Goal: Communication & Community: Answer question/provide support

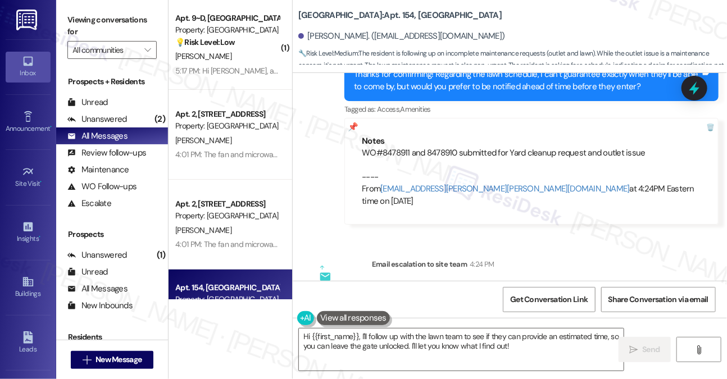
scroll to position [6504, 0]
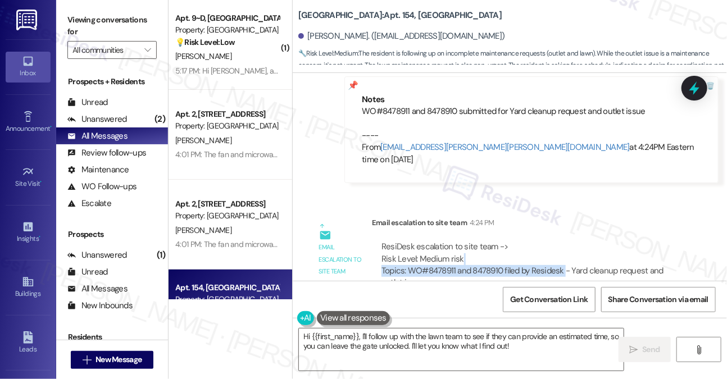
drag, startPoint x: 517, startPoint y: 190, endPoint x: 563, endPoint y: 200, distance: 47.8
click at [563, 241] on div "ResiDesk escalation to site team -> Risk Level: Medium risk Topics: WO#8478911 …" at bounding box center [527, 271] width 293 height 60
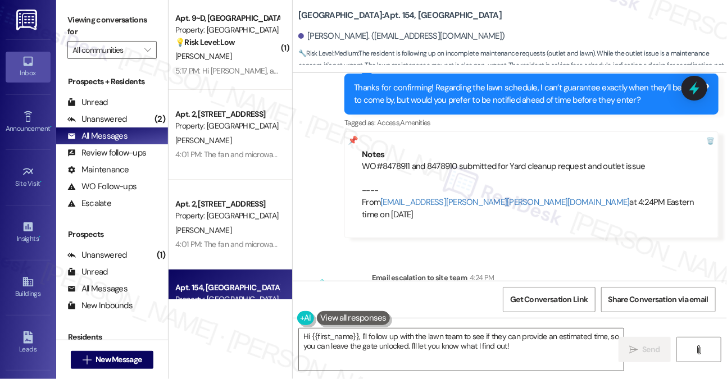
scroll to position [6392, 0]
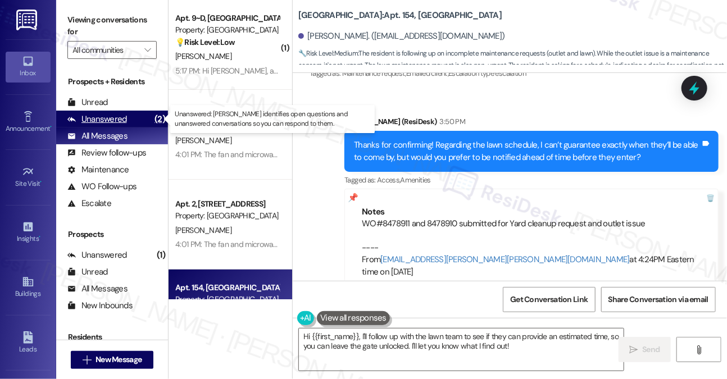
click at [139, 125] on div "Unanswered (2)" at bounding box center [112, 119] width 112 height 17
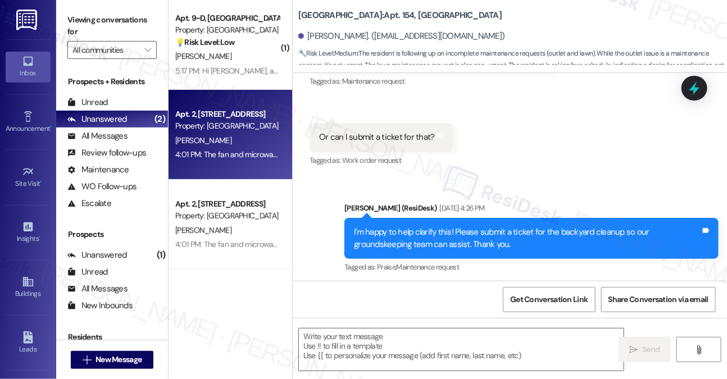
type textarea "Fetching suggested responses. Please feel free to read through the conversation…"
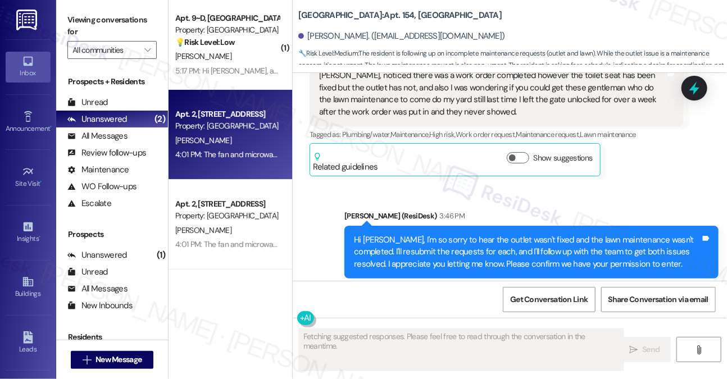
click at [253, 156] on div "4:01 PM: The fan and microwave both do not turn on. I would prefer we set up an…" at bounding box center [643, 154] width 936 height 10
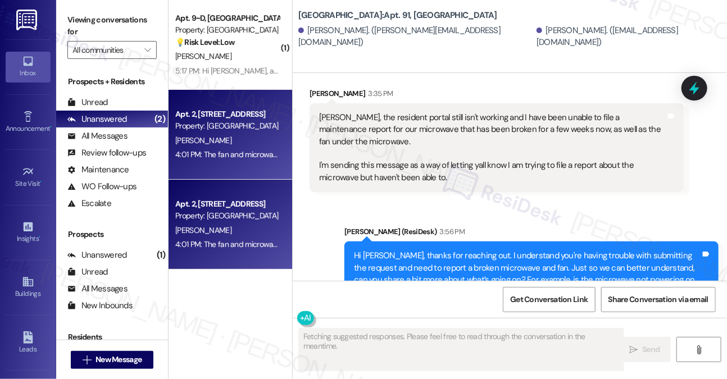
scroll to position [7930, 0]
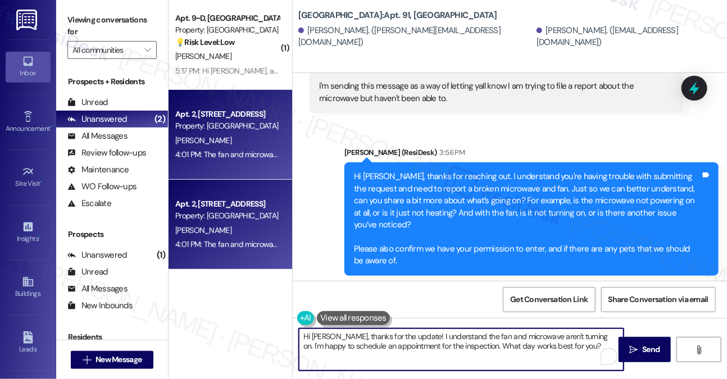
drag, startPoint x: 339, startPoint y: 334, endPoint x: 270, endPoint y: 322, distance: 70.6
click at [270, 322] on div "( 1 ) Apt. 9~D, [GEOGRAPHIC_DATA] (new) Property: [GEOGRAPHIC_DATA] 💡 Risk Leve…" at bounding box center [447, 189] width 558 height 379
click at [487, 336] on textarea "Thanks for the update! I understand the fan and microwave aren't turning on. I'…" at bounding box center [461, 350] width 325 height 42
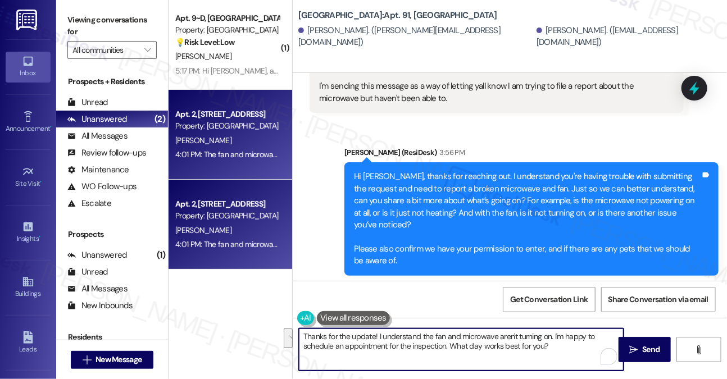
click at [565, 343] on textarea "Thanks for the update! I understand the fan and microwave aren't turning on. I'…" at bounding box center [461, 350] width 325 height 42
drag, startPoint x: 569, startPoint y: 346, endPoint x: 507, endPoint y: 343, distance: 62.4
click at [510, 343] on textarea "Thanks for the update! I understand the fan and microwave aren't turning on. I'…" at bounding box center [461, 350] width 325 height 42
click at [505, 343] on textarea "Thanks for the update! I understand the fan and microwave aren't turning on. I'…" at bounding box center [461, 350] width 325 height 42
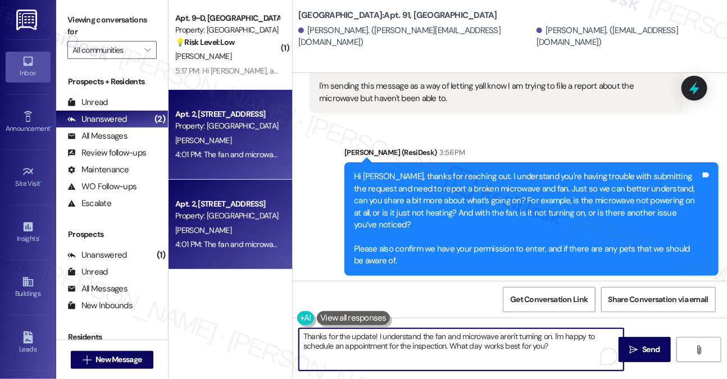
click at [505, 343] on textarea "Thanks for the update! I understand the fan and microwave aren't turning on. I'…" at bounding box center [461, 350] width 325 height 42
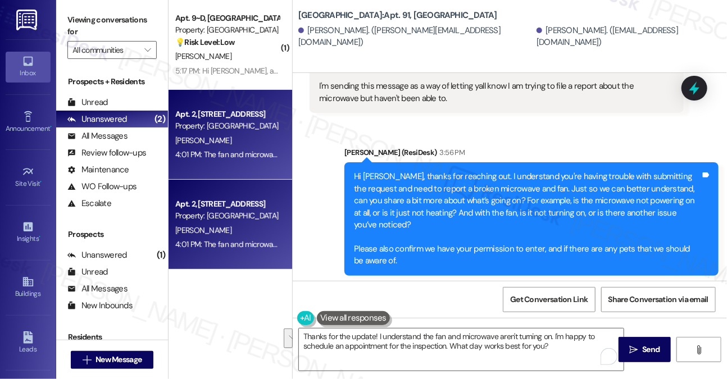
click at [523, 350] on div "The fan and microwave both do not turn on. I would prefer we set up an appointm…" at bounding box center [492, 386] width 347 height 72
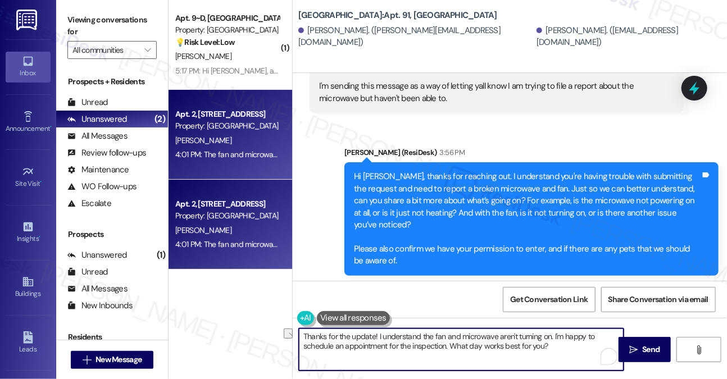
drag, startPoint x: 376, startPoint y: 339, endPoint x: 337, endPoint y: 332, distance: 39.8
click at [337, 332] on textarea "Thanks for the update! I understand the fan and microwave aren't turning on. I'…" at bounding box center [461, 350] width 325 height 42
drag, startPoint x: 567, startPoint y: 350, endPoint x: 557, endPoint y: 336, distance: 16.8
click at [557, 336] on textarea "Thanks for getting back. I understand the fan and microwave aren't turning on. …" at bounding box center [461, 350] width 325 height 42
click at [546, 337] on textarea "Thanks for getting back. I understand the fan and microwave aren't turning on. …" at bounding box center [461, 350] width 325 height 42
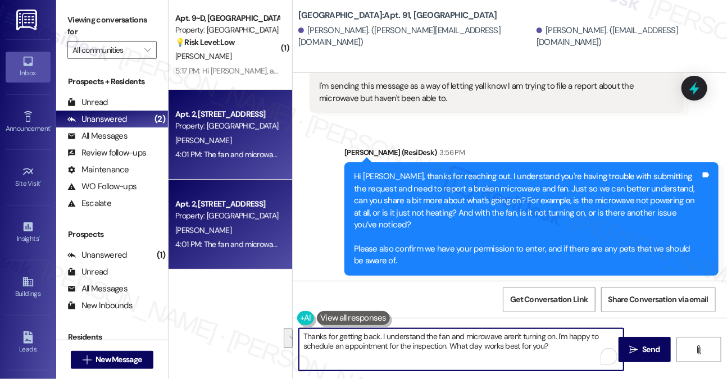
drag, startPoint x: 550, startPoint y: 343, endPoint x: 382, endPoint y: 326, distance: 168.7
click at [380, 328] on div "Thanks for getting back. I understand the fan and microwave aren't turning on. …" at bounding box center [456, 349] width 326 height 43
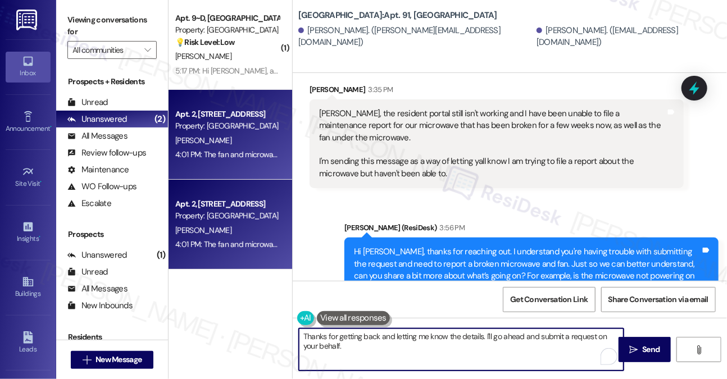
scroll to position [7762, 0]
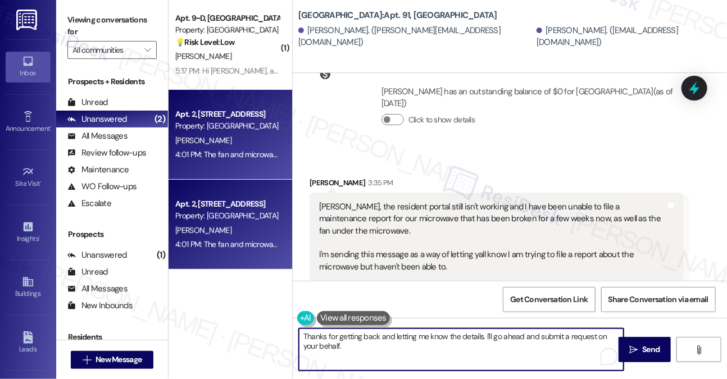
click at [483, 345] on textarea "Thanks for getting back and letting me know the details. I'll go ahead and subm…" at bounding box center [461, 350] width 325 height 42
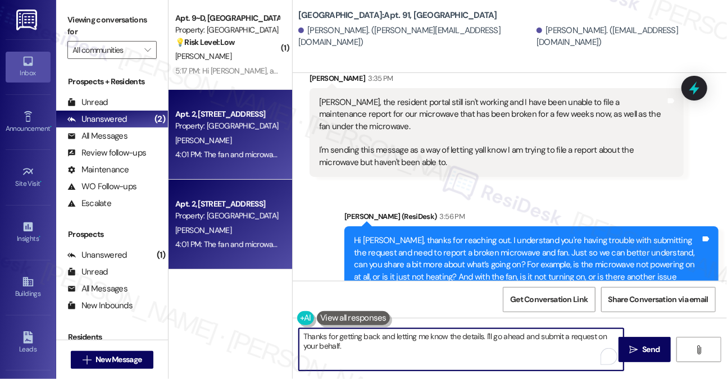
scroll to position [7931, 0]
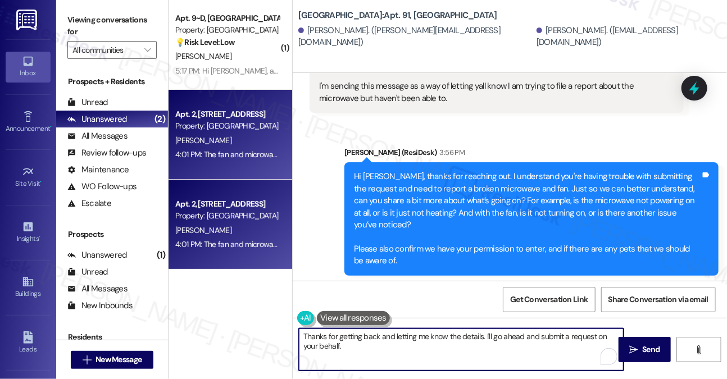
click at [465, 350] on div "The fan and microwave both do not turn on. I would prefer we set up an appointm…" at bounding box center [492, 386] width 347 height 72
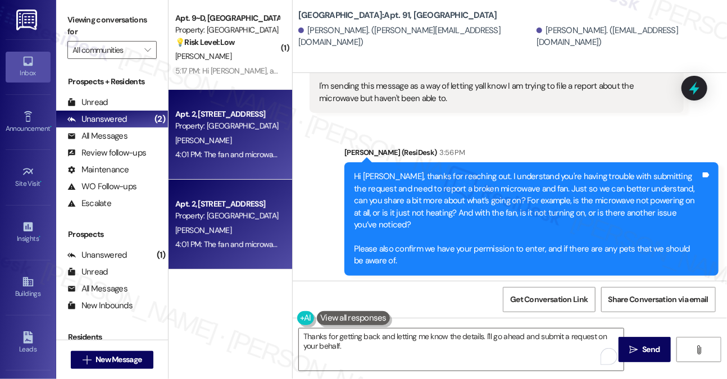
click at [464, 350] on div "The fan and microwave both do not turn on. I would prefer we set up an appointm…" at bounding box center [492, 386] width 347 height 72
click at [452, 350] on div "The fan and microwave both do not turn on. I would prefer we set up an appointm…" at bounding box center [492, 386] width 347 height 72
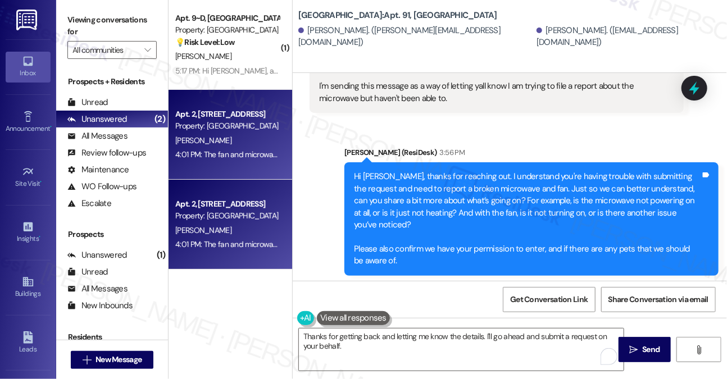
click at [452, 350] on div "The fan and microwave both do not turn on. I would prefer we set up an appointm…" at bounding box center [492, 386] width 347 height 72
click at [424, 332] on textarea "Thanks for getting back and letting me know the details. I'll go ahead and subm…" at bounding box center [461, 350] width 325 height 42
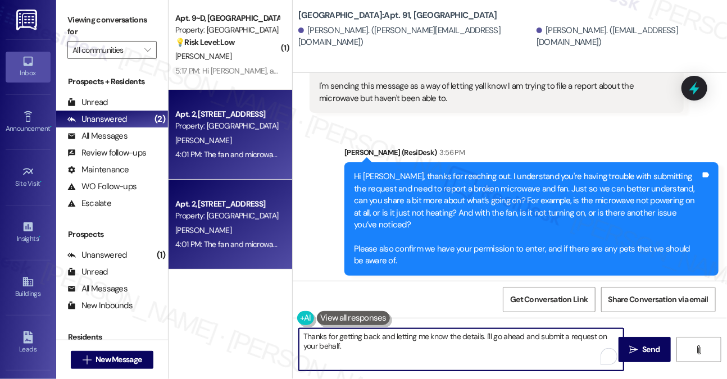
click at [424, 332] on textarea "Thanks for getting back and letting me know the details. I'll go ahead and subm…" at bounding box center [461, 350] width 325 height 42
click at [440, 350] on div "The fan and microwave both do not turn on. I would prefer we set up an appointm…" at bounding box center [492, 386] width 347 height 72
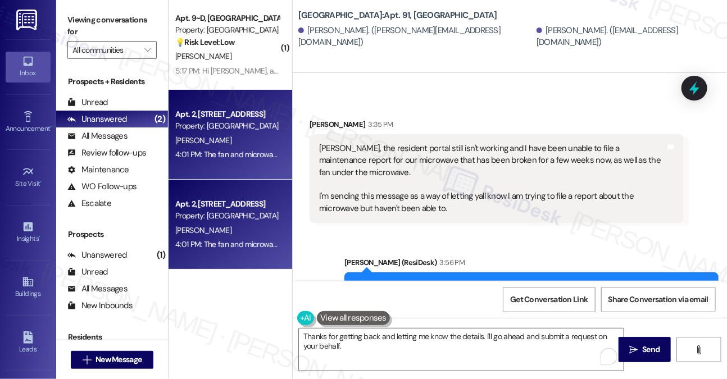
scroll to position [7819, 0]
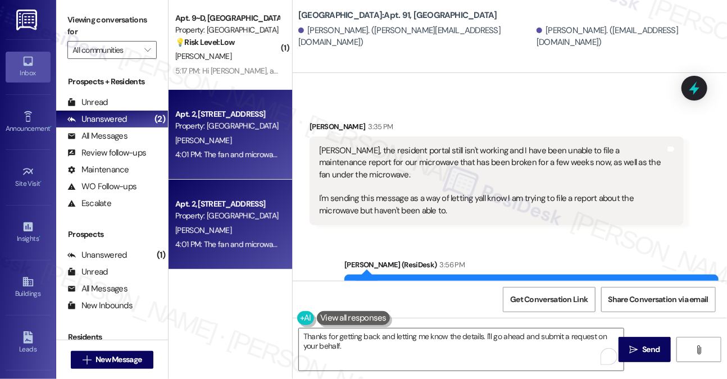
click at [450, 283] on div "Hi [PERSON_NAME], thanks for reaching out. I understand you're having trouble w…" at bounding box center [527, 331] width 347 height 96
click at [448, 283] on div "Hi [PERSON_NAME], thanks for reaching out. I understand you're having trouble w…" at bounding box center [527, 331] width 347 height 96
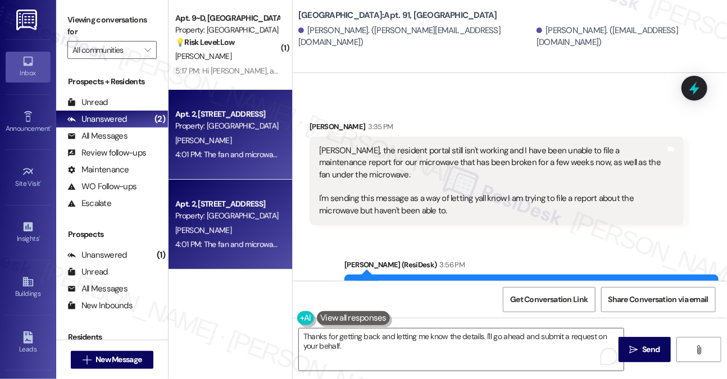
click at [448, 283] on div "Hi [PERSON_NAME], thanks for reaching out. I understand you're having trouble w…" at bounding box center [527, 331] width 347 height 96
click at [449, 283] on div "Hi [PERSON_NAME], thanks for reaching out. I understand you're having trouble w…" at bounding box center [527, 331] width 347 height 96
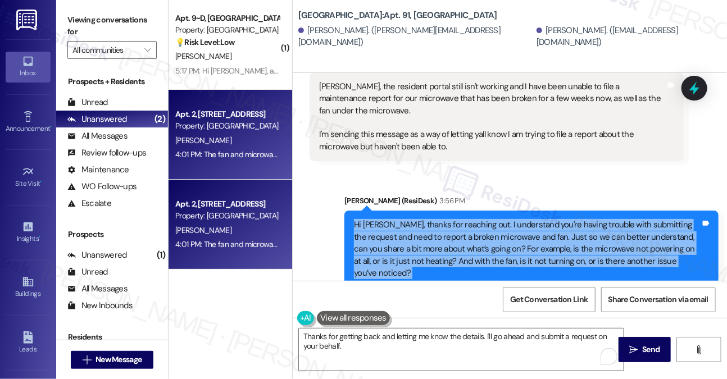
scroll to position [7931, 0]
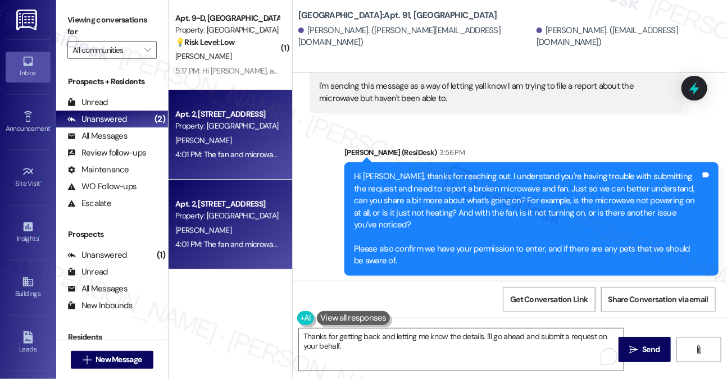
click at [352, 350] on div "The fan and microwave both do not turn on. I would prefer we set up an appointm…" at bounding box center [492, 386] width 347 height 72
click at [366, 350] on div "The fan and microwave both do not turn on. I would prefer we set up an appointm…" at bounding box center [492, 386] width 347 height 72
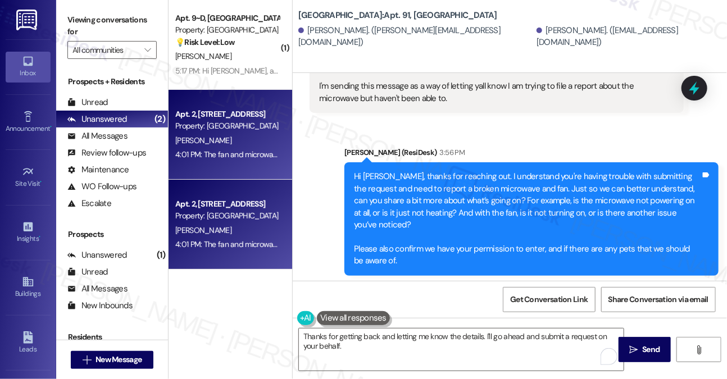
click at [366, 350] on div "The fan and microwave both do not turn on. I would prefer we set up an appointm…" at bounding box center [492, 386] width 347 height 72
click at [368, 350] on textarea "Thanks for getting back and letting me know the details. I'll go ahead and subm…" at bounding box center [461, 350] width 325 height 42
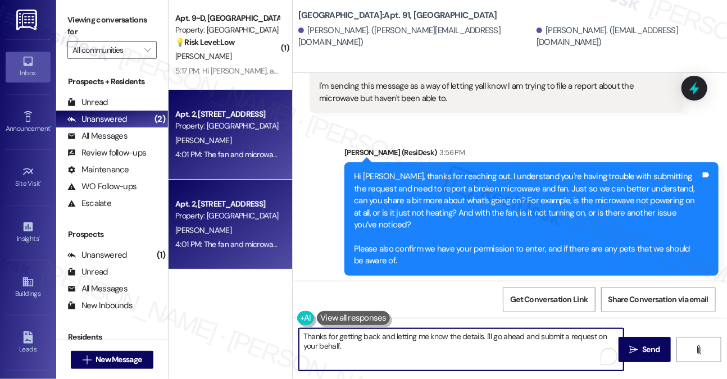
click at [368, 350] on textarea "Thanks for getting back and letting me know the details. I'll go ahead and subm…" at bounding box center [461, 350] width 325 height 42
drag, startPoint x: 304, startPoint y: 335, endPoint x: 340, endPoint y: 335, distance: 36.5
click at [304, 335] on textarea "Thanks for getting back and letting me know the details. I'll go ahead and subm…" at bounding box center [461, 350] width 325 height 42
drag, startPoint x: 416, startPoint y: 335, endPoint x: 359, endPoint y: 333, distance: 56.2
click at [359, 333] on textarea "Got it. Thanks for getting back and letting me know the details. I'll go ahead …" at bounding box center [461, 350] width 325 height 42
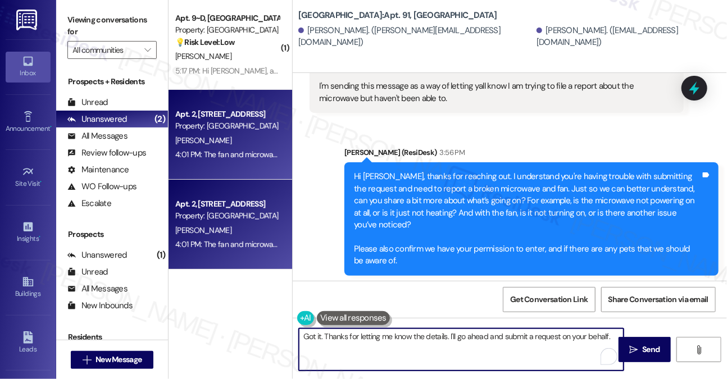
type textarea "Got it. Thanks for letting me know the details. I'll go ahead and submit a requ…"
click at [449, 350] on div "The fan and microwave both do not turn on. I would prefer we set up an appointm…" at bounding box center [492, 386] width 347 height 72
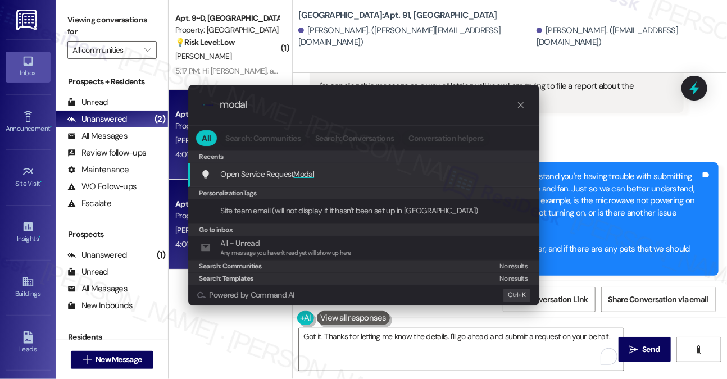
click at [624, 166] on div ".cls-1{fill:#0a055f;}.cls-2{fill:#0cc4c4;} resideskLogoBlueOrange modal All Sea…" at bounding box center [363, 189] width 727 height 379
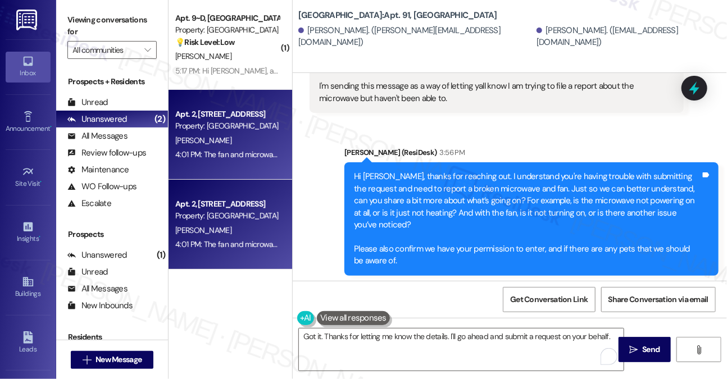
drag, startPoint x: 611, startPoint y: 257, endPoint x: 316, endPoint y: 262, distance: 295.5
click at [316, 341] on div "The fan and microwave both do not turn on. I would prefer we set up an appointm…" at bounding box center [496, 385] width 374 height 89
copy div "The clock and buttons on the microwave don't come on and nothing has power at al"
click at [73, 17] on label "Viewing conversations for" at bounding box center [111, 26] width 89 height 30
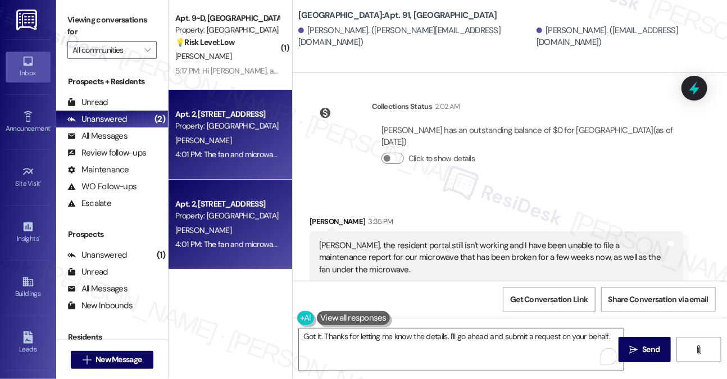
scroll to position [7706, 0]
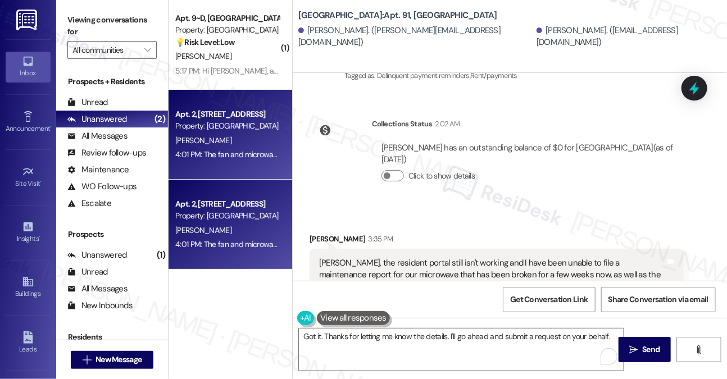
click at [471, 257] on div "[PERSON_NAME], the resident portal still isn't working and I have been unable t…" at bounding box center [492, 293] width 347 height 72
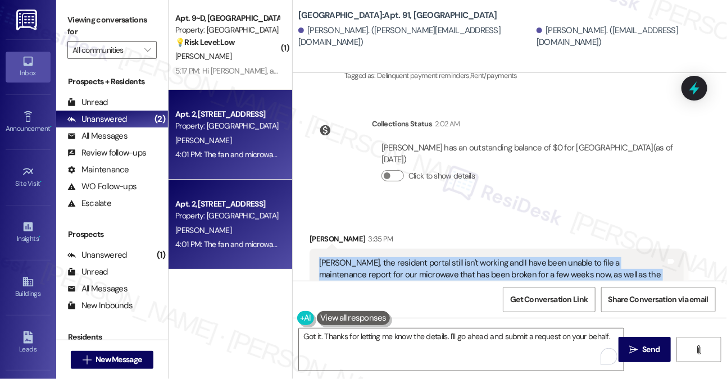
click at [471, 257] on div "[PERSON_NAME], the resident portal still isn't working and I have been unable t…" at bounding box center [492, 293] width 347 height 72
click at [555, 249] on div "[PERSON_NAME], the resident portal still isn't working and I have been unable t…" at bounding box center [496, 293] width 374 height 89
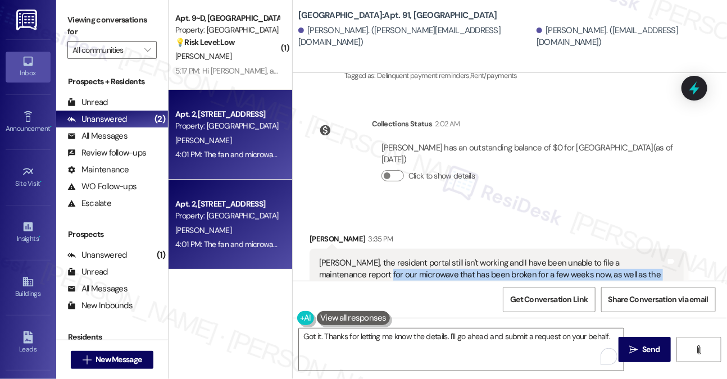
drag, startPoint x: 332, startPoint y: 140, endPoint x: 658, endPoint y: 144, distance: 325.8
click at [658, 257] on div "[PERSON_NAME], the resident portal still isn't working and I have been unable t…" at bounding box center [492, 293] width 347 height 72
copy div "microwave that has been broken for a few weeks now, as well as the fan under th…"
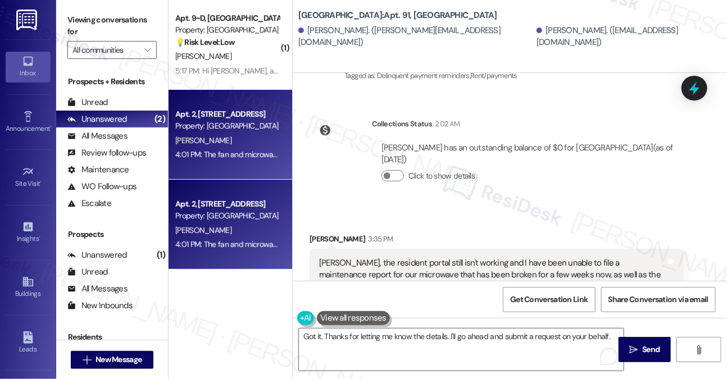
click at [94, 22] on label "Viewing conversations for" at bounding box center [111, 26] width 89 height 30
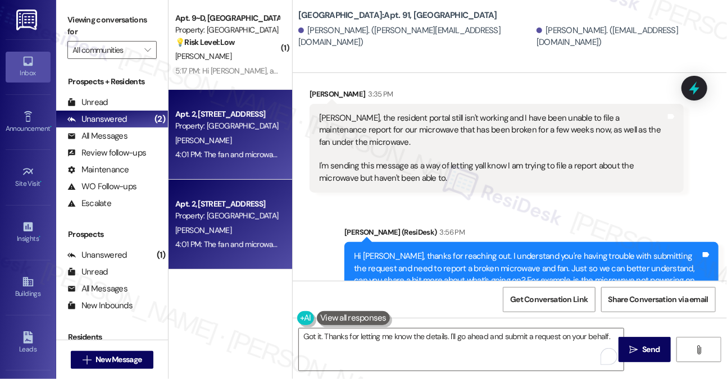
scroll to position [7931, 0]
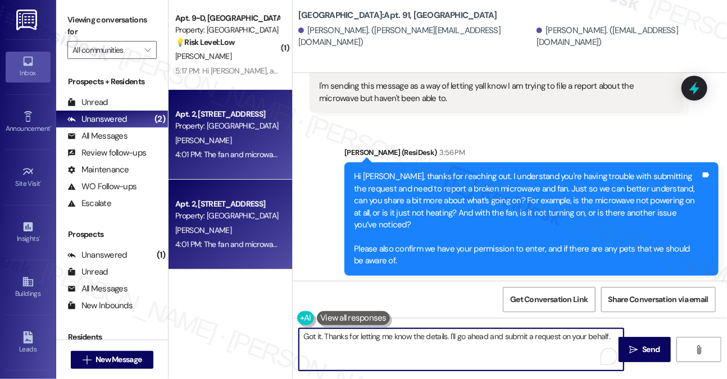
click at [434, 334] on textarea "Got it. Thanks for letting me know the details. I'll go ahead and submit a requ…" at bounding box center [461, 350] width 325 height 42
click at [472, 350] on div "The fan and microwave both do not turn on. I would prefer we set up an appointm…" at bounding box center [492, 386] width 347 height 72
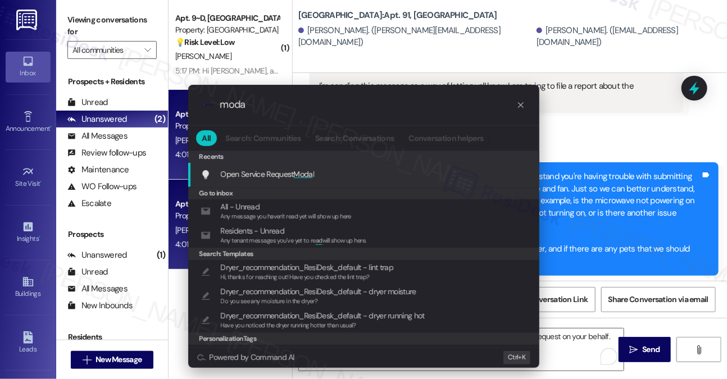
click at [337, 175] on div "Open Service Request Moda l Add shortcut" at bounding box center [364, 174] width 329 height 12
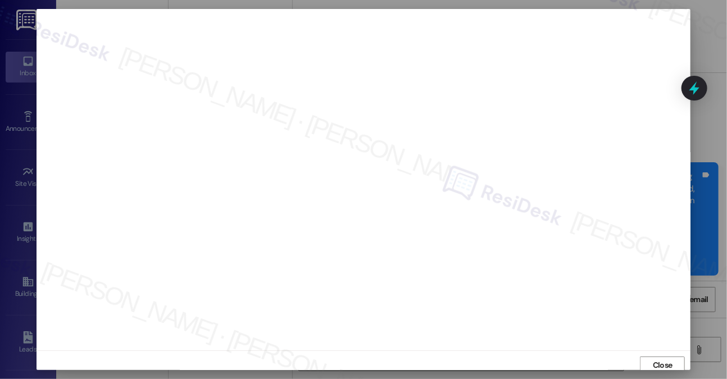
scroll to position [4, 0]
click at [657, 357] on span "Close" at bounding box center [663, 361] width 20 height 12
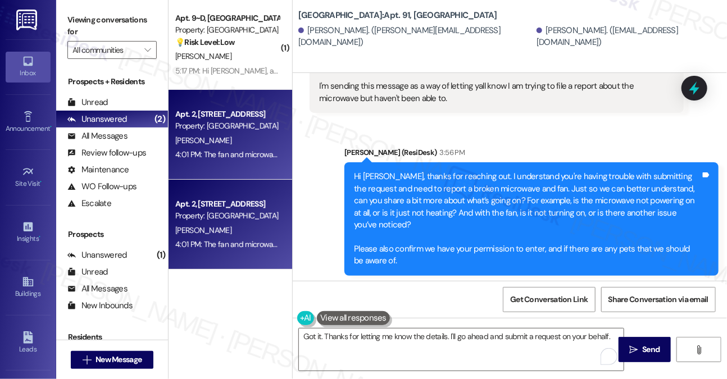
click at [363, 350] on div "The fan and microwave both do not turn on. I would prefer we set up an appointm…" at bounding box center [492, 386] width 347 height 72
click at [395, 350] on div "The fan and microwave both do not turn on. I would prefer we set up an appointm…" at bounding box center [492, 386] width 347 height 72
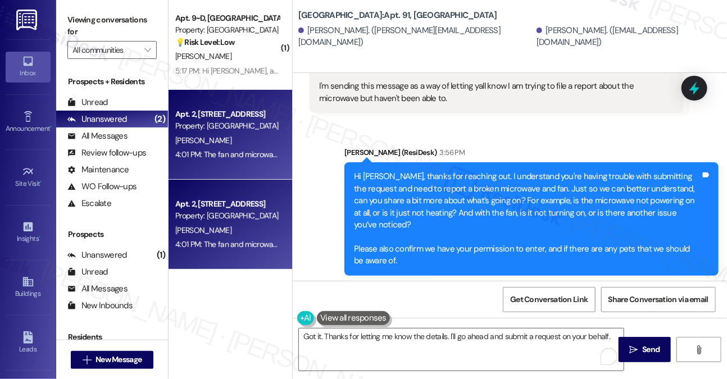
click at [395, 350] on div "The fan and microwave both do not turn on. I would prefer we set up an appointm…" at bounding box center [492, 386] width 347 height 72
click at [488, 350] on div "The fan and microwave both do not turn on. I would prefer we set up an appointm…" at bounding box center [492, 386] width 347 height 72
drag, startPoint x: 323, startPoint y: 220, endPoint x: 503, endPoint y: 222, distance: 179.7
click at [503, 350] on div "The fan and microwave both do not turn on. I would prefer we set up an appointm…" at bounding box center [492, 386] width 347 height 72
click at [396, 350] on div "The fan and microwave both do not turn on. I would prefer we set up an appointm…" at bounding box center [492, 386] width 347 height 72
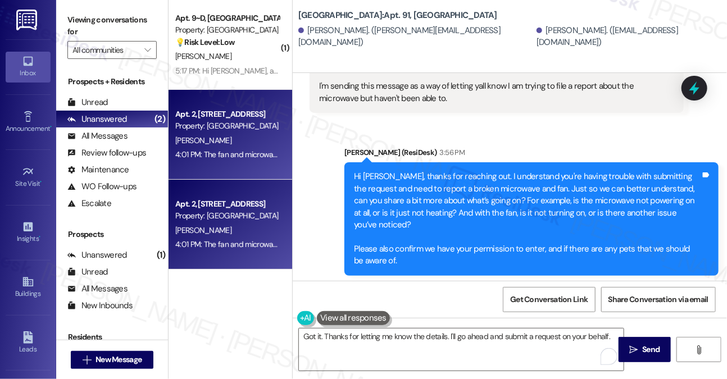
click at [396, 350] on div "The fan and microwave both do not turn on. I would prefer we set up an appointm…" at bounding box center [492, 386] width 347 height 72
click at [80, 24] on label "Viewing conversations for" at bounding box center [111, 26] width 89 height 30
click at [408, 350] on div "The fan and microwave both do not turn on. I would prefer we set up an appointm…" at bounding box center [492, 386] width 347 height 72
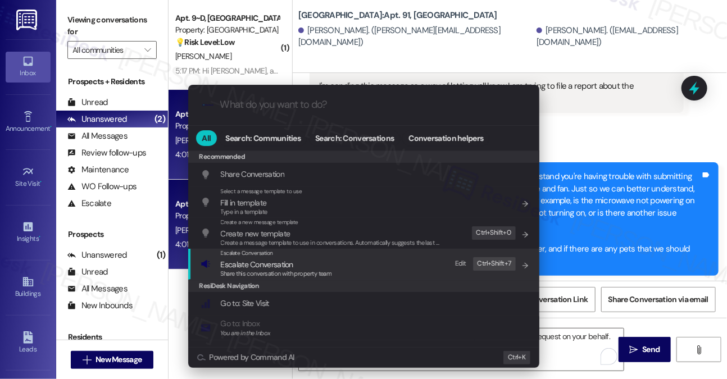
click at [322, 276] on span "Share this conversation with property team" at bounding box center [276, 274] width 111 height 8
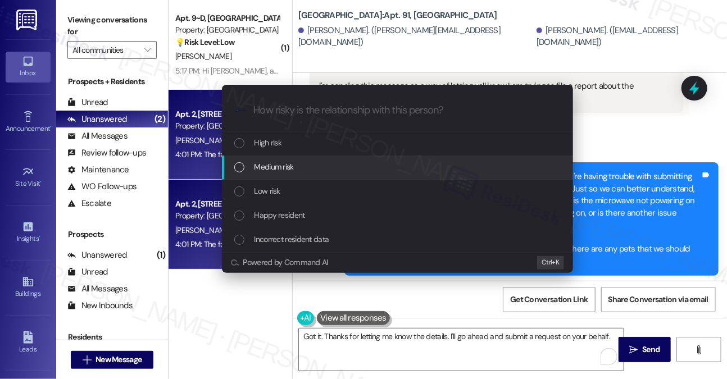
click at [285, 170] on span "Medium risk" at bounding box center [273, 167] width 39 height 12
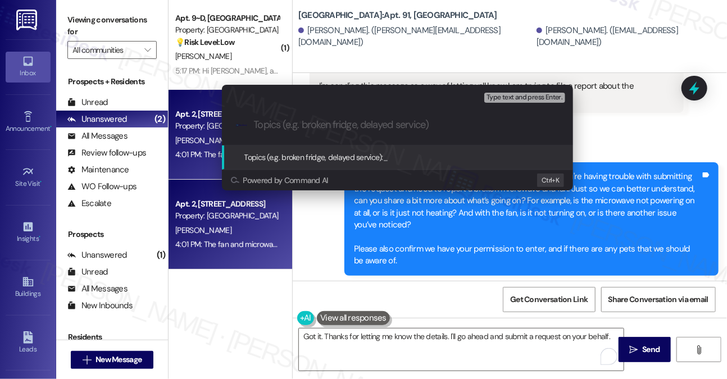
click at [595, 82] on div "Escalate Conversation Medium risk Topics (e.g. broken fridge, delayed service) …" at bounding box center [363, 189] width 727 height 379
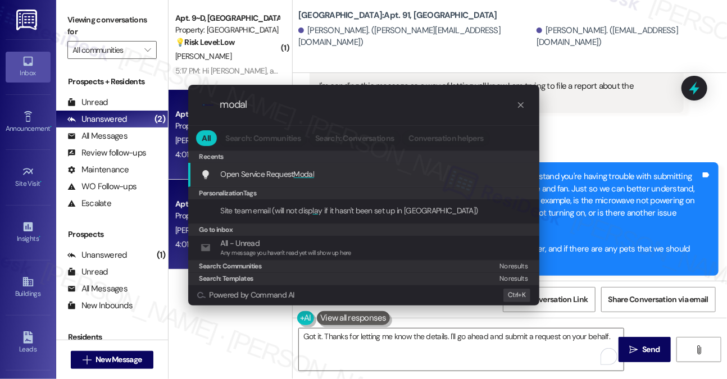
type input "modal"
click at [319, 175] on div "Open Service Request Modal Add shortcut" at bounding box center [364, 174] width 329 height 12
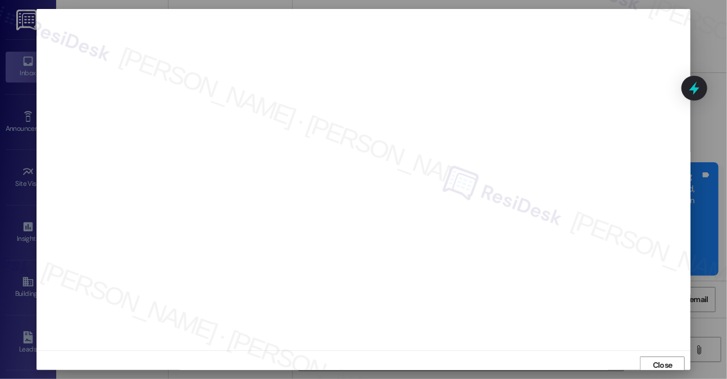
scroll to position [10, 0]
click at [656, 351] on span "Close" at bounding box center [663, 356] width 20 height 12
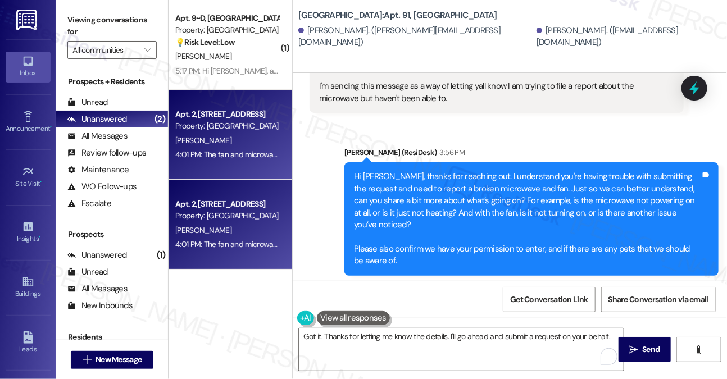
click at [498, 350] on div "The fan and microwave both do not turn on. I would prefer we set up an appointm…" at bounding box center [492, 386] width 347 height 72
click at [396, 339] on textarea "Got it. Thanks for letting me know the details. I'll go ahead and submit a requ…" at bounding box center [461, 350] width 325 height 42
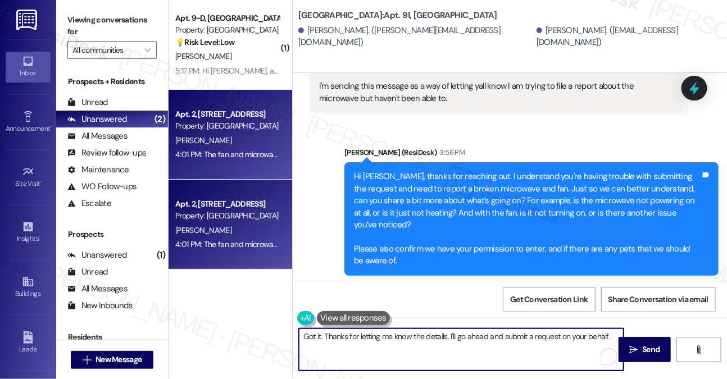
click at [396, 339] on textarea "Got it. Thanks for letting me know the details. I'll go ahead and submit a requ…" at bounding box center [461, 350] width 325 height 42
click at [482, 337] on textarea "Got it. Thanks for letting me know the details. I'll go ahead and submit a requ…" at bounding box center [461, 350] width 325 height 42
click at [466, 336] on textarea "Got it. Thanks for letting me know the details. I'll go ahead and submit a requ…" at bounding box center [461, 350] width 325 height 42
drag, startPoint x: 449, startPoint y: 336, endPoint x: 622, endPoint y: 337, distance: 173.5
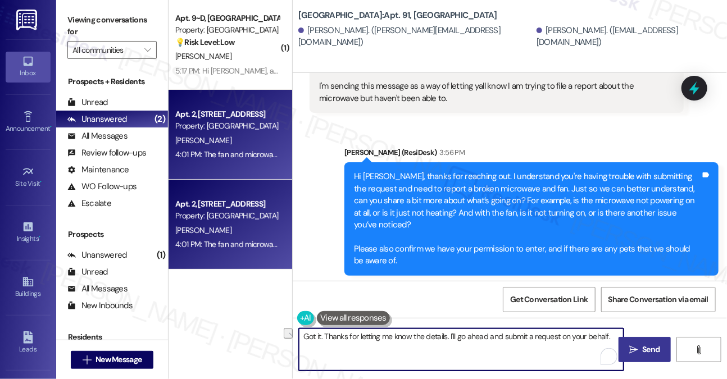
click at [622, 337] on div "Got it. Thanks for letting me know the details. I'll go ahead and submit a requ…" at bounding box center [510, 360] width 434 height 84
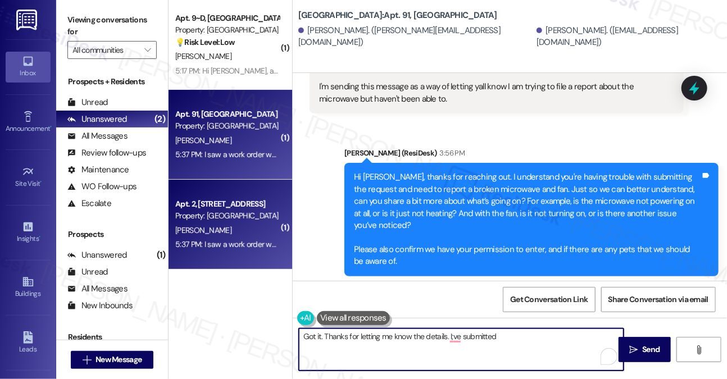
click at [443, 350] on textarea "Got it. Thanks for letting me know the details. I;ve submitted" at bounding box center [461, 350] width 325 height 42
click at [454, 336] on textarea "Got it. Thanks for letting me know the details. I; 've submitted" at bounding box center [461, 350] width 325 height 42
click at [540, 334] on textarea "Got it. Thanks for letting me know the details. I've submitted" at bounding box center [461, 350] width 325 height 42
click at [528, 336] on textarea "Got it. Thanks for letting me know the details. I've submitted" at bounding box center [461, 350] width 325 height 42
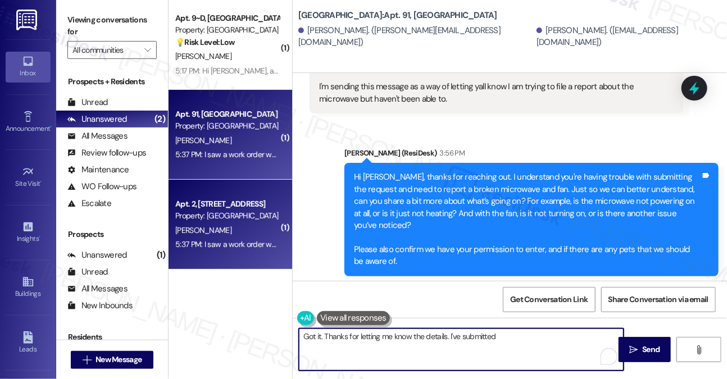
click at [528, 336] on textarea "Got it. Thanks for letting me know the details. I've submitted" at bounding box center [461, 350] width 325 height 42
click at [530, 336] on textarea "Got it. Thanks for letting me know the details. I've submitted" at bounding box center [461, 350] width 325 height 42
click at [423, 341] on textarea "Got it. Thanks for letting me know the details. I've submitted the request and …" at bounding box center [461, 350] width 325 height 42
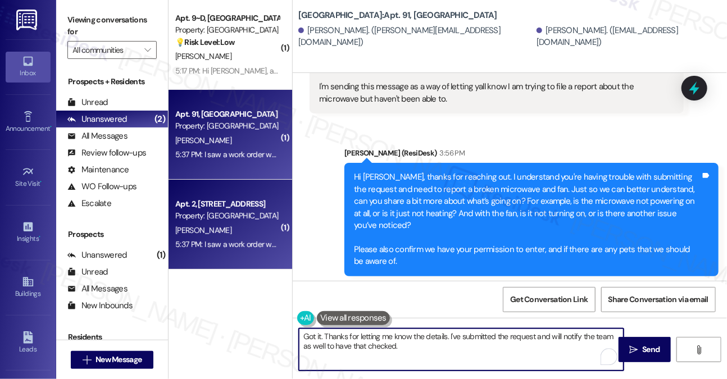
click at [423, 341] on textarea "Got it. Thanks for letting me know the details. I've submitted the request and …" at bounding box center [461, 350] width 325 height 42
click at [459, 350] on textarea "Got it. Thanks for letting me know the details. I've submitted the request and …" at bounding box center [461, 350] width 325 height 42
drag, startPoint x: 323, startPoint y: 345, endPoint x: 304, endPoint y: 346, distance: 19.7
click at [304, 346] on textarea "Got it. Thanks for letting me know the details. I've submitted the request and …" at bounding box center [461, 350] width 325 height 42
click at [332, 348] on textarea "Got it. Thanks for letting me know the details. I've submitted the request and …" at bounding box center [461, 350] width 325 height 42
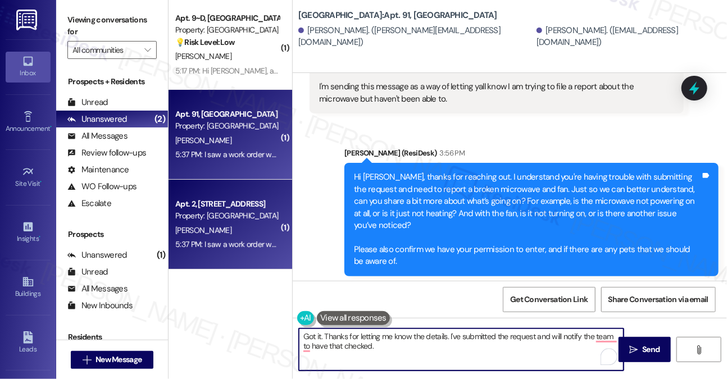
click at [332, 348] on textarea "Got it. Thanks for letting me know the details. I've submitted the request and …" at bounding box center [461, 350] width 325 height 42
click at [399, 344] on textarea "Got it. Thanks for letting me know the details. I've submitted the request and …" at bounding box center [461, 350] width 325 height 42
click at [353, 342] on textarea "Got it. Thanks for letting me know the details. I've submitted the request and …" at bounding box center [461, 350] width 325 height 42
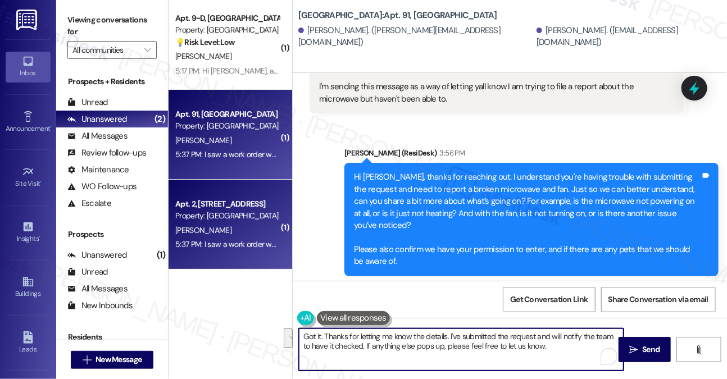
click at [427, 354] on textarea "Got it. Thanks for letting me know the details. I've submitted the request and …" at bounding box center [461, 350] width 325 height 42
type textarea "Got it. Thanks for letting me know the details. I've submitted the request and …"
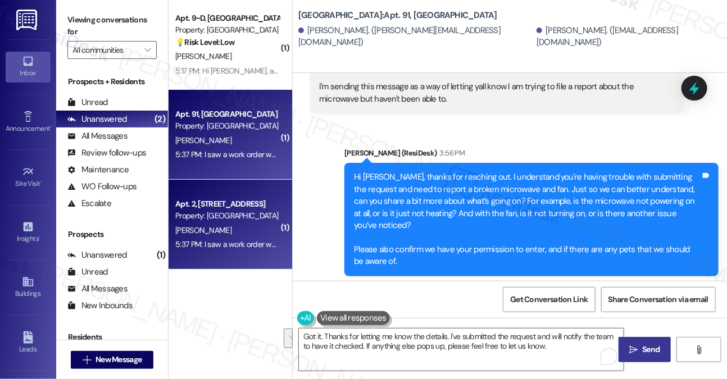
click at [637, 353] on icon "" at bounding box center [633, 349] width 8 height 9
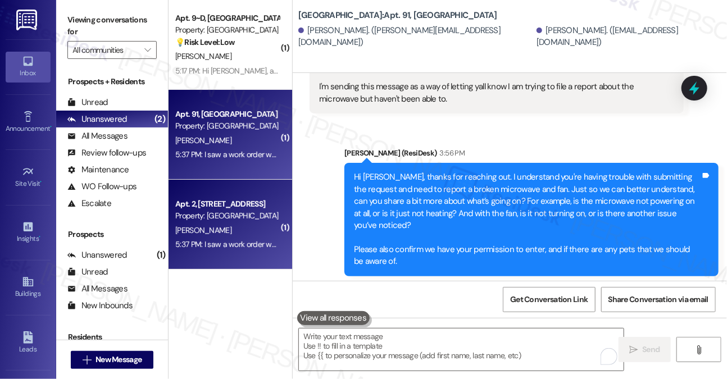
scroll to position [8008, 0]
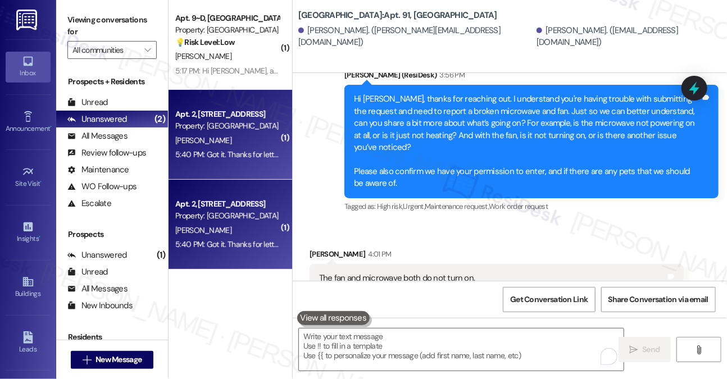
click at [100, 24] on label "Viewing conversations for" at bounding box center [111, 26] width 89 height 30
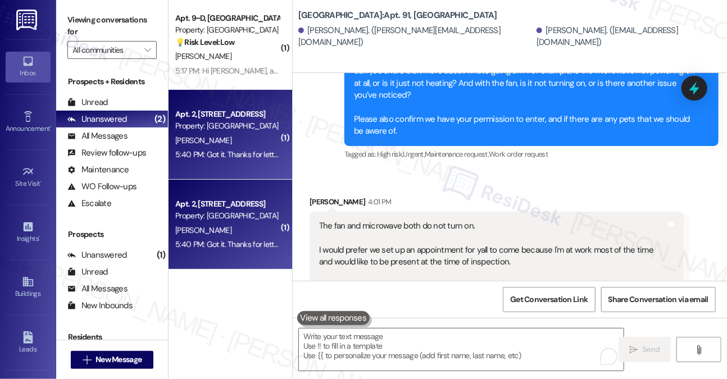
scroll to position [8099, 0]
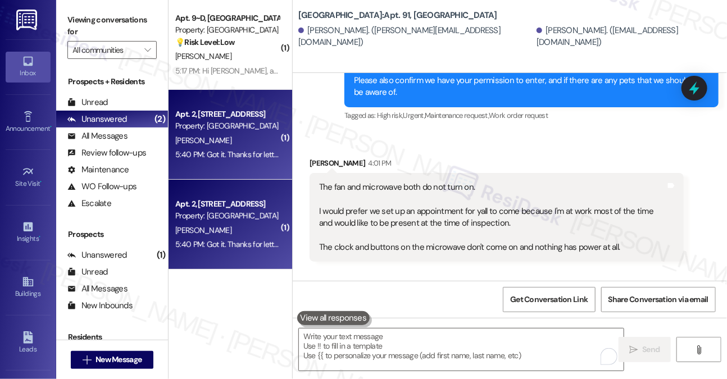
click at [438, 320] on div "I saw a work order was created what is the time for it" at bounding box center [413, 326] width 188 height 12
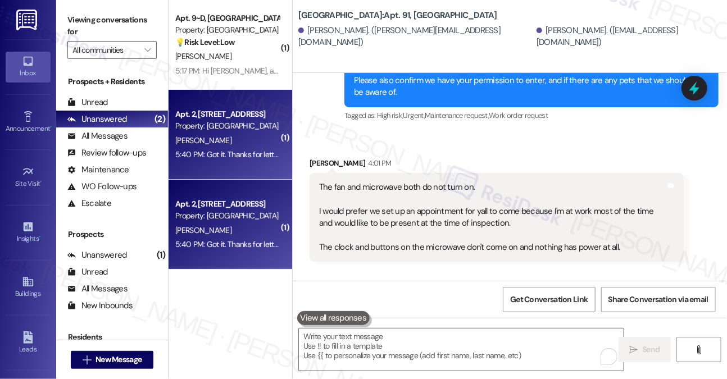
click at [439, 374] on div "[PERSON_NAME] 5:40 PM" at bounding box center [531, 382] width 374 height 16
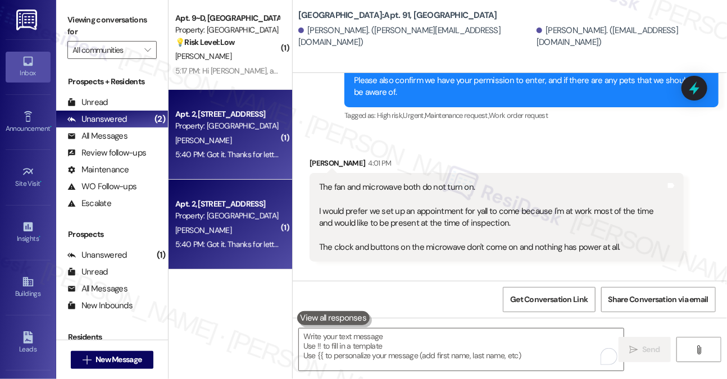
click at [422, 320] on div "I saw a work order was created what is the time for it" at bounding box center [413, 326] width 188 height 12
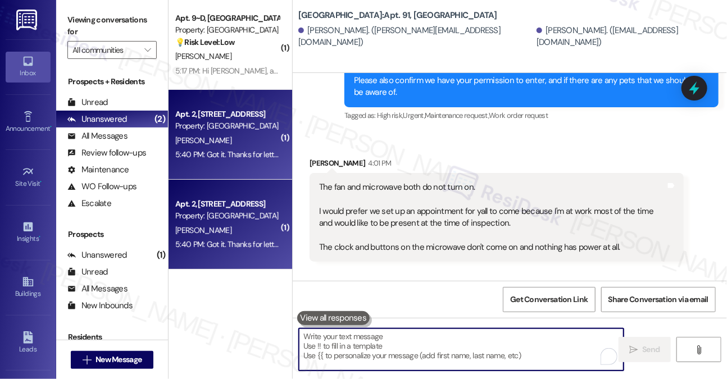
click at [408, 339] on textarea "To enrich screen reader interactions, please activate Accessibility in Grammarl…" at bounding box center [461, 350] width 325 height 42
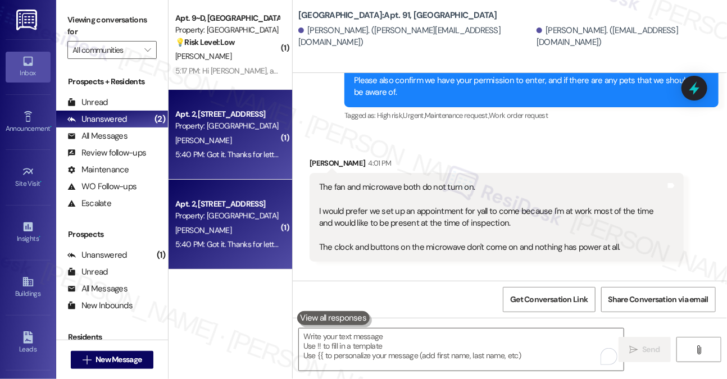
click at [76, 18] on label "Viewing conversations for" at bounding box center [111, 26] width 89 height 30
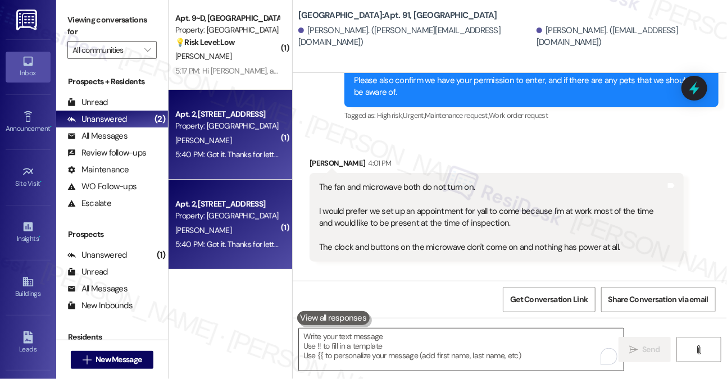
click at [427, 339] on textarea "To enrich screen reader interactions, please activate Accessibility in Grammarl…" at bounding box center [461, 350] width 325 height 42
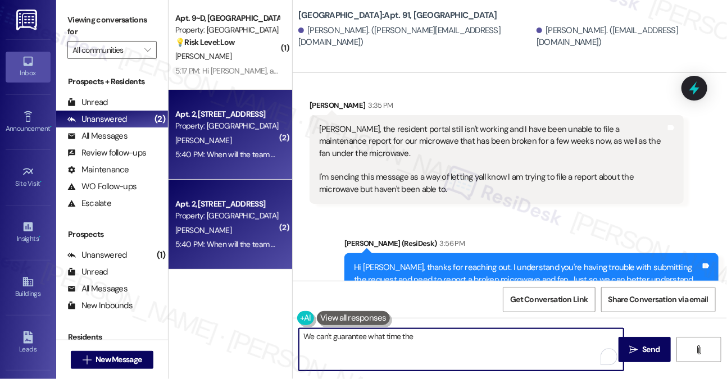
scroll to position [8178, 0]
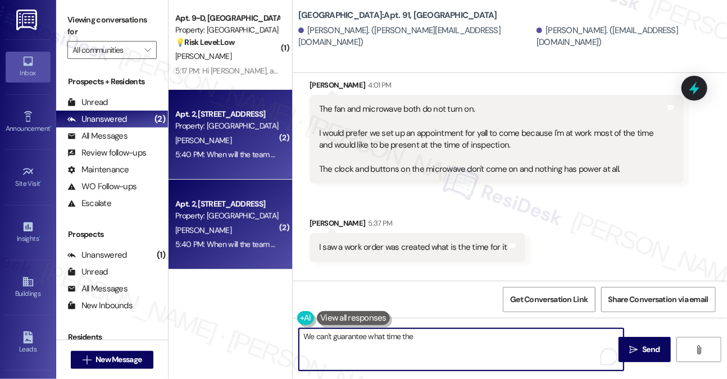
click at [452, 341] on textarea "We can't guarantee what time the" at bounding box center [461, 350] width 325 height 42
type textarea "We can't guarantee what time the maintenance team can come to visit but I've pl…"
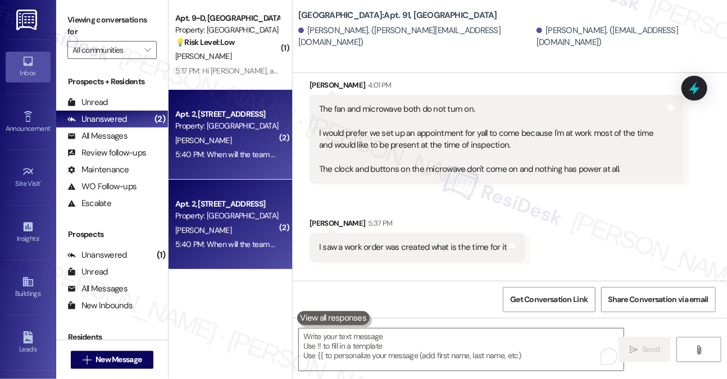
click at [89, 12] on label "Viewing conversations for" at bounding box center [111, 26] width 89 height 30
drag, startPoint x: 91, startPoint y: 19, endPoint x: 125, endPoint y: 38, distance: 38.9
click at [91, 19] on label "Viewing conversations for" at bounding box center [111, 26] width 89 height 30
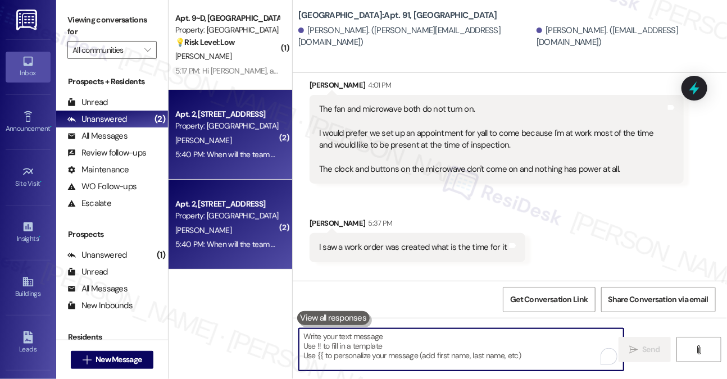
click at [423, 353] on textarea "To enrich screen reader interactions, please activate Accessibility in Grammarl…" at bounding box center [461, 350] width 325 height 42
paste textarea "We can’t guarantee an exact time for the maintenance visit, but I’ve added a no…"
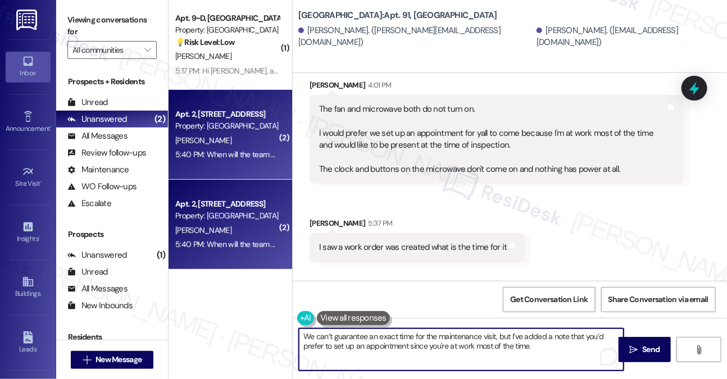
click at [432, 345] on textarea "We can’t guarantee an exact time for the maintenance visit, but I’ve added a no…" at bounding box center [461, 350] width 325 height 42
click at [543, 344] on textarea "We can’t guarantee an exact time for the maintenance visit, but I’ve added a no…" at bounding box center [461, 350] width 325 height 42
click at [554, 346] on textarea "We can’t guarantee an exact time for the maintenance visit, but I’ve added a no…" at bounding box center [461, 350] width 325 height 42
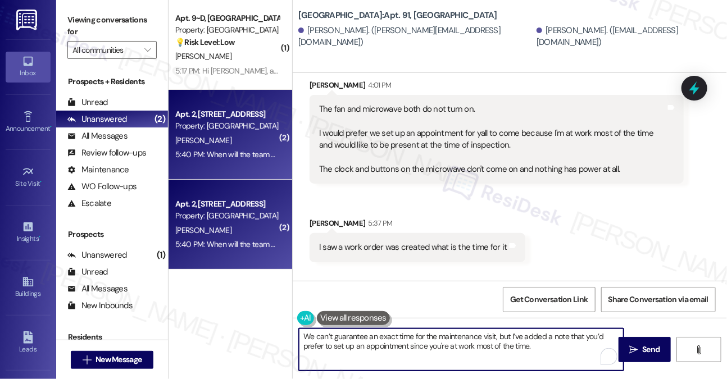
click at [553, 347] on textarea "We can’t guarantee an exact time for the maintenance visit, but I’ve added a no…" at bounding box center [461, 350] width 325 height 42
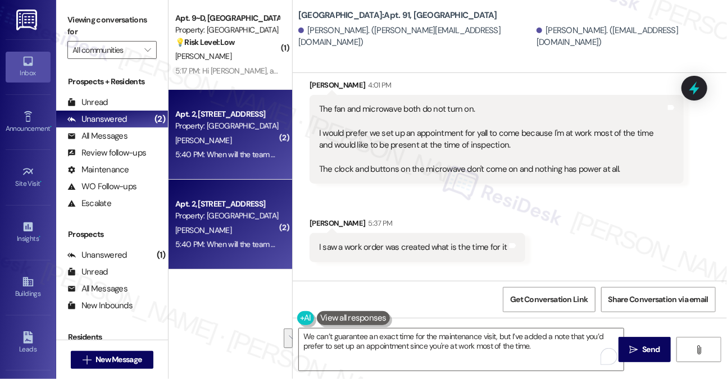
click at [97, 26] on label "Viewing conversations for" at bounding box center [111, 26] width 89 height 30
click at [87, 20] on label "Viewing conversations for" at bounding box center [111, 26] width 89 height 30
click at [411, 350] on textarea "We can’t guarantee an exact time for the maintenance visit, but I’ve added a no…" at bounding box center [461, 350] width 325 height 42
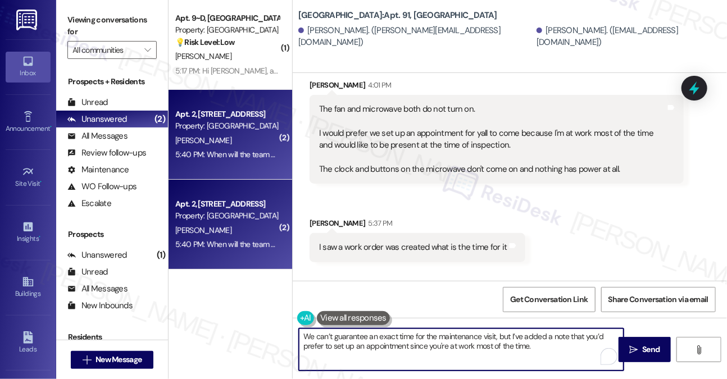
click at [416, 345] on textarea "We can’t guarantee an exact time for the maintenance visit, but I’ve added a no…" at bounding box center [461, 350] width 325 height 42
paste textarea ". Rest assured, I’ve flagged your concern to the team."
click at [436, 341] on textarea "We can’t guarantee an exact time for the maintenance visit, but I’ve added a no…" at bounding box center [461, 350] width 325 height 42
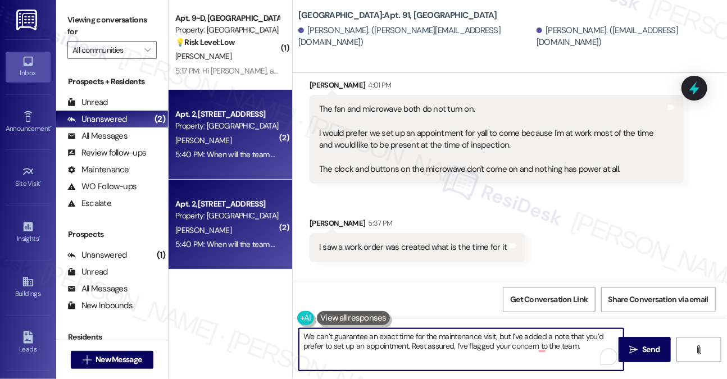
click at [436, 341] on textarea "We can’t guarantee an exact time for the maintenance visit, but I’ve added a no…" at bounding box center [461, 350] width 325 height 42
click at [477, 335] on textarea "We can’t guarantee an exact time for the maintenance visit, but I’ve added a no…" at bounding box center [461, 350] width 325 height 42
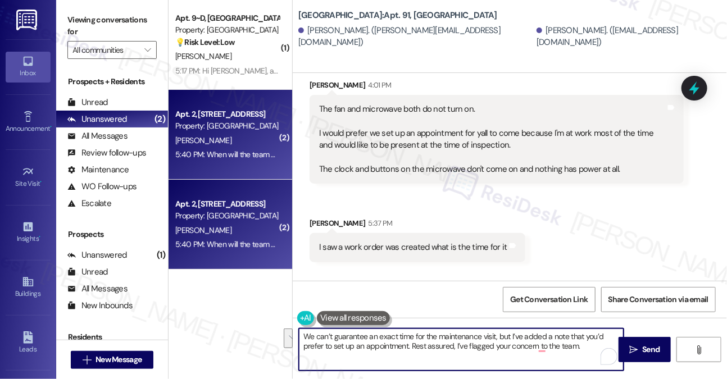
click at [421, 349] on textarea "We can’t guarantee an exact time for the maintenance visit, but I’ve added a no…" at bounding box center [461, 350] width 325 height 42
click at [446, 345] on textarea "We can’t guarantee an exact time for the maintenance visit, but I’ve added a no…" at bounding box center [461, 350] width 325 height 42
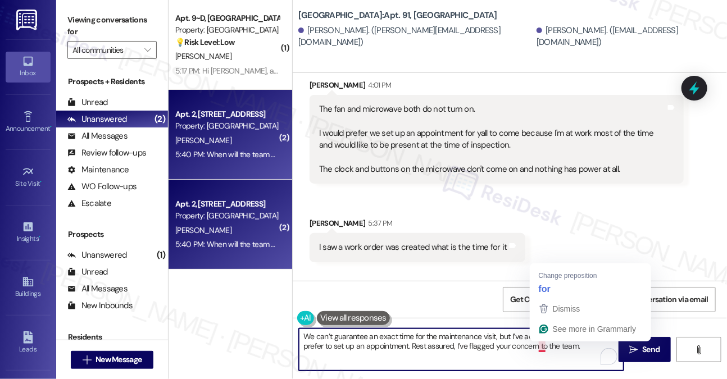
click at [585, 347] on textarea "We can’t guarantee an exact time for the maintenance visit, but I’ve added a no…" at bounding box center [461, 350] width 325 height 42
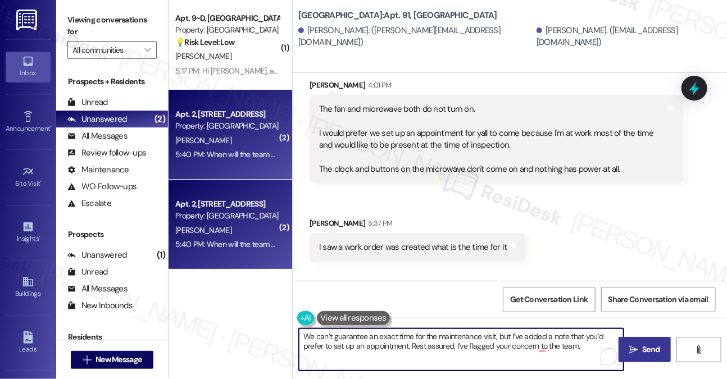
type textarea "We can’t guarantee an exact time for the maintenance visit, but I’ve added a no…"
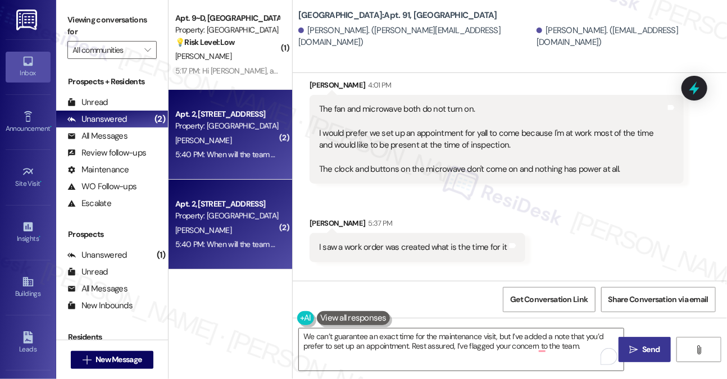
click at [653, 345] on span "Send" at bounding box center [650, 350] width 17 height 12
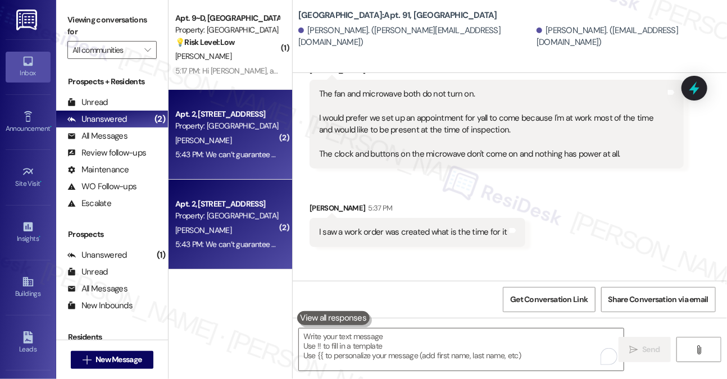
scroll to position [8268, 0]
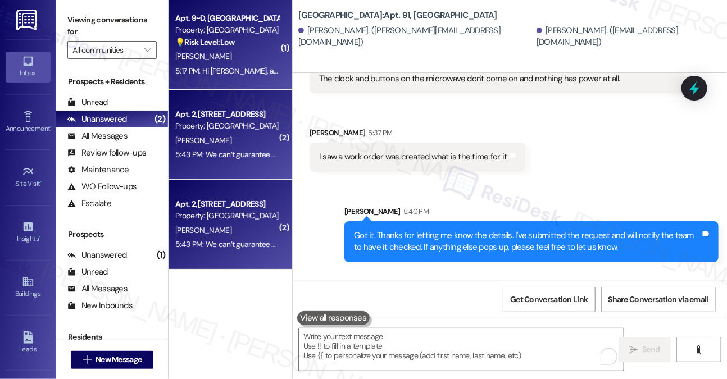
click at [273, 71] on div "5:17 PM: Hi [PERSON_NAME], amazon messed up on sending me some stuff and it shi…" at bounding box center [447, 71] width 545 height 10
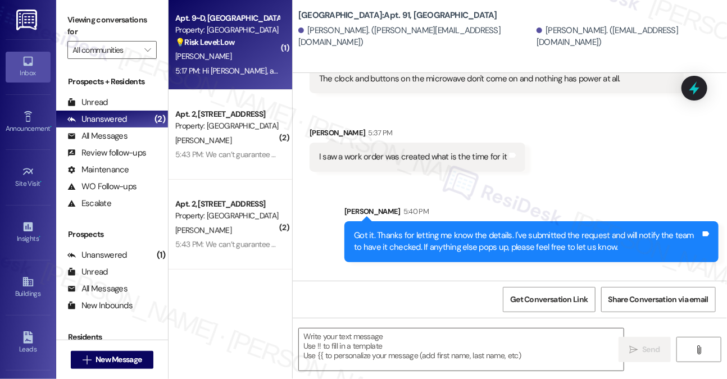
type textarea "Fetching suggested responses. Please feel free to read through the conversation…"
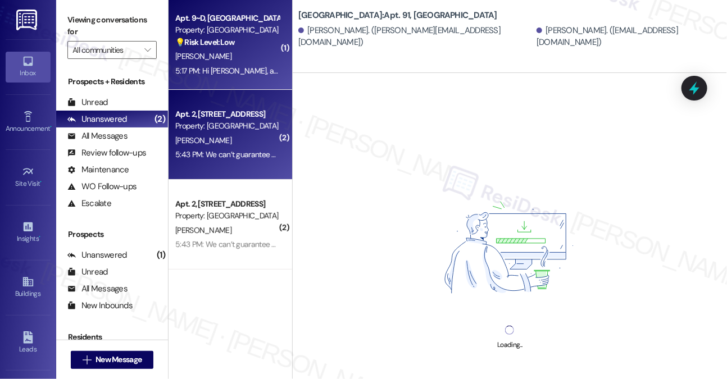
click at [195, 118] on div "Apt. 2, [STREET_ADDRESS]" at bounding box center [227, 114] width 104 height 12
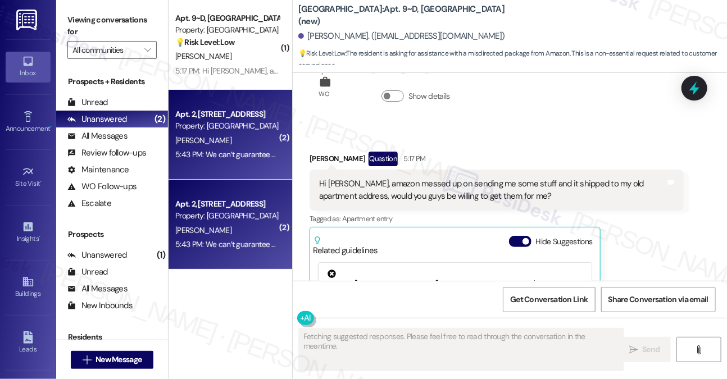
scroll to position [3977, 0]
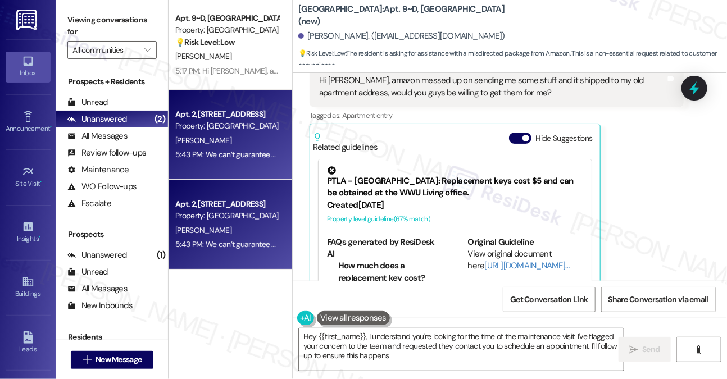
type textarea "Hey {{first_name}}, I understand you're looking for the time of the maintenance…"
click at [94, 24] on label "Viewing conversations for" at bounding box center [111, 26] width 89 height 30
click at [524, 135] on span "button" at bounding box center [525, 138] width 7 height 7
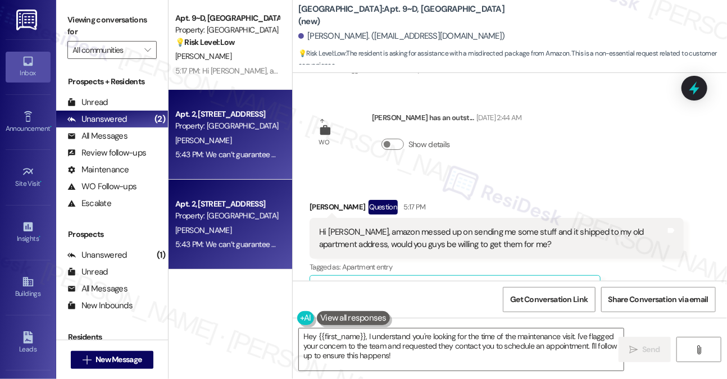
click at [234, 149] on div "5:43 PM: We can’t guarantee an exact time for the maintenance visit, but I’ve a…" at bounding box center [479, 154] width 609 height 10
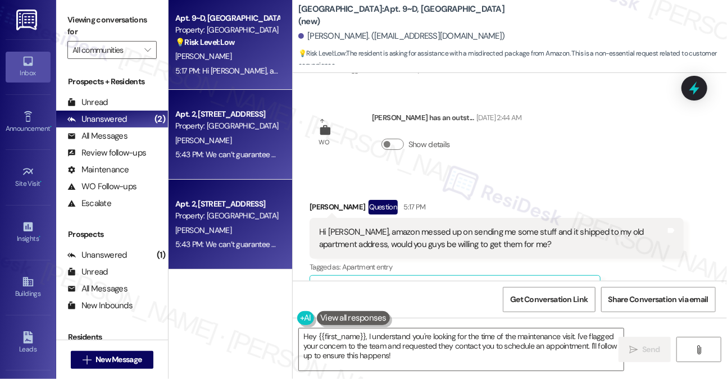
click at [238, 60] on div "[PERSON_NAME]" at bounding box center [227, 56] width 106 height 14
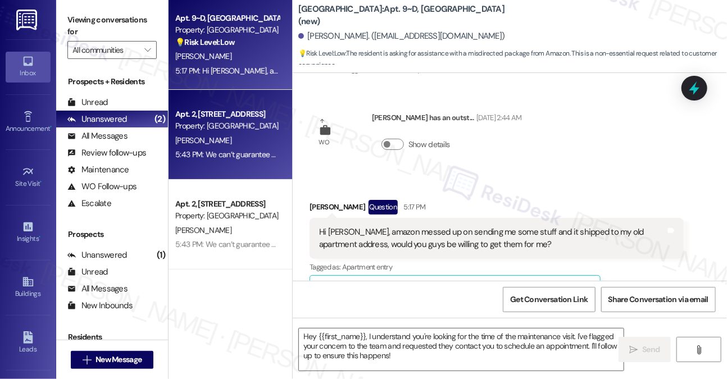
type textarea "Fetching suggested responses. Please feel free to read through the conversation…"
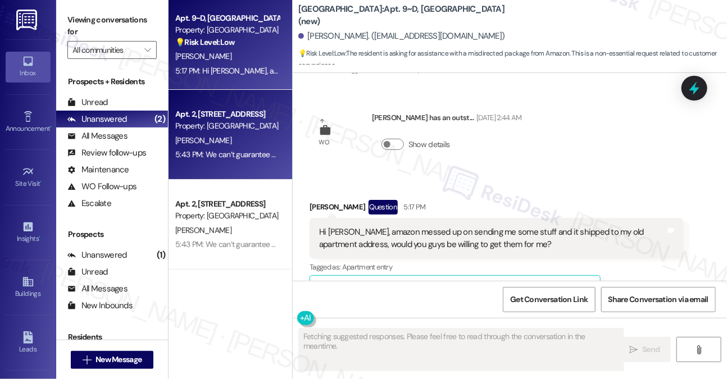
scroll to position [3977, 0]
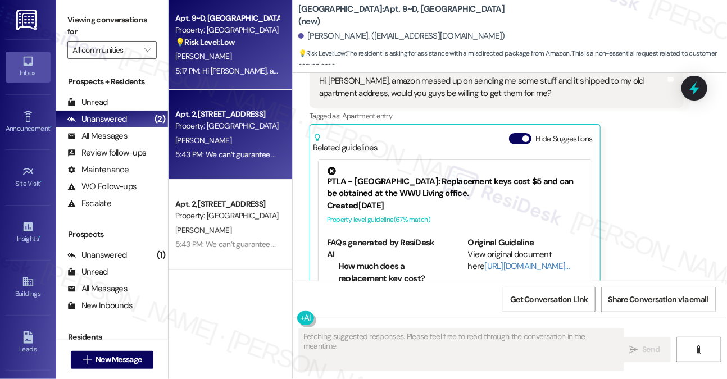
click at [230, 137] on div "[PERSON_NAME]" at bounding box center [227, 141] width 106 height 14
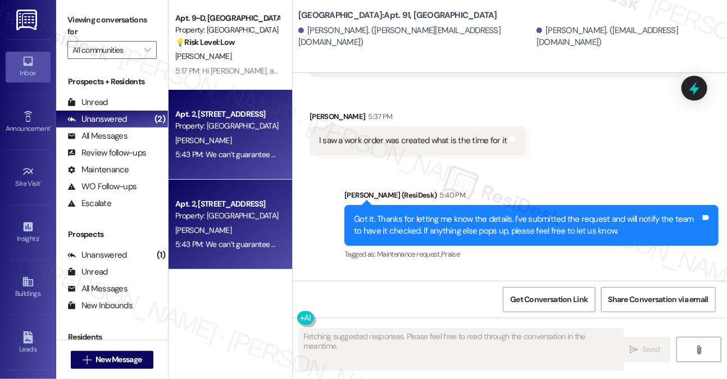
scroll to position [8301, 0]
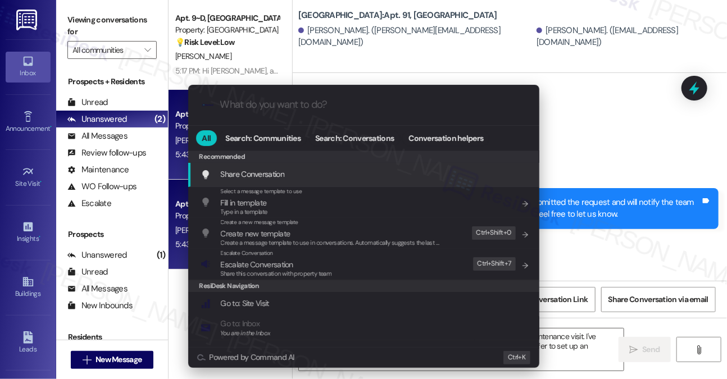
type textarea "Hey [PERSON_NAME], I understand you're looking for the time of the maintenance …"
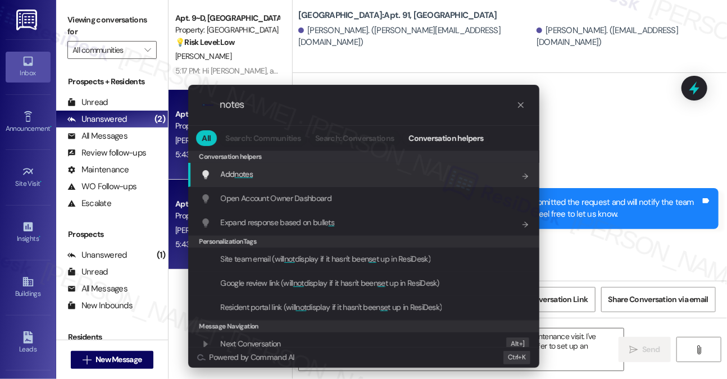
type input "notes"
click at [270, 170] on div "Add notes Add shortcut" at bounding box center [364, 174] width 329 height 12
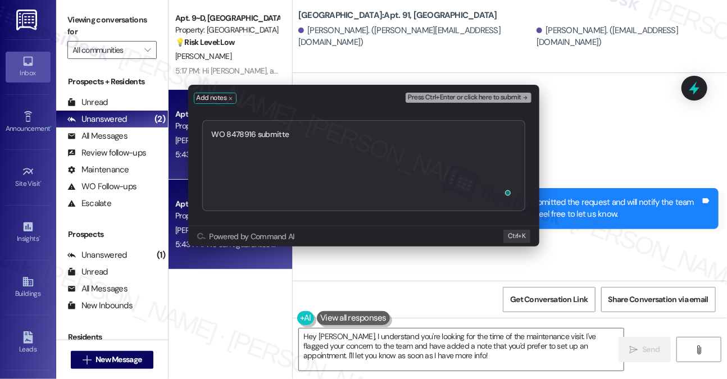
type textarea "WO 8478916 submitted"
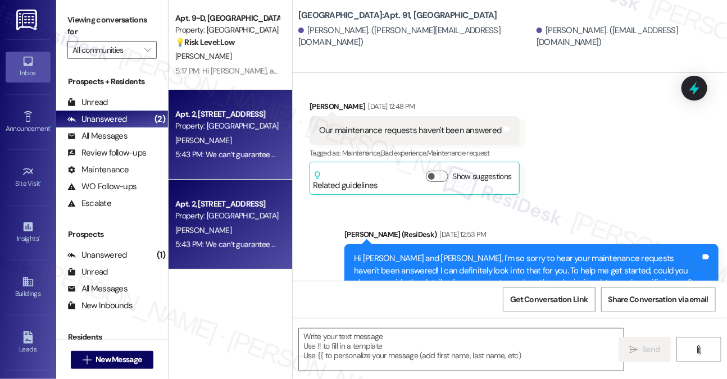
type textarea "Fetching suggested responses. Please feel free to read through the conversation…"
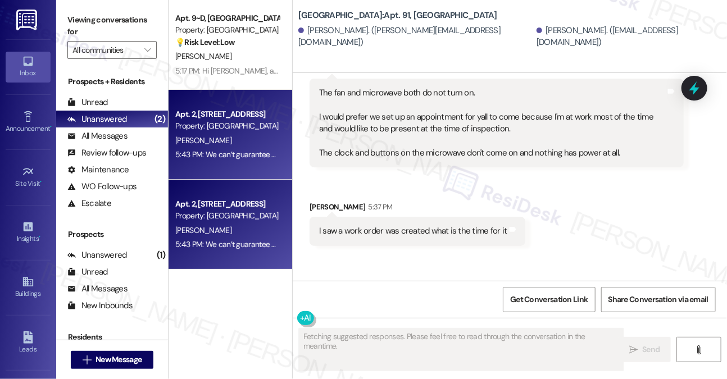
scroll to position [8396, 0]
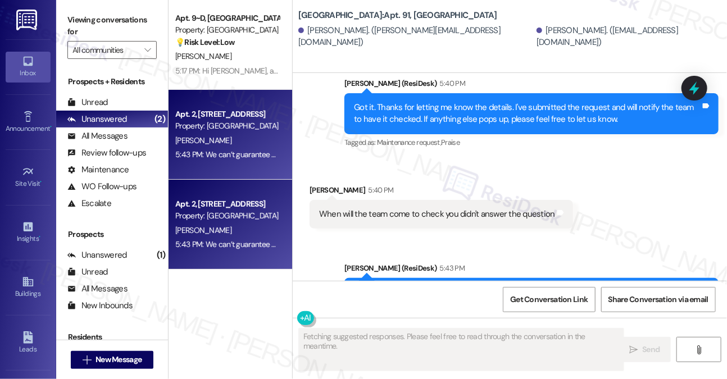
click at [407, 278] on div "We can’t guarantee an exact time for the maintenance visit, but I’ve added a no…" at bounding box center [531, 298] width 374 height 41
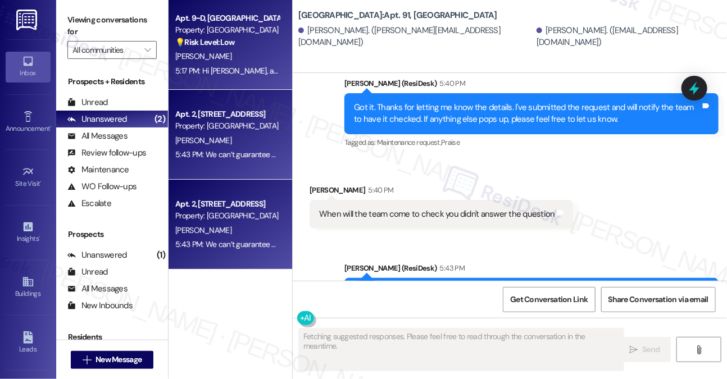
click at [270, 55] on div "[PERSON_NAME]" at bounding box center [227, 56] width 106 height 14
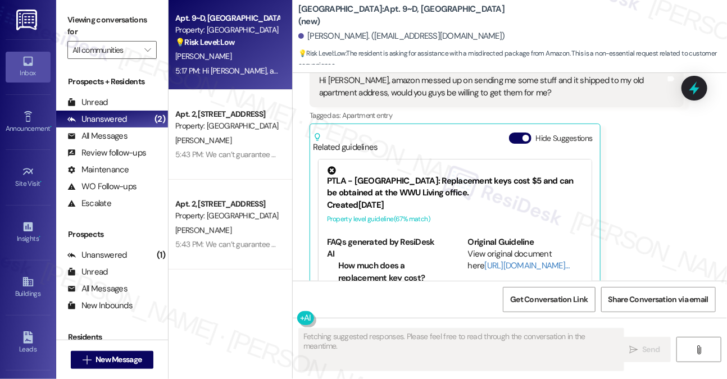
scroll to position [3809, 0]
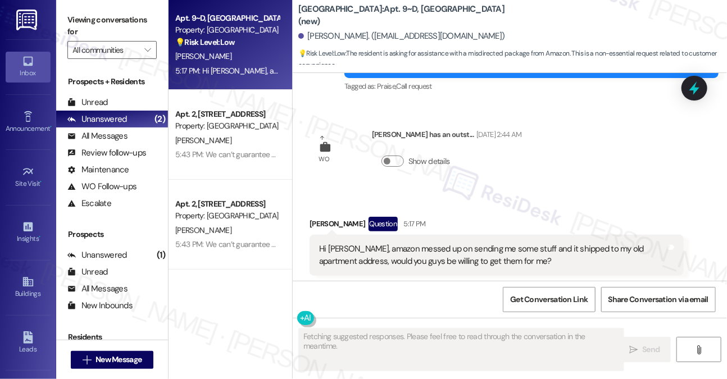
click at [441, 243] on div "Hi [PERSON_NAME], amazon messed up on sending me some stuff and it shipped to m…" at bounding box center [492, 255] width 347 height 24
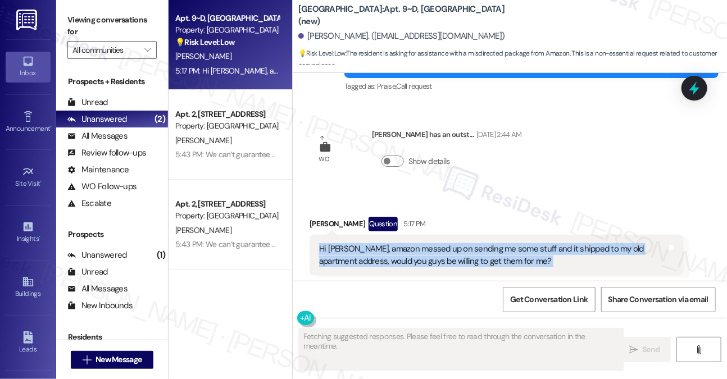
click at [441, 243] on div "Hi [PERSON_NAME], amazon messed up on sending me some stuff and it shipped to m…" at bounding box center [492, 255] width 347 height 24
click at [405, 243] on div "Hi [PERSON_NAME], amazon messed up on sending me some stuff and it shipped to m…" at bounding box center [492, 255] width 347 height 24
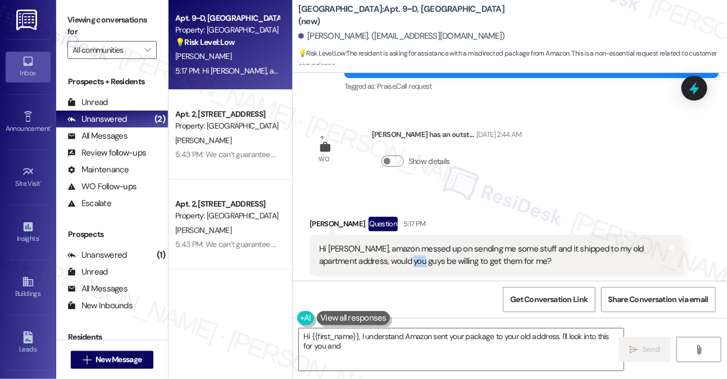
click at [405, 243] on div "Hi [PERSON_NAME], amazon messed up on sending me some stuff and it shipped to m…" at bounding box center [492, 255] width 347 height 24
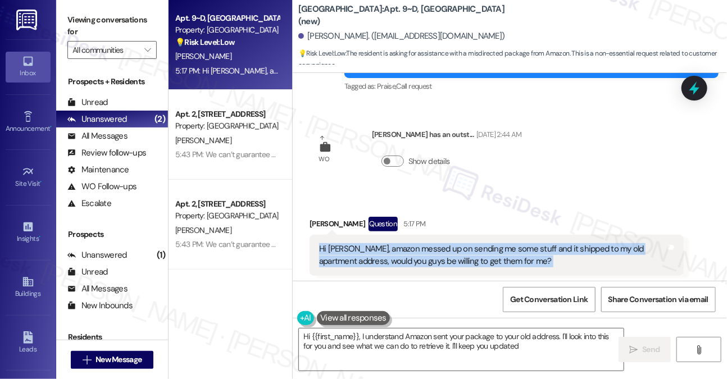
type textarea "Hi {{first_name}}, I understand Amazon sent your package to your old address. I…"
click at [405, 243] on div "Hi [PERSON_NAME], amazon messed up on sending me some stuff and it shipped to m…" at bounding box center [492, 255] width 347 height 24
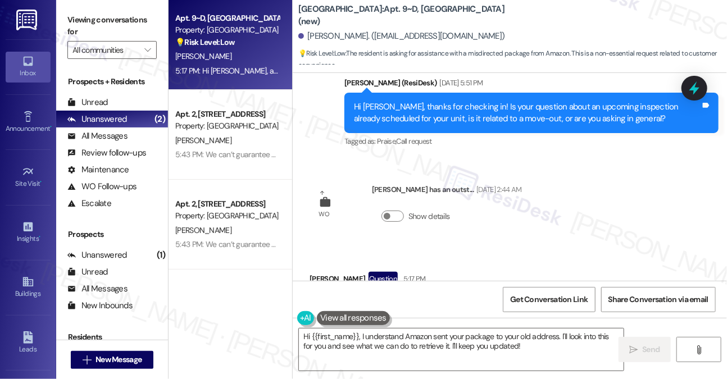
scroll to position [3640, 0]
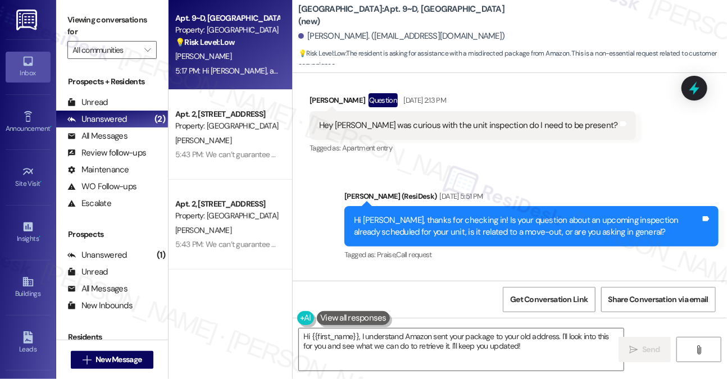
click at [473, 215] on div "Hi [PERSON_NAME], thanks for checking in! Is your question about an upcoming in…" at bounding box center [527, 227] width 347 height 24
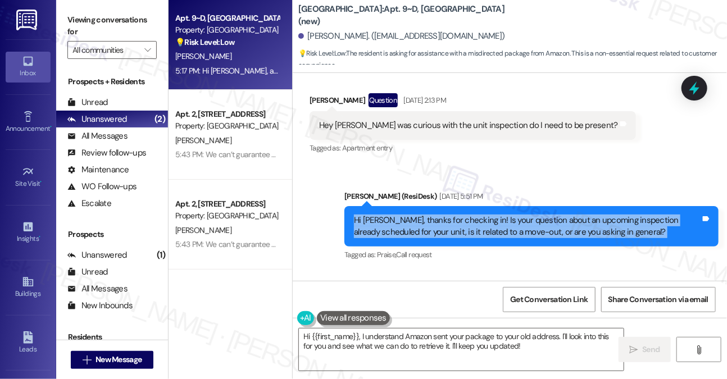
click at [473, 215] on div "Hi [PERSON_NAME], thanks for checking in! Is your question about an upcoming in…" at bounding box center [527, 227] width 347 height 24
click at [521, 215] on div "Hi [PERSON_NAME], thanks for checking in! Is your question about an upcoming in…" at bounding box center [527, 227] width 347 height 24
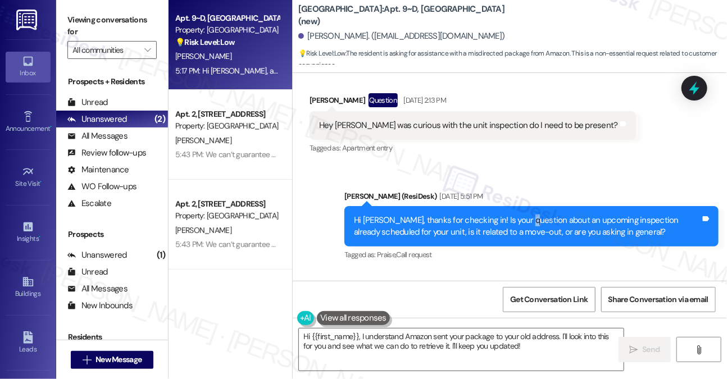
click at [521, 215] on div "Hi [PERSON_NAME], thanks for checking in! Is your question about an upcoming in…" at bounding box center [527, 227] width 347 height 24
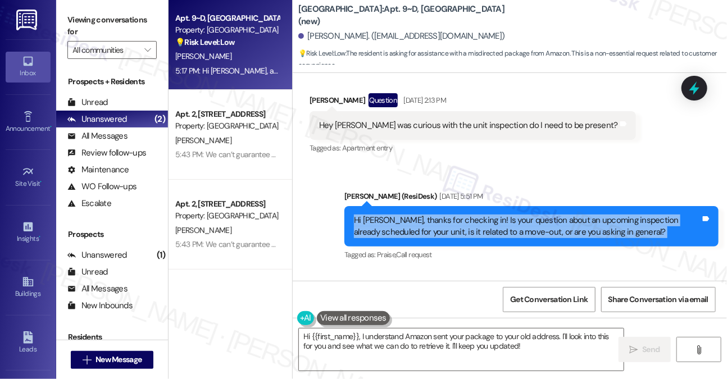
click at [521, 215] on div "Hi [PERSON_NAME], thanks for checking in! Is your question about an upcoming in…" at bounding box center [527, 227] width 347 height 24
click at [488, 215] on div "Hi [PERSON_NAME], thanks for checking in! Is your question about an upcoming in…" at bounding box center [527, 227] width 347 height 24
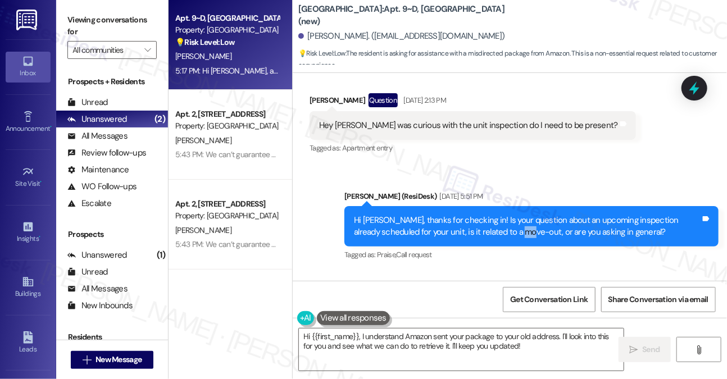
click at [488, 215] on div "Hi [PERSON_NAME], thanks for checking in! Is your question about an upcoming in…" at bounding box center [527, 227] width 347 height 24
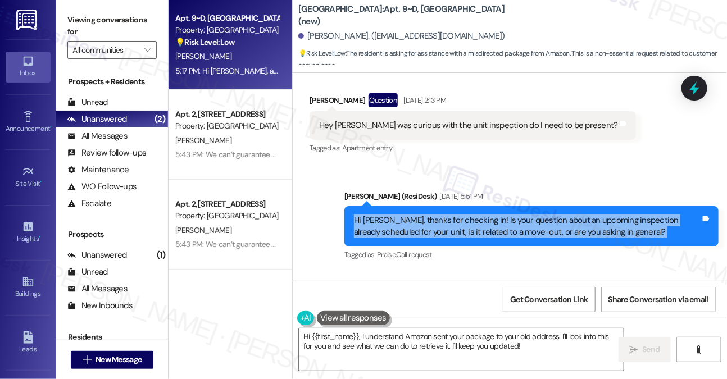
click at [488, 215] on div "Hi [PERSON_NAME], thanks for checking in! Is your question about an upcoming in…" at bounding box center [527, 227] width 347 height 24
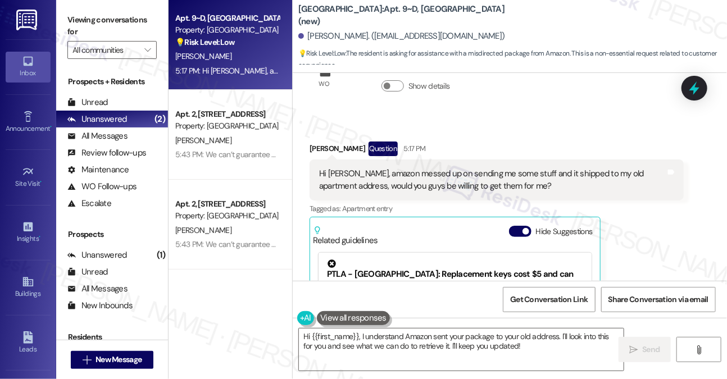
scroll to position [3865, 0]
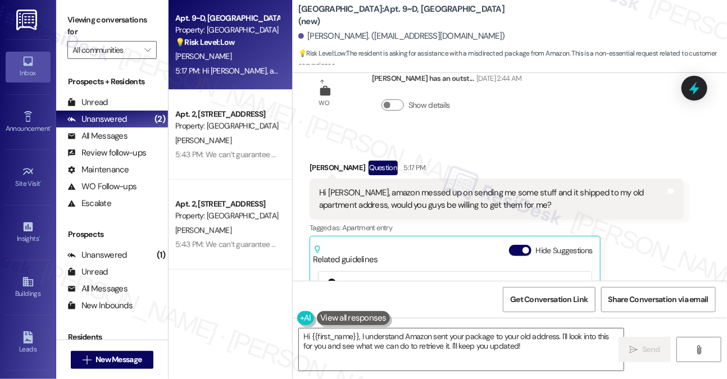
click at [370, 187] on div "Hi [PERSON_NAME], amazon messed up on sending me some stuff and it shipped to m…" at bounding box center [492, 199] width 347 height 24
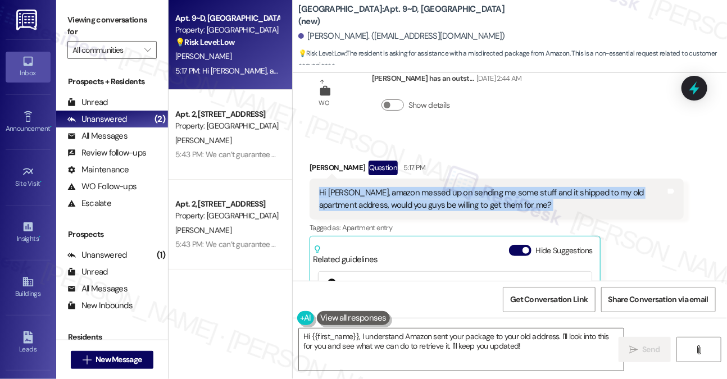
click at [369, 187] on div "Hi [PERSON_NAME], amazon messed up on sending me some stuff and it shipped to m…" at bounding box center [492, 199] width 347 height 24
click at [470, 187] on div "Hi [PERSON_NAME], amazon messed up on sending me some stuff and it shipped to m…" at bounding box center [492, 199] width 347 height 24
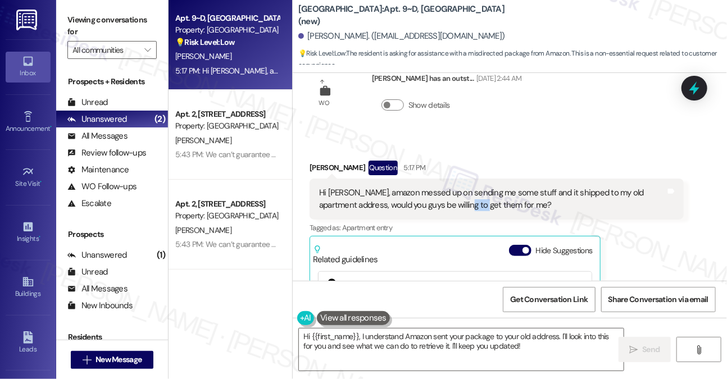
click at [470, 187] on div "Hi [PERSON_NAME], amazon messed up on sending me some stuff and it shipped to m…" at bounding box center [492, 199] width 347 height 24
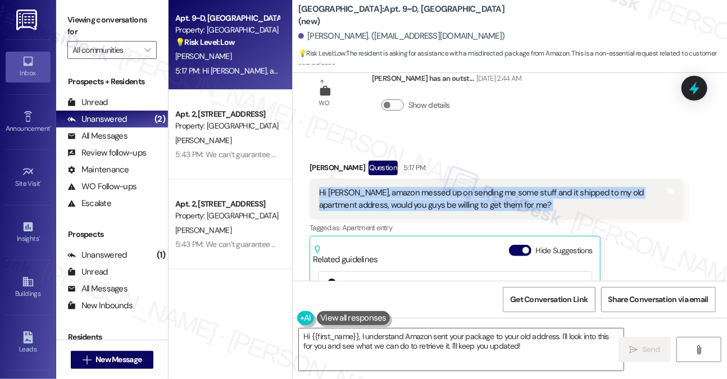
click at [470, 187] on div "Hi [PERSON_NAME], amazon messed up on sending me some stuff and it shipped to m…" at bounding box center [492, 199] width 347 height 24
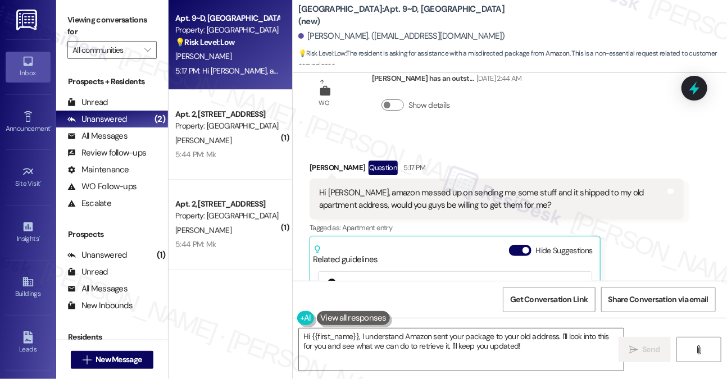
click at [64, 25] on div "Viewing conversations for All communities " at bounding box center [112, 35] width 112 height 70
click at [80, 24] on label "Viewing conversations for" at bounding box center [111, 26] width 89 height 30
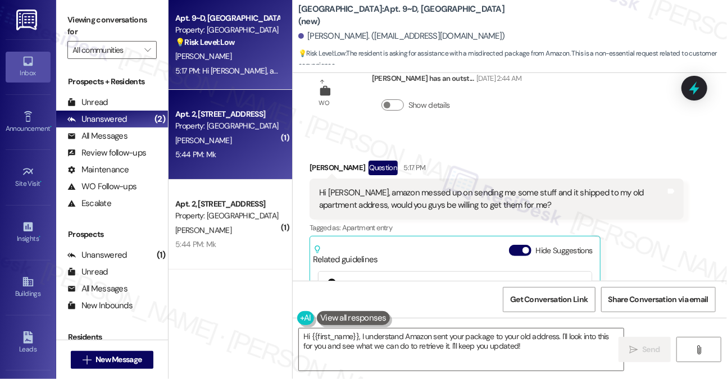
click at [231, 136] on div "[PERSON_NAME]" at bounding box center [227, 141] width 106 height 14
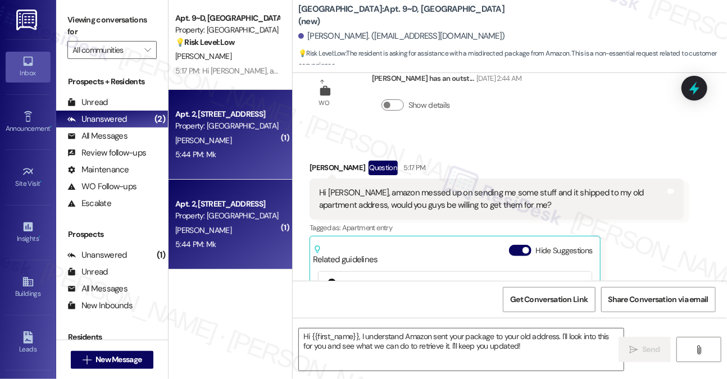
type textarea "Fetching suggested responses. Please feel free to read through the conversation…"
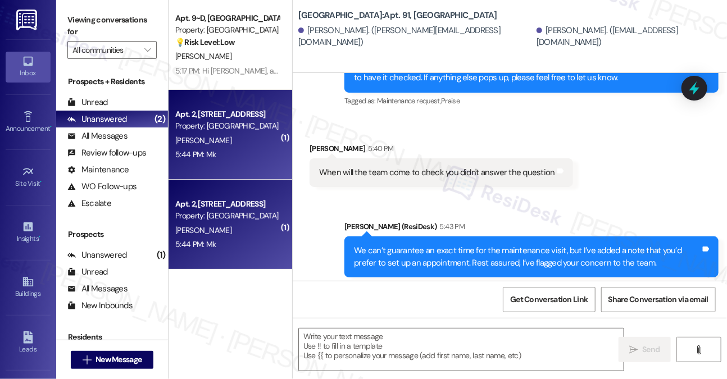
scroll to position [8361, 0]
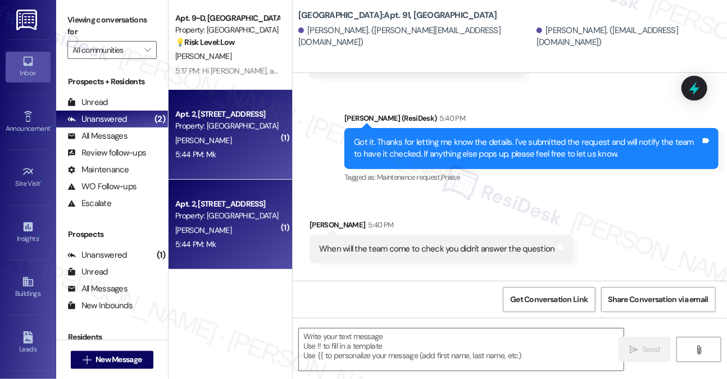
click at [394, 321] on div "We can’t guarantee an exact time for the maintenance visit, but I’ve added a no…" at bounding box center [527, 333] width 347 height 24
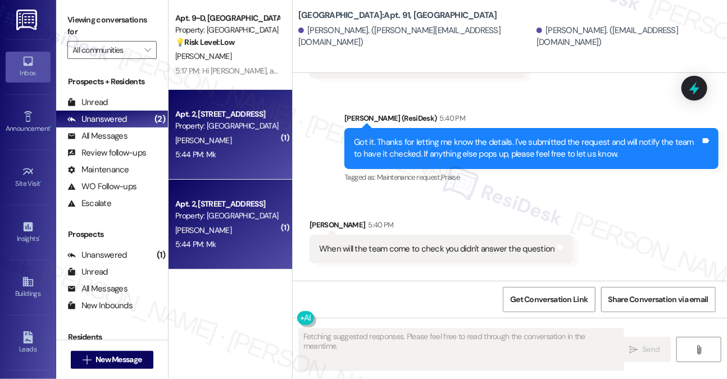
click at [563, 321] on div "We can’t guarantee an exact time for the maintenance visit, but I’ve added a no…" at bounding box center [527, 333] width 347 height 24
click at [527, 321] on div "We can’t guarantee an exact time for the maintenance visit, but I’ve added a no…" at bounding box center [527, 333] width 347 height 24
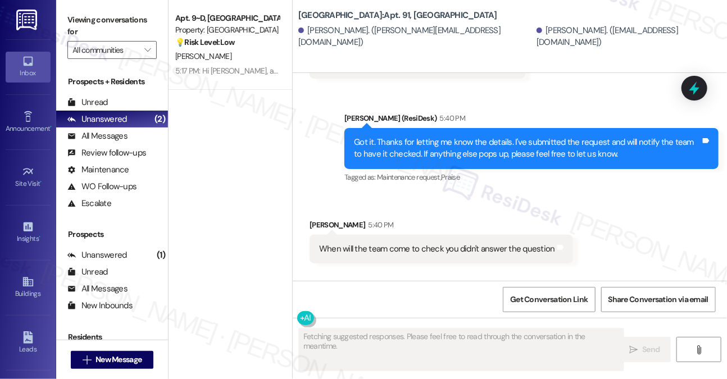
click at [527, 321] on div "We can’t guarantee an exact time for the maintenance visit, but I’ve added a no…" at bounding box center [527, 333] width 347 height 24
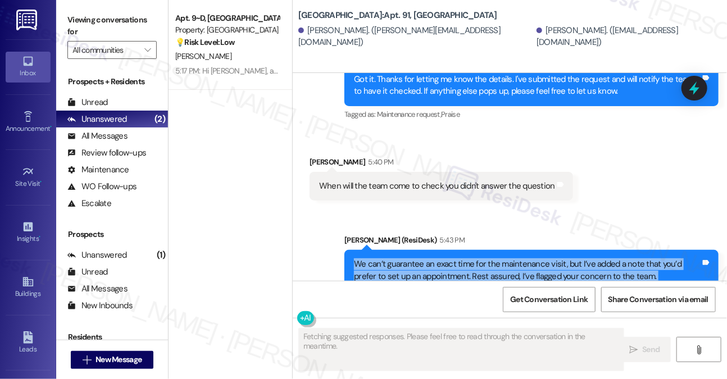
scroll to position [8474, 0]
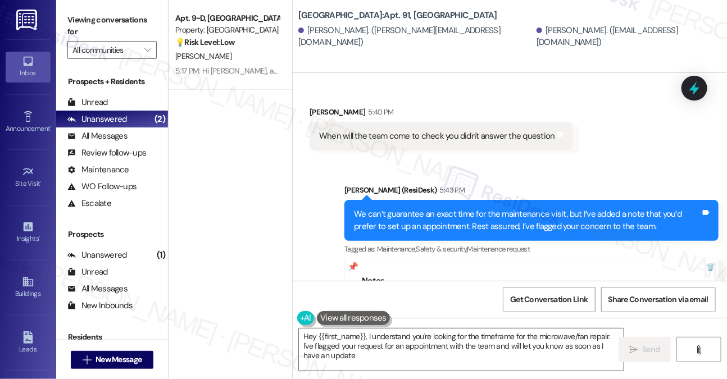
type textarea "Hey {{first_name}}, I understand you're looking for the timeframe for the micro…"
click at [505, 334] on textarea "Hey {{first_name}}, I understand you're looking for the timeframe for the micro…" at bounding box center [461, 350] width 325 height 42
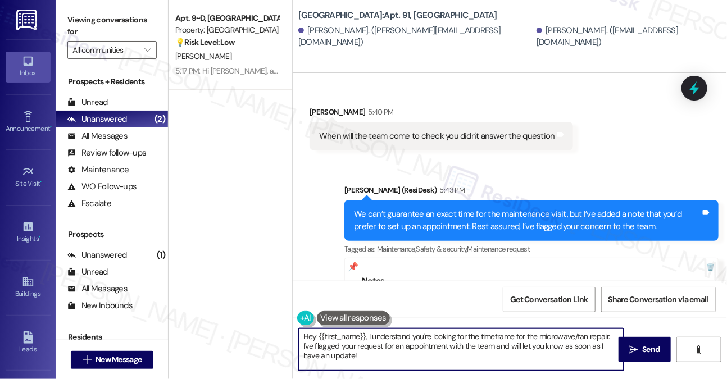
click at [505, 334] on textarea "Hey {{first_name}}, I understand you're looking for the timeframe for the micro…" at bounding box center [461, 350] width 325 height 42
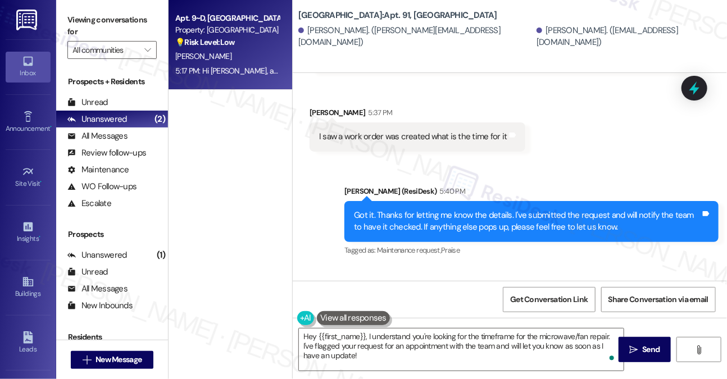
scroll to position [8193, 0]
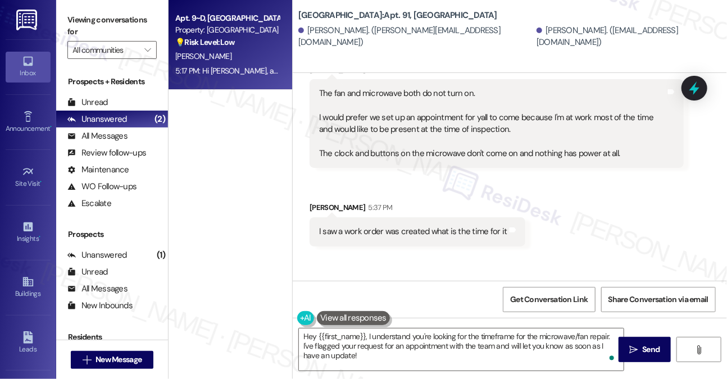
click at [213, 68] on div "5:17 PM: Hi [PERSON_NAME], amazon messed up on sending me some stuff and it shi…" at bounding box center [447, 71] width 545 height 10
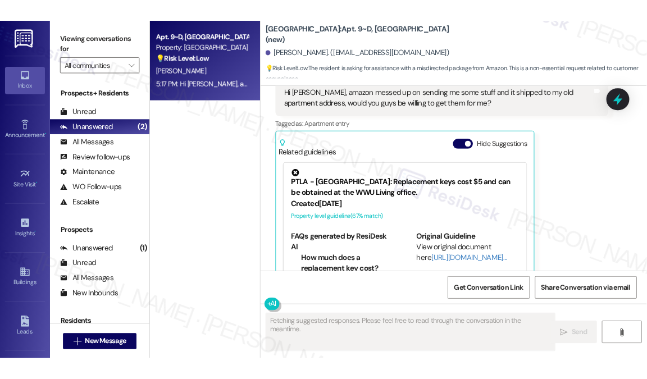
scroll to position [3809, 0]
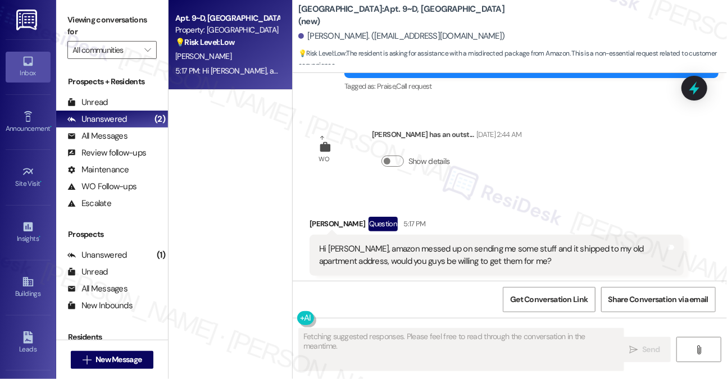
click at [426, 243] on div "Hi [PERSON_NAME], amazon messed up on sending me some stuff and it shipped to m…" at bounding box center [492, 255] width 347 height 24
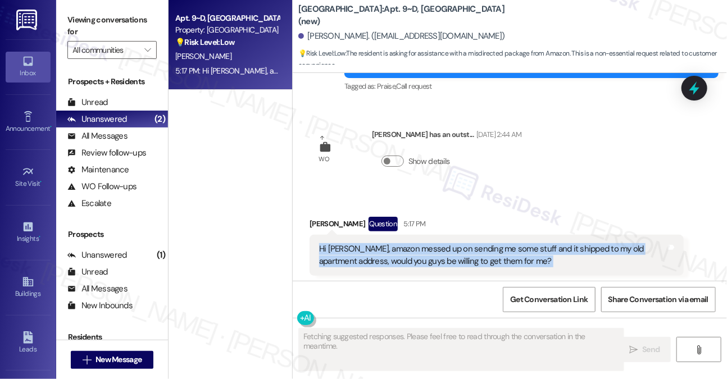
click at [426, 243] on div "Hi [PERSON_NAME], amazon messed up on sending me some stuff and it shipped to m…" at bounding box center [492, 255] width 347 height 24
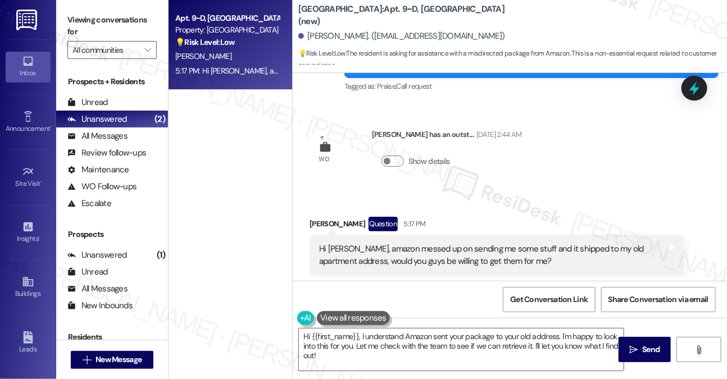
click at [87, 26] on label "Viewing conversations for" at bounding box center [111, 26] width 89 height 30
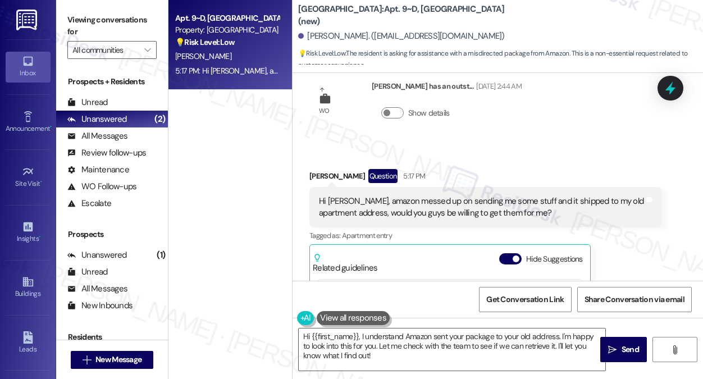
scroll to position [3857, 0]
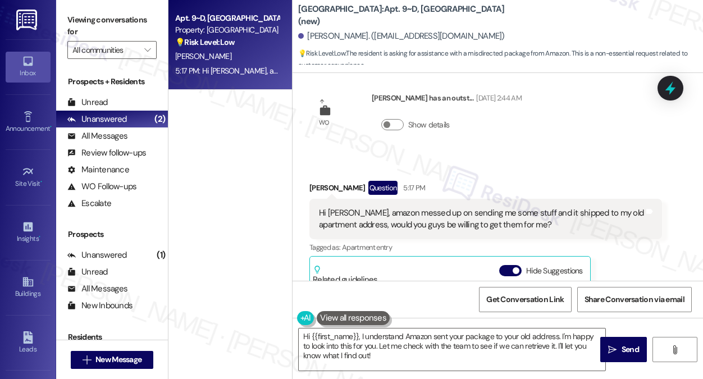
click at [191, 110] on div "Apt. 9~D, [GEOGRAPHIC_DATA] (new) Property: [GEOGRAPHIC_DATA] 💡 Risk Level: Low…" at bounding box center [230, 149] width 124 height 299
click at [472, 207] on div "Hi [PERSON_NAME], amazon messed up on sending me some stuff and it shipped to m…" at bounding box center [481, 219] width 325 height 24
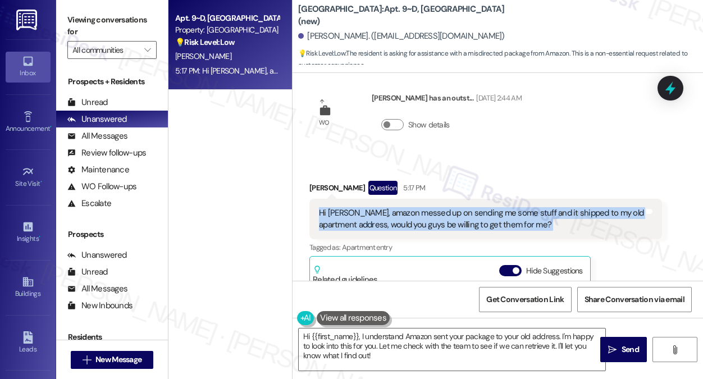
click at [472, 207] on div "Hi [PERSON_NAME], amazon messed up on sending me some stuff and it shipped to m…" at bounding box center [481, 219] width 325 height 24
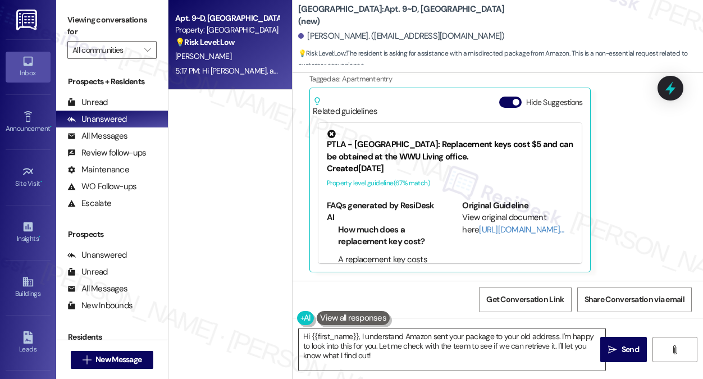
drag, startPoint x: 400, startPoint y: 350, endPoint x: 425, endPoint y: 338, distance: 27.4
click at [400, 350] on textarea "Hi {{first_name}}, I understand Amazon sent your package to your old address. I…" at bounding box center [452, 350] width 307 height 42
click at [201, 136] on div "Apt. 9~D, [GEOGRAPHIC_DATA] (new) Property: [GEOGRAPHIC_DATA] 💡 Risk Level: Low…" at bounding box center [230, 149] width 124 height 299
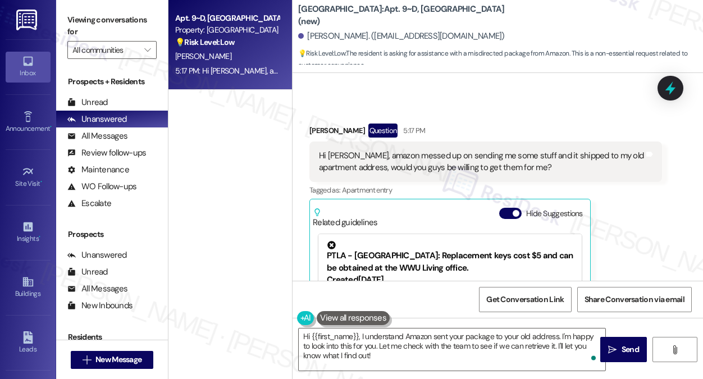
scroll to position [3913, 0]
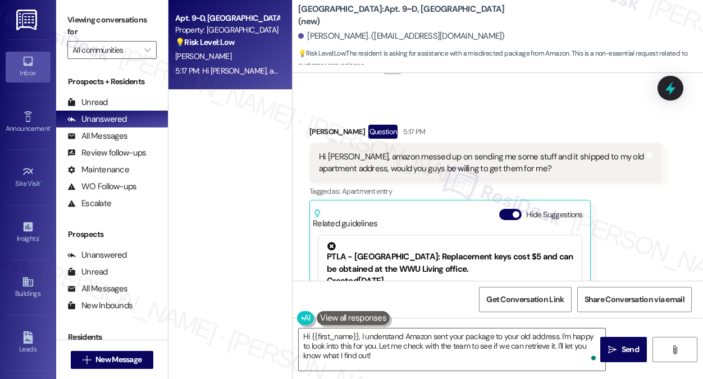
click at [412, 149] on div "Hi [PERSON_NAME], amazon messed up on sending me some stuff and it shipped to m…" at bounding box center [485, 163] width 353 height 41
click at [461, 156] on div "Hi [PERSON_NAME], amazon messed up on sending me some stuff and it shipped to m…" at bounding box center [481, 163] width 325 height 24
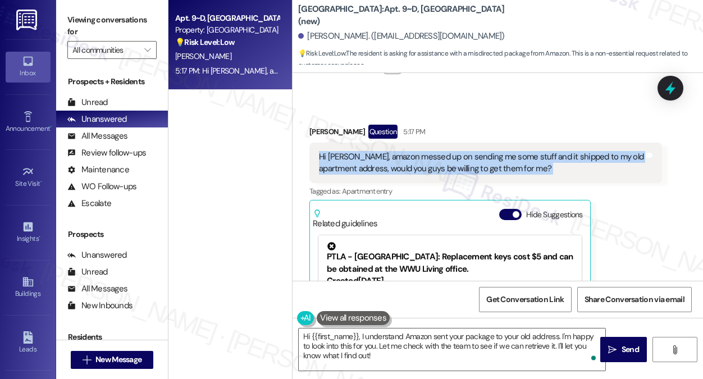
click at [461, 156] on div "Hi [PERSON_NAME], amazon messed up on sending me some stuff and it shipped to m…" at bounding box center [481, 163] width 325 height 24
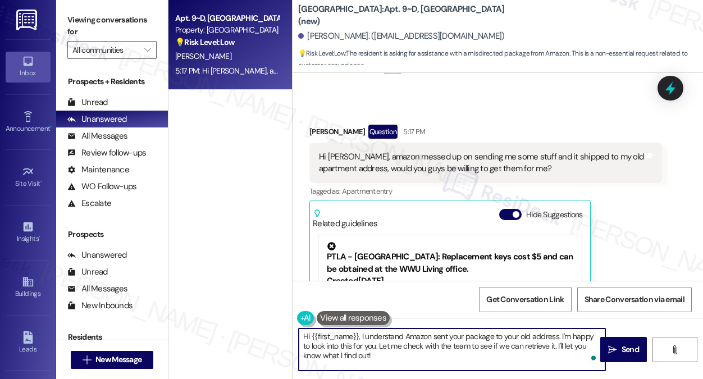
click at [374, 331] on textarea "Hi {{first_name}}, I understand Amazon sent your package to your old address. I…" at bounding box center [452, 350] width 307 height 42
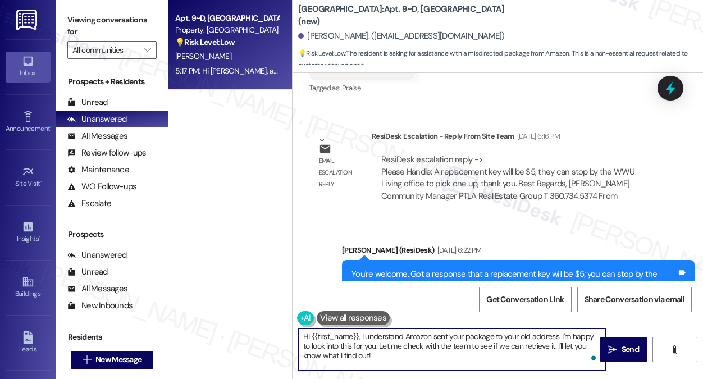
scroll to position [2846, 0]
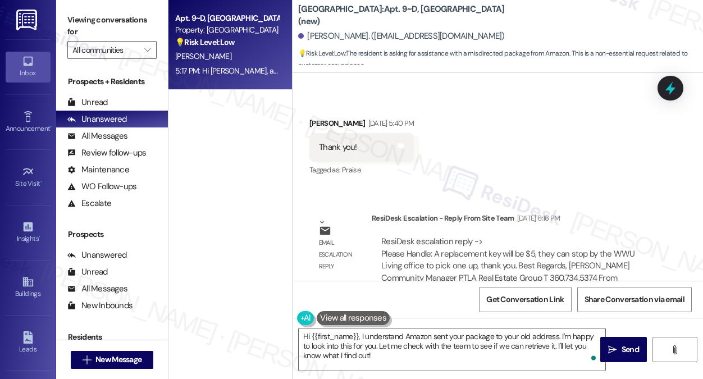
click at [207, 170] on div "Apt. 9~D, [GEOGRAPHIC_DATA] (new) Property: [GEOGRAPHIC_DATA] 💡 Risk Level: Low…" at bounding box center [230, 149] width 124 height 299
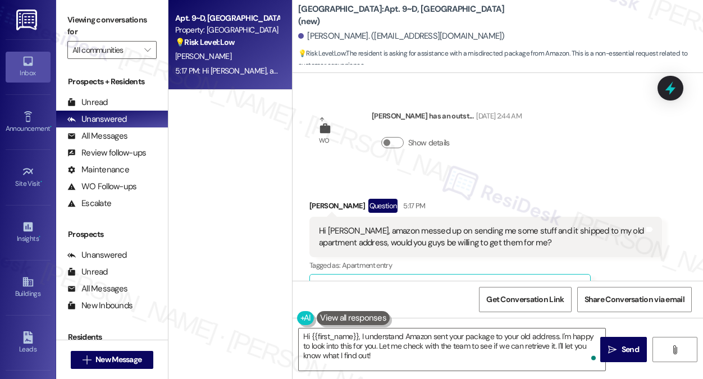
scroll to position [3857, 0]
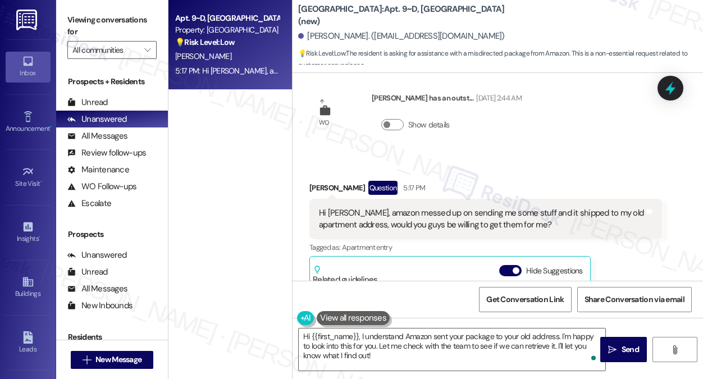
click at [199, 132] on div "Apt. 9~D, [GEOGRAPHIC_DATA] (new) Property: [GEOGRAPHIC_DATA] 💡 Risk Level: Low…" at bounding box center [230, 149] width 124 height 299
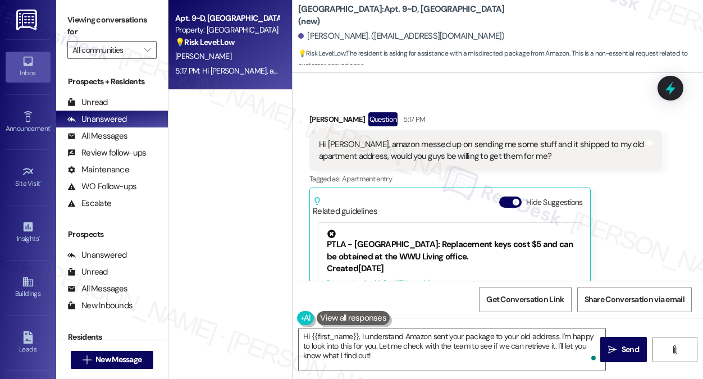
scroll to position [3913, 0]
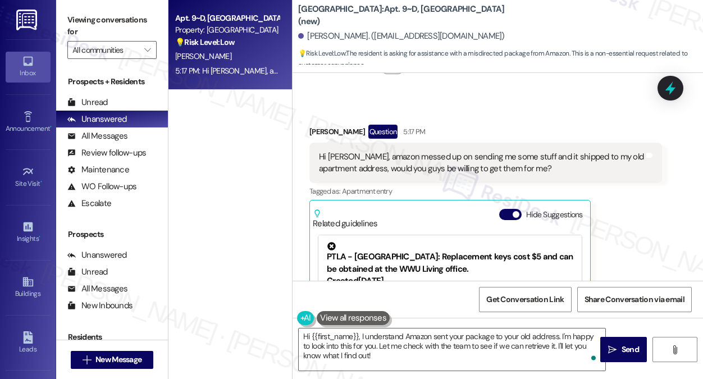
drag, startPoint x: 190, startPoint y: 125, endPoint x: 209, endPoint y: 134, distance: 20.9
click at [190, 125] on div "Apt. 9~D, [GEOGRAPHIC_DATA] (new) Property: [GEOGRAPHIC_DATA] 💡 Risk Level: Low…" at bounding box center [230, 149] width 124 height 299
click at [394, 354] on textarea "Hi {{first_name}}, I understand Amazon sent your package to your old address. I…" at bounding box center [452, 350] width 307 height 42
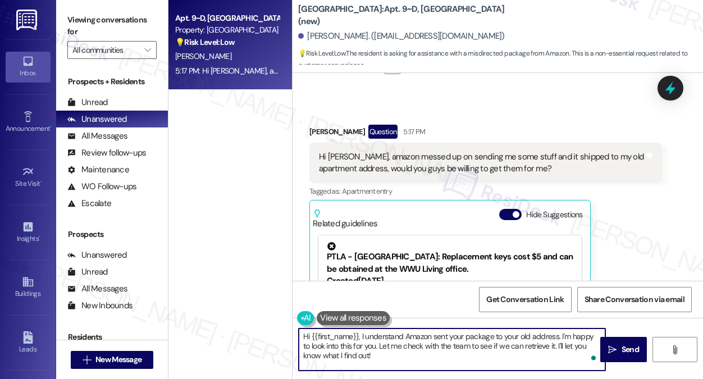
click at [394, 354] on textarea "Hi {{first_name}}, I understand Amazon sent your package to your old address. I…" at bounding box center [452, 350] width 307 height 42
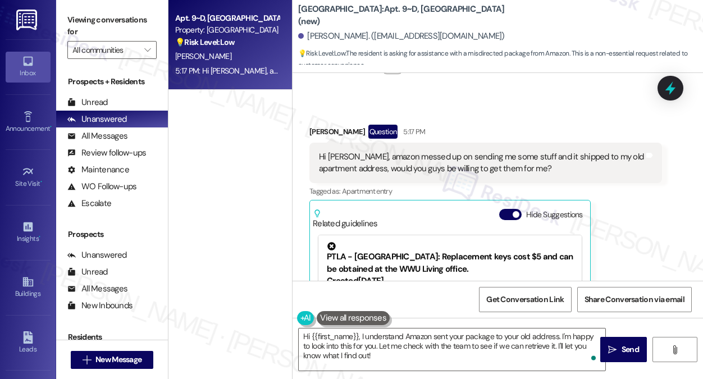
drag, startPoint x: 175, startPoint y: 134, endPoint x: 204, endPoint y: 149, distance: 32.7
click at [175, 134] on div "Apt. 9~D, [GEOGRAPHIC_DATA] (new) Property: [GEOGRAPHIC_DATA] 💡 Risk Level: Low…" at bounding box center [230, 149] width 124 height 299
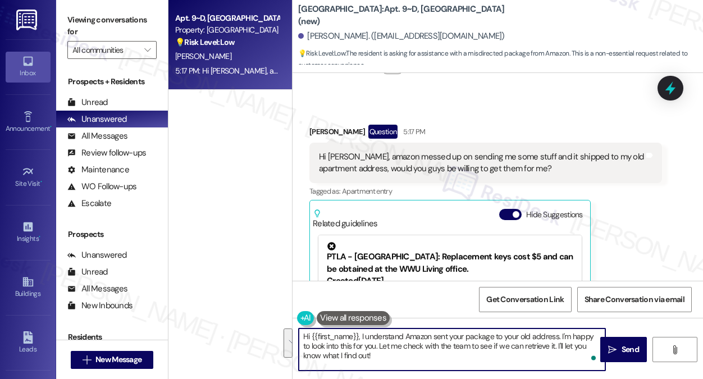
drag, startPoint x: 473, startPoint y: 361, endPoint x: 561, endPoint y: 339, distance: 91.0
click at [561, 339] on textarea "Hi {{first_name}}, I understand Amazon sent your package to your old address. I…" at bounding box center [452, 350] width 307 height 42
paste textarea "Could you confirm which old apartment the packages were delivered to?"
click at [567, 338] on textarea "Hi {{first_name}}, I understand Amazon sent your package to your old address. C…" at bounding box center [452, 350] width 307 height 42
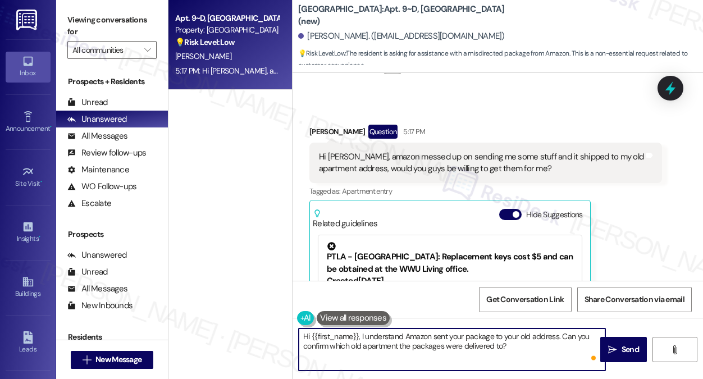
click at [550, 335] on textarea "Hi {{first_name}}, I understand Amazon sent your package to your old address. C…" at bounding box center [452, 350] width 307 height 42
click at [543, 345] on textarea "Hi {{first_name}}, I understand Amazon sent your package to your old address. C…" at bounding box center [452, 350] width 307 height 42
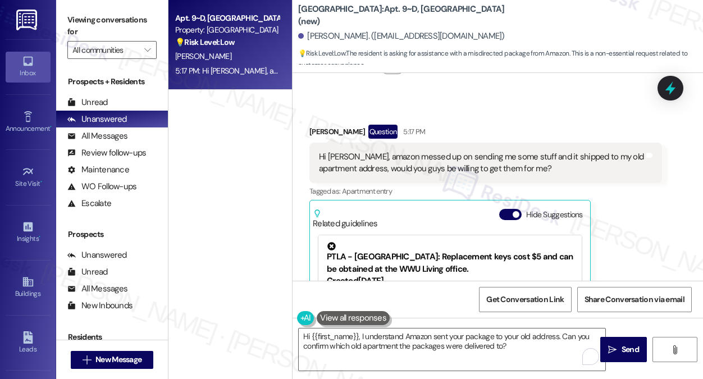
click at [214, 158] on div "Apt. 9~D, [GEOGRAPHIC_DATA] (new) Property: [GEOGRAPHIC_DATA] 💡 Risk Level: Low…" at bounding box center [230, 149] width 124 height 299
click at [528, 350] on textarea "Hi {{first_name}}, I understand Amazon sent your package to your old address. C…" at bounding box center [452, 350] width 307 height 42
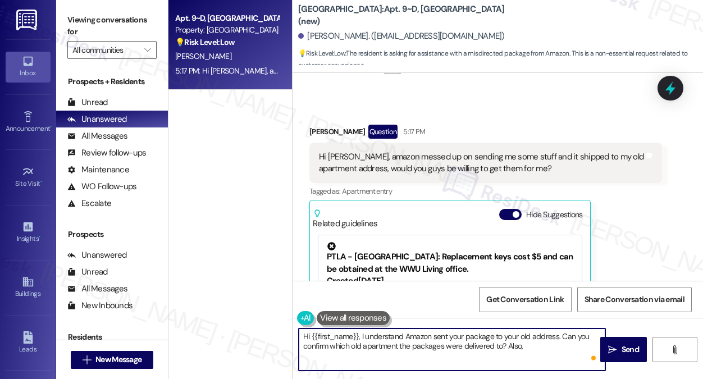
paste textarea "share the tracking information or let us know what items were delivered to your…"
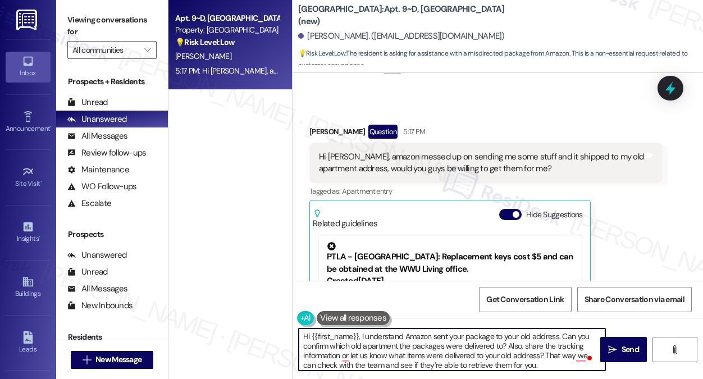
click at [523, 345] on textarea "Hi {{first_name}}, I understand Amazon sent your package to your old address. C…" at bounding box center [452, 350] width 307 height 42
click at [402, 336] on textarea "Hi {{first_name}}, I understand Amazon sent your package to your old address. C…" at bounding box center [452, 350] width 307 height 42
click at [410, 356] on textarea "Hi {{first_name}}, I understand Amazon sent your package to your old address. C…" at bounding box center [452, 350] width 307 height 42
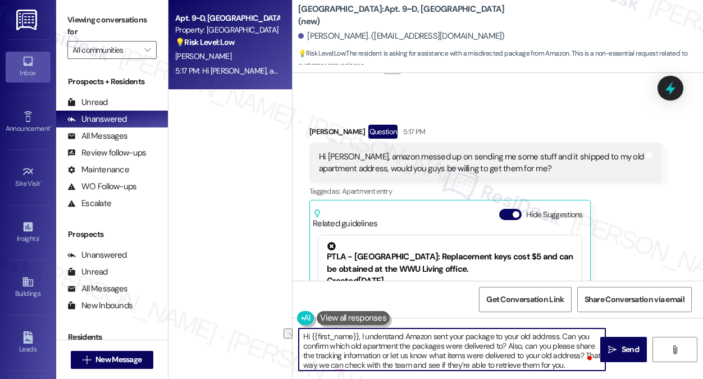
drag, startPoint x: 384, startPoint y: 355, endPoint x: 568, endPoint y: 354, distance: 184.8
click at [568, 354] on textarea "Hi {{first_name}}, I understand Amazon sent your package to your old address. C…" at bounding box center [452, 350] width 307 height 42
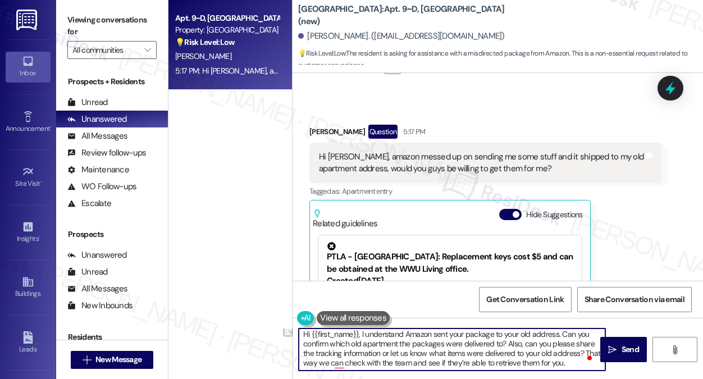
scroll to position [2, 0]
click at [567, 363] on textarea "Hi {{first_name}}, I understand Amazon sent your package to your old address. C…" at bounding box center [452, 350] width 307 height 42
click at [568, 363] on textarea "Hi {{first_name}}, I understand Amazon sent your package to your old address. C…" at bounding box center [452, 350] width 307 height 42
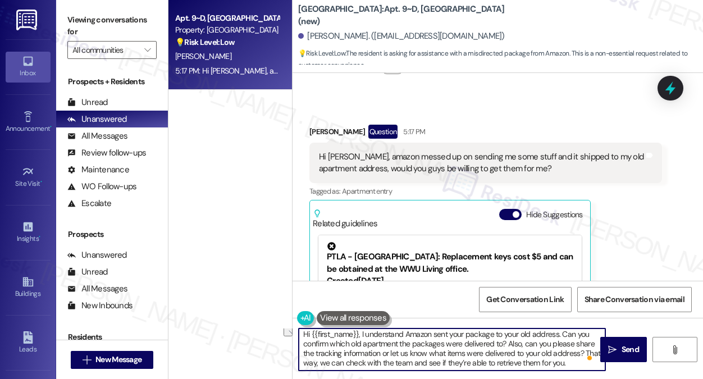
drag, startPoint x: 581, startPoint y: 363, endPoint x: 304, endPoint y: 367, distance: 277.5
click at [304, 367] on textarea "Hi {{first_name}}, I understand Amazon sent your package to your old address. C…" at bounding box center [452, 350] width 307 height 42
type textarea "Hi {{first_name}}, I understand Amazon sent your package to your old address. C…"
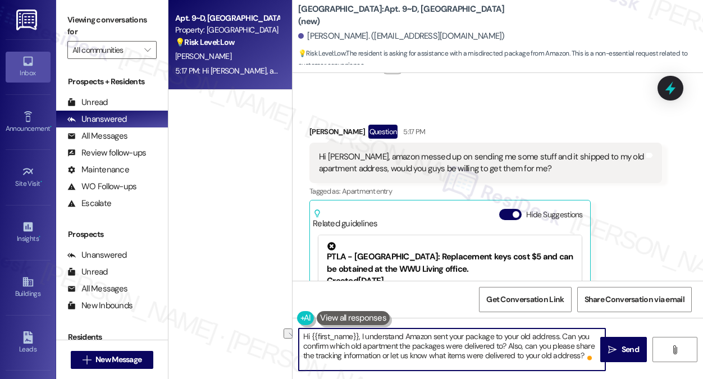
scroll to position [0, 0]
click at [418, 347] on textarea "Hi {{first_name}}, I understand Amazon sent your package to your old address. C…" at bounding box center [452, 350] width 307 height 42
click at [500, 337] on textarea "Hi {{first_name}}, I understand Amazon sent your package to your old address. C…" at bounding box center [452, 350] width 307 height 42
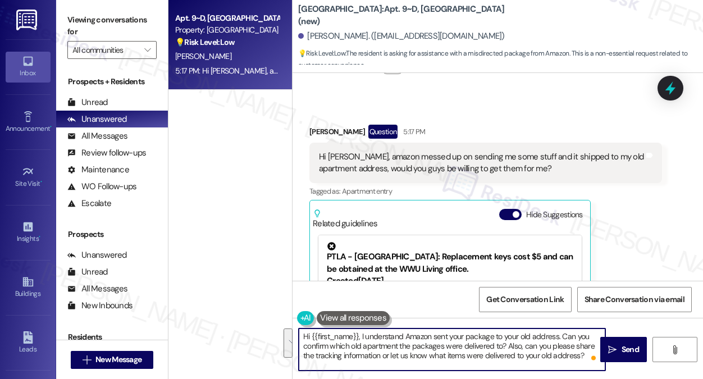
click at [500, 337] on textarea "Hi {{first_name}}, I understand Amazon sent your package to your old address. C…" at bounding box center [452, 350] width 307 height 42
click at [500, 345] on textarea "Hi {{first_name}}, I understand Amazon sent your package to your old address. C…" at bounding box center [452, 350] width 307 height 42
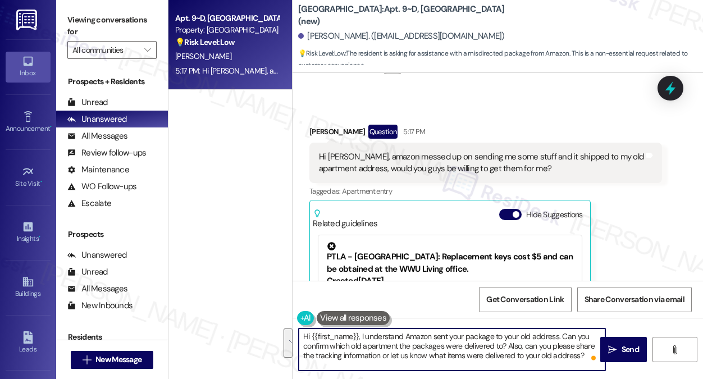
click at [428, 347] on textarea "Hi {{first_name}}, I understand Amazon sent your package to your old address. C…" at bounding box center [452, 350] width 307 height 42
click at [521, 347] on textarea "Hi {{first_name}}, I understand Amazon sent your package to your old address. C…" at bounding box center [452, 350] width 307 height 42
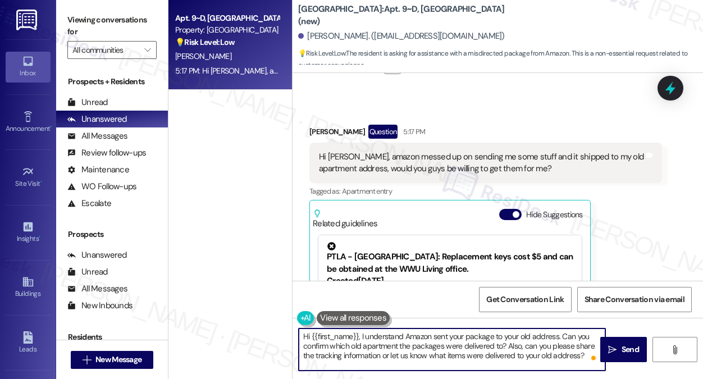
click at [521, 347] on textarea "Hi {{first_name}}, I understand Amazon sent your package to your old address. C…" at bounding box center [452, 350] width 307 height 42
click at [571, 350] on textarea "Hi {{first_name}}, I understand Amazon sent your package to your old address. C…" at bounding box center [452, 350] width 307 height 42
drag, startPoint x: 515, startPoint y: 355, endPoint x: 569, endPoint y: 353, distance: 54.5
click at [569, 353] on textarea "Hi {{first_name}}, I understand Amazon sent your package to your old address. C…" at bounding box center [452, 350] width 307 height 42
click at [572, 353] on textarea "Hi {{first_name}}, I understand Amazon sent your package to your old address. C…" at bounding box center [452, 350] width 307 height 42
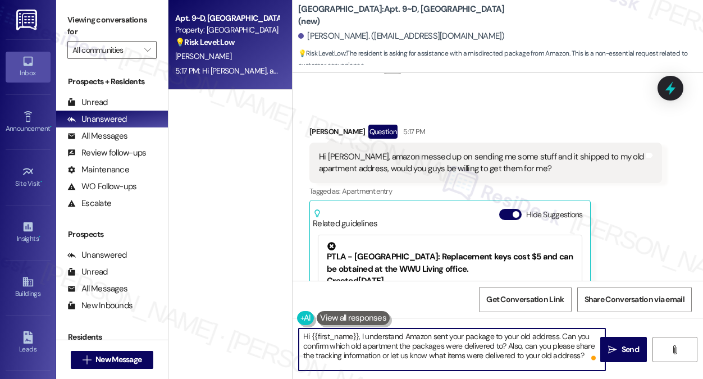
click at [572, 353] on textarea "Hi {{first_name}}, I understand Amazon sent your package to your old address. C…" at bounding box center [452, 350] width 307 height 42
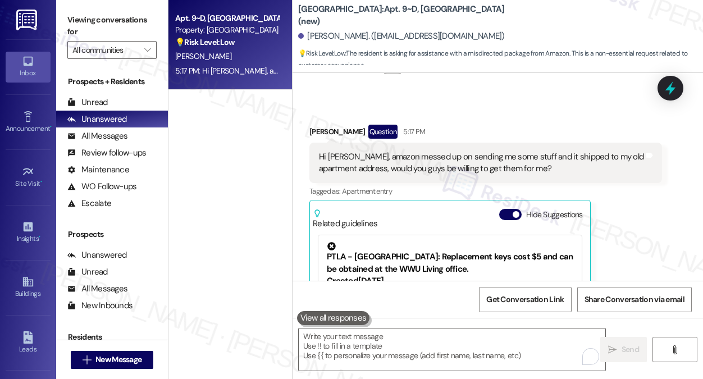
click at [199, 148] on div "Apt. 9~D, [GEOGRAPHIC_DATA] (new) Property: [GEOGRAPHIC_DATA] 💡 Risk Level: Low…" at bounding box center [230, 149] width 124 height 299
click at [400, 341] on textarea "To enrich screen reader interactions, please activate Accessibility in Grammarl…" at bounding box center [452, 350] width 307 height 42
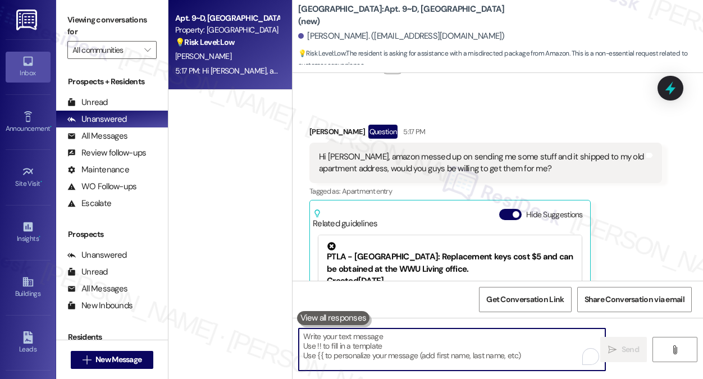
paste textarea "Hi {{first_name}}, I understand Amazon sent your package to your old address. C…"
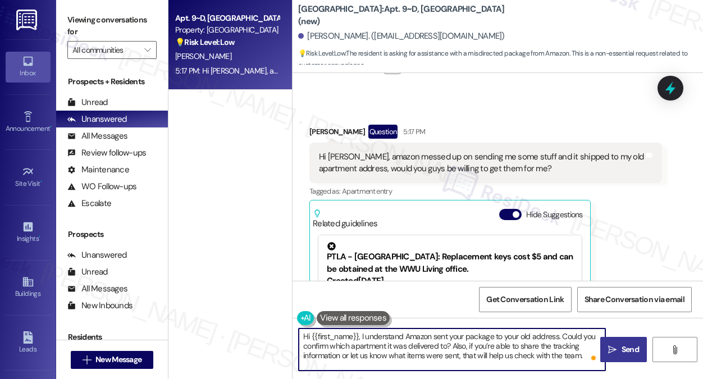
type textarea "Hi {{first_name}}, I understand Amazon sent your package to your old address. C…"
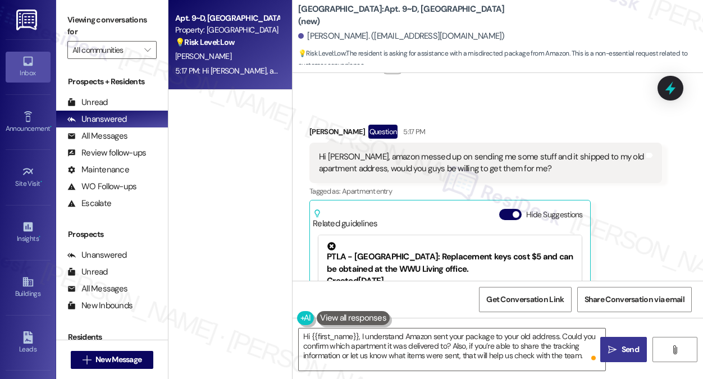
click at [620, 351] on span "Send" at bounding box center [630, 350] width 22 height 12
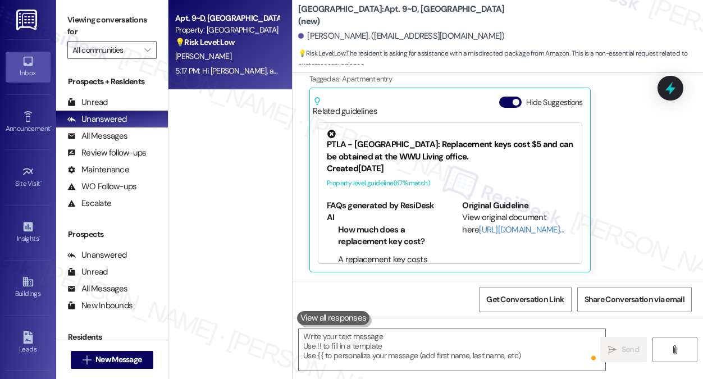
scroll to position [4128, 0]
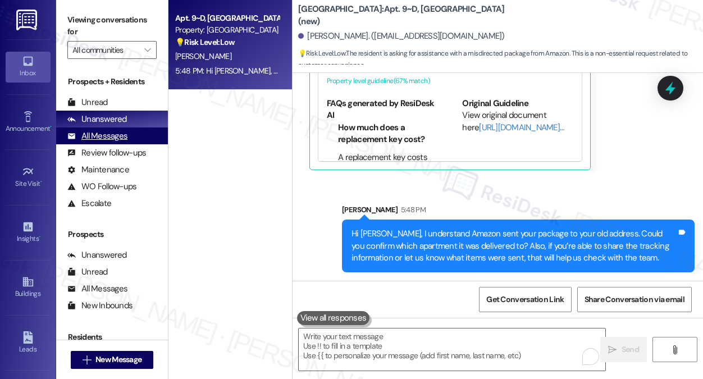
click at [113, 132] on div "All Messages" at bounding box center [97, 136] width 60 height 12
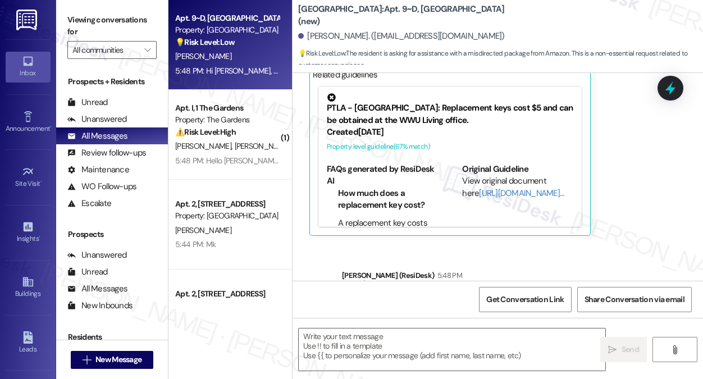
scroll to position [4025, 0]
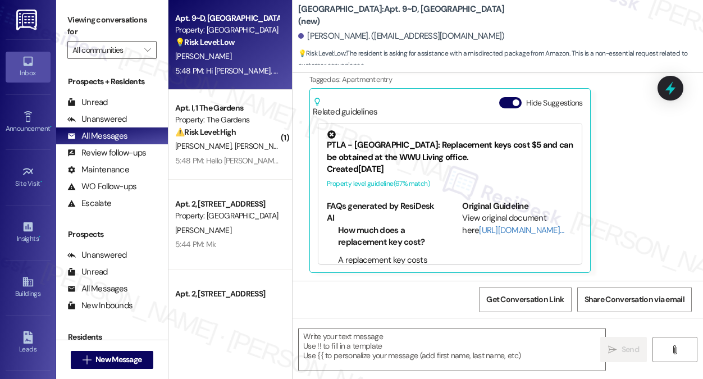
click at [235, 151] on span "[PERSON_NAME]" at bounding box center [263, 146] width 56 height 10
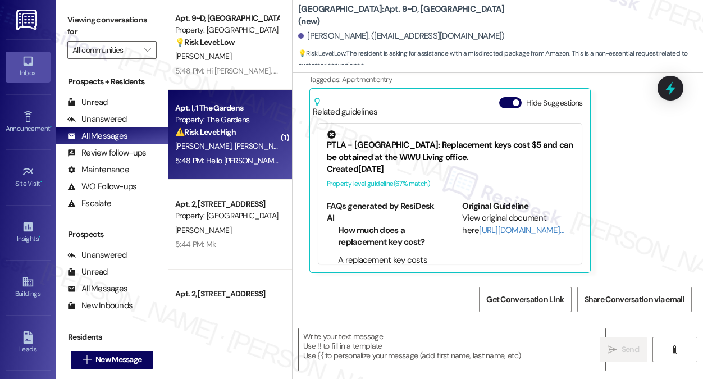
type textarea "Fetching suggested responses. Please feel free to read through the conversation…"
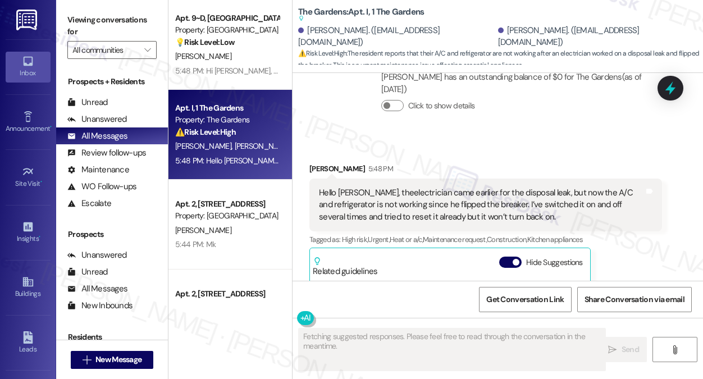
scroll to position [5677, 0]
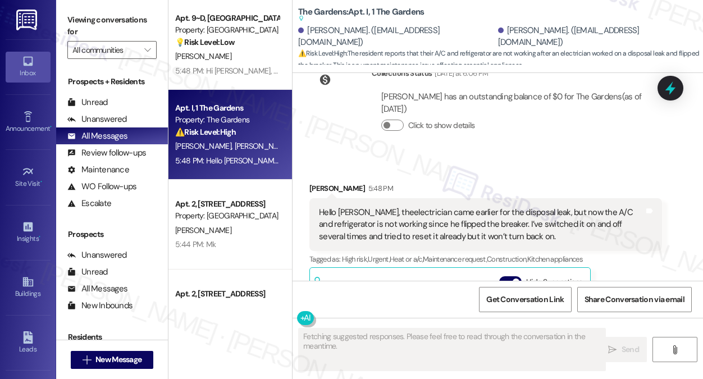
click at [409, 207] on div "Hello [PERSON_NAME], theelectrician came earlier for the disposal leak, but now…" at bounding box center [481, 225] width 325 height 36
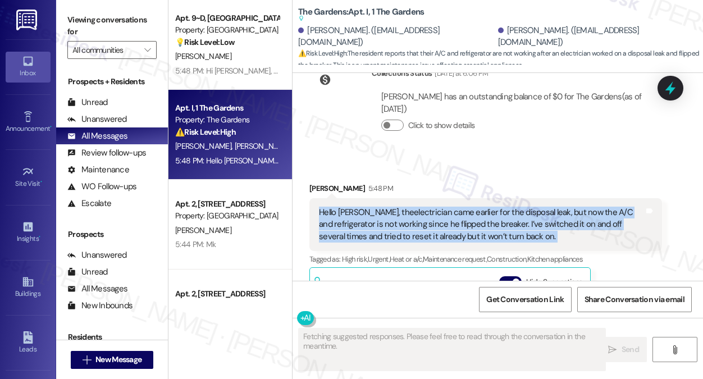
click at [409, 207] on div "Hello [PERSON_NAME], theelectrician came earlier for the disposal leak, but now…" at bounding box center [481, 225] width 325 height 36
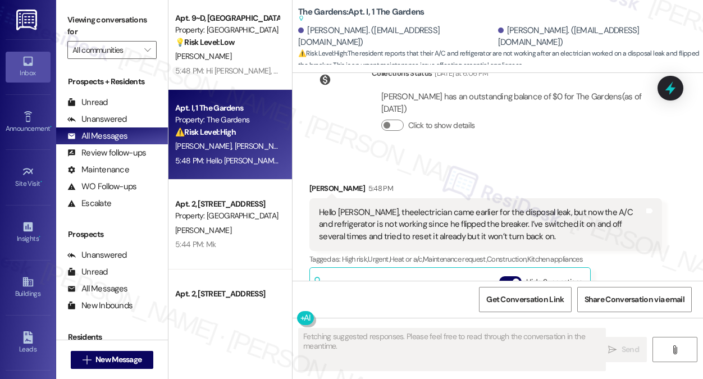
click at [506, 183] on div "[PERSON_NAME] 5:48 PM" at bounding box center [485, 191] width 353 height 16
click at [500, 207] on div "Hello [PERSON_NAME], theelectrician came earlier for the disposal leak, but now…" at bounding box center [481, 225] width 325 height 36
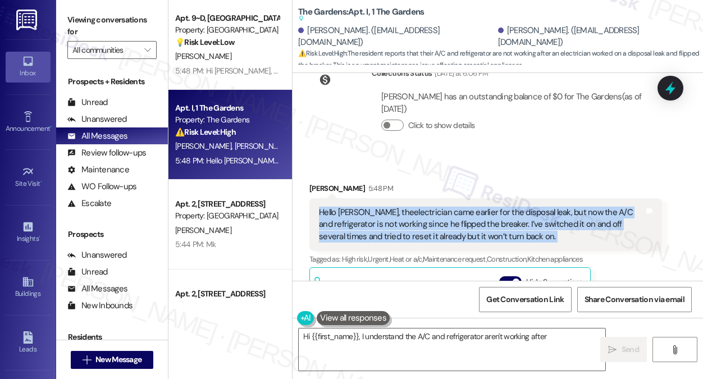
click at [500, 207] on div "Hello [PERSON_NAME], theelectrician came earlier for the disposal leak, but now…" at bounding box center [481, 225] width 325 height 36
click at [438, 207] on div "Hello [PERSON_NAME], theelectrician came earlier for the disposal leak, but now…" at bounding box center [481, 225] width 325 height 36
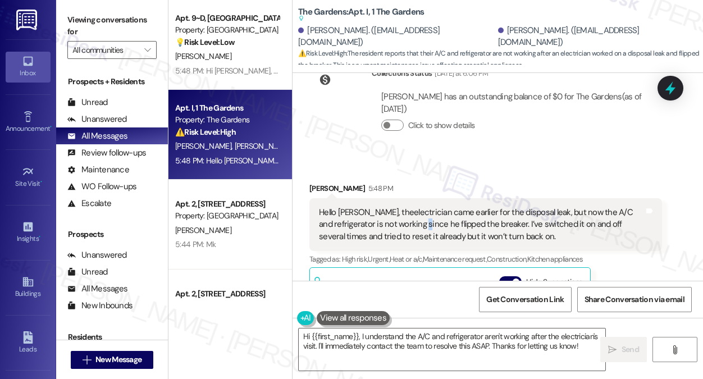
click at [438, 207] on div "Hello [PERSON_NAME], theelectrician came earlier for the disposal leak, but now…" at bounding box center [481, 225] width 325 height 36
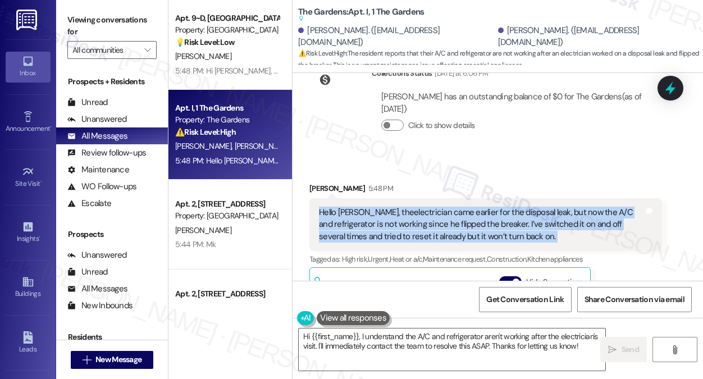
click at [438, 207] on div "Hello [PERSON_NAME], theelectrician came earlier for the disposal leak, but now…" at bounding box center [481, 225] width 325 height 36
click at [480, 207] on div "Hello [PERSON_NAME], theelectrician came earlier for the disposal leak, but now…" at bounding box center [481, 225] width 325 height 36
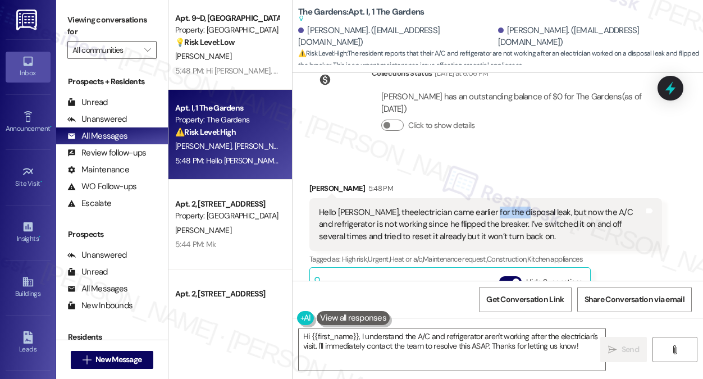
click at [480, 207] on div "Hello [PERSON_NAME], theelectrician came earlier for the disposal leak, but now…" at bounding box center [481, 225] width 325 height 36
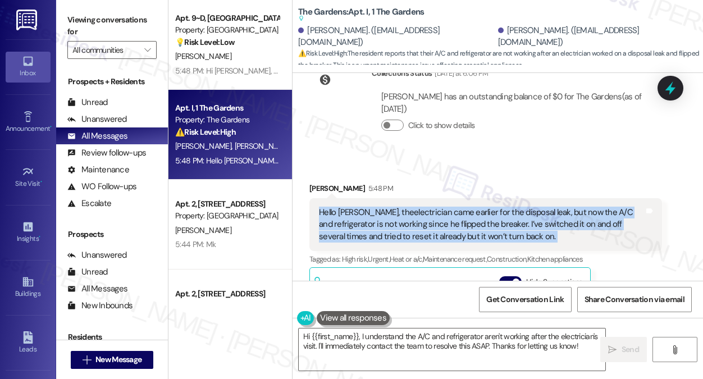
click at [480, 207] on div "Hello [PERSON_NAME], theelectrician came earlier for the disposal leak, but now…" at bounding box center [481, 225] width 325 height 36
click at [577, 207] on div "Hello [PERSON_NAME], theelectrician came earlier for the disposal leak, but now…" at bounding box center [481, 225] width 325 height 36
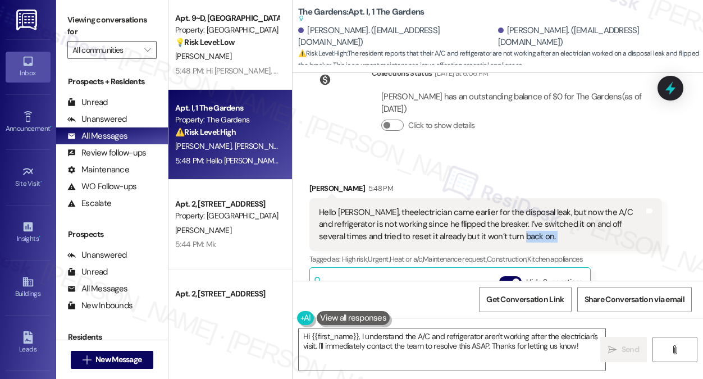
click at [577, 207] on div "Hello [PERSON_NAME], theelectrician came earlier for the disposal leak, but now…" at bounding box center [481, 225] width 325 height 36
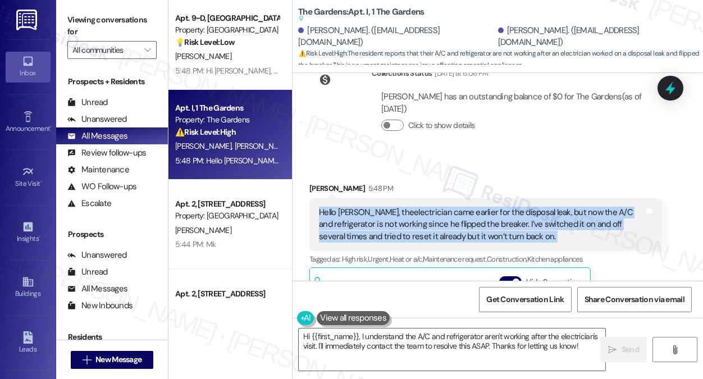
click at [577, 207] on div "Hello [PERSON_NAME], theelectrician came earlier for the disposal leak, but now…" at bounding box center [481, 225] width 325 height 36
click at [519, 207] on div "Hello [PERSON_NAME], theelectrician came earlier for the disposal leak, but now…" at bounding box center [481, 225] width 325 height 36
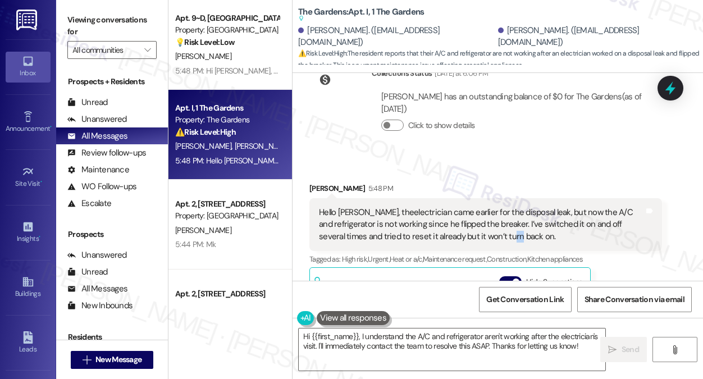
click at [519, 207] on div "Hello [PERSON_NAME], theelectrician came earlier for the disposal leak, but now…" at bounding box center [481, 225] width 325 height 36
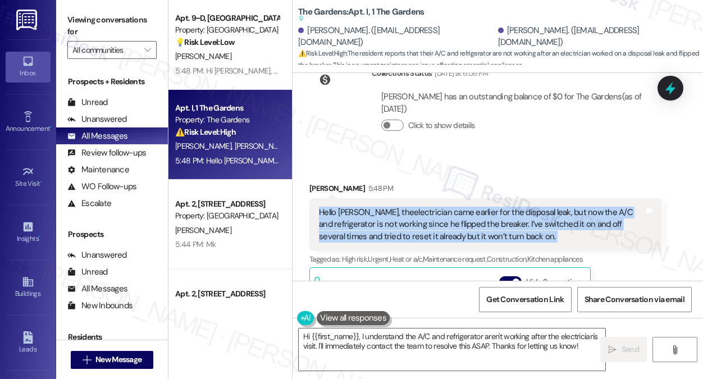
click at [519, 207] on div "Hello [PERSON_NAME], theelectrician came earlier for the disposal leak, but now…" at bounding box center [481, 225] width 325 height 36
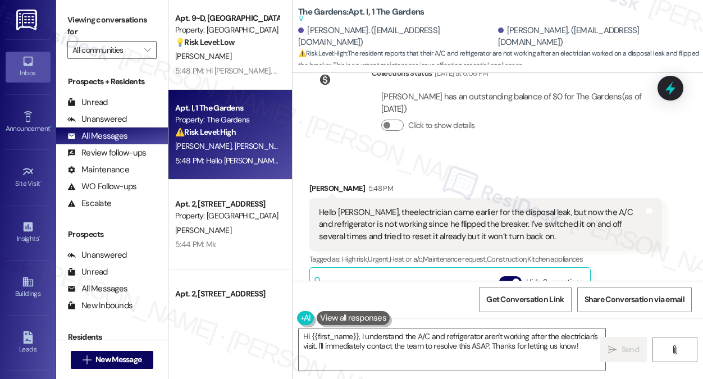
click at [137, 33] on label "Viewing conversations for" at bounding box center [111, 26] width 89 height 30
click at [141, 31] on label "Viewing conversations for" at bounding box center [111, 26] width 89 height 30
click at [427, 349] on textarea "Hi {{first_name}}, I understand the A/C and refrigerator aren't working after t…" at bounding box center [452, 350] width 307 height 42
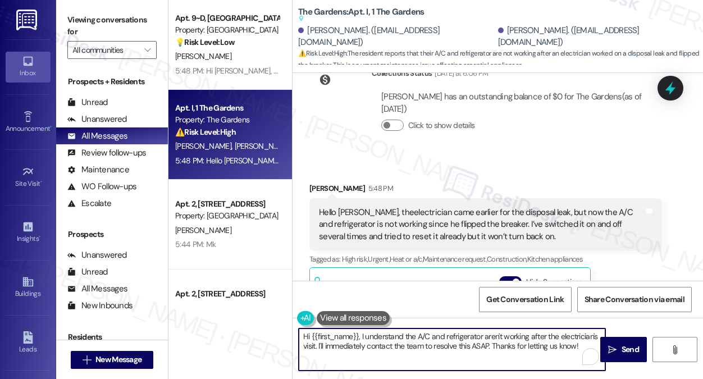
click at [434, 338] on textarea "Hi {{first_name}}, I understand the A/C and refrigerator aren't working after t…" at bounding box center [452, 350] width 307 height 42
paste textarea "[PERSON_NAME], thanks for letting us know. Just to better understand, are both …"
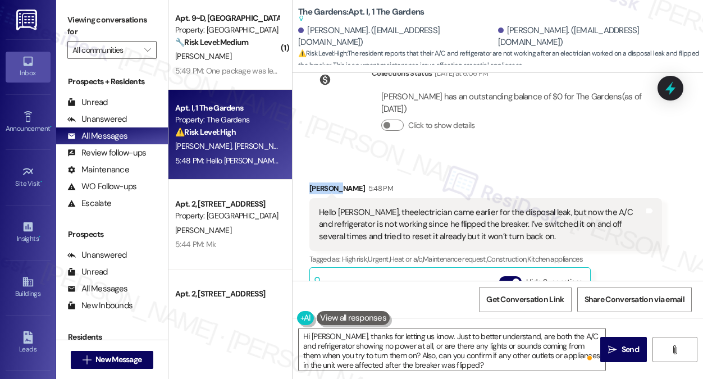
copy div "[PERSON_NAME]"
click at [319, 336] on textarea "Hi [PERSON_NAME], thanks for letting us know. Just to better understand, are bo…" at bounding box center [452, 350] width 307 height 42
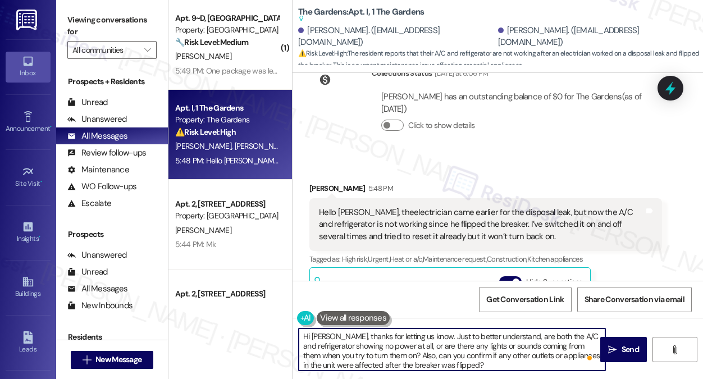
click at [320, 336] on textarea "Hi [PERSON_NAME], thanks for letting us know. Just to better understand, are bo…" at bounding box center [452, 350] width 307 height 42
paste textarea "[PERSON_NAME]"
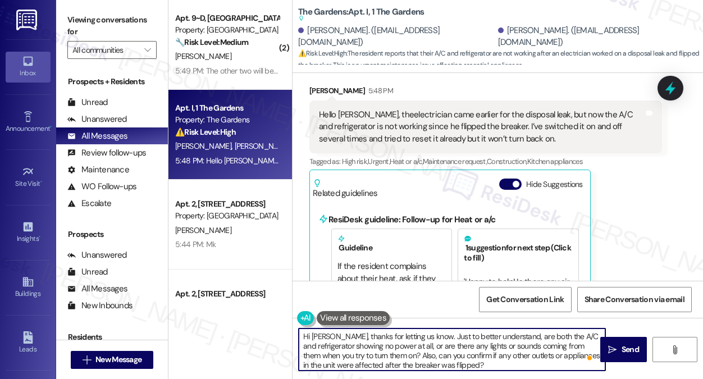
scroll to position [5733, 0]
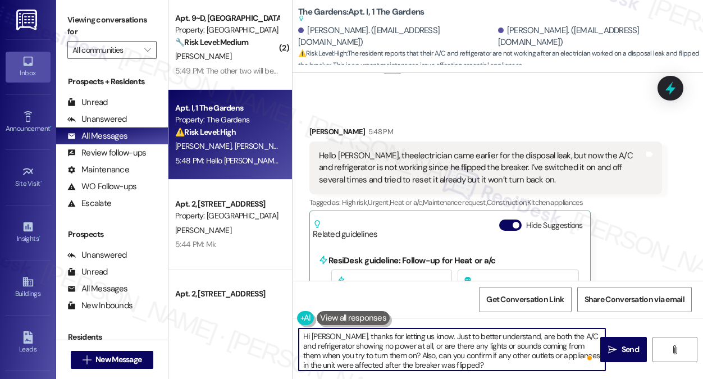
click at [450, 338] on textarea "Hi [PERSON_NAME], thanks for letting us know. Just to better understand, are bo…" at bounding box center [452, 350] width 307 height 42
click at [449, 337] on textarea "Hi [PERSON_NAME], thanks for letting us know. Just to better understand, are bo…" at bounding box center [452, 350] width 307 height 42
click at [527, 347] on textarea "Hi [PERSON_NAME], thanks for letting us know. Just to better understand, are bo…" at bounding box center [452, 350] width 307 height 42
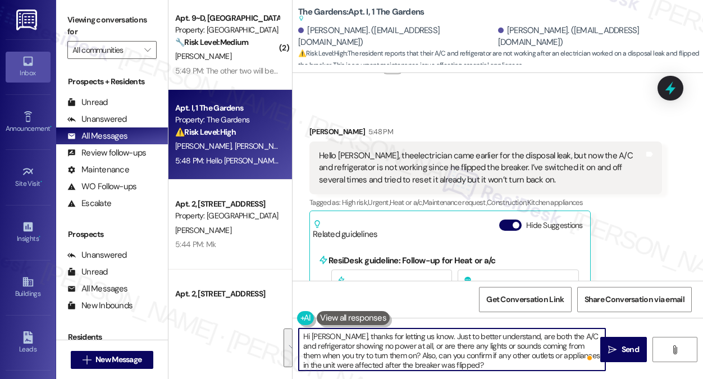
click at [527, 347] on textarea "Hi [PERSON_NAME], thanks for letting us know. Just to better understand, are bo…" at bounding box center [452, 350] width 307 height 42
click at [406, 351] on textarea "Hi [PERSON_NAME], thanks for letting us know. Just to better understand, are bo…" at bounding box center [452, 350] width 307 height 42
click at [474, 351] on textarea "Hi [PERSON_NAME], thanks for letting us know. Just to better understand, are bo…" at bounding box center [452, 350] width 307 height 42
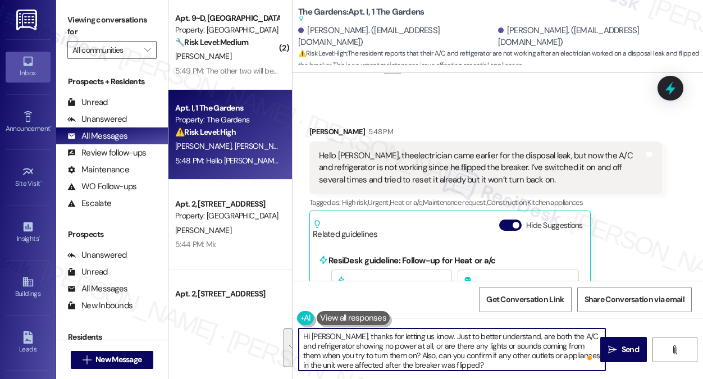
click at [474, 351] on textarea "Hi [PERSON_NAME], thanks for letting us know. Just to better understand, are bo…" at bounding box center [452, 350] width 307 height 42
click at [418, 353] on textarea "Hi [PERSON_NAME], thanks for letting us know. Just to better understand, are bo…" at bounding box center [452, 350] width 307 height 42
drag, startPoint x: 405, startPoint y: 354, endPoint x: 498, endPoint y: 359, distance: 93.3
click at [498, 359] on textarea "Hi [PERSON_NAME], thanks for letting us know. Just to better understand, are bo…" at bounding box center [452, 350] width 307 height 42
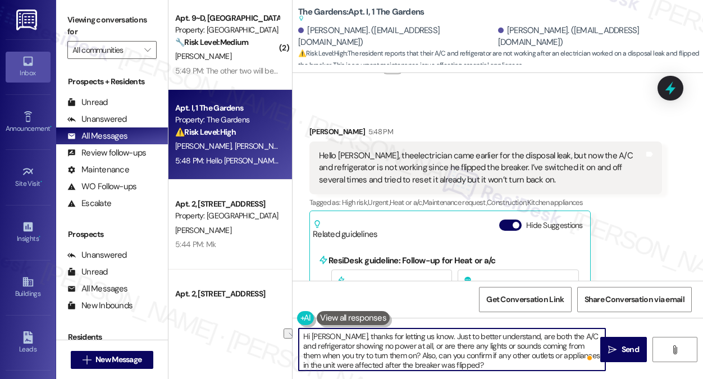
click at [493, 363] on textarea "Hi [PERSON_NAME], thanks for letting us know. Just to better understand, are bo…" at bounding box center [452, 350] width 307 height 42
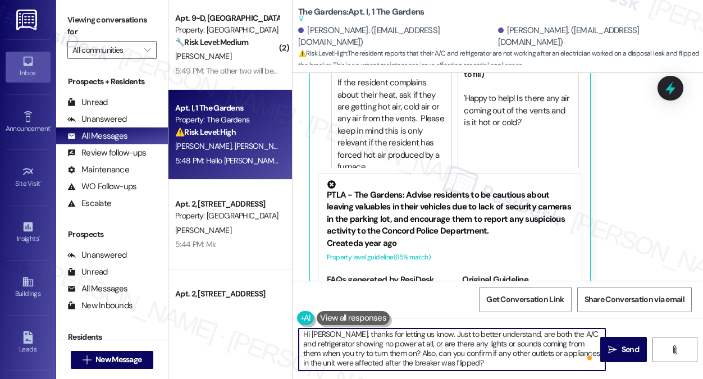
scroll to position [2, 0]
click at [530, 359] on textarea "Hi [PERSON_NAME], thanks for letting us know. Just to better understand, are bo…" at bounding box center [452, 350] width 307 height 42
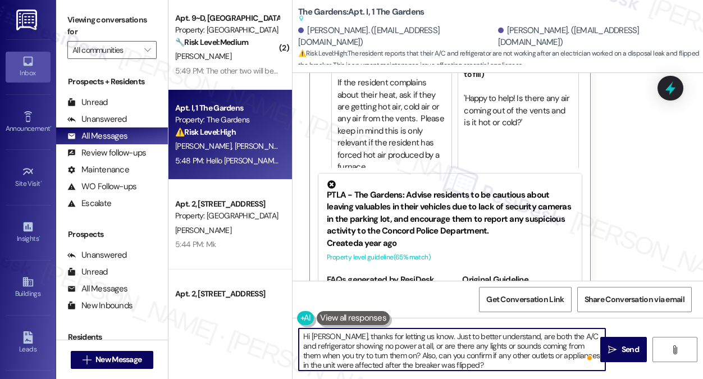
scroll to position [0, 0]
click at [496, 363] on textarea "Hi [PERSON_NAME], thanks for letting us know. Just to better understand, are bo…" at bounding box center [452, 350] width 307 height 42
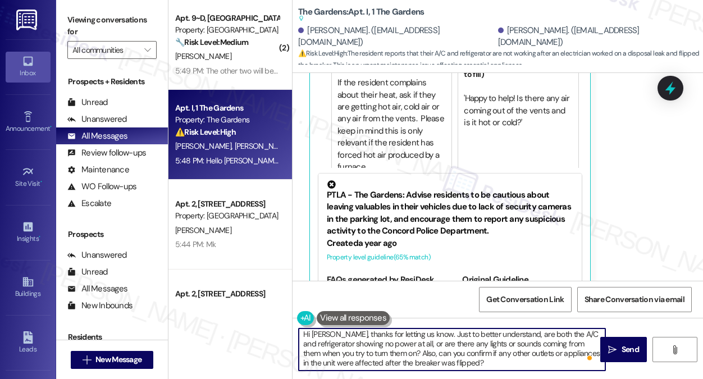
click at [496, 363] on textarea "Hi [PERSON_NAME], thanks for letting us know. Just to better understand, are bo…" at bounding box center [452, 350] width 307 height 42
click at [559, 361] on textarea "Hi [PERSON_NAME], thanks for letting us know. Just to better understand, are bo…" at bounding box center [452, 350] width 307 height 42
type textarea "Hi [PERSON_NAME], thanks for letting us know. Just to better understand, are bo…"
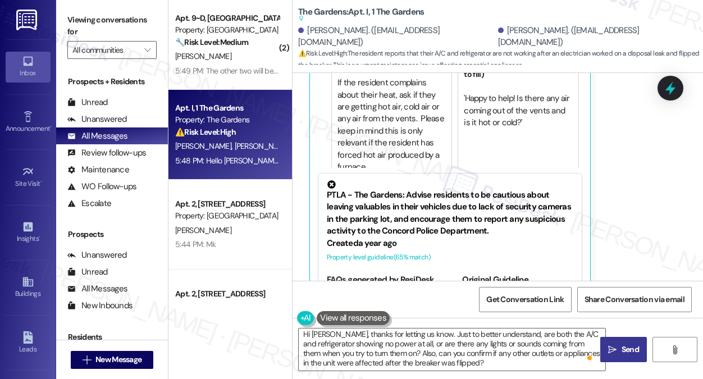
click at [609, 353] on icon "" at bounding box center [612, 349] width 8 height 9
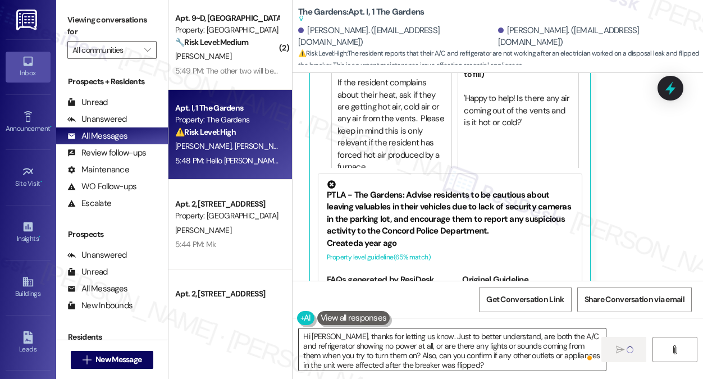
scroll to position [0, 0]
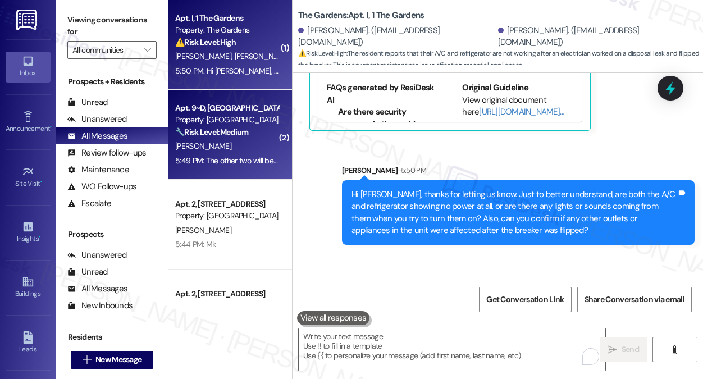
click at [268, 142] on div "[PERSON_NAME]" at bounding box center [227, 146] width 106 height 14
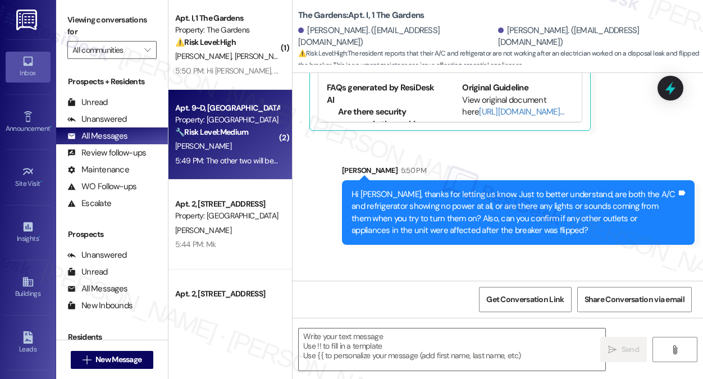
type textarea "Fetching suggested responses. Please feel free to read through the conversation…"
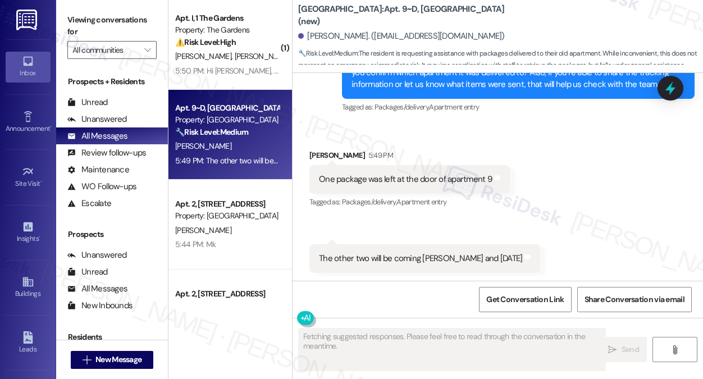
click at [395, 183] on div "One package was left at the door of apartment 9" at bounding box center [405, 180] width 173 height 12
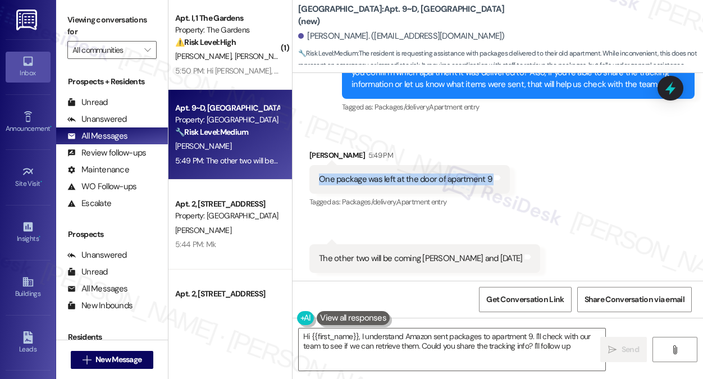
type textarea "Hi {{first_name}}, I understand Amazon sent packages to apartment 9. I'll check…"
click at [388, 177] on div "One package was left at the door of apartment 9" at bounding box center [405, 180] width 173 height 12
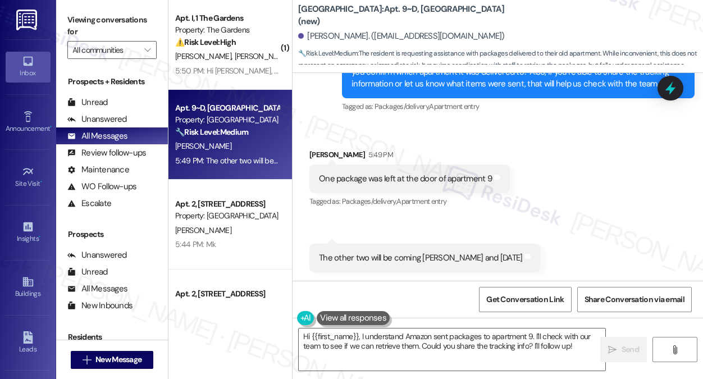
click at [428, 256] on div "The other two will be coming [PERSON_NAME] and [DATE]" at bounding box center [420, 258] width 203 height 12
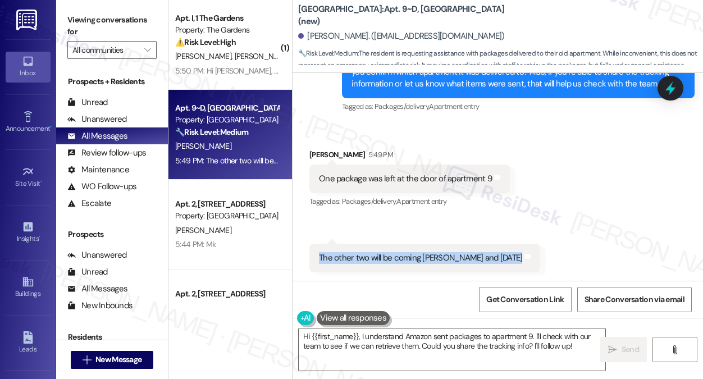
click at [428, 256] on div "The other two will be coming [PERSON_NAME] and [DATE]" at bounding box center [420, 258] width 203 height 12
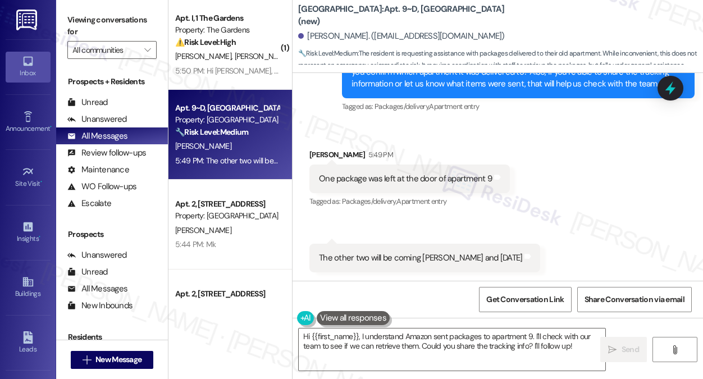
click at [380, 179] on div "One package was left at the door of apartment 9" at bounding box center [405, 179] width 173 height 12
click at [405, 330] on textarea "Hi {{first_name}}, I understand Amazon sent packages to apartment 9. I'll check…" at bounding box center [452, 350] width 307 height 42
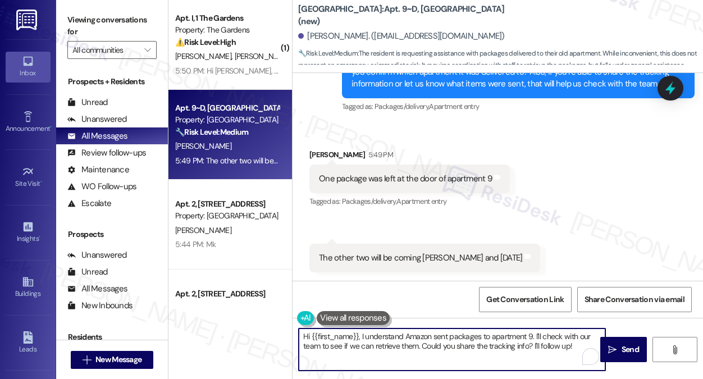
click at [405, 330] on textarea "Hi {{first_name}}, I understand Amazon sent packages to apartment 9. I'll check…" at bounding box center [452, 350] width 307 height 42
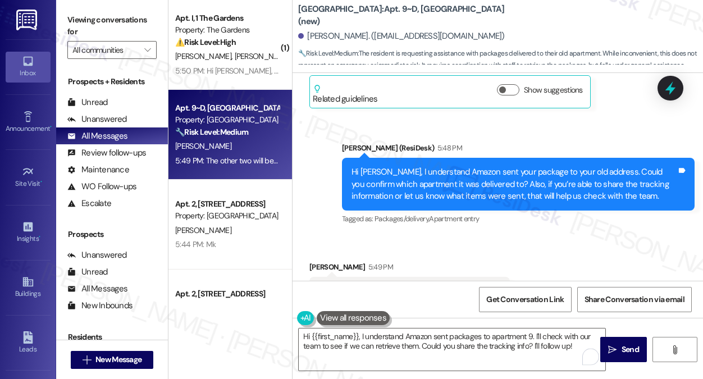
click at [525, 189] on div "Hi [PERSON_NAME], I understand Amazon sent your package to your old address. Co…" at bounding box center [514, 184] width 325 height 36
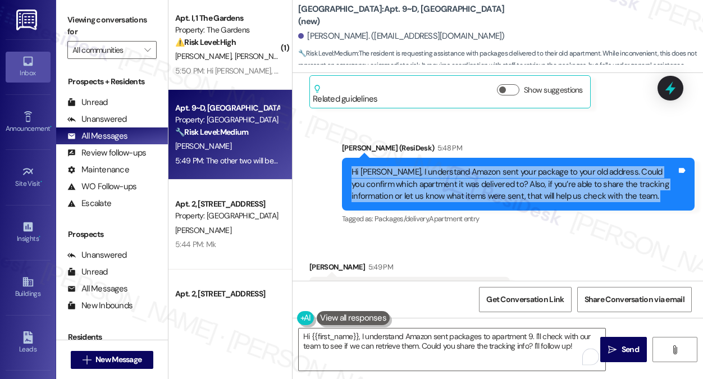
click at [525, 189] on div "Hi [PERSON_NAME], I understand Amazon sent your package to your old address. Co…" at bounding box center [514, 184] width 325 height 36
click at [470, 194] on div "Hi [PERSON_NAME], I understand Amazon sent your package to your old address. Co…" at bounding box center [514, 184] width 325 height 36
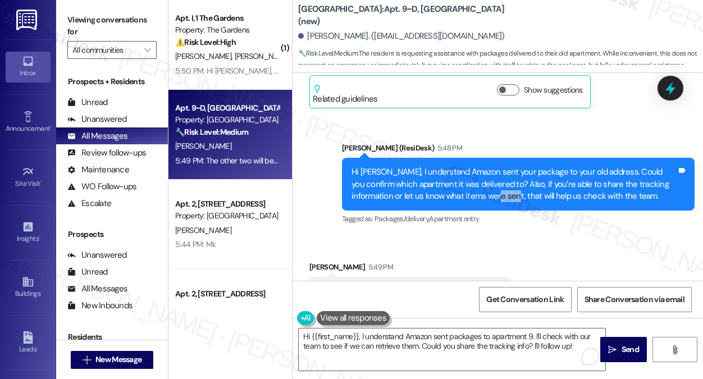
click at [470, 194] on div "Hi [PERSON_NAME], I understand Amazon sent your package to your old address. Co…" at bounding box center [514, 184] width 325 height 36
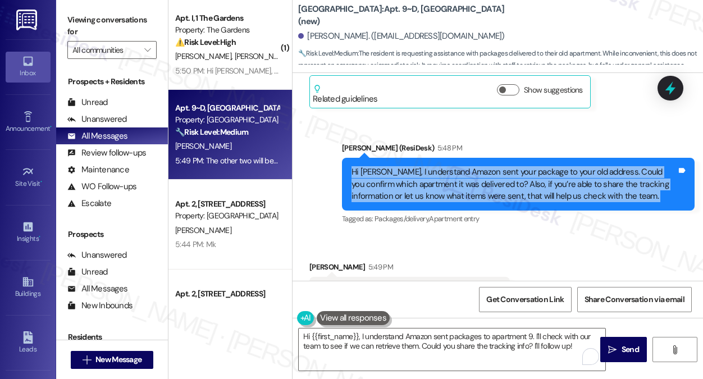
click at [470, 194] on div "Hi [PERSON_NAME], I understand Amazon sent your package to your old address. Co…" at bounding box center [514, 184] width 325 height 36
click at [526, 181] on div "Hi [PERSON_NAME], I understand Amazon sent your package to your old address. Co…" at bounding box center [514, 184] width 325 height 36
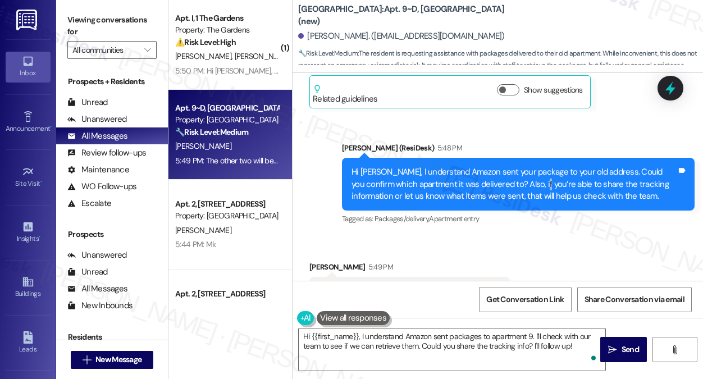
click at [526, 181] on div "Hi [PERSON_NAME], I understand Amazon sent your package to your old address. Co…" at bounding box center [514, 184] width 325 height 36
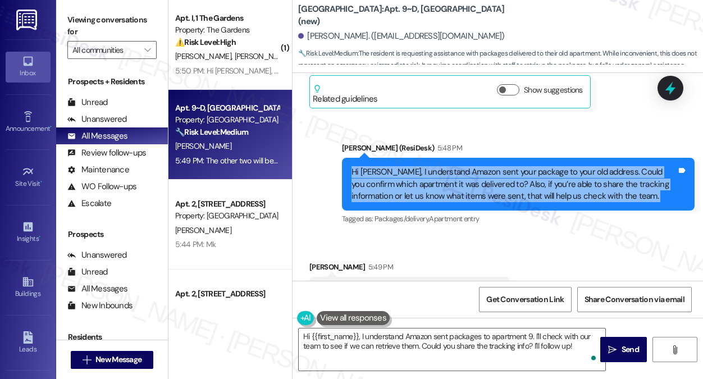
click at [526, 181] on div "Hi [PERSON_NAME], I understand Amazon sent your package to your old address. Co…" at bounding box center [514, 184] width 325 height 36
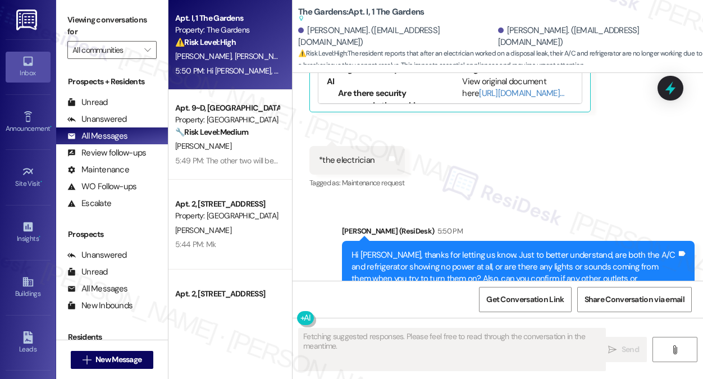
click at [444, 249] on div "Hi [PERSON_NAME], thanks for letting us know. Just to better understand, are bo…" at bounding box center [514, 273] width 325 height 48
click at [443, 249] on div "Hi [PERSON_NAME], thanks for letting us know. Just to better understand, are bo…" at bounding box center [514, 273] width 325 height 48
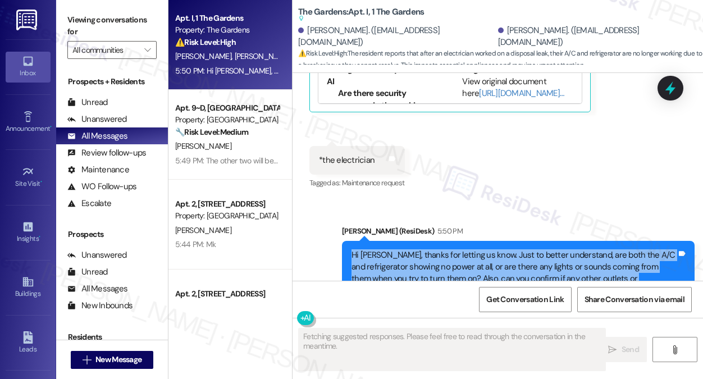
click at [443, 249] on div "Hi [PERSON_NAME], thanks for letting us know. Just to better understand, are bo…" at bounding box center [514, 273] width 325 height 48
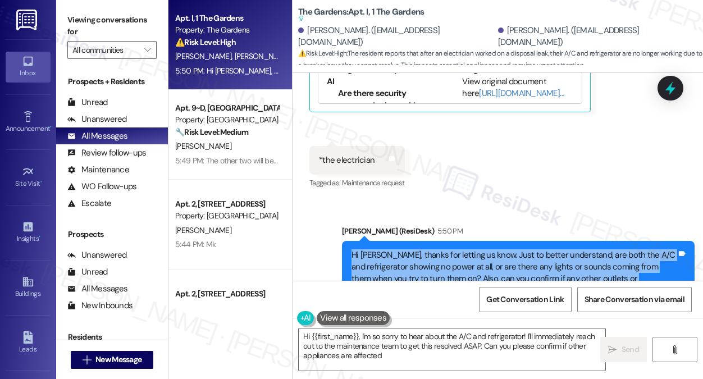
type textarea "Hi {{first_name}}, I'm so sorry to hear about the A/C and refrigerator! I'll im…"
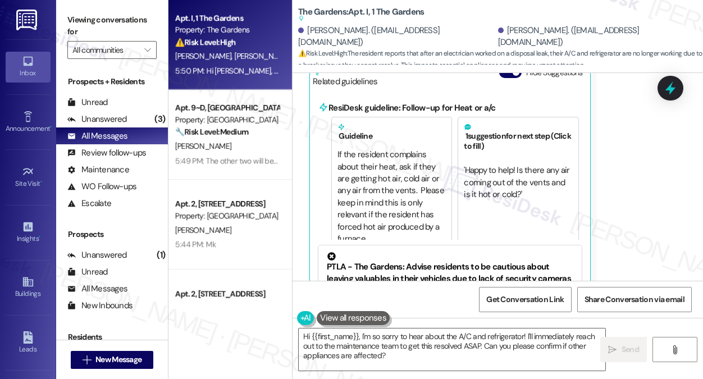
scroll to position [5776, 0]
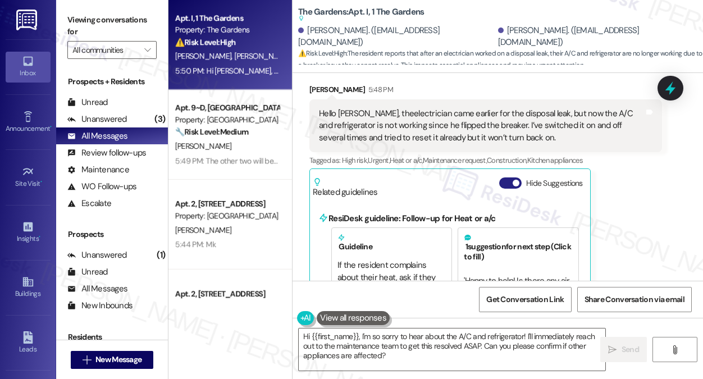
click at [510, 177] on button "Hide Suggestions" at bounding box center [510, 182] width 22 height 11
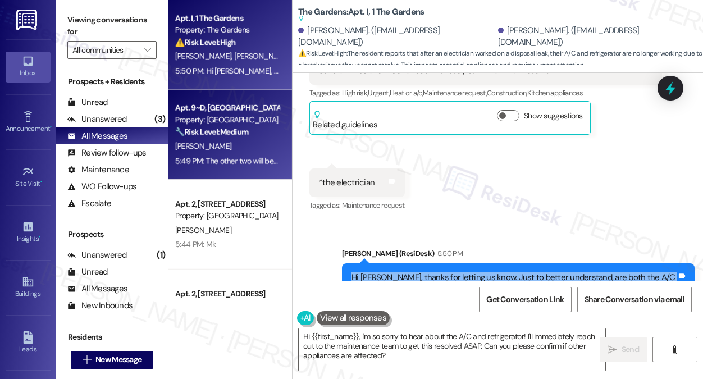
scroll to position [5865, 0]
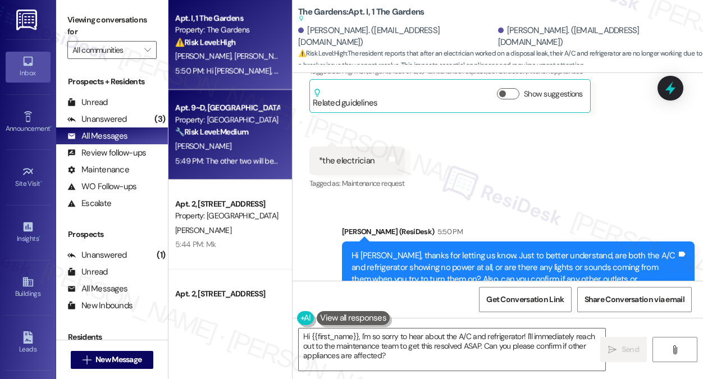
click at [244, 116] on div "Property: [GEOGRAPHIC_DATA]" at bounding box center [227, 120] width 104 height 12
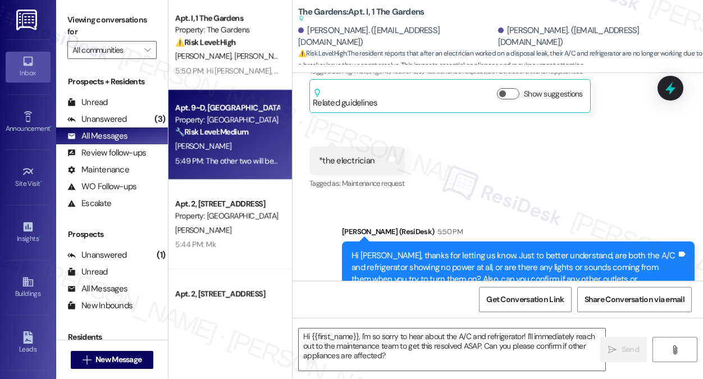
type textarea "Fetching suggested responses. Please feel free to read through the conversation…"
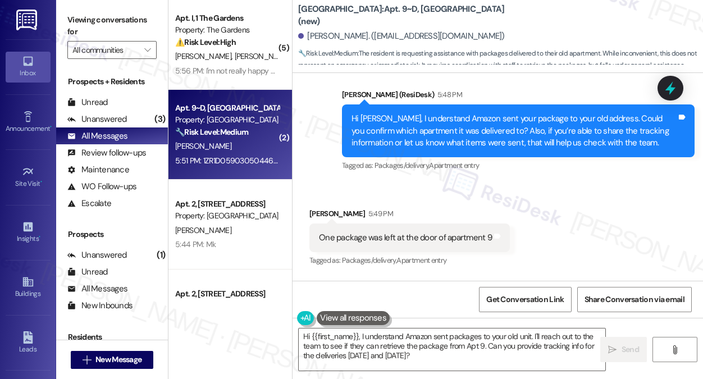
scroll to position [4059, 0]
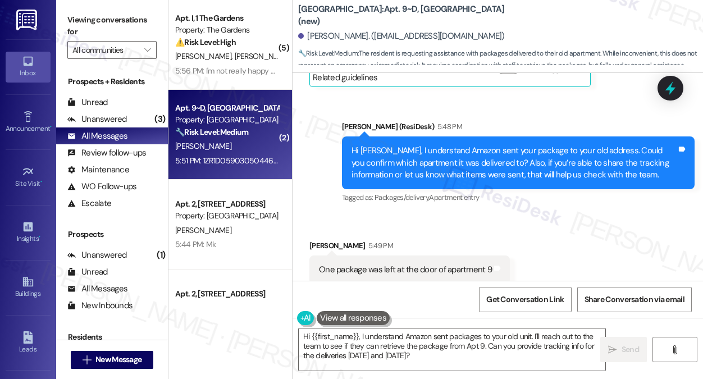
click at [401, 155] on div "Hi [PERSON_NAME], I understand Amazon sent your package to your old address. Co…" at bounding box center [514, 163] width 325 height 36
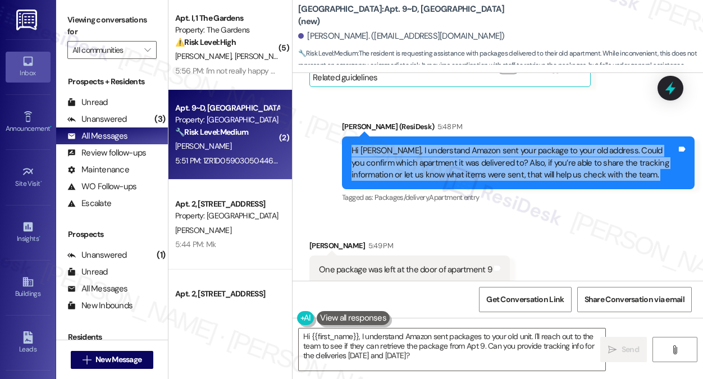
click at [401, 155] on div "Hi [PERSON_NAME], I understand Amazon sent your package to your old address. Co…" at bounding box center [514, 163] width 325 height 36
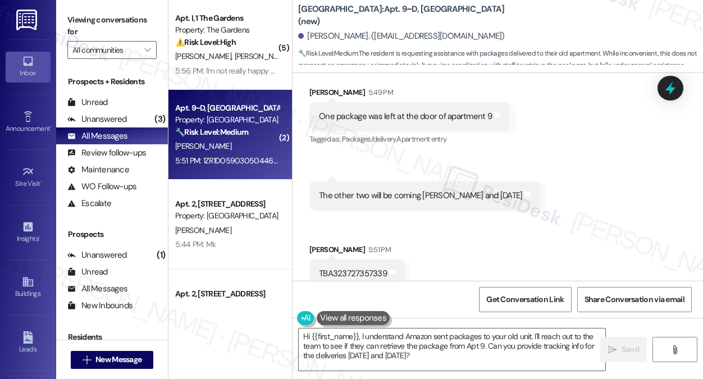
scroll to position [4194, 0]
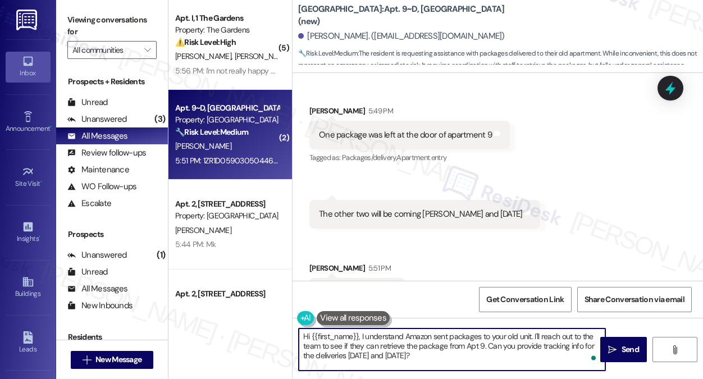
drag, startPoint x: 357, startPoint y: 336, endPoint x: 270, endPoint y: 331, distance: 87.8
click at [270, 331] on div "( 5 ) Apt. I, 1 The Gardens Property: The Gardens ⚠️ Risk Level: High The resid…" at bounding box center [435, 189] width 535 height 379
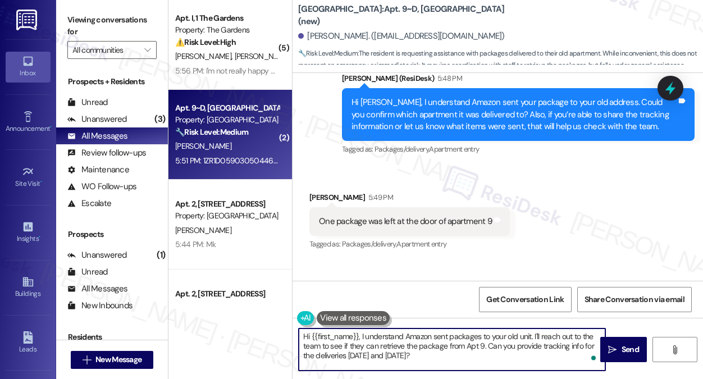
scroll to position [4026, 0]
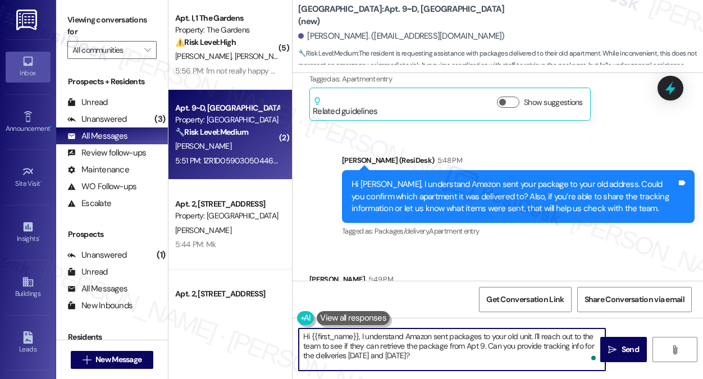
click at [388, 197] on div "Hi [PERSON_NAME], I understand Amazon sent your package to your old address. Co…" at bounding box center [514, 197] width 325 height 36
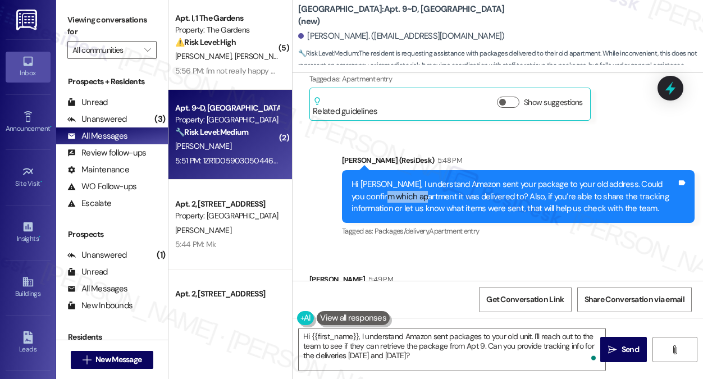
click at [388, 197] on div "Hi [PERSON_NAME], I understand Amazon sent your package to your old address. Co…" at bounding box center [514, 197] width 325 height 36
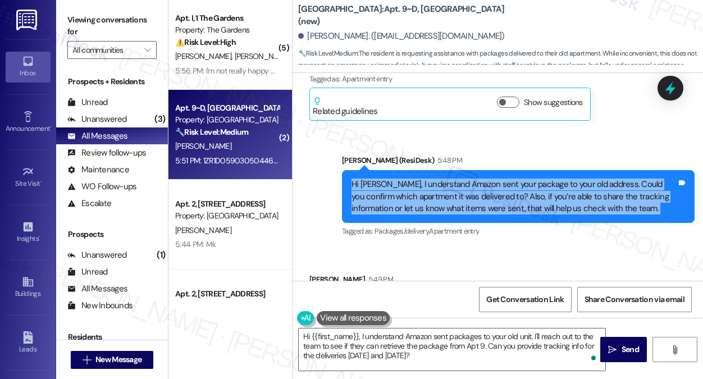
click at [388, 197] on div "Hi [PERSON_NAME], I understand Amazon sent your package to your old address. Co…" at bounding box center [514, 197] width 325 height 36
click at [494, 202] on div "Hi [PERSON_NAME], I understand Amazon sent your package to your old address. Co…" at bounding box center [514, 197] width 325 height 36
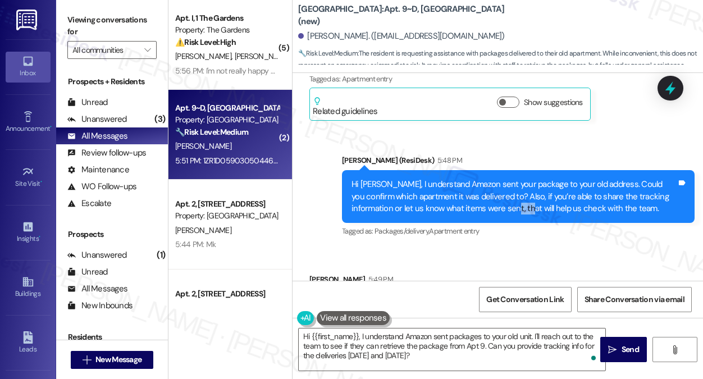
click at [494, 202] on div "Hi [PERSON_NAME], I understand Amazon sent your package to your old address. Co…" at bounding box center [514, 197] width 325 height 36
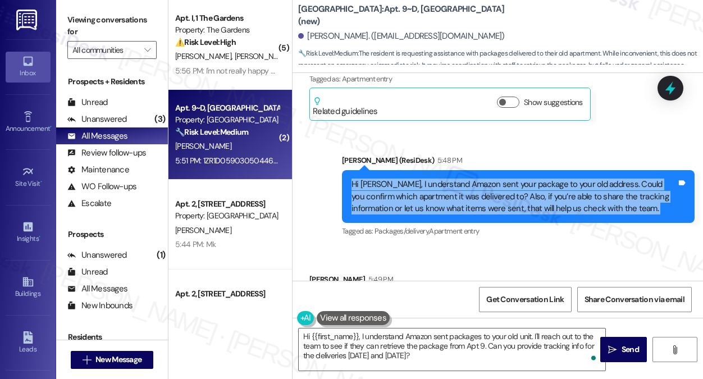
click at [494, 202] on div "Hi [PERSON_NAME], I understand Amazon sent your package to your old address. Co…" at bounding box center [514, 197] width 325 height 36
click at [523, 197] on div "Hi [PERSON_NAME], I understand Amazon sent your package to your old address. Co…" at bounding box center [514, 197] width 325 height 36
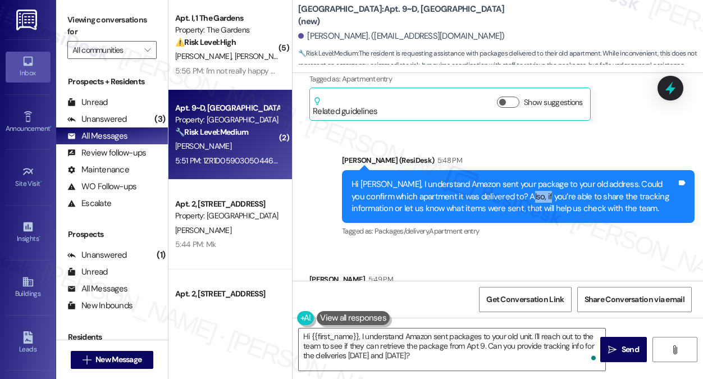
click at [523, 197] on div "Hi [PERSON_NAME], I understand Amazon sent your package to your old address. Co…" at bounding box center [514, 197] width 325 height 36
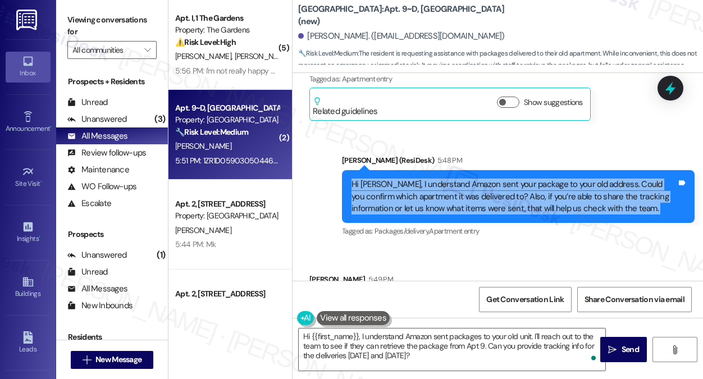
click at [523, 197] on div "Hi [PERSON_NAME], I understand Amazon sent your package to your old address. Co…" at bounding box center [514, 197] width 325 height 36
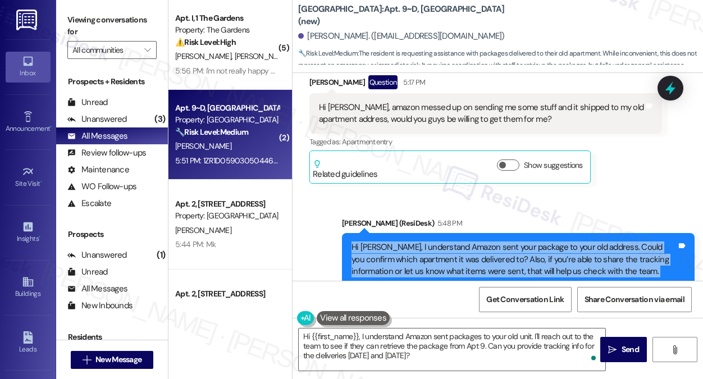
scroll to position [3913, 0]
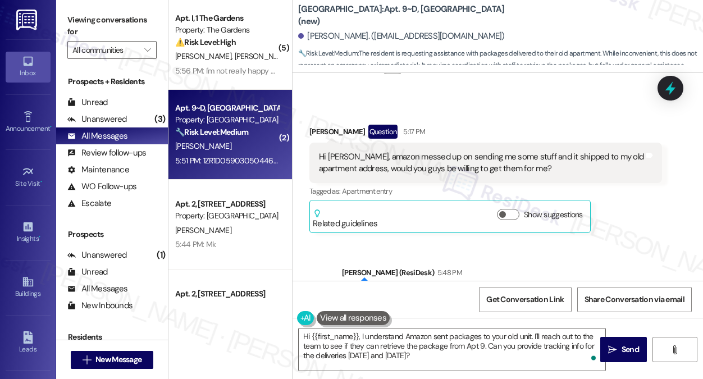
click at [490, 178] on div "Hi [PERSON_NAME], amazon messed up on sending me some stuff and it shipped to m…" at bounding box center [485, 163] width 353 height 41
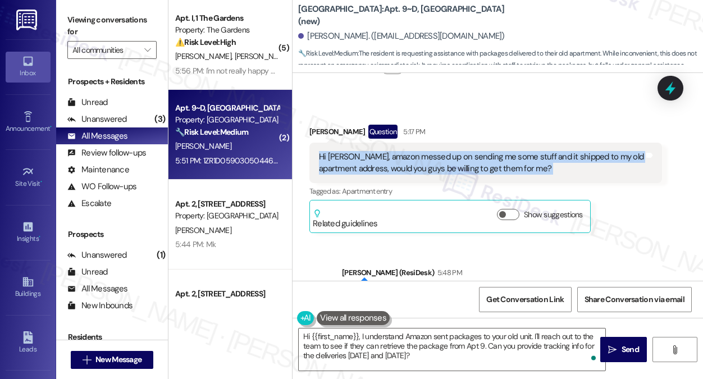
click at [490, 178] on div "Hi [PERSON_NAME], amazon messed up on sending me some stuff and it shipped to m…" at bounding box center [485, 163] width 353 height 41
click at [532, 166] on div "Hi [PERSON_NAME], amazon messed up on sending me some stuff and it shipped to m…" at bounding box center [481, 163] width 325 height 24
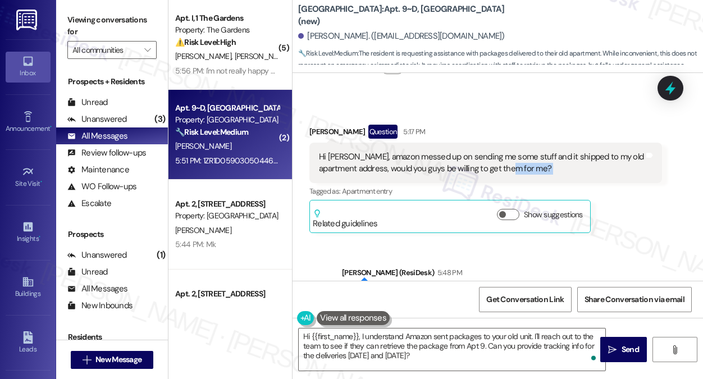
click at [532, 166] on div "Hi [PERSON_NAME], amazon messed up on sending me some stuff and it shipped to m…" at bounding box center [481, 163] width 325 height 24
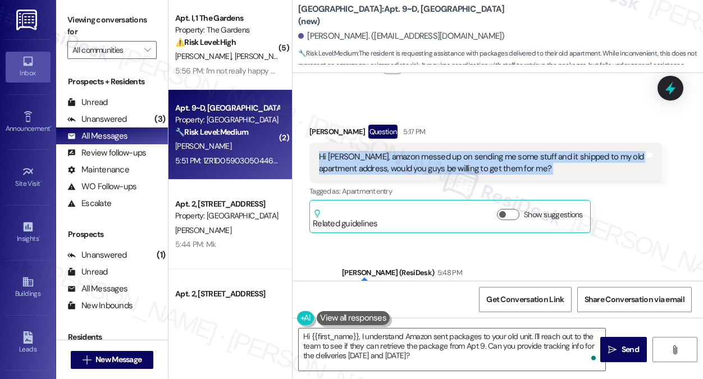
click at [532, 166] on div "Hi [PERSON_NAME], amazon messed up on sending me some stuff and it shipped to m…" at bounding box center [481, 163] width 325 height 24
click at [485, 161] on div "Hi [PERSON_NAME], amazon messed up on sending me some stuff and it shipped to m…" at bounding box center [481, 163] width 325 height 24
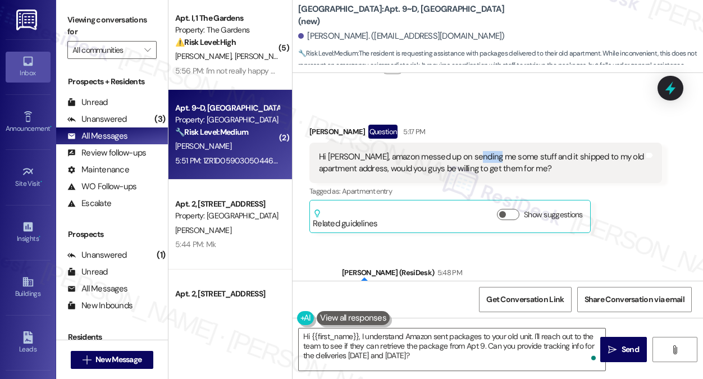
click at [485, 161] on div "Hi [PERSON_NAME], amazon messed up on sending me some stuff and it shipped to m…" at bounding box center [481, 163] width 325 height 24
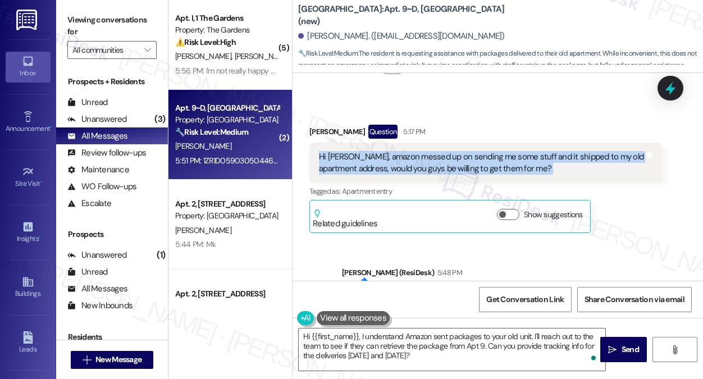
click at [485, 161] on div "Hi [PERSON_NAME], amazon messed up on sending me some stuff and it shipped to m…" at bounding box center [481, 163] width 325 height 24
click at [484, 161] on div "Hi [PERSON_NAME], amazon messed up on sending me some stuff and it shipped to m…" at bounding box center [481, 163] width 325 height 24
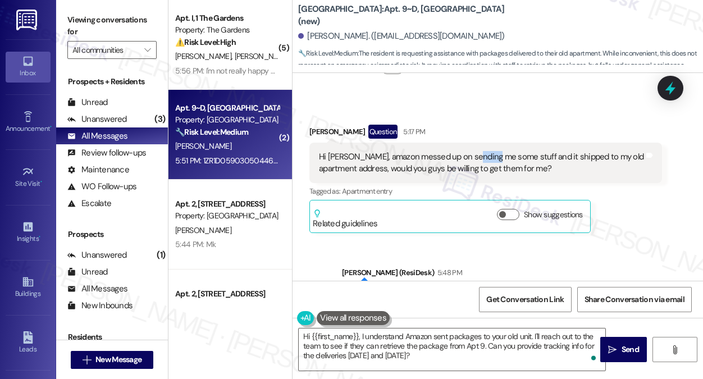
click at [484, 161] on div "Hi [PERSON_NAME], amazon messed up on sending me some stuff and it shipped to m…" at bounding box center [481, 163] width 325 height 24
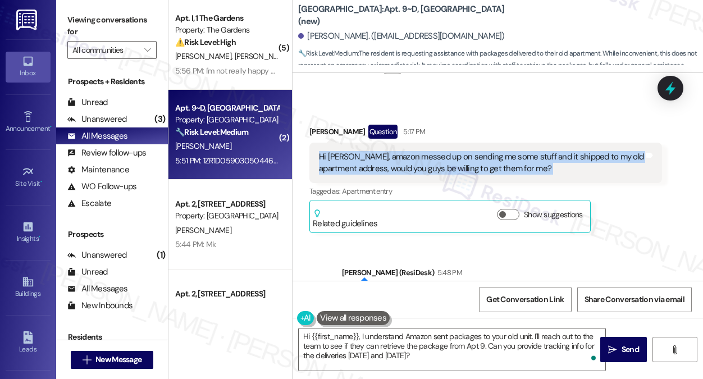
click at [484, 161] on div "Hi [PERSON_NAME], amazon messed up on sending me some stuff and it shipped to m…" at bounding box center [481, 163] width 325 height 24
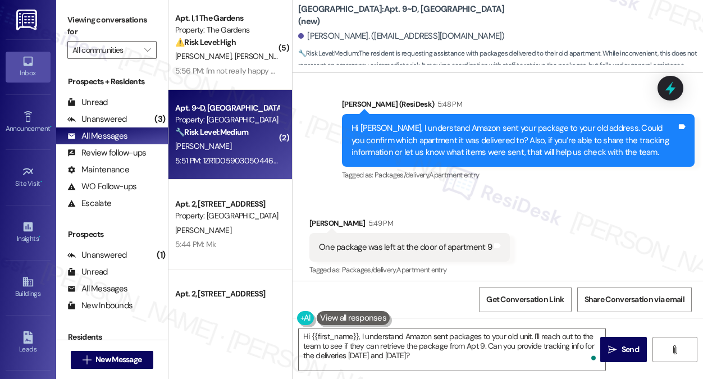
click at [461, 148] on div "Hi [PERSON_NAME], I understand Amazon sent your package to your old address. Co…" at bounding box center [514, 140] width 325 height 36
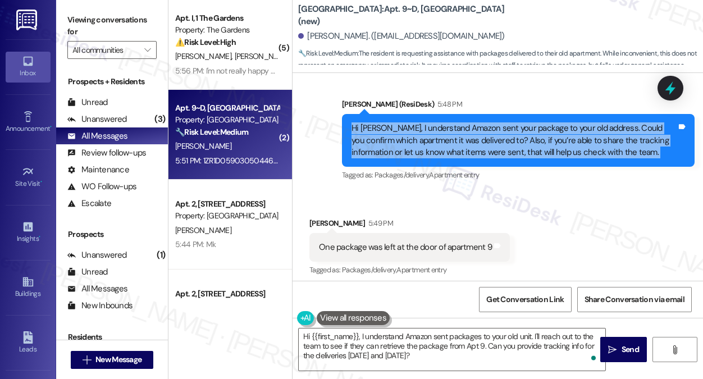
click at [461, 148] on div "Hi [PERSON_NAME], I understand Amazon sent your package to your old address. Co…" at bounding box center [514, 140] width 325 height 36
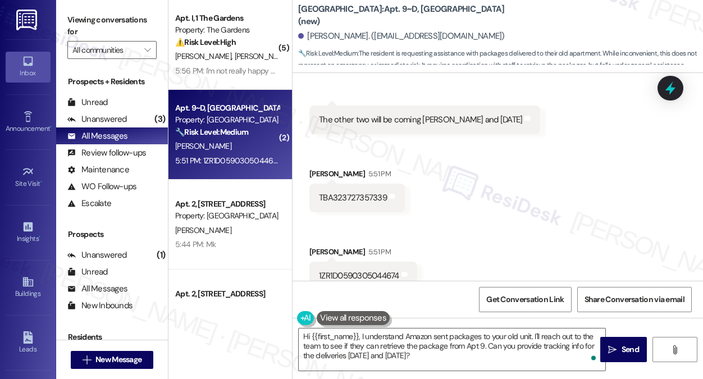
scroll to position [4306, 0]
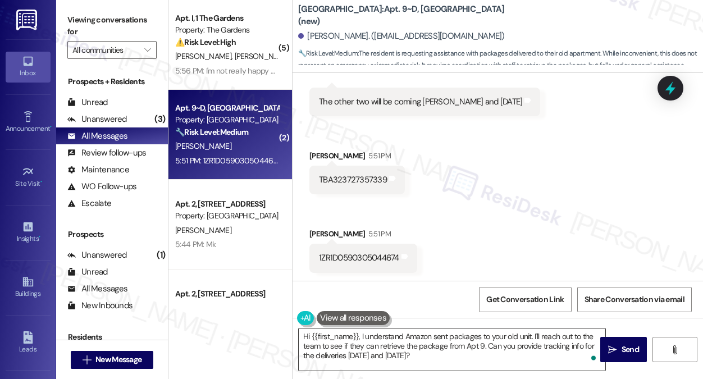
click at [427, 337] on textarea "Hi {{first_name}}, I understand Amazon sent packages to your old unit. I'll rea…" at bounding box center [452, 350] width 307 height 42
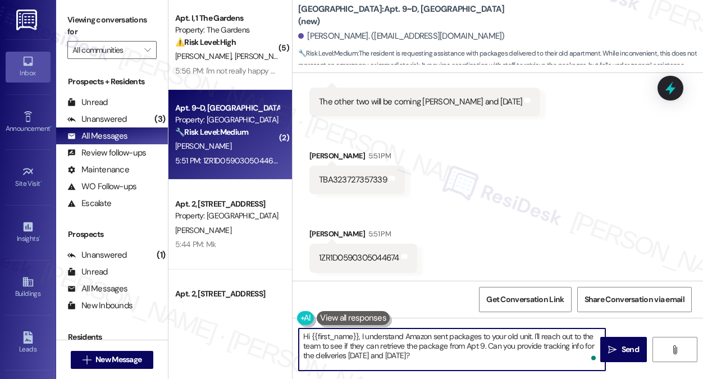
click at [427, 337] on textarea "Hi {{first_name}}, I understand Amazon sent packages to your old unit. I'll rea…" at bounding box center [452, 350] width 307 height 42
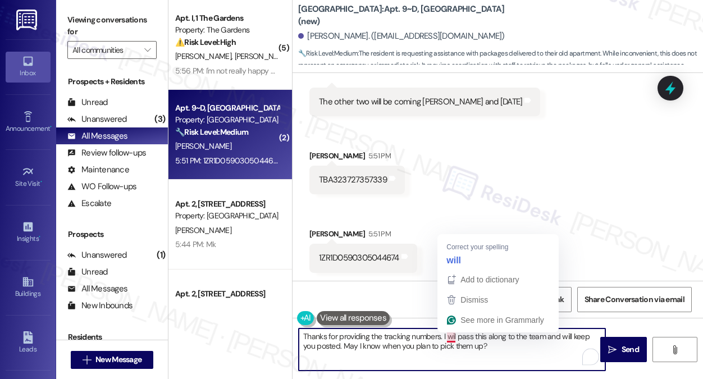
type textarea "Thanks for providing the tracking numbers. I will pass this along to the team a…"
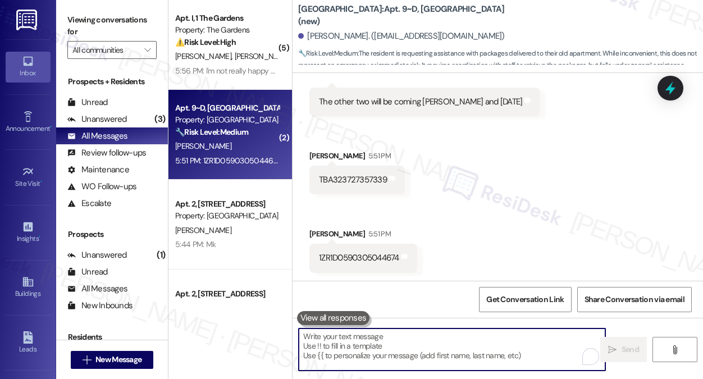
click at [380, 348] on textarea "To enrich screen reader interactions, please activate Accessibility in Grammarl…" at bounding box center [452, 350] width 307 height 42
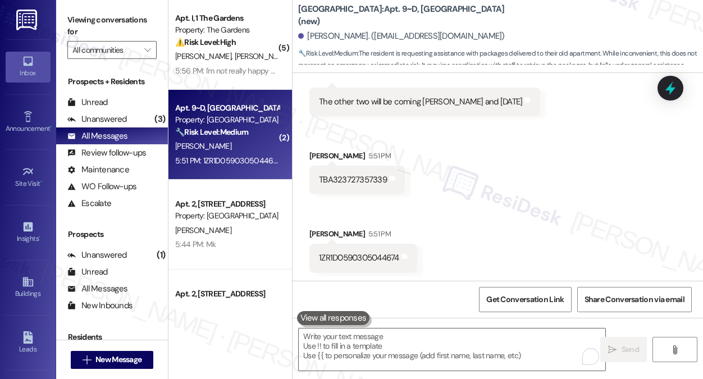
click at [109, 19] on label "Viewing conversations for" at bounding box center [111, 26] width 89 height 30
click at [401, 340] on textarea "To enrich screen reader interactions, please activate Accessibility in Grammarl…" at bounding box center [452, 350] width 307 height 42
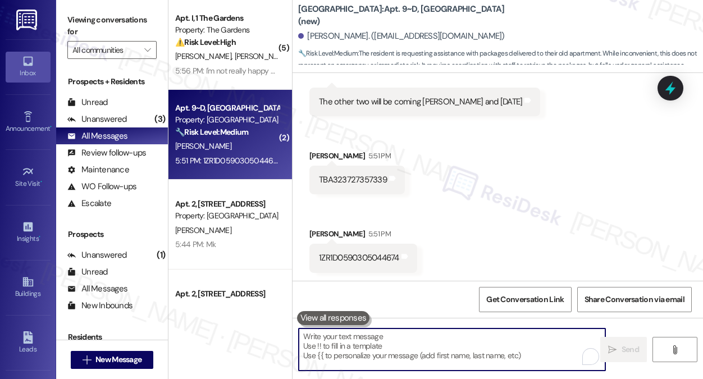
paste textarea "Thanks for sharing the tracking numbers. I’ll pass this along to the team and k…"
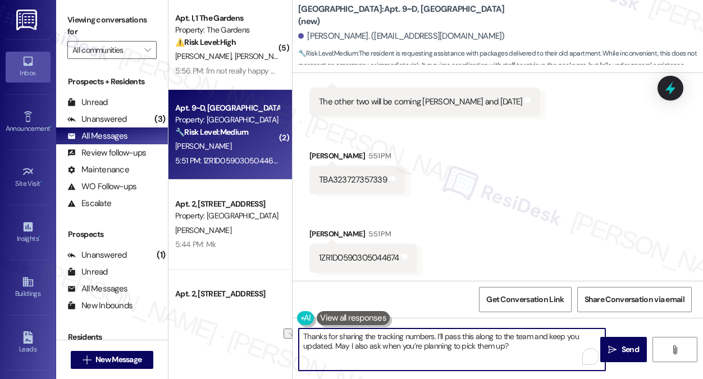
drag, startPoint x: 535, startPoint y: 351, endPoint x: 332, endPoint y: 348, distance: 202.2
click at [332, 348] on textarea "Thanks for sharing the tracking numbers. I’ll pass this along to the team and k…" at bounding box center [452, 350] width 307 height 42
click at [550, 334] on textarea "Thanks for sharing the tracking numbers. I’ll pass this along to the team and k…" at bounding box center [452, 350] width 307 height 42
click at [548, 334] on textarea "Thanks for sharing the tracking numbers. I’ll pass this along to the team and k…" at bounding box center [452, 350] width 307 height 42
click at [502, 356] on textarea "Thanks for sharing the tracking numbers. I’ll pass this along to the team and w…" at bounding box center [452, 350] width 307 height 42
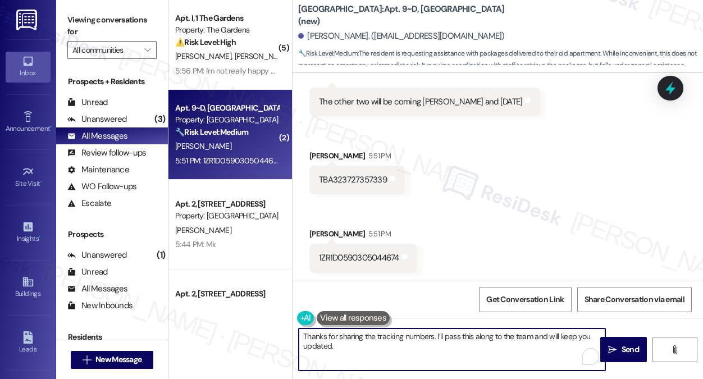
click at [442, 336] on textarea "Thanks for sharing the tracking numbers. I’ll pass this along to the team and w…" at bounding box center [452, 350] width 307 height 42
click at [580, 353] on textarea "Thanks for sharing the tracking numbers. I’ll pass this along to the team and w…" at bounding box center [452, 350] width 307 height 42
click at [571, 346] on textarea "Thanks for sharing the tracking numbers. I’ll pass this along to the team and w…" at bounding box center [452, 350] width 307 height 42
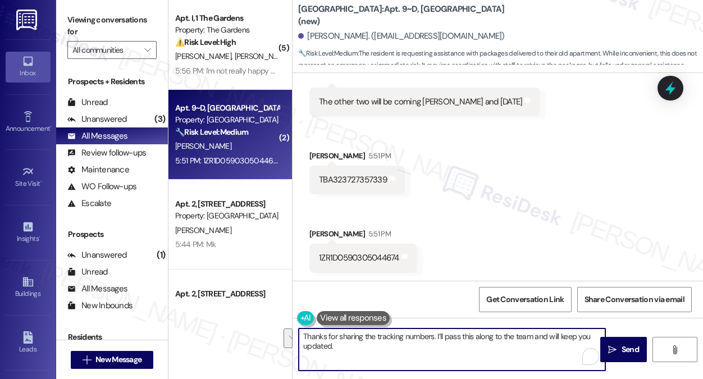
click at [577, 342] on textarea "Thanks for sharing the tracking numbers. I’ll pass this along to the team and w…" at bounding box center [452, 350] width 307 height 42
click at [509, 344] on textarea "Thanks for sharing the tracking numbers. I’ll pass this along to the team and w…" at bounding box center [452, 350] width 307 height 42
type textarea "Thanks for sharing the tracking numbers. I’ll pass this along to the team and w…"
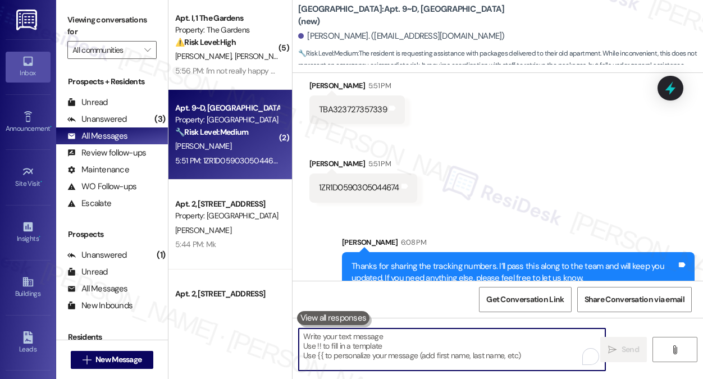
scroll to position [4397, 0]
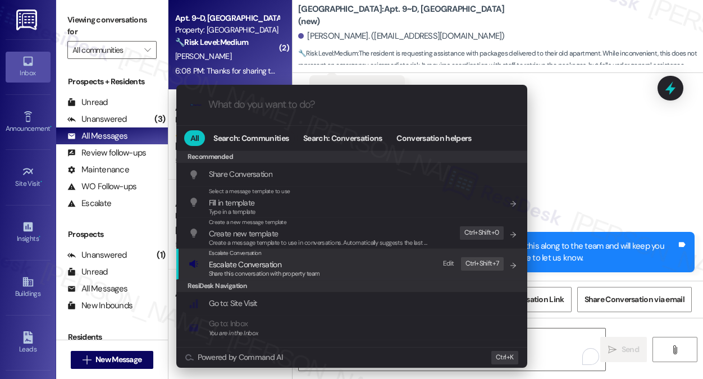
click at [282, 263] on span "Escalate Conversation" at bounding box center [264, 264] width 111 height 12
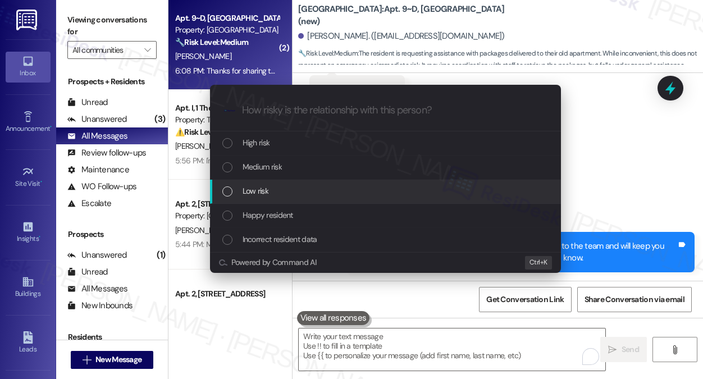
click at [267, 195] on span "Low risk" at bounding box center [256, 191] width 26 height 12
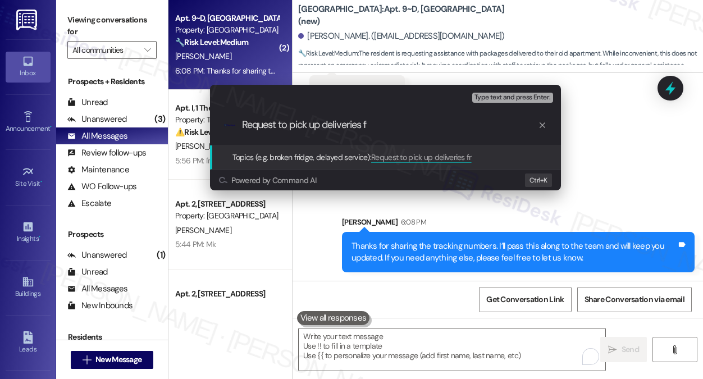
type input "Request to pick up deliveries"
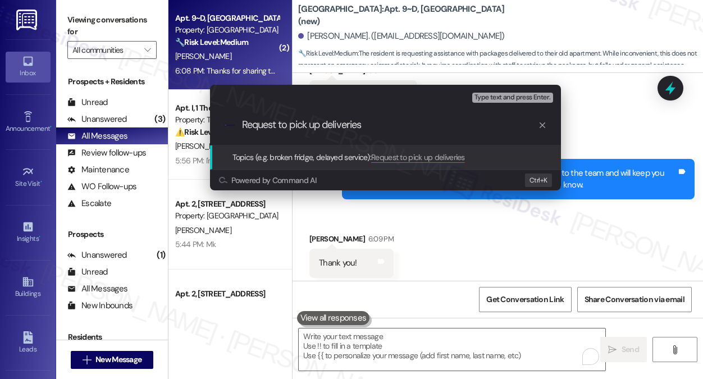
scroll to position [4475, 0]
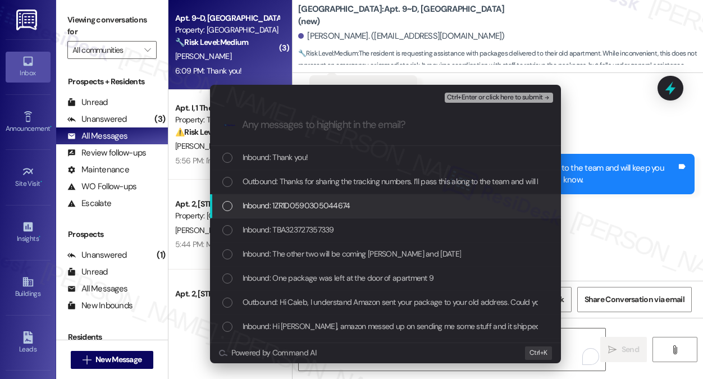
click at [399, 207] on div "Inbound: 1ZR1D0590305044674" at bounding box center [386, 205] width 329 height 12
click at [377, 226] on div "Inbound: TBA323727357339" at bounding box center [386, 230] width 329 height 12
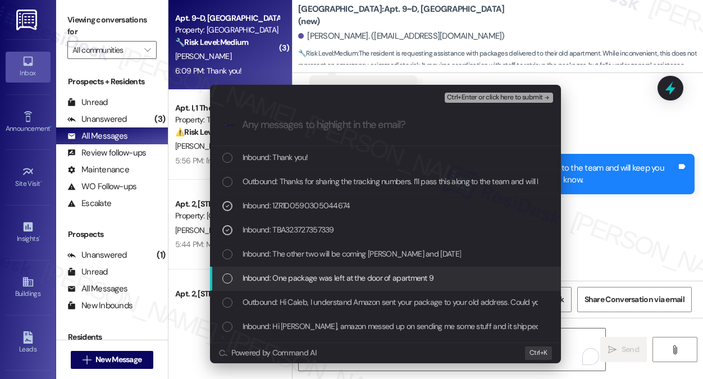
click at [341, 271] on div "Inbound: One package was left at the door of apartment 9" at bounding box center [385, 279] width 351 height 24
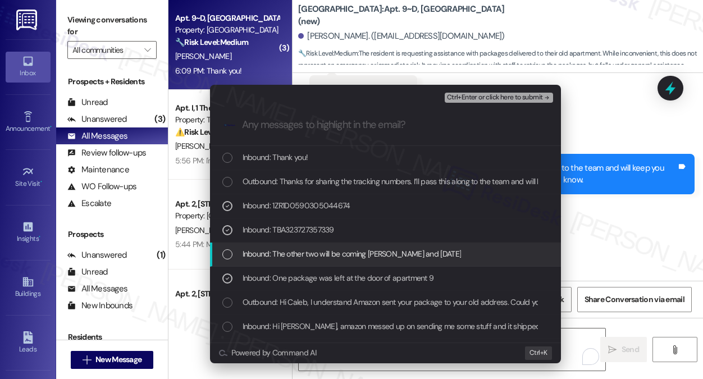
click at [344, 253] on span "Inbound: The other two will be coming tommarow and friday" at bounding box center [352, 254] width 219 height 12
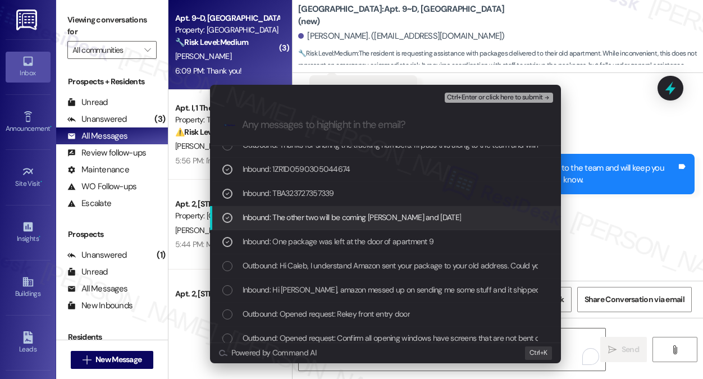
scroll to position [56, 0]
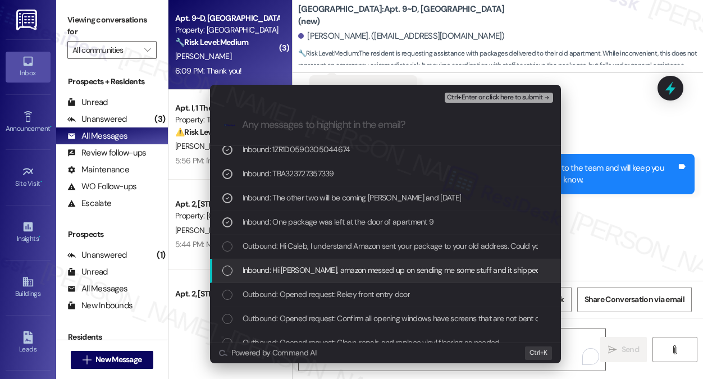
click at [343, 269] on span "Inbound: Hi Sara, amazon messed up on sending me some stuff and it shipped to m…" at bounding box center [517, 270] width 548 height 12
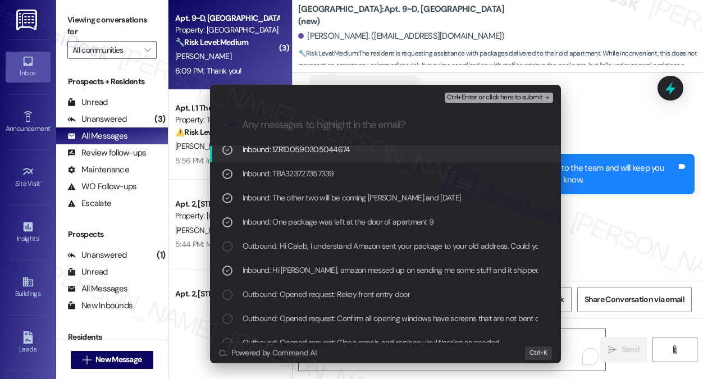
click at [487, 94] on span "Ctrl+Enter or click here to submit" at bounding box center [495, 98] width 96 height 8
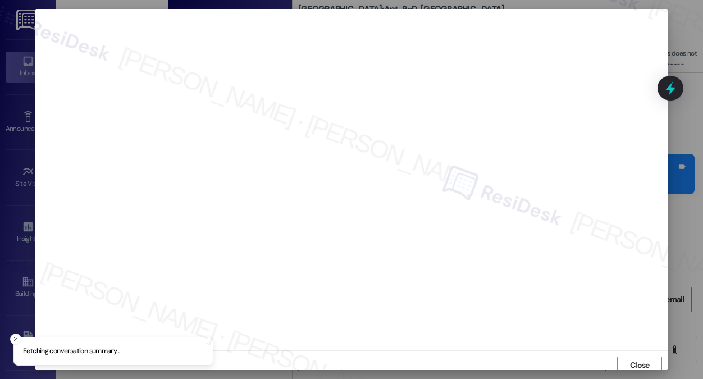
scroll to position [4, 0]
click at [630, 364] on span "Close" at bounding box center [640, 361] width 20 height 12
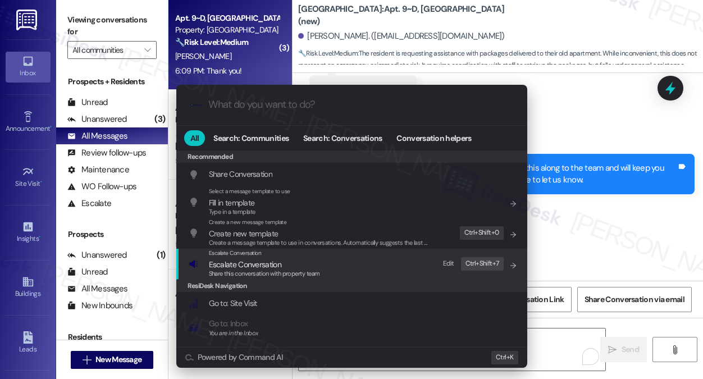
click at [347, 259] on div "Escalate Conversation Escalate Conversation Share this conversation with proper…" at bounding box center [353, 264] width 329 height 30
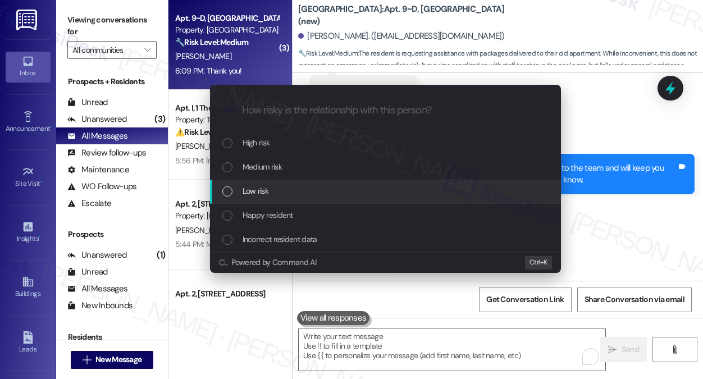
click at [285, 193] on div "Low risk" at bounding box center [386, 191] width 329 height 12
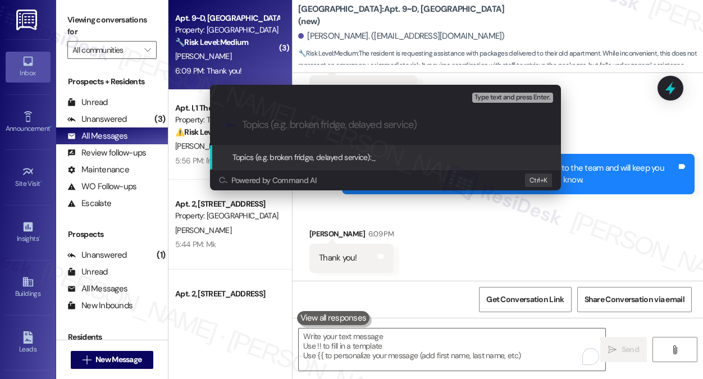
paste input "Request to pick up deliveries"
click at [338, 129] on input "Request to pick up deliveries" at bounding box center [390, 125] width 296 height 12
click at [314, 8] on div "Escalate Conversation Low risk Topics (e.g. broken fridge, delayed service) Any…" at bounding box center [351, 189] width 703 height 379
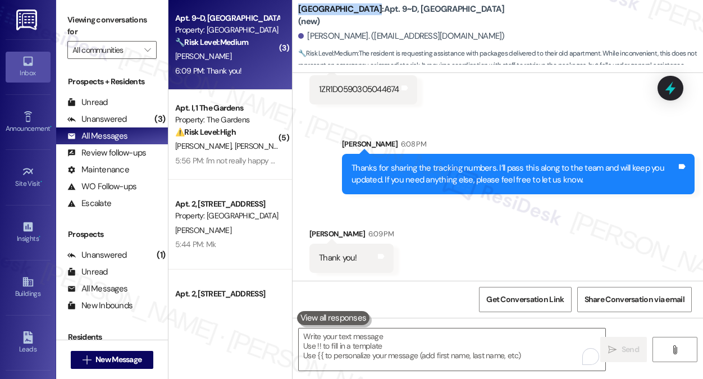
drag, startPoint x: 300, startPoint y: 15, endPoint x: 363, endPoint y: 13, distance: 62.9
click at [363, 13] on b "University Heights: Apt. 9~D, 1 University Heights (new)" at bounding box center [410, 15] width 225 height 24
copy b "University Height"
click at [151, 19] on label "Viewing conversations for" at bounding box center [111, 26] width 89 height 30
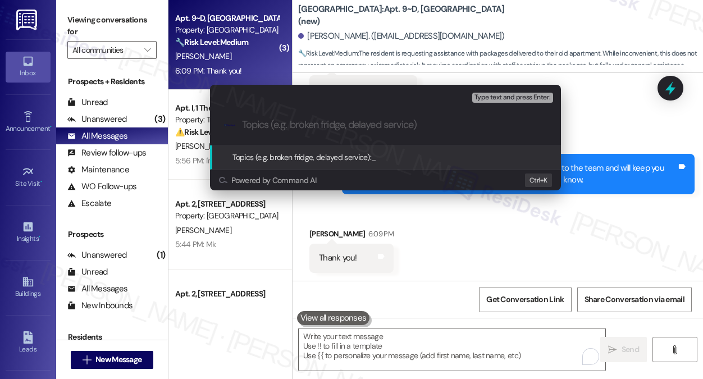
paste input "University Height"
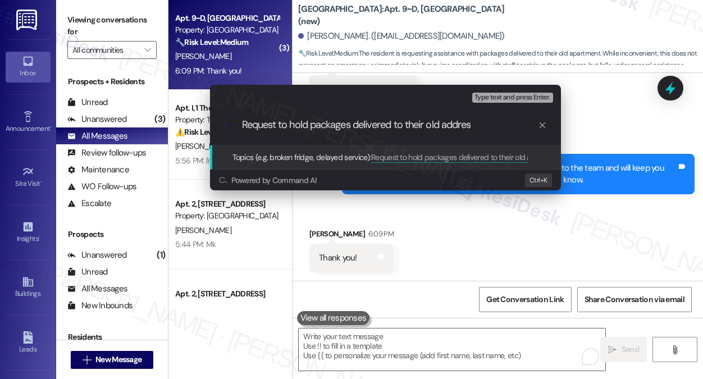
type input "Request to hold packages delivered to their old address"
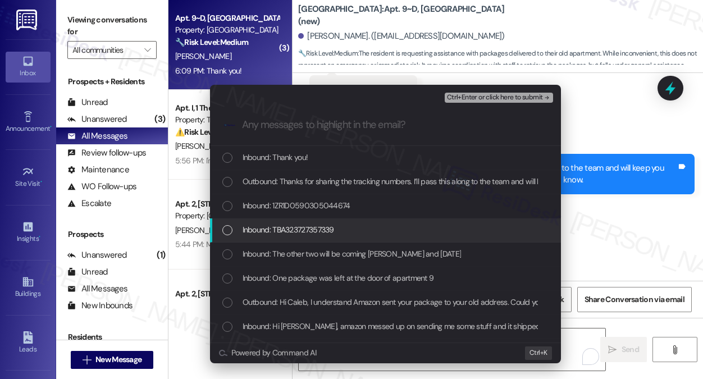
click at [330, 206] on span "Inbound: 1ZR1D0590305044674" at bounding box center [297, 205] width 108 height 12
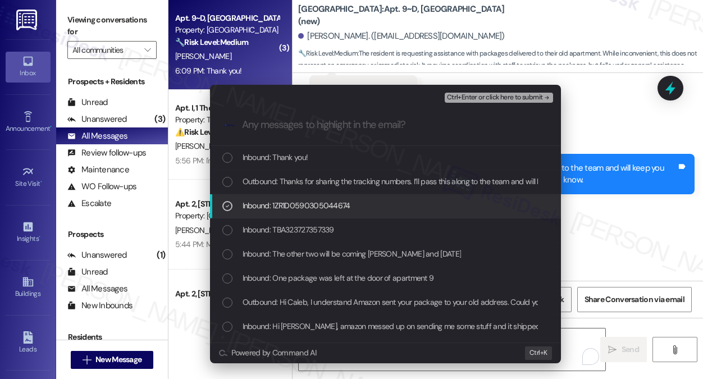
click at [317, 229] on span "Inbound: TBA323727357339" at bounding box center [289, 230] width 92 height 12
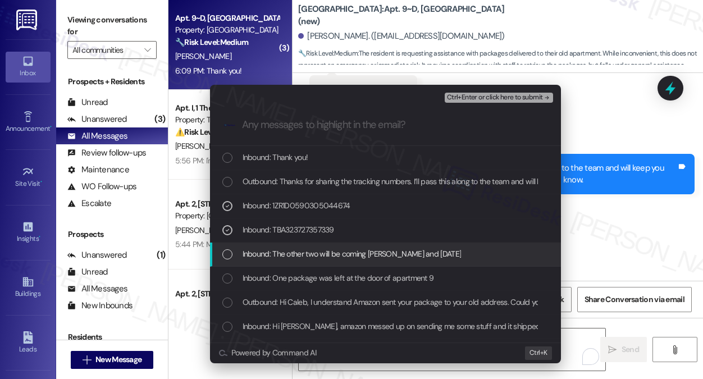
click at [315, 250] on span "Inbound: The other two will be coming tommarow and friday" at bounding box center [352, 254] width 219 height 12
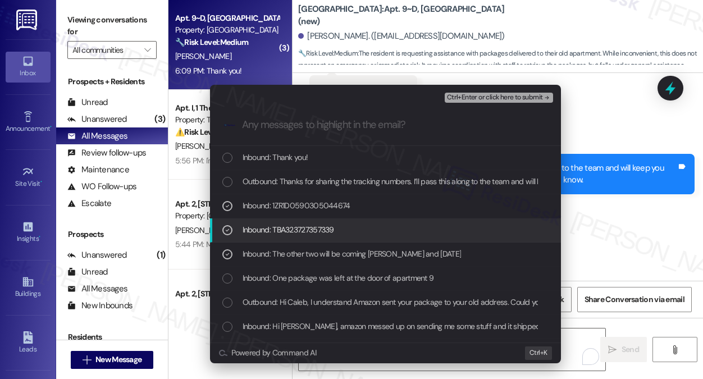
scroll to position [56, 0]
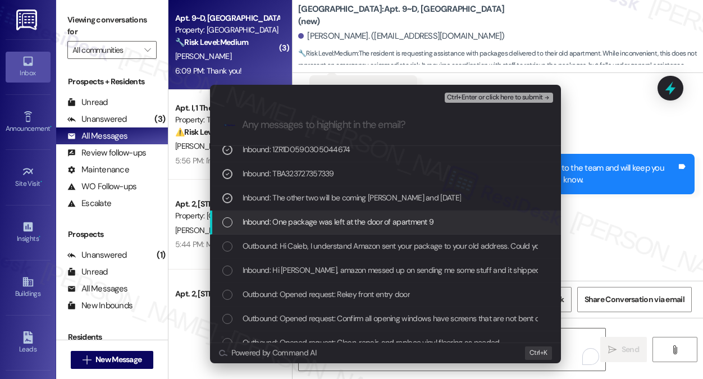
click at [332, 220] on span "Inbound: One package was left at the door of apartment 9" at bounding box center [339, 222] width 192 height 12
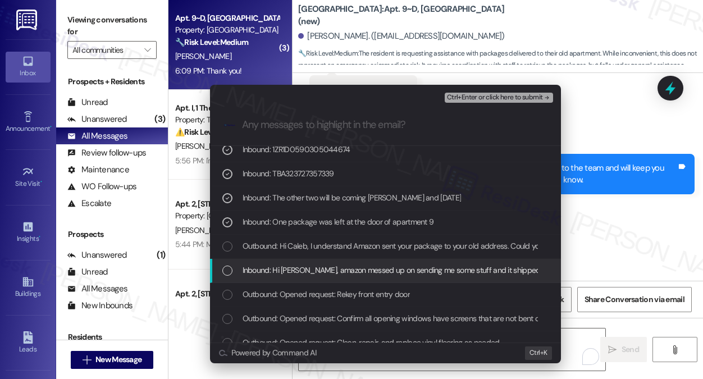
click at [315, 276] on span "Inbound: Hi Sara, amazon messed up on sending me some stuff and it shipped to m…" at bounding box center [517, 270] width 548 height 12
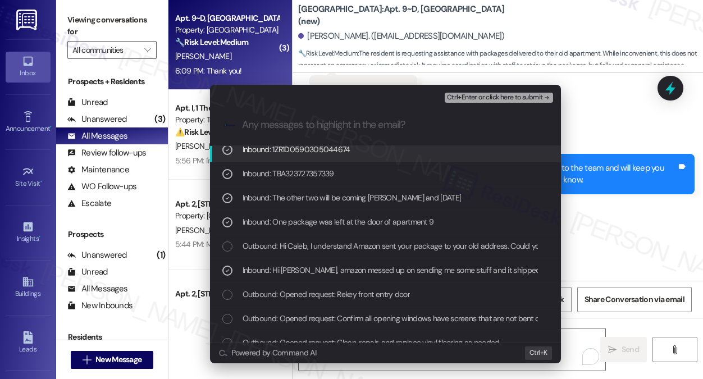
click at [472, 94] on span "Ctrl+Enter or click here to submit" at bounding box center [495, 98] width 96 height 8
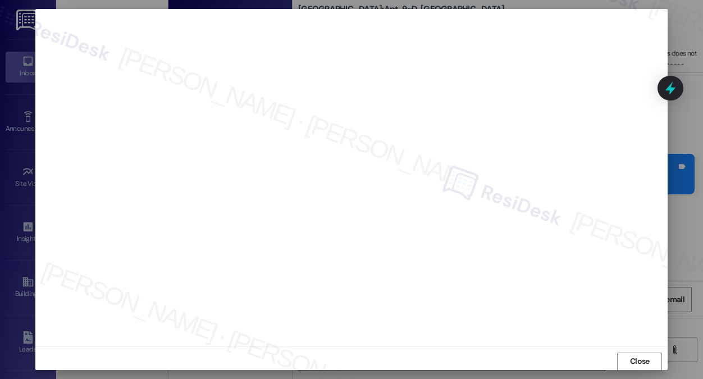
scroll to position [10, 0]
click at [628, 356] on span "Close" at bounding box center [640, 356] width 24 height 12
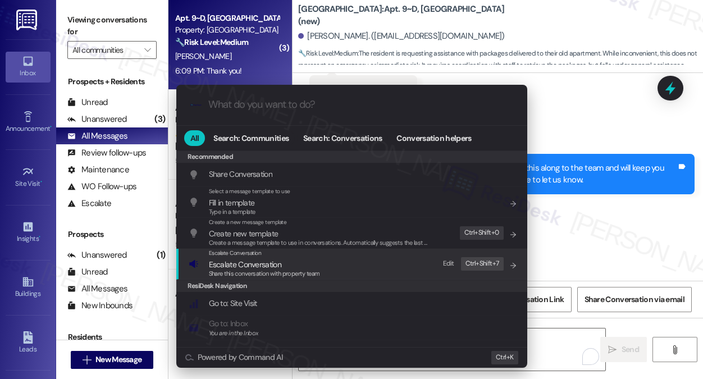
click at [264, 281] on div "ResiDesk Navigation" at bounding box center [351, 286] width 351 height 12
drag, startPoint x: 259, startPoint y: 271, endPoint x: 254, endPoint y: 266, distance: 7.9
click at [259, 272] on span "Share this conversation with property team" at bounding box center [264, 274] width 111 height 8
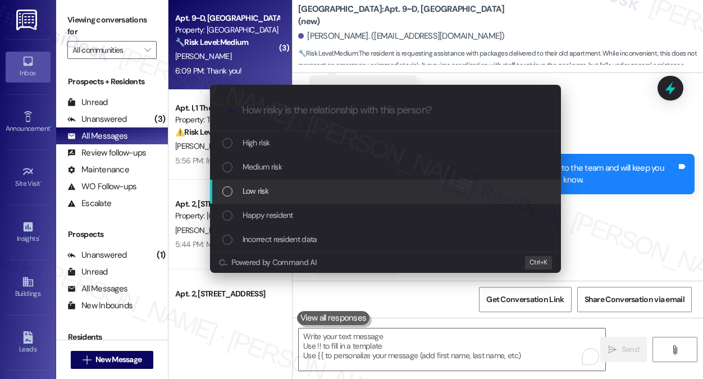
click at [270, 193] on div "Low risk" at bounding box center [386, 191] width 329 height 12
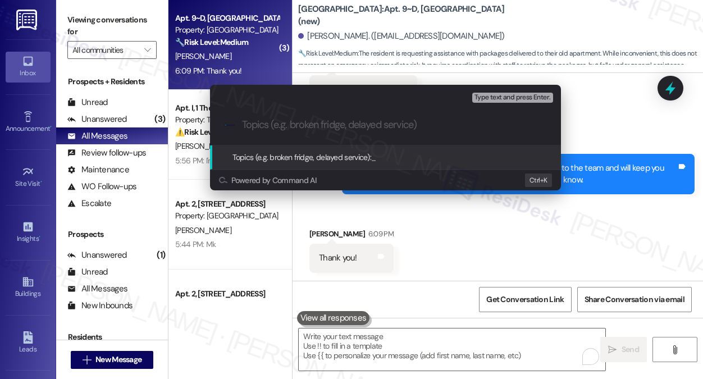
paste input "Request to hold packages delivered to their old address"
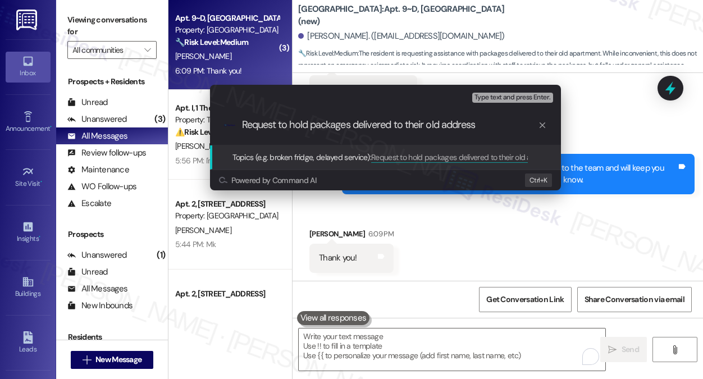
drag, startPoint x: 486, startPoint y: 123, endPoint x: 355, endPoint y: 126, distance: 130.9
click at [355, 126] on input "Request to hold packages delivered to their old address" at bounding box center [390, 125] width 296 height 12
type input "Request to hold packages"
click at [531, 134] on div ".cls-1{fill:#0a055f;}.cls-2{fill:#0cc4c4;} resideskLogoBlueOrange Request to ho…" at bounding box center [385, 125] width 351 height 40
click at [361, 115] on div ".cls-1{fill:#0a055f;}.cls-2{fill:#0cc4c4;} resideskLogoBlueOrange Request to ho…" at bounding box center [385, 125] width 351 height 40
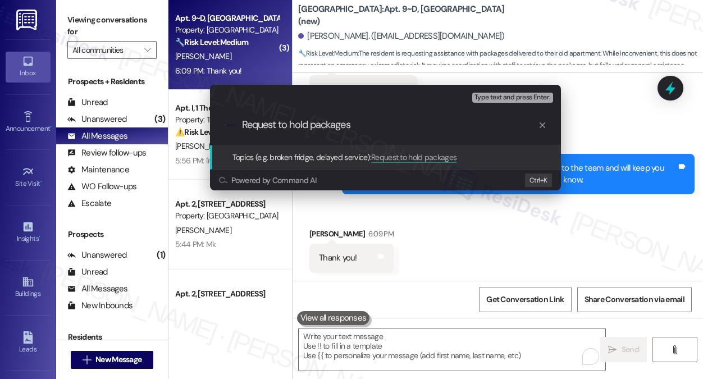
click at [367, 130] on input "Request to hold packages" at bounding box center [390, 125] width 296 height 12
click at [366, 130] on input "Request to hold packages" at bounding box center [390, 125] width 296 height 12
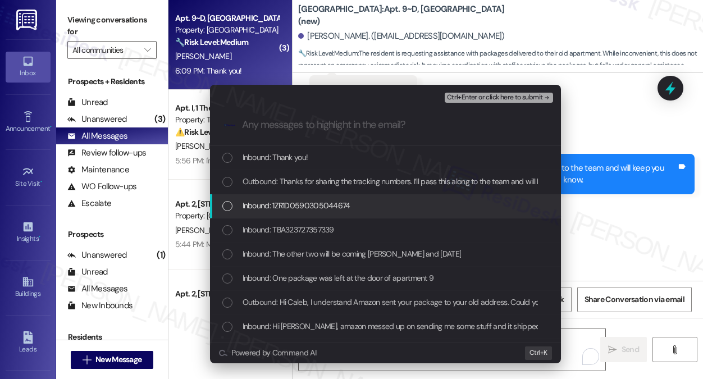
click at [328, 204] on span "Inbound: 1ZR1D0590305044674" at bounding box center [297, 205] width 108 height 12
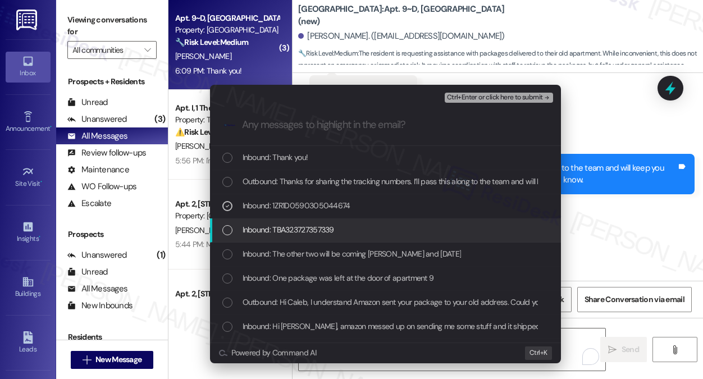
click at [323, 226] on span "Inbound: TBA323727357339" at bounding box center [289, 230] width 92 height 12
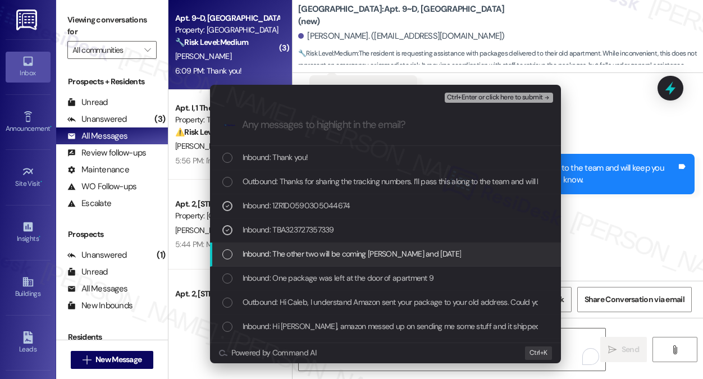
click at [354, 253] on span "Inbound: The other two will be coming tommarow and friday" at bounding box center [352, 254] width 219 height 12
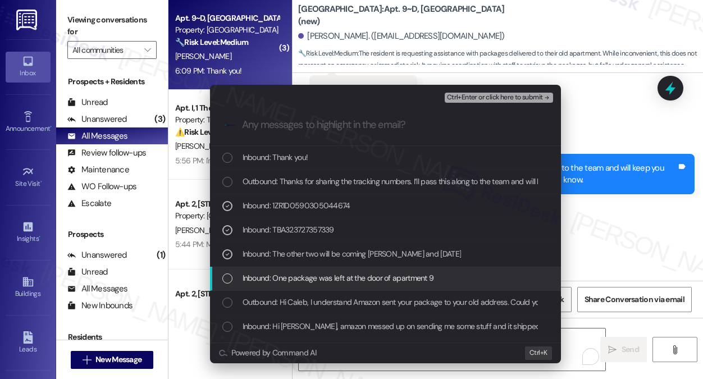
click at [349, 279] on span "Inbound: One package was left at the door of apartment 9" at bounding box center [339, 278] width 192 height 12
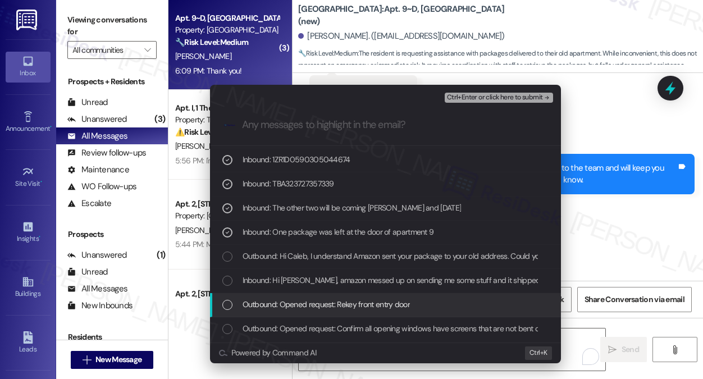
scroll to position [56, 0]
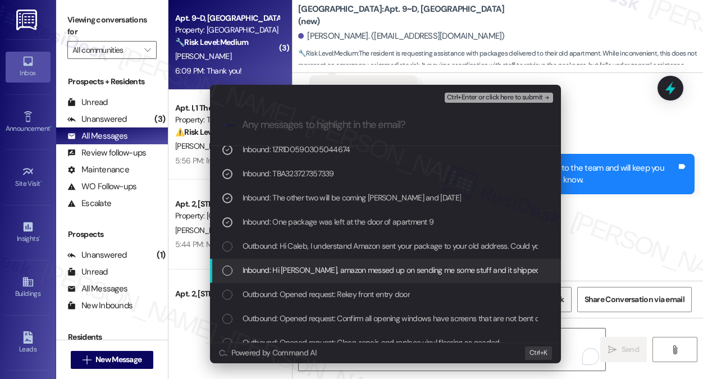
click at [335, 274] on span "Inbound: Hi Sara, amazon messed up on sending me some stuff and it shipped to m…" at bounding box center [517, 270] width 548 height 12
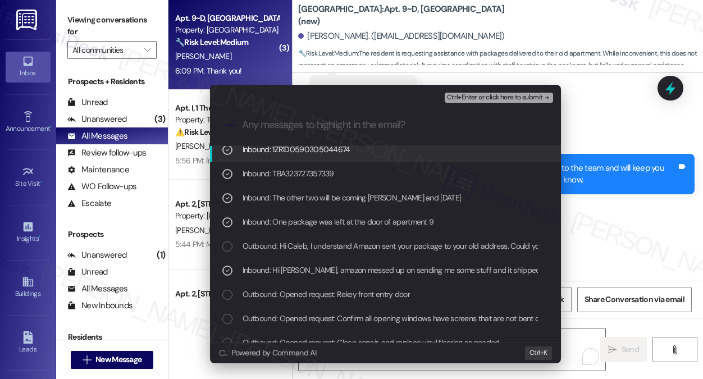
click at [481, 94] on span "Ctrl+Enter or click here to submit" at bounding box center [495, 98] width 96 height 8
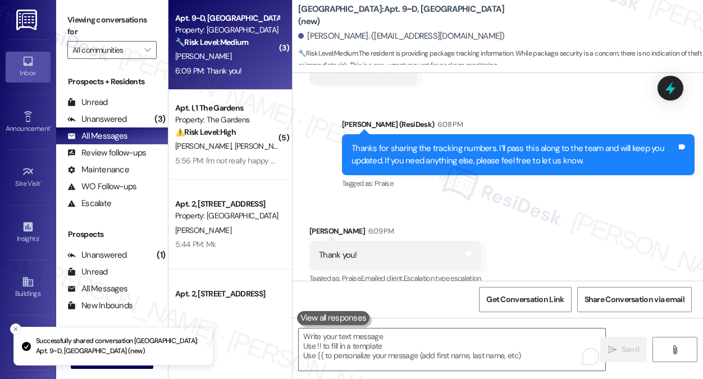
scroll to position [4475, 0]
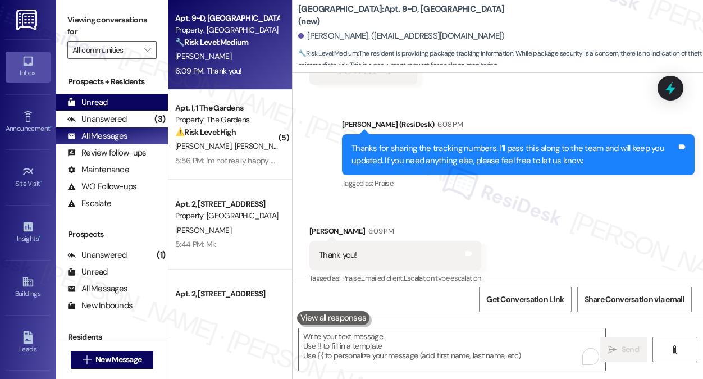
click at [142, 98] on div "Unread (0)" at bounding box center [112, 102] width 112 height 17
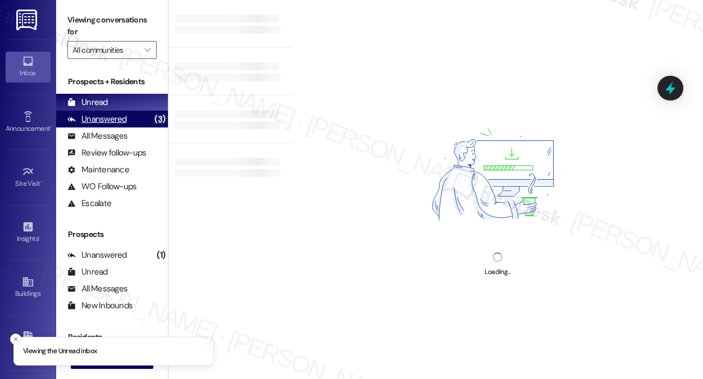
click at [126, 120] on div "Unanswered (3)" at bounding box center [112, 119] width 112 height 17
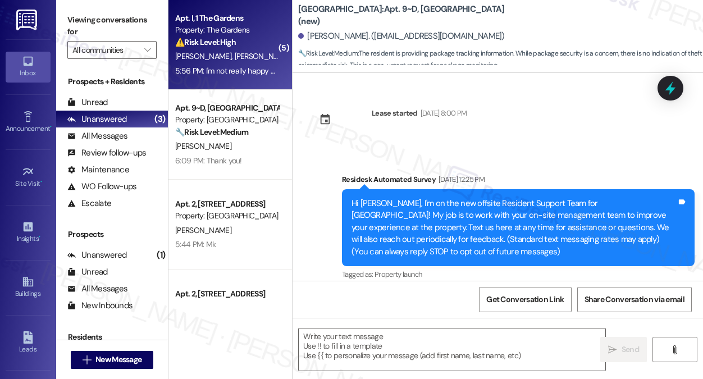
scroll to position [4717, 0]
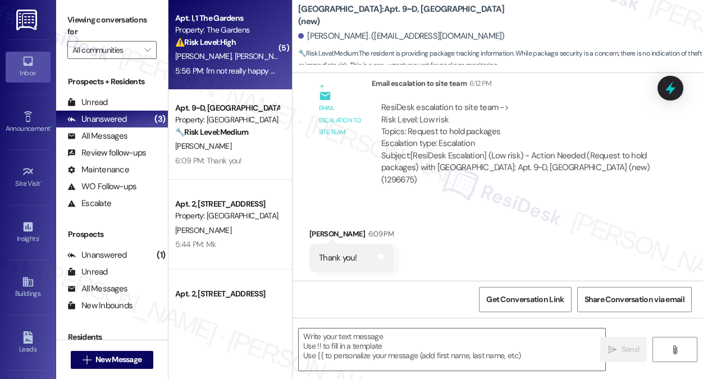
type textarea "Fetching suggested responses. Please feel free to read through the conversation…"
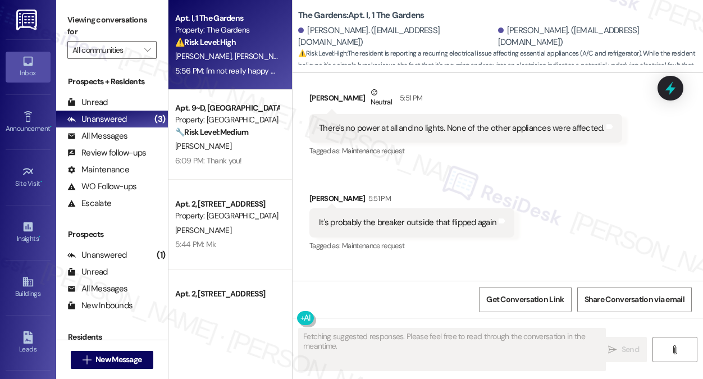
scroll to position [6023, 0]
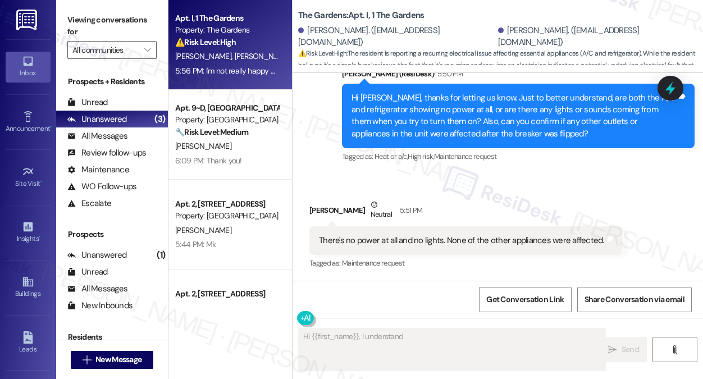
click at [373, 235] on div "There's no power at all and no lights. None of the other appliances were affect…" at bounding box center [461, 241] width 285 height 12
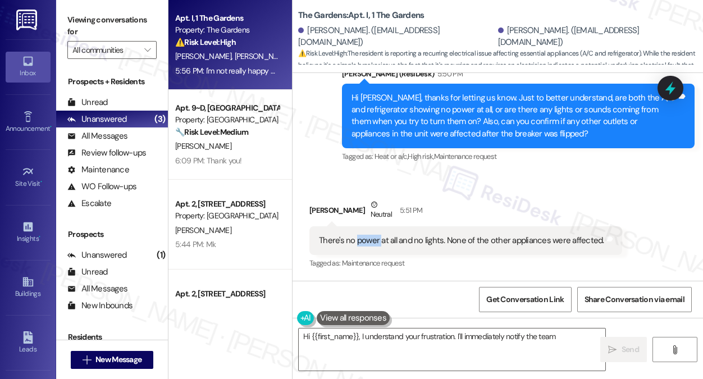
click at [373, 235] on div "There's no power at all and no lights. None of the other appliances were affect…" at bounding box center [461, 241] width 285 height 12
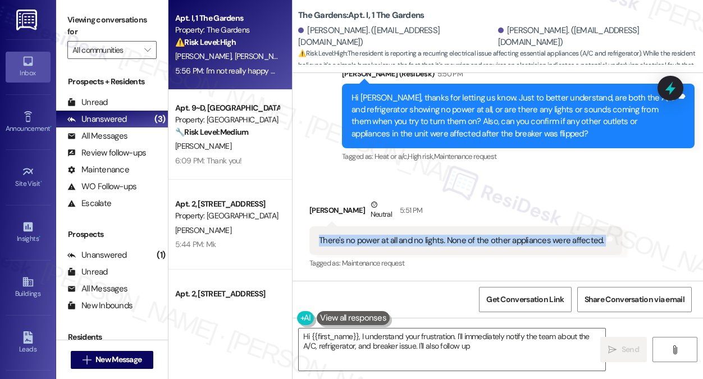
click at [373, 235] on div "There's no power at all and no lights. None of the other appliances were affect…" at bounding box center [461, 241] width 285 height 12
click at [453, 226] on div "There's no power at all and no lights. None of the other appliances were affect…" at bounding box center [465, 240] width 313 height 29
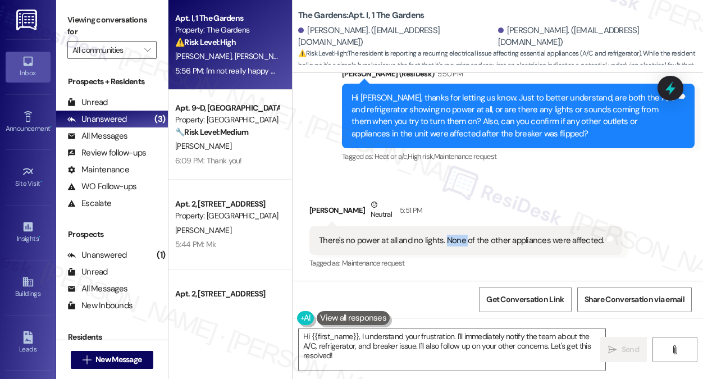
click at [453, 226] on div "There's no power at all and no lights. None of the other appliances were affect…" at bounding box center [465, 240] width 313 height 29
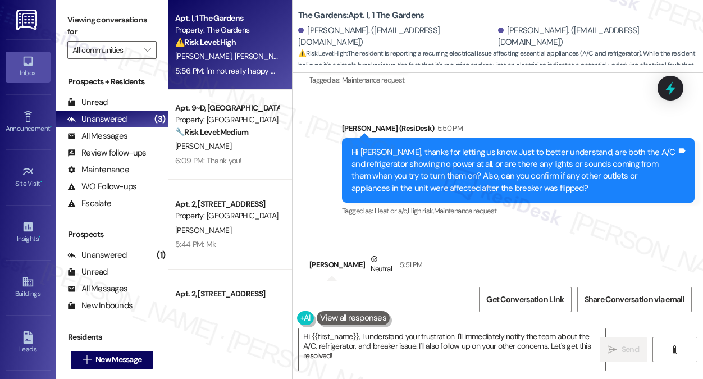
scroll to position [5910, 0]
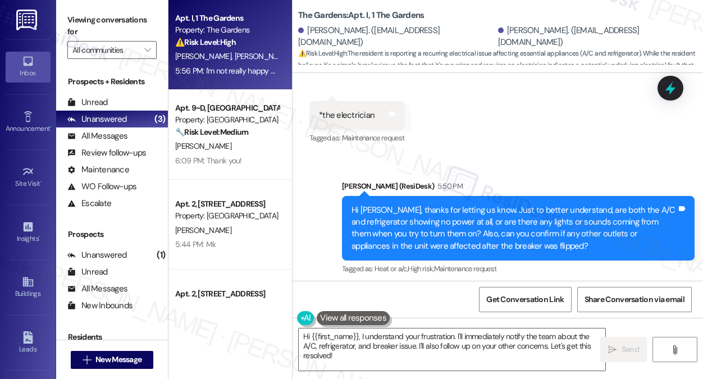
click at [418, 204] on div "Hi [PERSON_NAME], thanks for letting us know. Just to better understand, are bo…" at bounding box center [514, 228] width 325 height 48
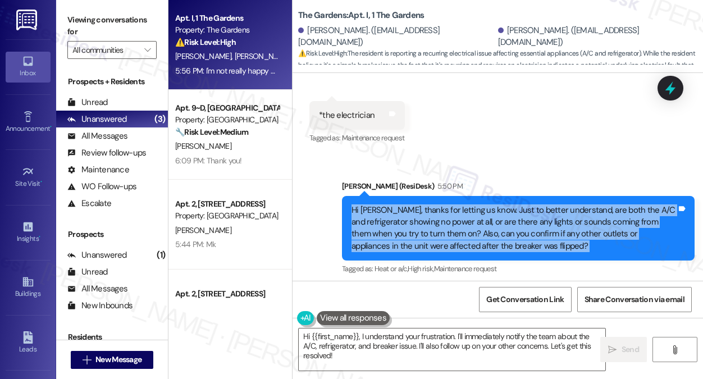
click at [418, 204] on div "Hi [PERSON_NAME], thanks for letting us know. Just to better understand, are bo…" at bounding box center [514, 228] width 325 height 48
click at [481, 204] on div "Hi [PERSON_NAME], thanks for letting us know. Just to better understand, are bo…" at bounding box center [514, 228] width 325 height 48
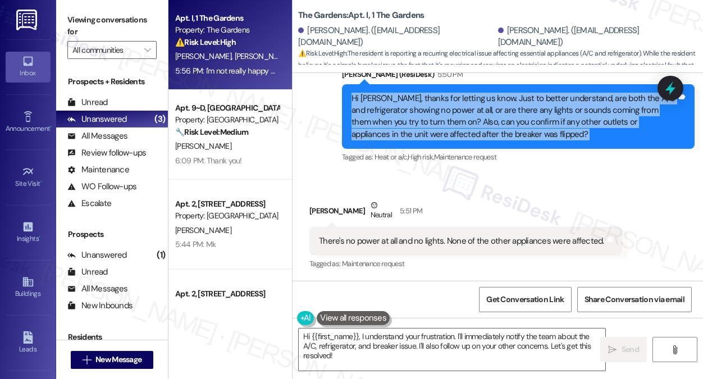
scroll to position [6023, 0]
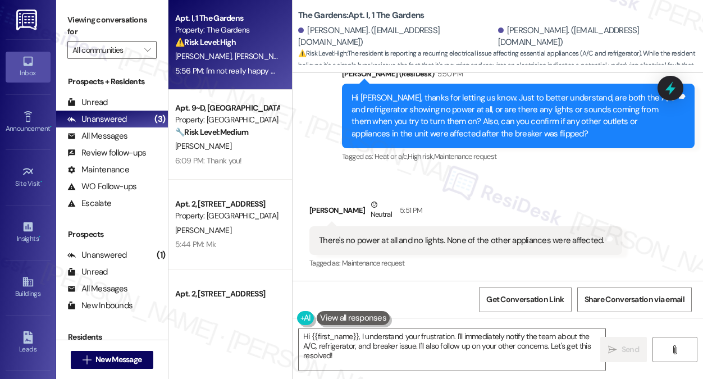
click at [445, 235] on div "There's no power at all and no lights. None of the other appliances were affect…" at bounding box center [461, 241] width 285 height 12
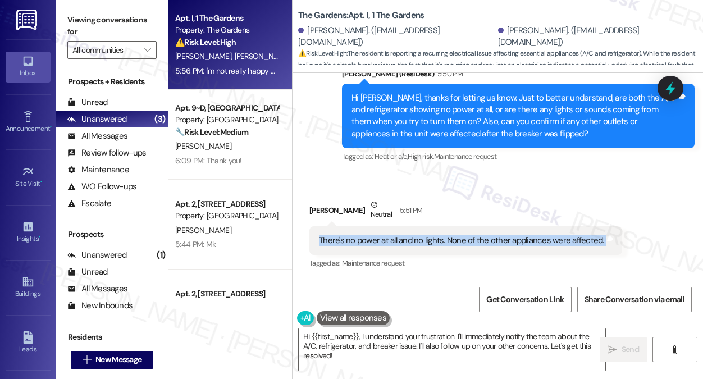
click at [445, 235] on div "There's no power at all and no lights. None of the other appliances were affect…" at bounding box center [461, 241] width 285 height 12
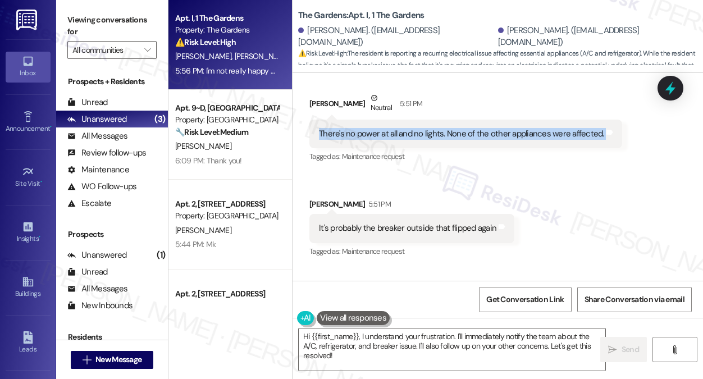
scroll to position [6191, 0]
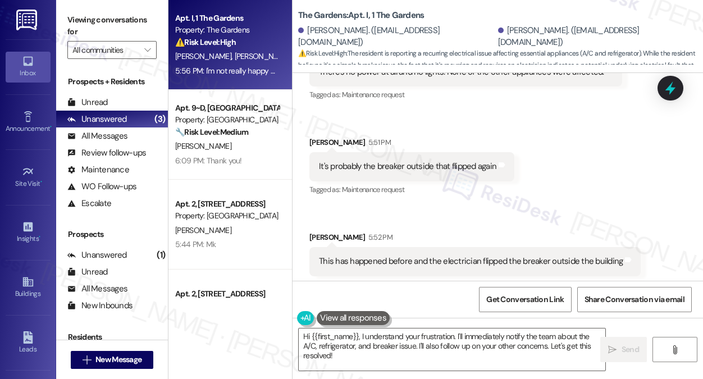
click at [381, 152] on div "It's probably the breaker outside that flipped again Tags and notes" at bounding box center [411, 166] width 205 height 29
click at [372, 247] on div "This has happened before and the electrician flipped the breaker outside the bu…" at bounding box center [474, 261] width 331 height 29
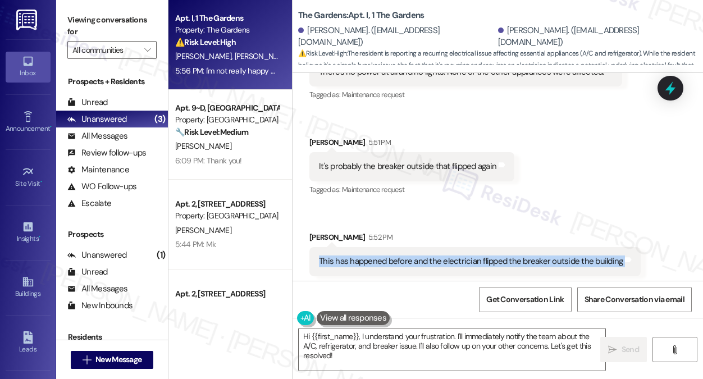
click at [372, 247] on div "This has happened before and the electrician flipped the breaker outside the bu…" at bounding box center [474, 261] width 331 height 29
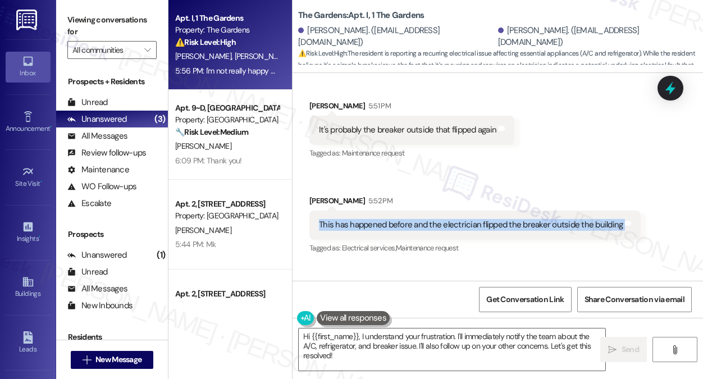
scroll to position [6247, 0]
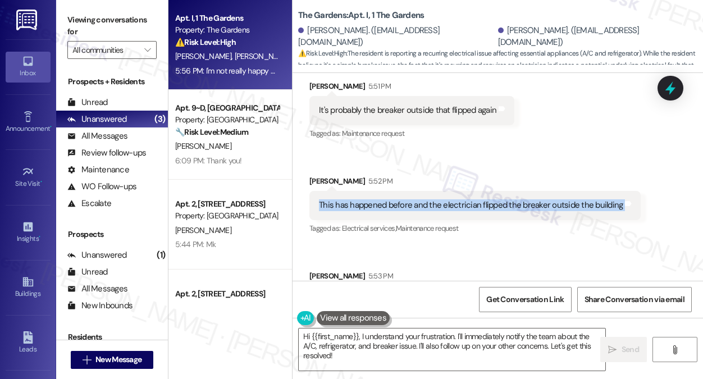
click at [528, 191] on div "This has happened before and the electrician flipped the breaker outside the bu…" at bounding box center [474, 205] width 331 height 29
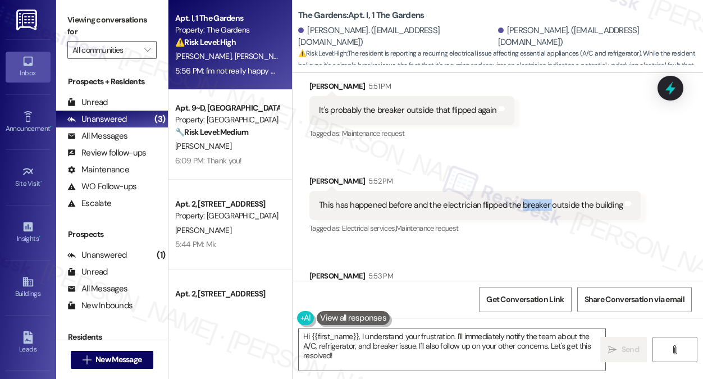
click at [528, 191] on div "This has happened before and the electrician flipped the breaker outside the bu…" at bounding box center [474, 205] width 331 height 29
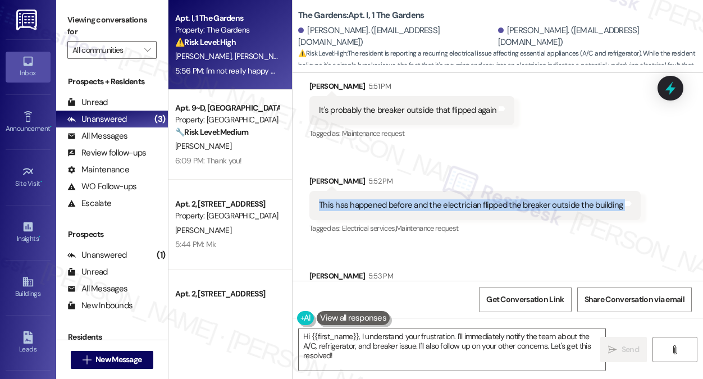
click at [528, 191] on div "This has happened before and the electrician flipped the breaker outside the bu…" at bounding box center [474, 205] width 331 height 29
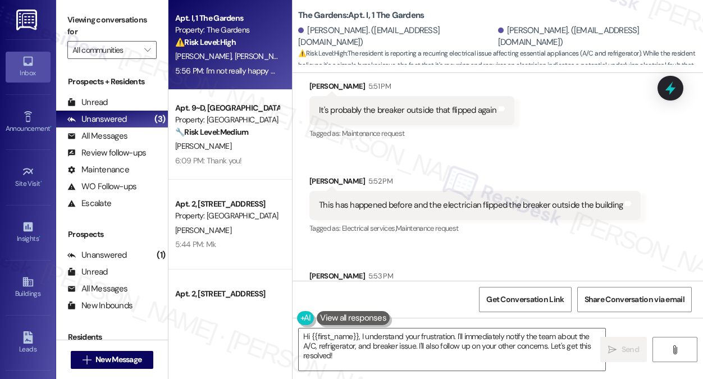
click at [383, 294] on div "The electrician last time all he had to do was flip that one when the same thin…" at bounding box center [481, 306] width 325 height 24
click at [454, 294] on div "The electrician last time all he had to do was flip that one when the same thin…" at bounding box center [481, 306] width 325 height 24
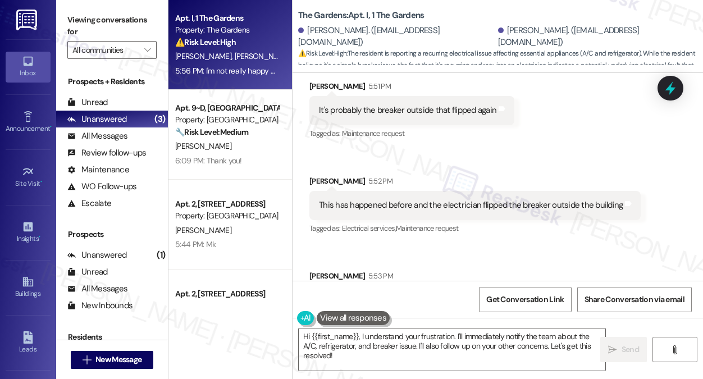
click at [454, 294] on div "The electrician last time all he had to do was flip that one when the same thin…" at bounding box center [481, 306] width 325 height 24
click at [480, 294] on div "The electrician last time all he had to do was flip that one when the same thin…" at bounding box center [481, 306] width 325 height 24
click at [393, 339] on textarea "Hi {{first_name}}, I understand your frustration. I'll immediately notify the t…" at bounding box center [452, 350] width 307 height 42
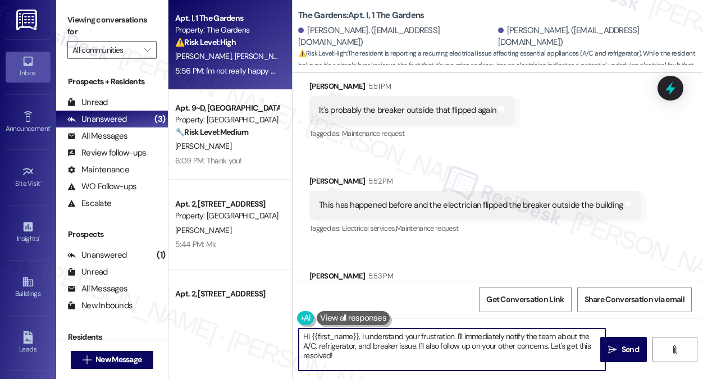
click at [393, 339] on textarea "Hi {{first_name}}, I understand your frustration. I'll immediately notify the t…" at bounding box center [452, 350] width 307 height 42
click at [485, 210] on div "Received via SMS Candice Lee Neutral 5:51 PM There's no power at all and no lig…" at bounding box center [498, 224] width 411 height 551
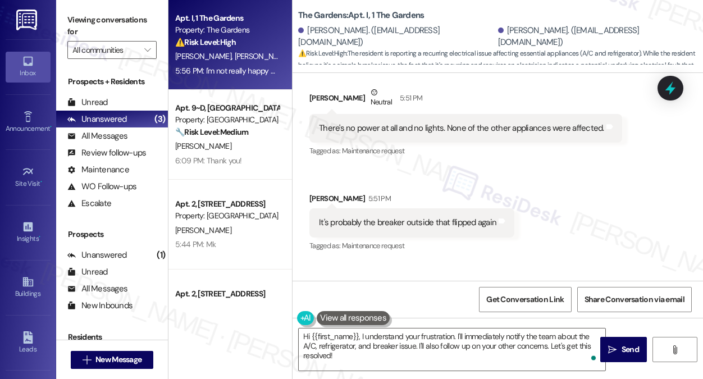
scroll to position [6416, 0]
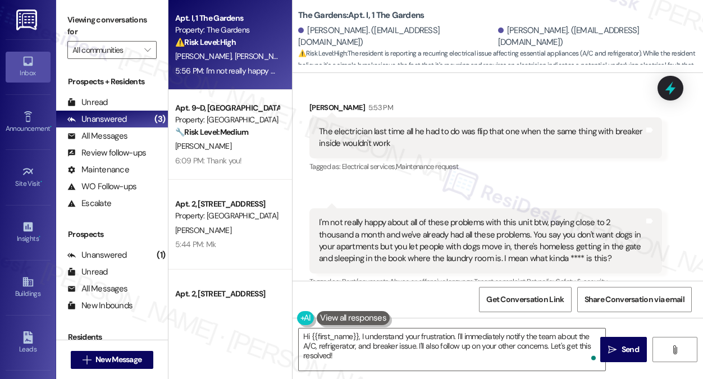
drag, startPoint x: 131, startPoint y: 8, endPoint x: 159, endPoint y: 9, distance: 28.6
click at [131, 8] on div "Viewing conversations for All communities " at bounding box center [112, 35] width 112 height 70
drag, startPoint x: 297, startPoint y: 13, endPoint x: 345, endPoint y: 14, distance: 48.9
click at [345, 14] on div "The Gardens: Apt. I, 1 The Gardens Jeffrey Santee. (skatecreate88@gmail.com) Ca…" at bounding box center [498, 34] width 411 height 62
copy b "The Gardens"
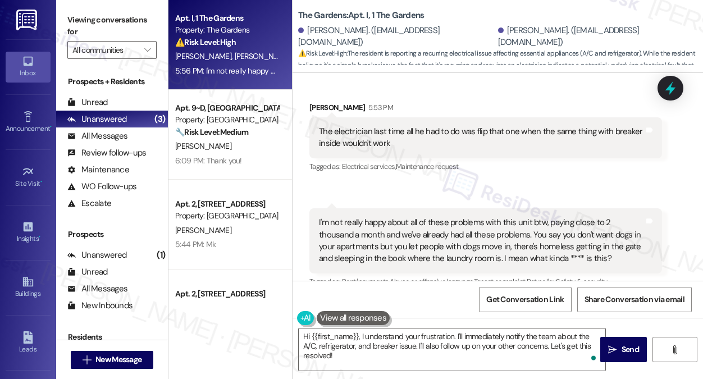
click at [154, 22] on label "Viewing conversations for" at bounding box center [111, 26] width 89 height 30
click at [121, 26] on label "Viewing conversations for" at bounding box center [111, 26] width 89 height 30
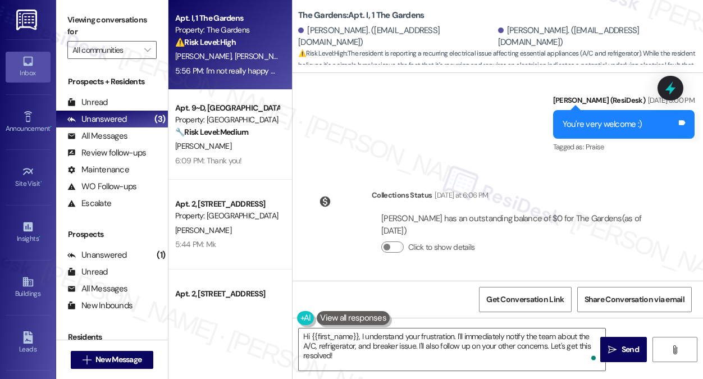
scroll to position [5630, 0]
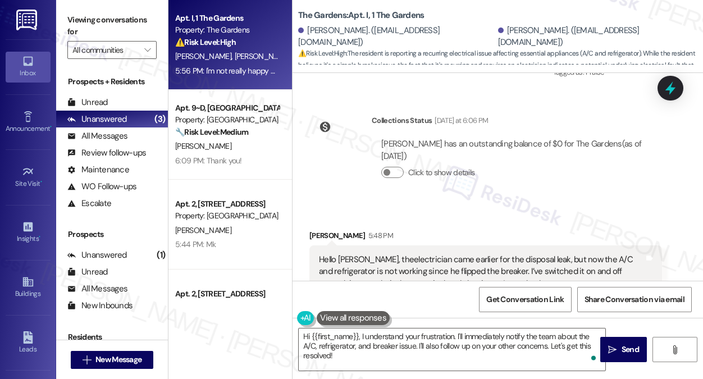
click at [426, 254] on div "Hello [PERSON_NAME], theelectrician came earlier for the disposal leak, but now…" at bounding box center [481, 272] width 325 height 36
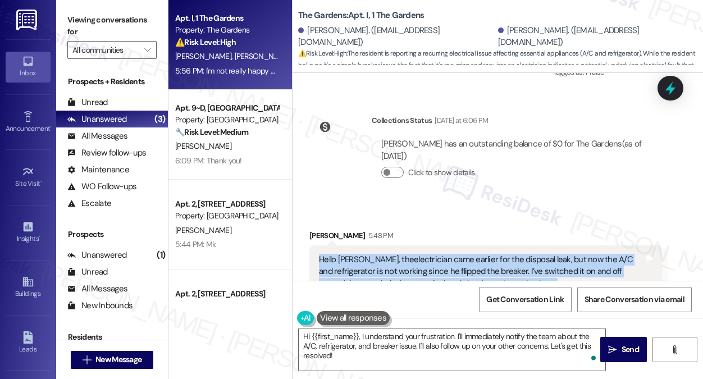
click at [426, 254] on div "Hello [PERSON_NAME], theelectrician came earlier for the disposal leak, but now…" at bounding box center [481, 272] width 325 height 36
click at [488, 254] on div "Hello [PERSON_NAME], theelectrician came earlier for the disposal leak, but now…" at bounding box center [481, 272] width 325 height 36
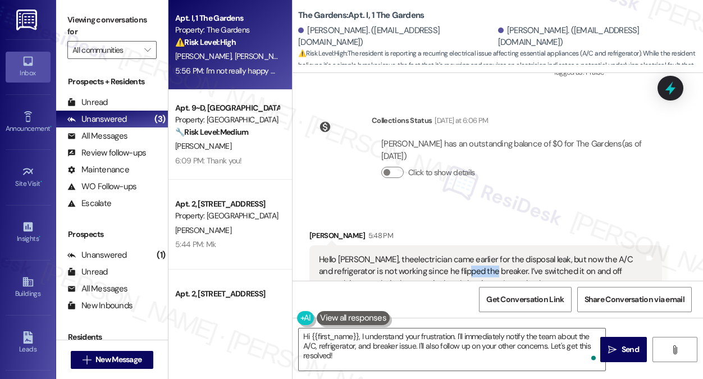
click at [488, 254] on div "Hello [PERSON_NAME], theelectrician came earlier for the disposal leak, but now…" at bounding box center [481, 272] width 325 height 36
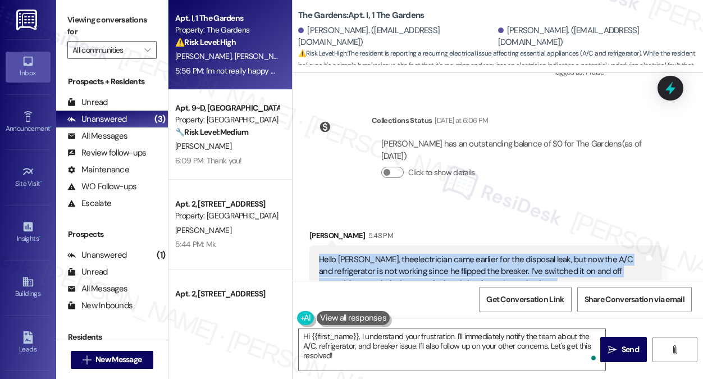
click at [488, 254] on div "Hello [PERSON_NAME], theelectrician came earlier for the disposal leak, but now…" at bounding box center [481, 272] width 325 height 36
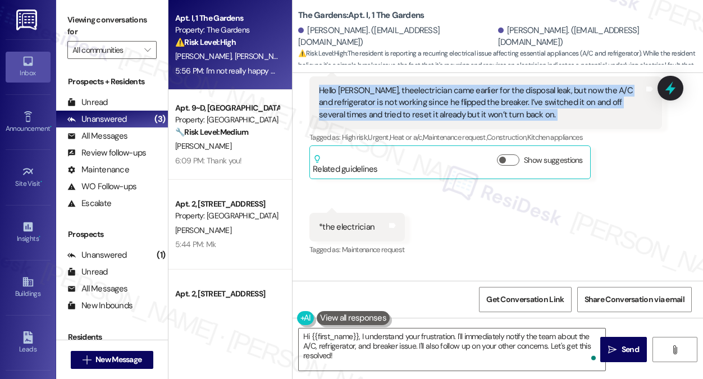
scroll to position [5742, 0]
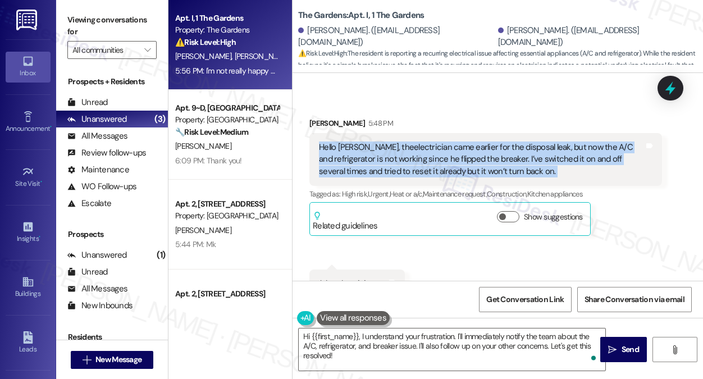
click at [434, 133] on div "Hello Sarah, theelectrician came earlier for the disposal leak, but now the A/C…" at bounding box center [485, 159] width 353 height 53
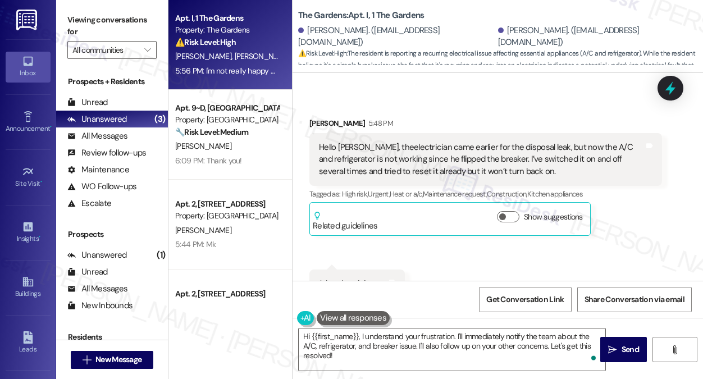
click at [445, 142] on div "Hello [PERSON_NAME], theelectrician came earlier for the disposal leak, but now…" at bounding box center [481, 160] width 325 height 36
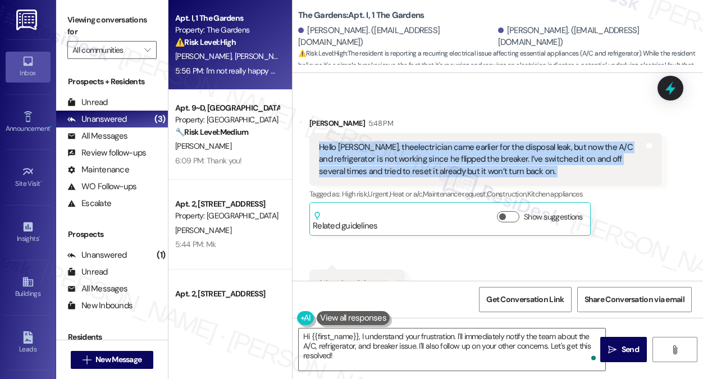
click at [445, 142] on div "Hello [PERSON_NAME], theelectrician came earlier for the disposal leak, but now…" at bounding box center [481, 160] width 325 height 36
copy div "Hello Sarah, theelectrician came earlier for the disposal leak, but now the A/C…"
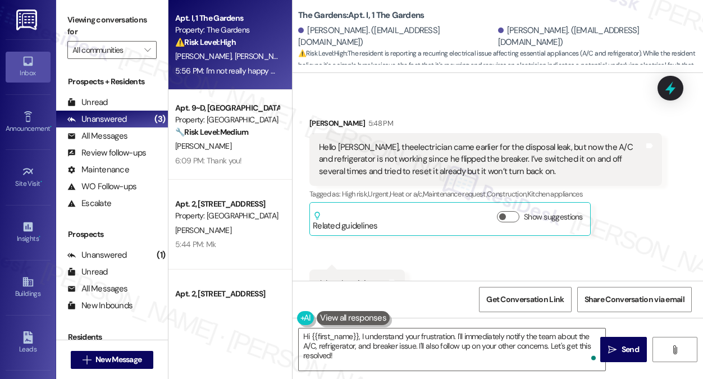
click at [110, 17] on label "Viewing conversations for" at bounding box center [111, 26] width 89 height 30
click at [512, 142] on div "Hello [PERSON_NAME], theelectrician came earlier for the disposal leak, but now…" at bounding box center [481, 160] width 325 height 36
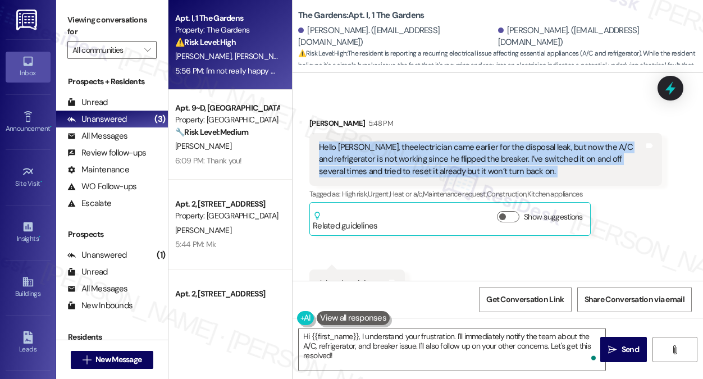
click at [512, 142] on div "Hello [PERSON_NAME], theelectrician came earlier for the disposal leak, but now…" at bounding box center [481, 160] width 325 height 36
click at [539, 142] on div "Hello [PERSON_NAME], theelectrician came earlier for the disposal leak, but now…" at bounding box center [481, 160] width 325 height 36
drag, startPoint x: 359, startPoint y: 95, endPoint x: 580, endPoint y: 123, distance: 222.4
click at [580, 142] on div "Hello [PERSON_NAME], theelectrician came earlier for the disposal leak, but now…" at bounding box center [481, 160] width 325 height 36
copy div "theelectrician came earlier for the disposal leak, but now the A/C and refriger…"
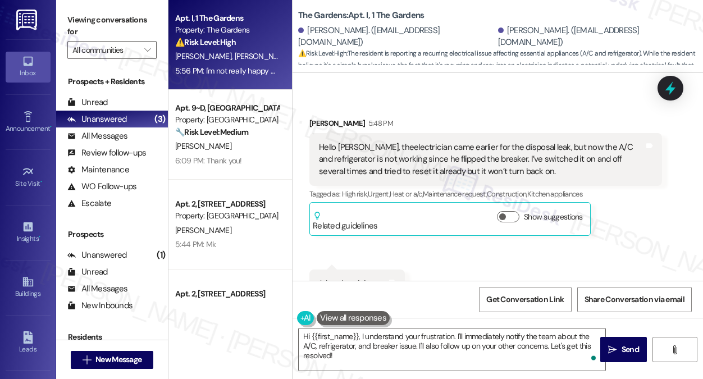
click at [135, 30] on label "Viewing conversations for" at bounding box center [111, 26] width 89 height 30
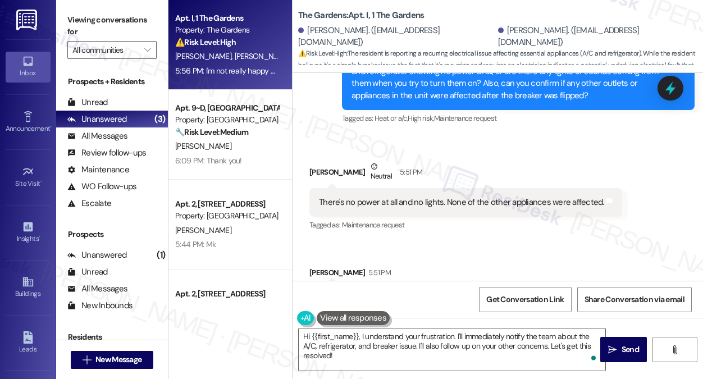
scroll to position [6079, 0]
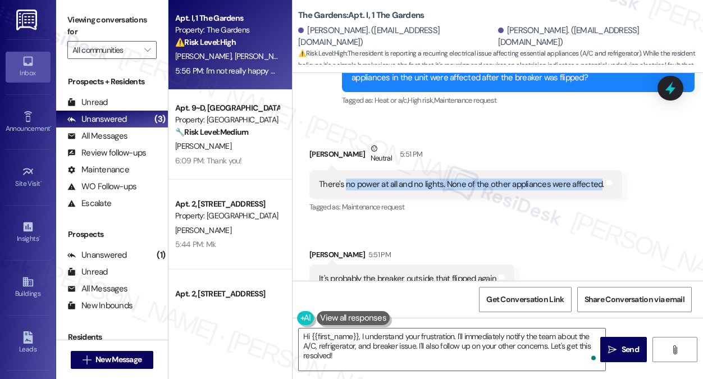
drag, startPoint x: 345, startPoint y: 135, endPoint x: 596, endPoint y: 136, distance: 250.5
click at [596, 179] on div "There's no power at all and no lights. None of the other appliances were affect…" at bounding box center [461, 185] width 285 height 12
copy div "no power at all and no lights. None of the other appliances were affected"
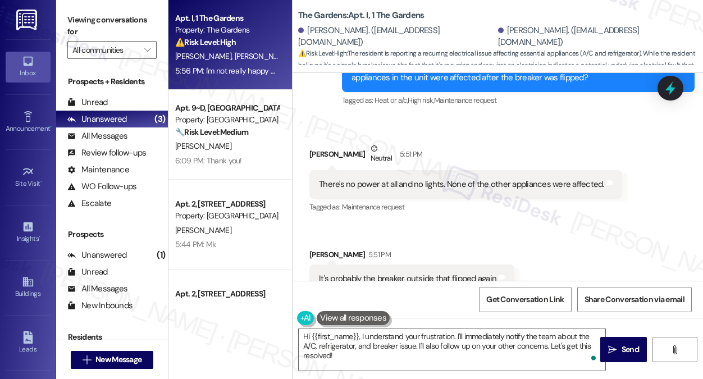
click at [102, 32] on label "Viewing conversations for" at bounding box center [111, 26] width 89 height 30
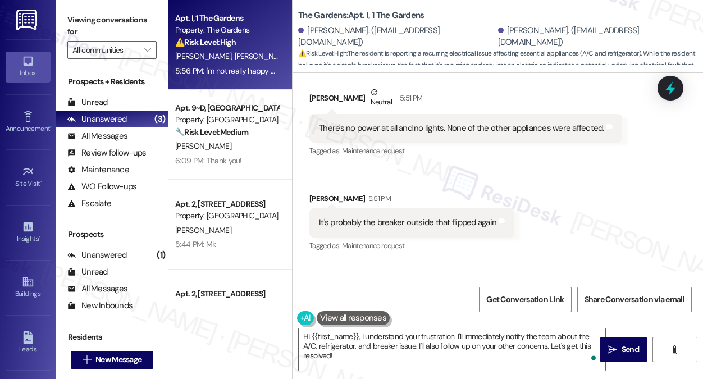
click at [404, 217] on div "It's probably the breaker outside that flipped again" at bounding box center [407, 223] width 177 height 12
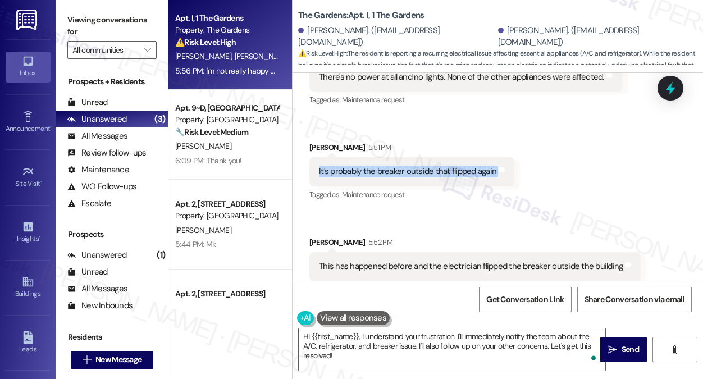
scroll to position [6247, 0]
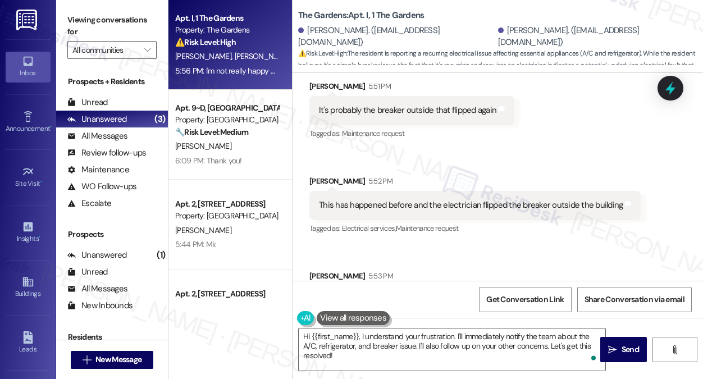
click at [411, 191] on div "This has happened before and the electrician flipped the breaker outside the bu…" at bounding box center [474, 205] width 331 height 29
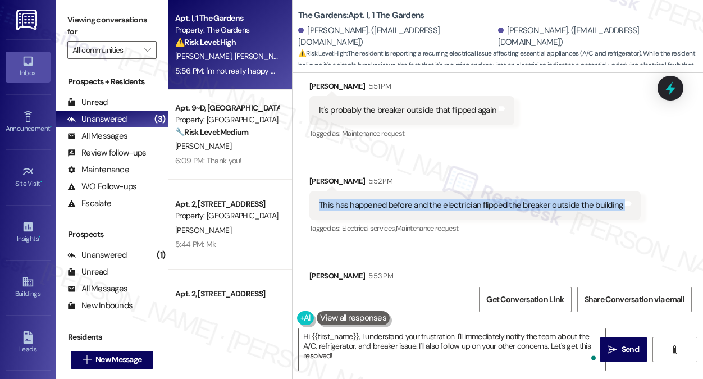
click at [411, 191] on div "This has happened before and the electrician flipped the breaker outside the bu…" at bounding box center [474, 205] width 331 height 29
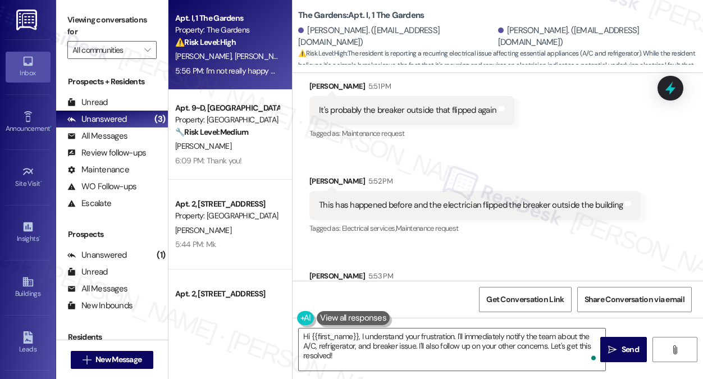
click at [428, 294] on div "The electrician last time all he had to do was flip that one when the same thin…" at bounding box center [481, 306] width 325 height 24
copy div "The electrician last time all he had to do was flip that one when the same thin…"
click at [148, 24] on label "Viewing conversations for" at bounding box center [111, 26] width 89 height 30
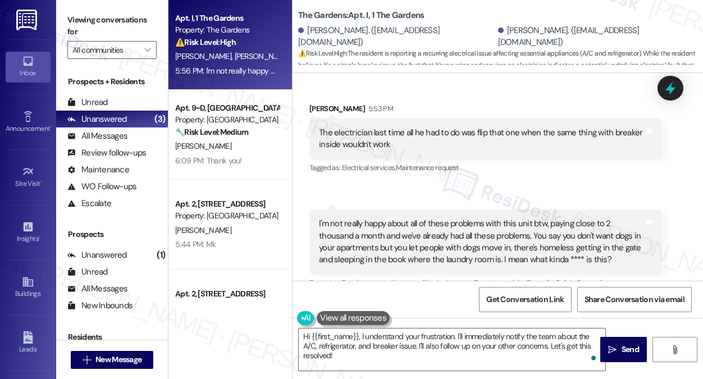
scroll to position [6416, 0]
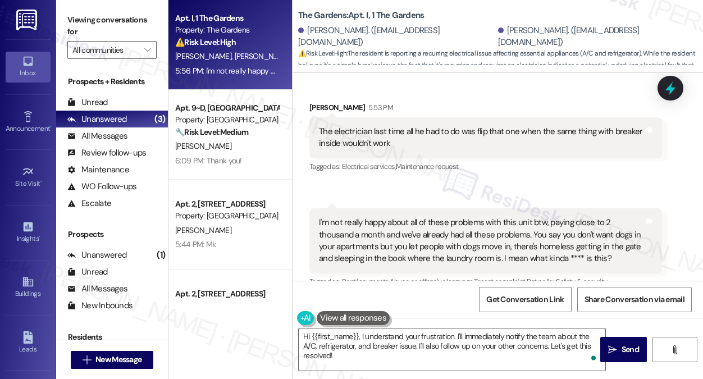
click at [462, 217] on div "I'm not really happy about all of these problems with this unit btw, paying clo…" at bounding box center [481, 241] width 325 height 48
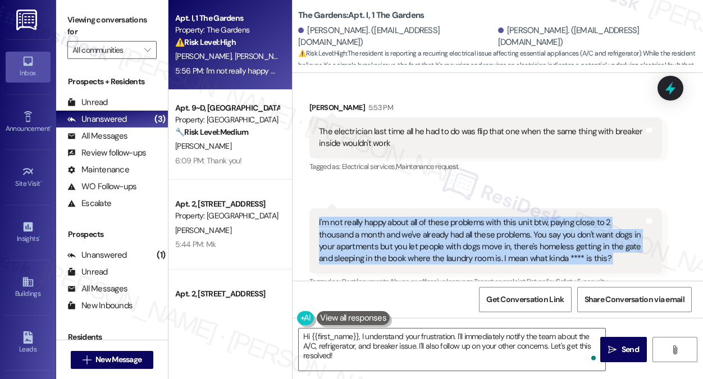
click at [462, 217] on div "I'm not really happy about all of these problems with this unit btw, paying clo…" at bounding box center [481, 241] width 325 height 48
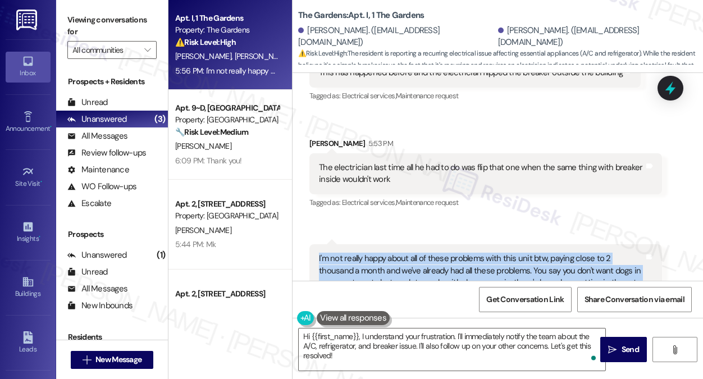
scroll to position [6360, 0]
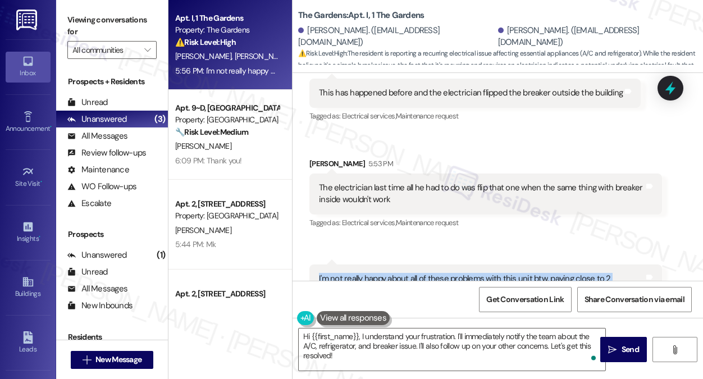
click at [449, 273] on div "I'm not really happy about all of these problems with this unit btw, paying clo…" at bounding box center [481, 297] width 325 height 48
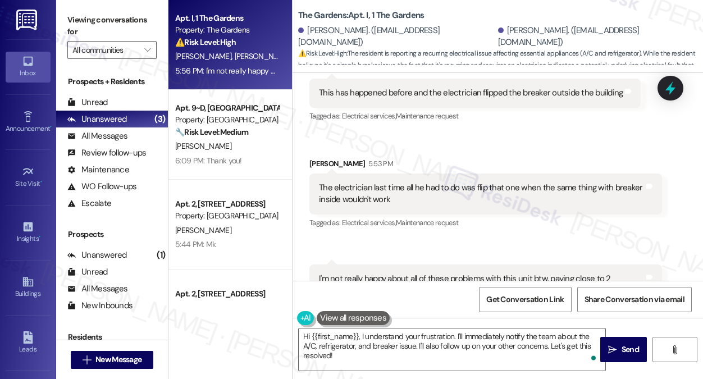
click at [449, 273] on div "I'm not really happy about all of these problems with this unit btw, paying clo…" at bounding box center [481, 297] width 325 height 48
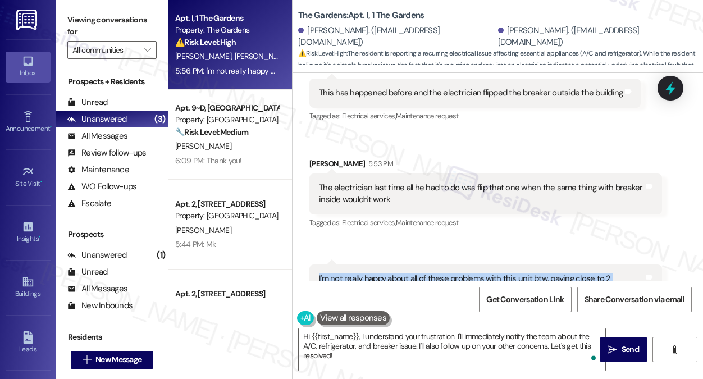
click at [449, 273] on div "I'm not really happy about all of these problems with this unit btw, paying clo…" at bounding box center [481, 297] width 325 height 48
click at [424, 273] on div "I'm not really happy about all of these problems with this unit btw, paying clo…" at bounding box center [481, 297] width 325 height 48
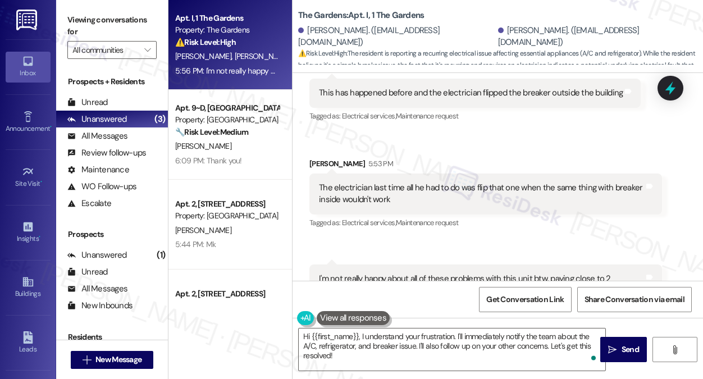
click at [424, 273] on div "I'm not really happy about all of these problems with this unit btw, paying clo…" at bounding box center [481, 297] width 325 height 48
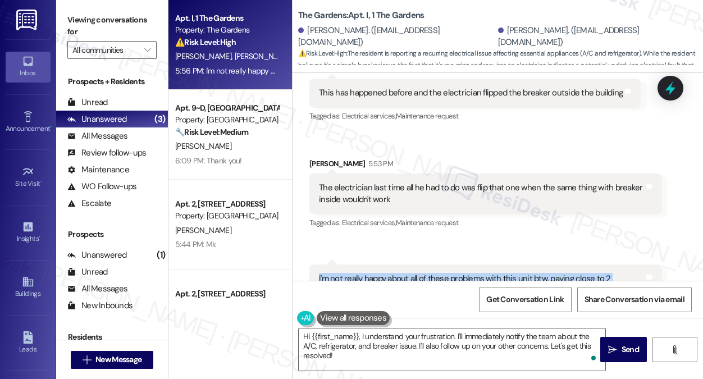
click at [424, 273] on div "I'm not really happy about all of these problems with this unit btw, paying clo…" at bounding box center [481, 297] width 325 height 48
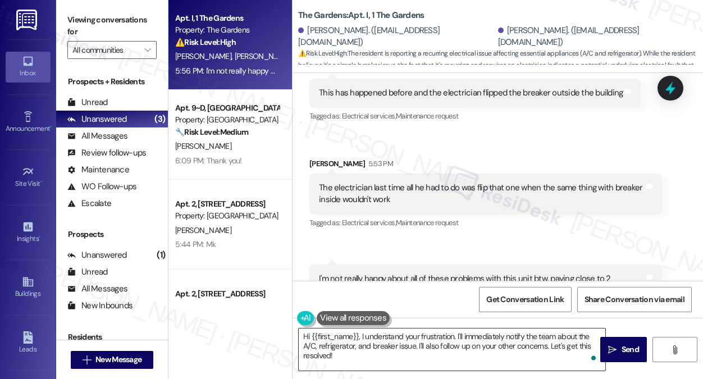
click at [418, 341] on textarea "Hi {{first_name}}, I understand your frustration. I'll immediately notify the t…" at bounding box center [452, 350] width 307 height 42
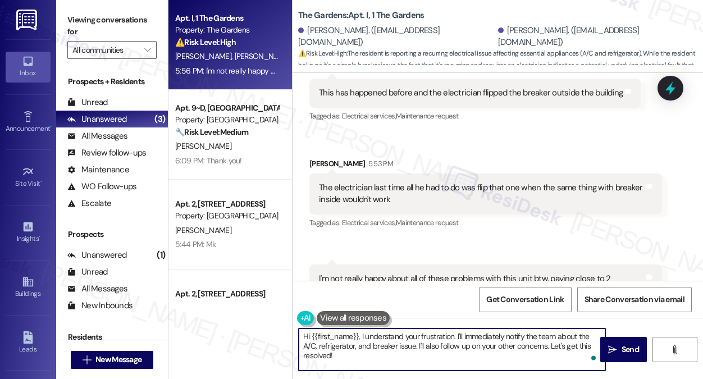
click at [418, 341] on textarea "Hi {{first_name}}, I understand your frustration. I'll immediately notify the t…" at bounding box center [452, 350] width 307 height 42
click at [496, 348] on textarea "Hi {{first_name}}, I understand your frustration. I'll immediately notify the t…" at bounding box center [452, 350] width 307 height 42
click at [544, 347] on textarea "Hi {{first_name}}, I understand your frustration. I'll immediately notify the t…" at bounding box center [452, 350] width 307 height 42
click at [545, 347] on textarea "Hi {{first_name}}, I understand your frustration. I'll immediately notify the t…" at bounding box center [452, 350] width 307 height 42
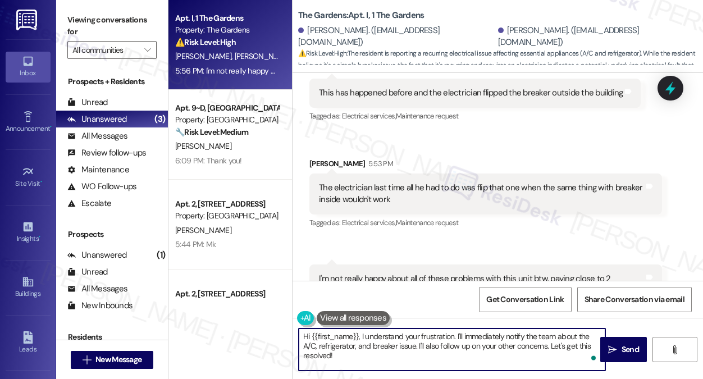
click at [545, 347] on textarea "Hi {{first_name}}, I understand your frustration. I'll immediately notify the t…" at bounding box center [452, 350] width 307 height 42
click at [532, 348] on textarea "Hi {{first_name}}, I understand your frustration. I'll immediately notify the t…" at bounding box center [452, 350] width 307 height 42
click at [409, 273] on div "I'm not really happy about all of these problems with this unit btw, paying clo…" at bounding box center [481, 297] width 325 height 48
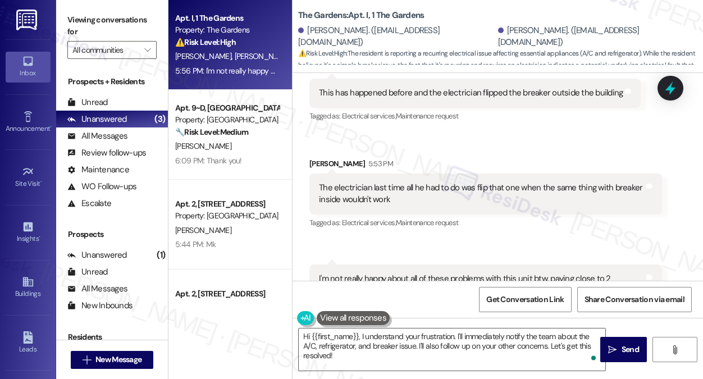
click at [409, 273] on div "I'm not really happy about all of these problems with this unit btw, paying clo…" at bounding box center [481, 297] width 325 height 48
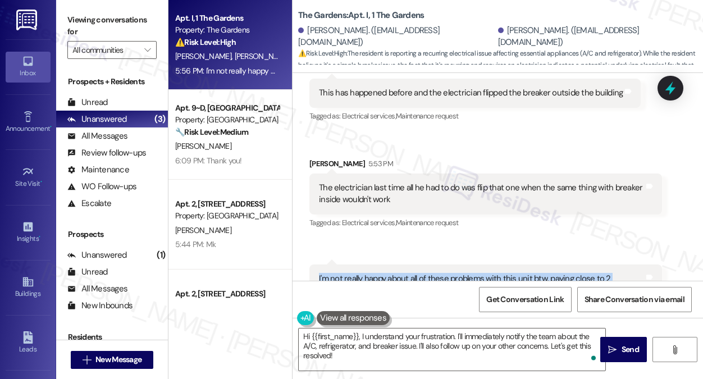
click at [409, 273] on div "I'm not really happy about all of these problems with this unit btw, paying clo…" at bounding box center [481, 297] width 325 height 48
click at [494, 273] on div "I'm not really happy about all of these problems with this unit btw, paying clo…" at bounding box center [481, 297] width 325 height 48
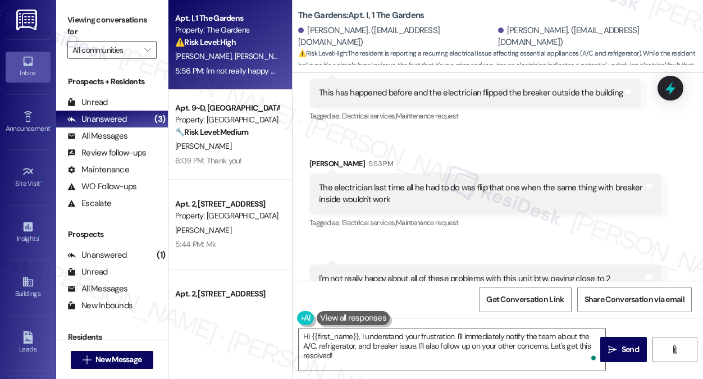
click at [494, 273] on div "I'm not really happy about all of these problems with this unit btw, paying clo…" at bounding box center [481, 297] width 325 height 48
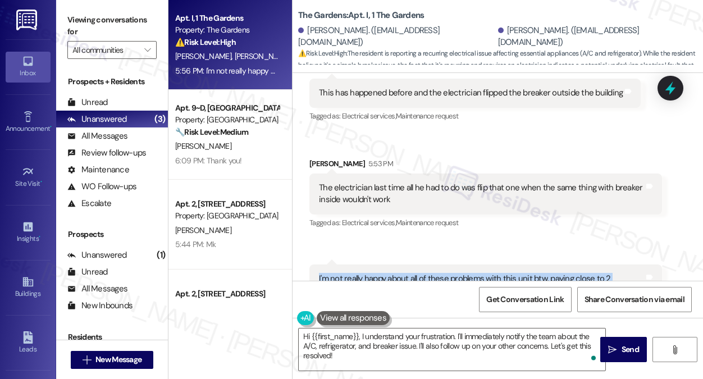
click at [494, 273] on div "I'm not really happy about all of these problems with this unit btw, paying clo…" at bounding box center [481, 297] width 325 height 48
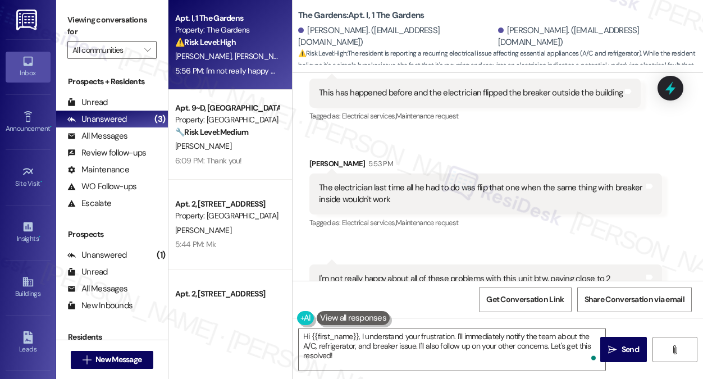
click at [151, 17] on label "Viewing conversations for" at bounding box center [111, 26] width 89 height 30
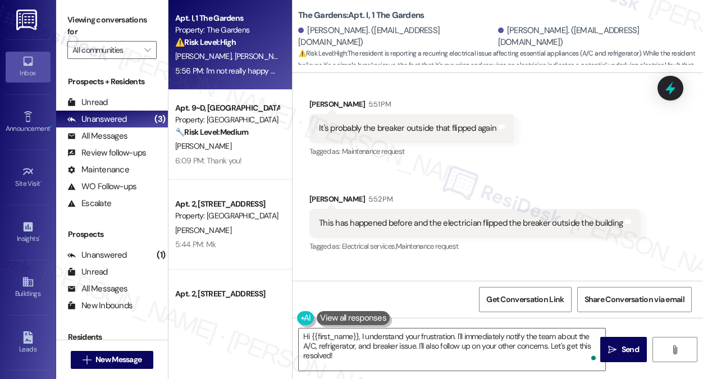
scroll to position [6247, 0]
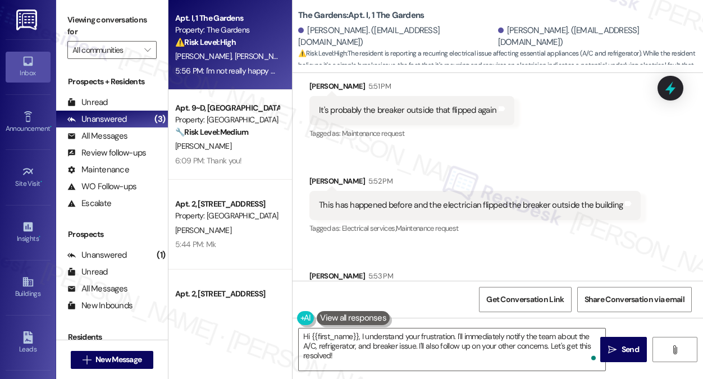
click at [120, 20] on label "Viewing conversations for" at bounding box center [111, 26] width 89 height 30
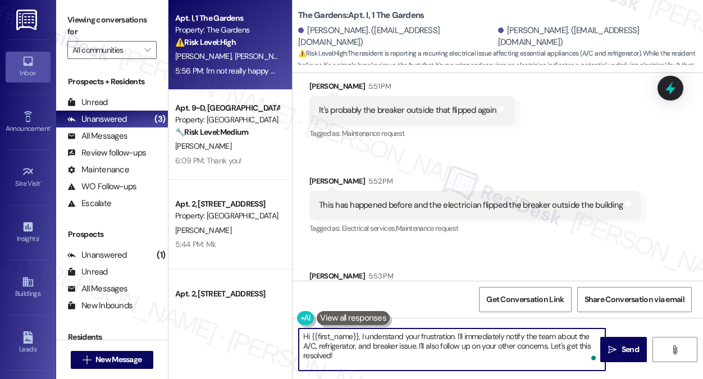
click at [449, 348] on textarea "Hi {{first_name}}, I understand your frustration. I'll immediately notify the t…" at bounding box center [452, 350] width 307 height 42
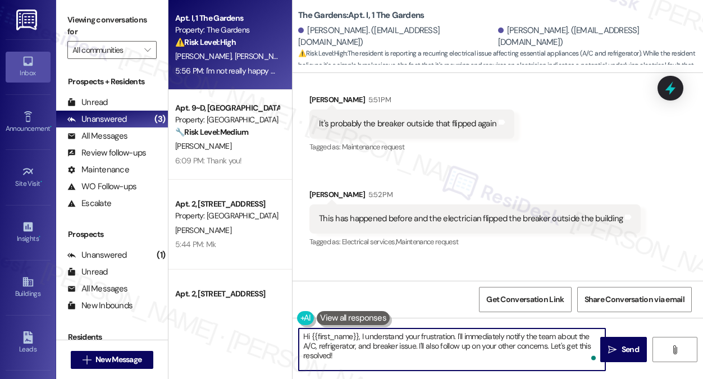
scroll to position [6416, 0]
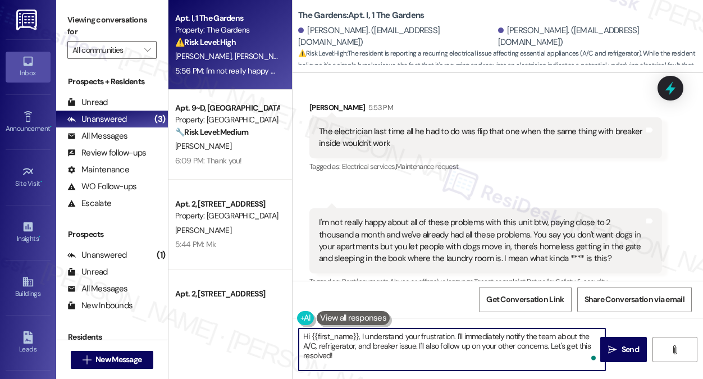
click at [378, 217] on div "I'm not really happy about all of these problems with this unit btw, paying clo…" at bounding box center [481, 241] width 325 height 48
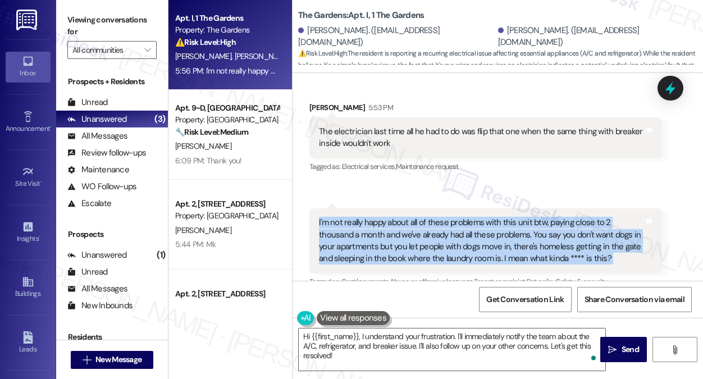
click at [378, 217] on div "I'm not really happy about all of these problems with this unit btw, paying clo…" at bounding box center [481, 241] width 325 height 48
drag, startPoint x: 427, startPoint y: 142, endPoint x: 368, endPoint y: 186, distance: 73.8
drag, startPoint x: 368, startPoint y: 186, endPoint x: 408, endPoint y: 164, distance: 45.3
click at [408, 208] on div "I'm not really happy about all of these problems with this unit btw, paying clo…" at bounding box center [485, 240] width 353 height 65
click at [401, 217] on div "I'm not really happy about all of these problems with this unit btw, paying clo…" at bounding box center [481, 241] width 325 height 48
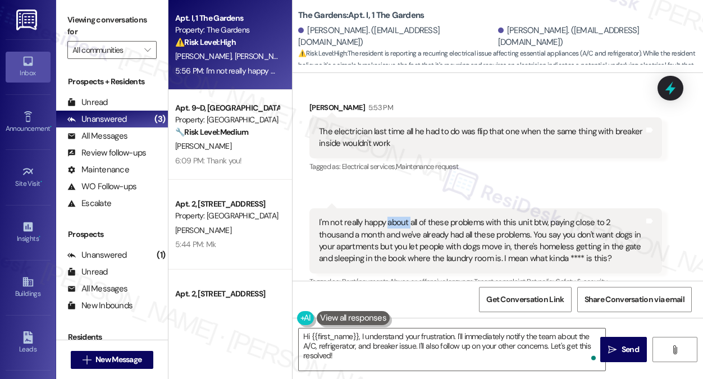
click at [401, 217] on div "I'm not really happy about all of these problems with this unit btw, paying clo…" at bounding box center [481, 241] width 325 height 48
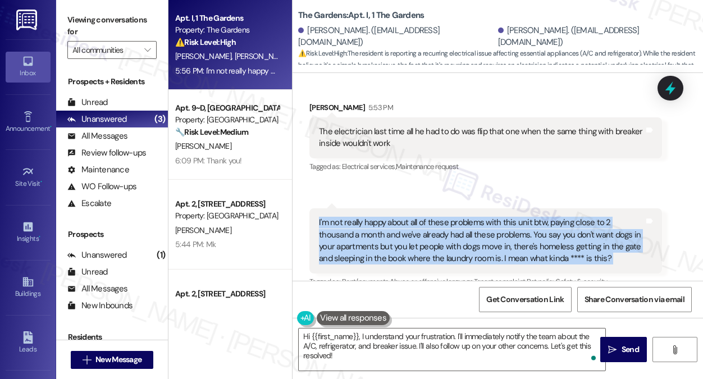
drag, startPoint x: 400, startPoint y: 175, endPoint x: 400, endPoint y: 159, distance: 16.3
click at [400, 208] on div "I'm not really happy about all of these problems with this unit btw, paying clo…" at bounding box center [485, 240] width 353 height 65
drag, startPoint x: 384, startPoint y: 183, endPoint x: 329, endPoint y: 177, distance: 55.9
click at [330, 217] on div "I'm not really happy about all of these problems with this unit btw, paying clo…" at bounding box center [481, 241] width 325 height 48
click at [352, 217] on div "I'm not really happy about all of these problems with this unit btw, paying clo…" at bounding box center [481, 241] width 325 height 48
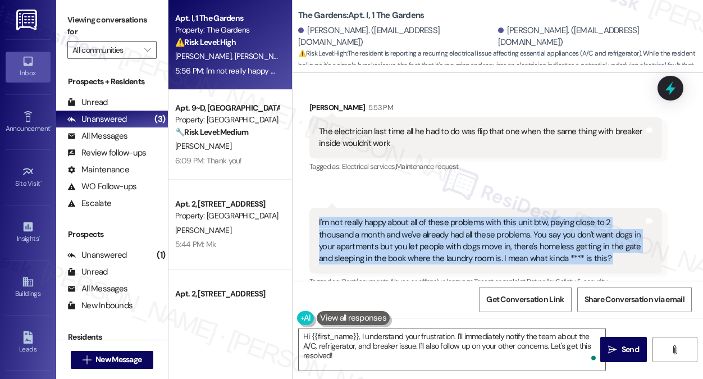
click at [408, 217] on div "I'm not really happy about all of these problems with this unit btw, paying clo…" at bounding box center [481, 241] width 325 height 48
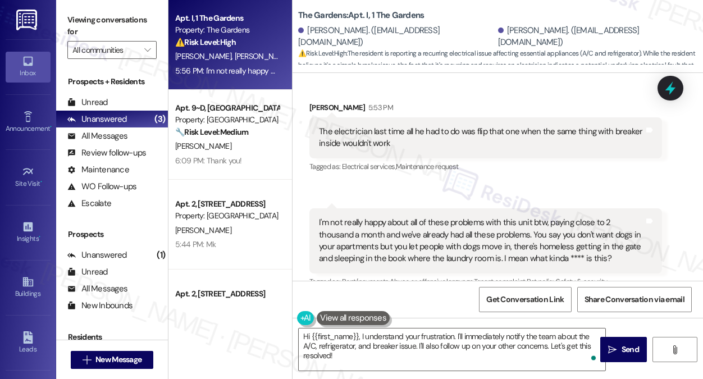
click at [500, 217] on div "I'm not really happy about all of these problems with this unit btw, paying clo…" at bounding box center [481, 241] width 325 height 48
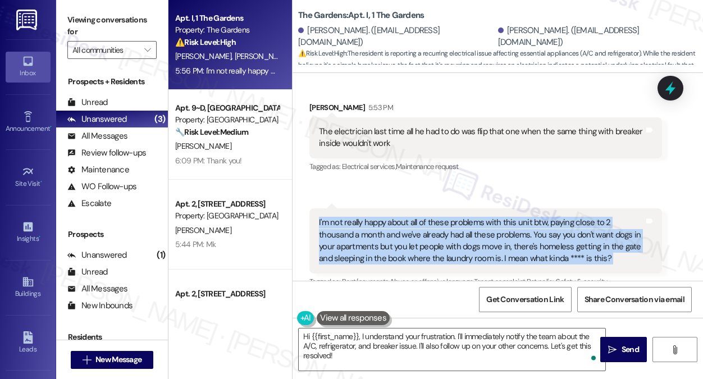
click at [500, 217] on div "I'm not really happy about all of these problems with this unit btw, paying clo…" at bounding box center [481, 241] width 325 height 48
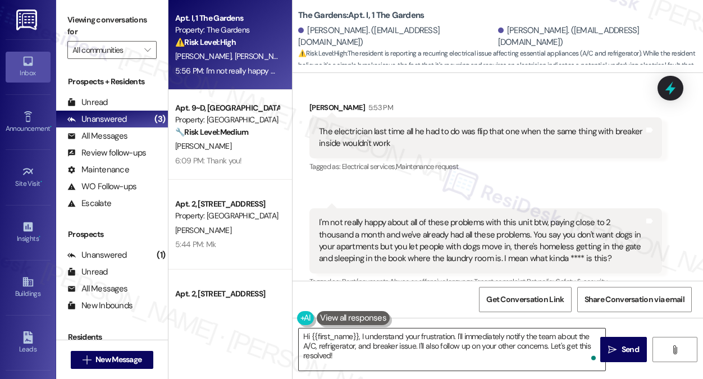
click at [420, 347] on textarea "Hi {{first_name}}, I understand your frustration. I'll immediately notify the t…" at bounding box center [452, 350] width 307 height 42
click at [517, 217] on div "I'm not really happy about all of these problems with this unit btw, paying clo…" at bounding box center [481, 241] width 325 height 48
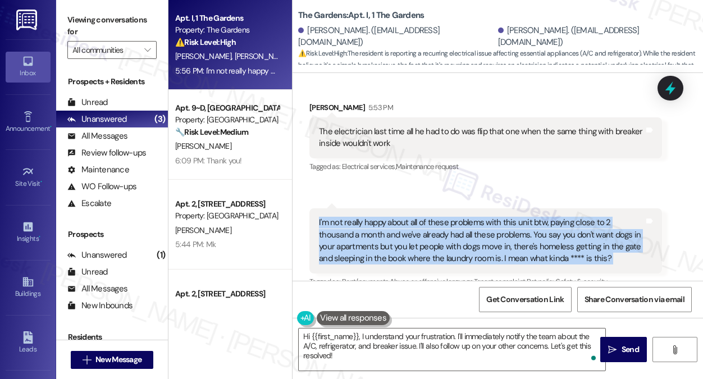
click at [517, 217] on div "I'm not really happy about all of these problems with this unit btw, paying clo…" at bounding box center [481, 241] width 325 height 48
copy div "I'm not really happy about all of these problems with this unit btw, paying clo…"
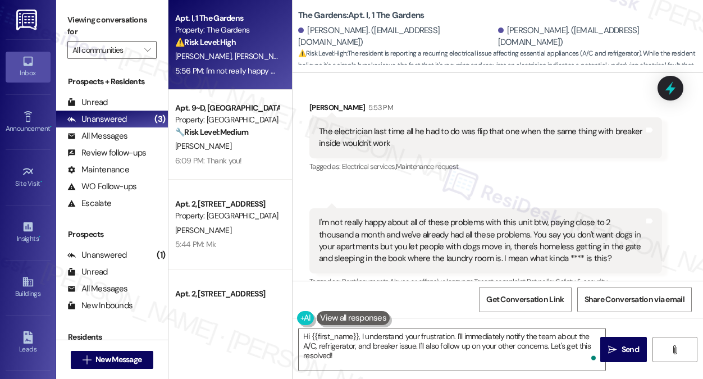
click at [162, 28] on div "Viewing conversations for All communities " at bounding box center [112, 35] width 112 height 70
click at [131, 24] on label "Viewing conversations for" at bounding box center [111, 26] width 89 height 30
click at [496, 217] on div "I'm not really happy about all of these problems with this unit btw, paying clo…" at bounding box center [481, 241] width 325 height 48
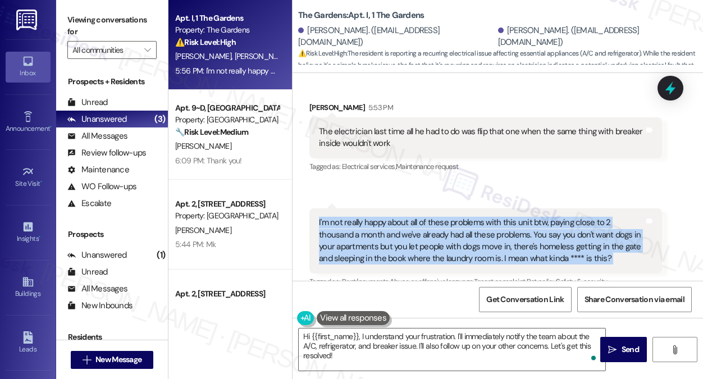
click at [496, 217] on div "I'm not really happy about all of these problems with this unit btw, paying clo…" at bounding box center [481, 241] width 325 height 48
click at [434, 217] on div "I'm not really happy about all of these problems with this unit btw, paying clo…" at bounding box center [481, 241] width 325 height 48
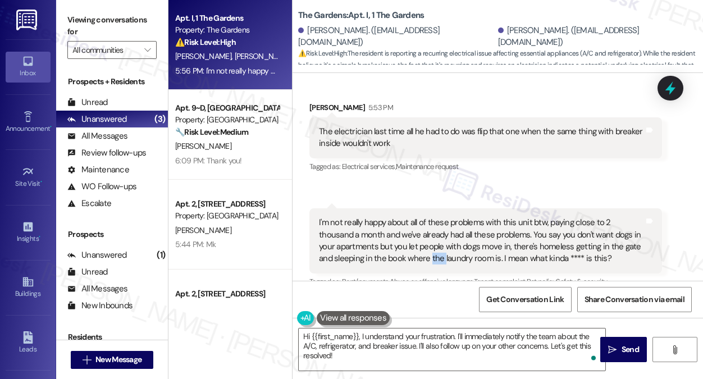
click at [434, 217] on div "I'm not really happy about all of these problems with this unit btw, paying clo…" at bounding box center [481, 241] width 325 height 48
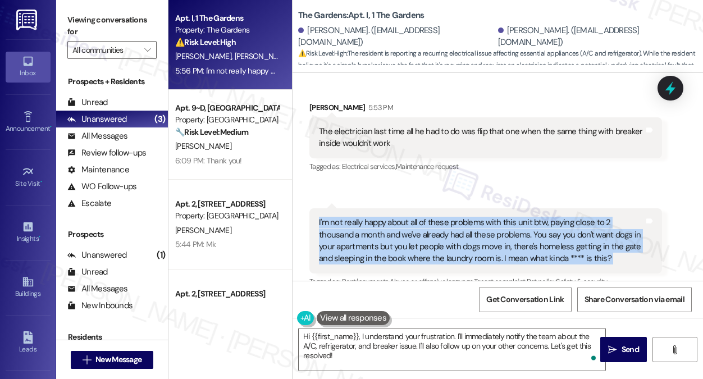
click at [434, 217] on div "I'm not really happy about all of these problems with this unit btw, paying clo…" at bounding box center [481, 241] width 325 height 48
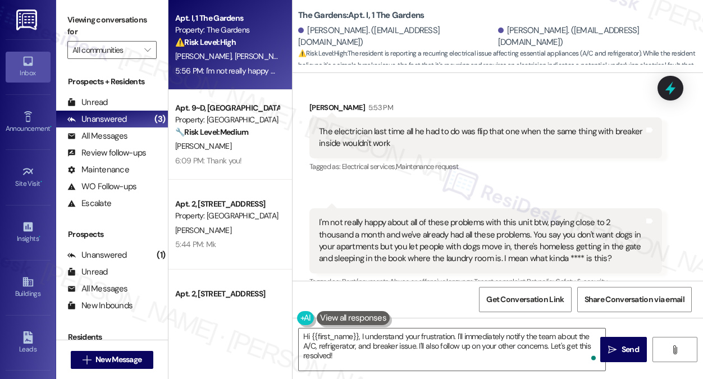
click at [97, 22] on label "Viewing conversations for" at bounding box center [111, 26] width 89 height 30
click at [118, 28] on label "Viewing conversations for" at bounding box center [111, 26] width 89 height 30
click at [109, 10] on div "Viewing conversations for All communities " at bounding box center [112, 35] width 112 height 70
click at [95, 31] on label "Viewing conversations for" at bounding box center [111, 26] width 89 height 30
drag, startPoint x: 299, startPoint y: 15, endPoint x: 346, endPoint y: 9, distance: 47.0
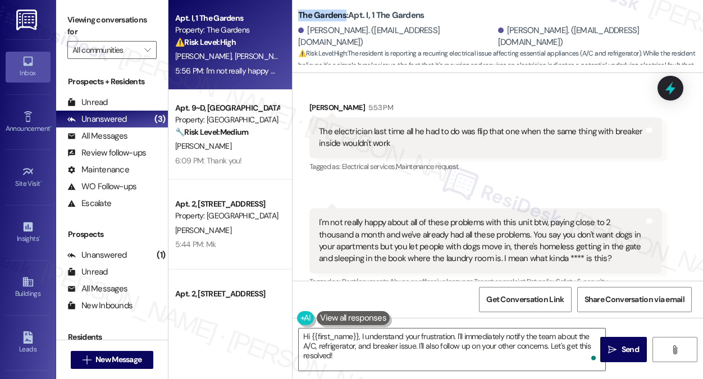
click at [346, 10] on b "The Gardens: Apt. I, 1 The Gardens" at bounding box center [361, 16] width 126 height 12
copy b "The Gardens"
click at [131, 21] on label "Viewing conversations for" at bounding box center [111, 26] width 89 height 30
click at [122, 16] on label "Viewing conversations for" at bounding box center [111, 26] width 89 height 30
drag, startPoint x: 120, startPoint y: 13, endPoint x: 126, endPoint y: 17, distance: 6.9
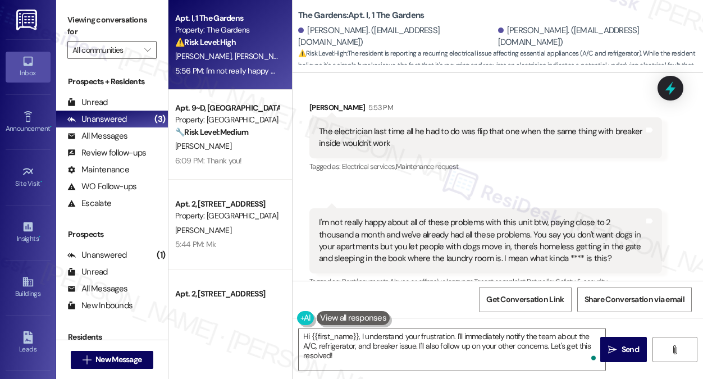
click at [120, 13] on label "Viewing conversations for" at bounding box center [111, 26] width 89 height 30
click at [442, 343] on textarea "Hi {{first_name}}, I understand your frustration. I'll immediately notify the t…" at bounding box center [452, 350] width 307 height 42
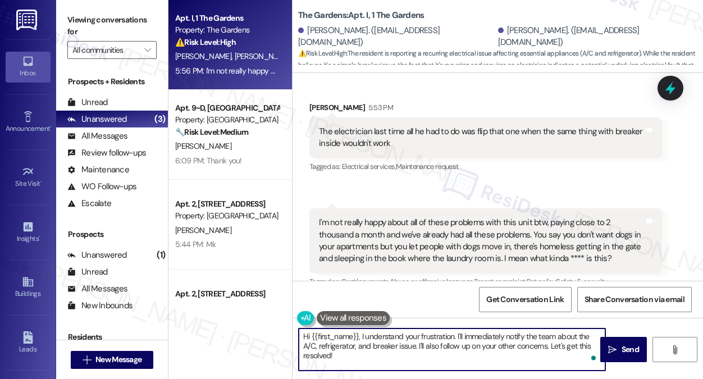
click at [442, 343] on textarea "Hi {{first_name}}, I understand your frustration. I'll immediately notify the t…" at bounding box center [452, 350] width 307 height 42
click at [441, 343] on textarea "Hi {{first_name}}, I understand your frustration. I'll immediately notify the t…" at bounding box center [452, 350] width 307 height 42
drag, startPoint x: 361, startPoint y: 335, endPoint x: 295, endPoint y: 329, distance: 66.5
click at [295, 329] on div "Hi {{first_name}}, I understand your frustration. I'll immediately notify the t…" at bounding box center [447, 349] width 308 height 43
click at [371, 334] on textarea "I understand your frustration. I'll immediately notify the team about the A/C, …" at bounding box center [452, 350] width 307 height 42
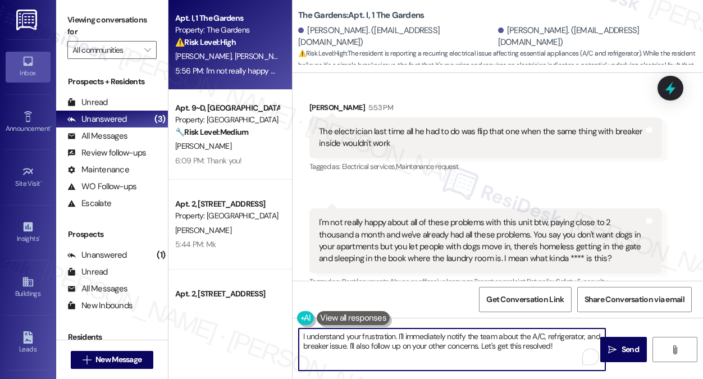
click at [371, 334] on textarea "I understand your frustration. I'll immediately notify the team about the A/C, …" at bounding box center [452, 350] width 307 height 42
drag, startPoint x: 563, startPoint y: 346, endPoint x: 439, endPoint y: 343, distance: 124.2
click at [439, 343] on textarea "I understand your frustration. I'll immediately notify the team about the A/C, …" at bounding box center [452, 350] width 307 height 42
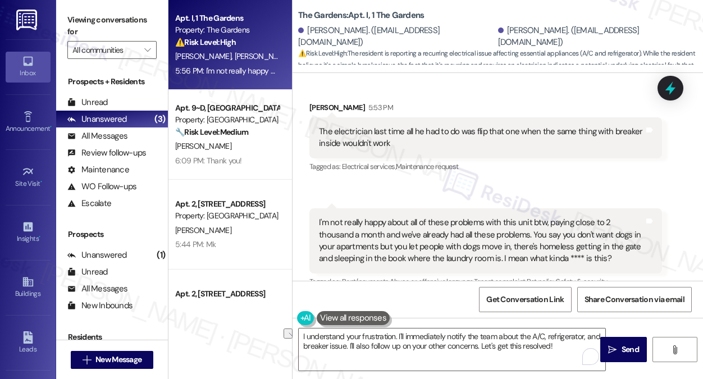
drag, startPoint x: 142, startPoint y: 17, endPoint x: 152, endPoint y: 25, distance: 12.0
click at [142, 17] on label "Viewing conversations for" at bounding box center [111, 26] width 89 height 30
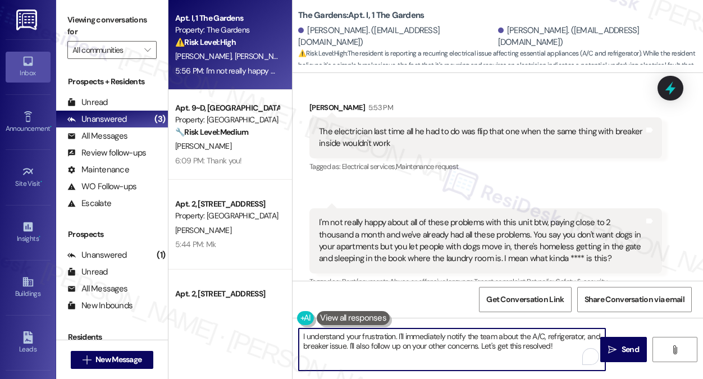
click at [434, 336] on textarea "I understand your frustration. I'll immediately notify the team about the A/C, …" at bounding box center [452, 350] width 307 height 42
click at [541, 343] on textarea "I understand your frustration. I'll notify the team about the A/C, refrigerator…" at bounding box center [452, 350] width 307 height 42
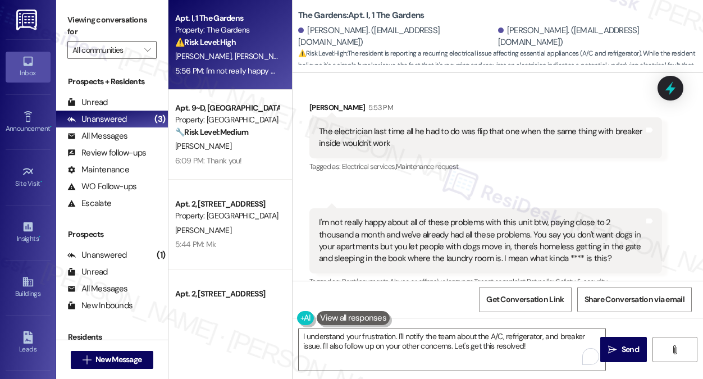
drag, startPoint x: 128, startPoint y: 20, endPoint x: 137, endPoint y: 25, distance: 10.3
click at [128, 20] on label "Viewing conversations for" at bounding box center [111, 26] width 89 height 30
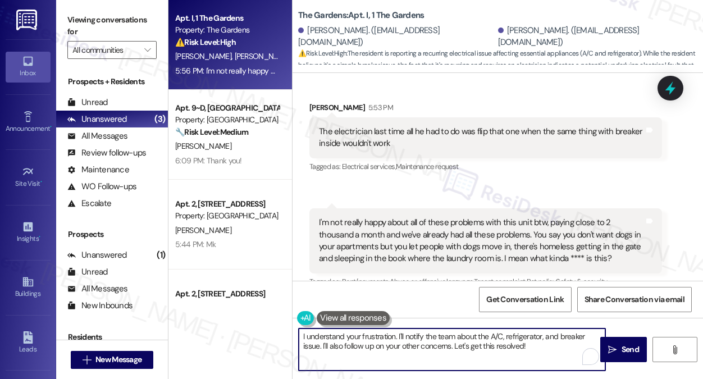
click at [543, 351] on textarea "I understand your frustration. I'll notify the team about the A/C, refrigerator…" at bounding box center [452, 350] width 307 height 42
drag, startPoint x: 540, startPoint y: 350, endPoint x: 454, endPoint y: 346, distance: 86.6
click at [454, 346] on textarea "I understand your frustration. I'll notify the team about the A/C, refrigerator…" at bounding box center [452, 350] width 307 height 42
click at [527, 347] on textarea "I understand your frustration. I'll notify the team about the A/C, refrigerator…" at bounding box center [452, 350] width 307 height 42
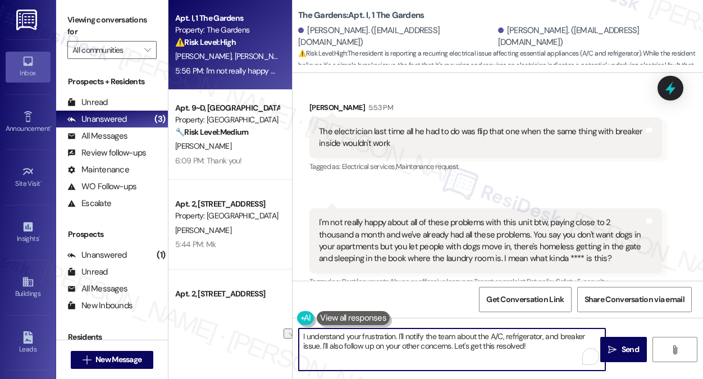
drag, startPoint x: 534, startPoint y: 345, endPoint x: 323, endPoint y: 343, distance: 210.6
click at [323, 343] on textarea "I understand your frustration. I'll notify the team about the A/C, refrigerator…" at bounding box center [452, 350] width 307 height 42
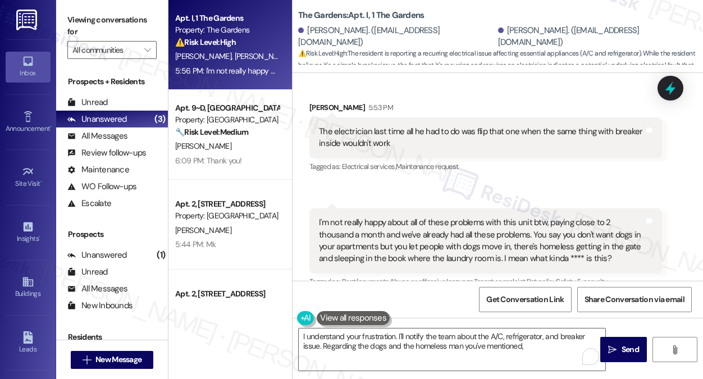
click at [138, 22] on label "Viewing conversations for" at bounding box center [111, 26] width 89 height 30
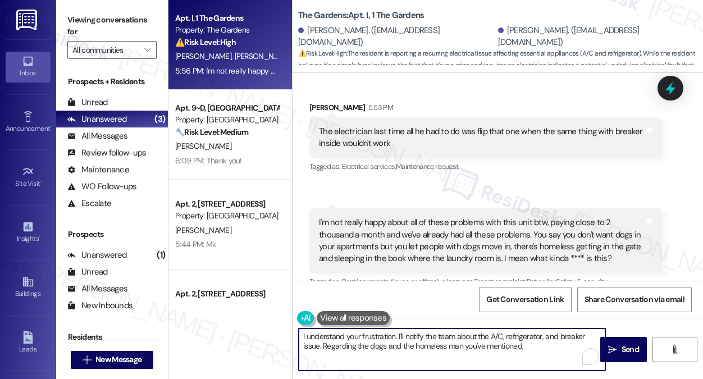
click at [543, 353] on textarea "I understand your frustration. I'll notify the team about the A/C, refrigerator…" at bounding box center [452, 350] width 307 height 42
paste textarea "could you tell me a bit more about what"
click at [416, 359] on textarea "I understand your frustration. I'll notify the team about the A/C, refrigerator…" at bounding box center [452, 350] width 307 height 42
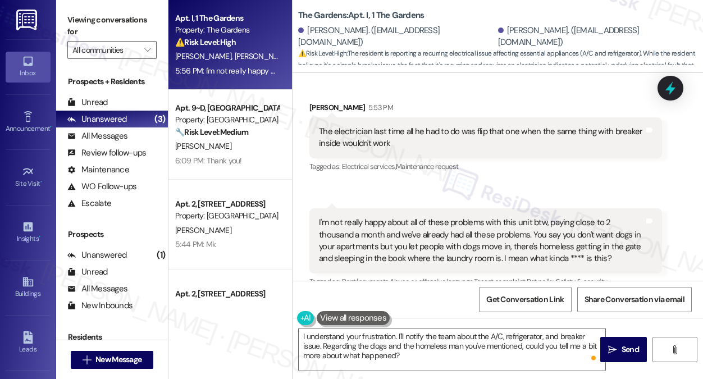
click at [134, 28] on label "Viewing conversations for" at bounding box center [111, 26] width 89 height 30
click at [115, 22] on label "Viewing conversations for" at bounding box center [111, 26] width 89 height 30
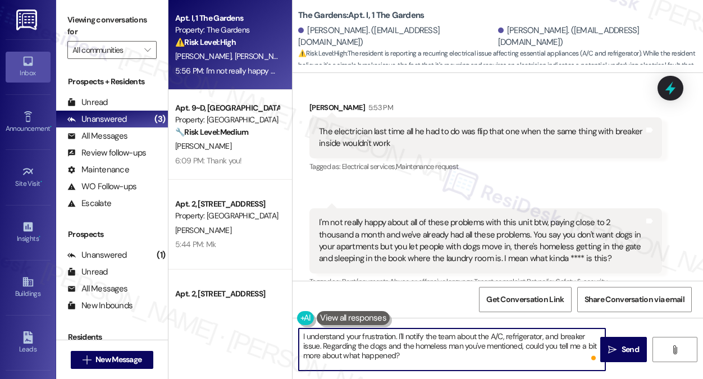
click at [421, 354] on textarea "I understand your frustration. I'll notify the team about the A/C, refrigerator…" at bounding box center [452, 350] width 307 height 42
paste textarea "Can you let me know when you first noticed the homeless individual getting into…"
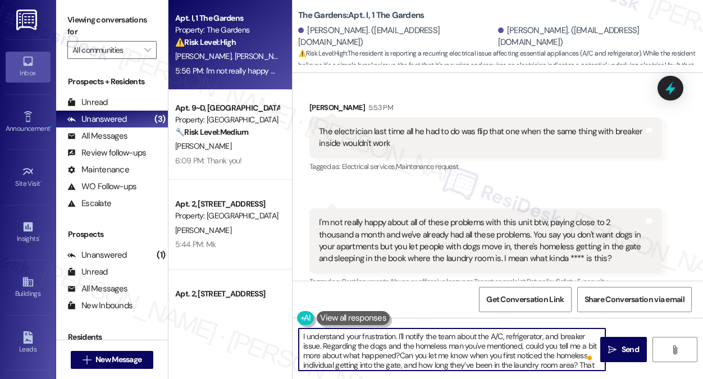
scroll to position [9, 0]
click at [492, 350] on textarea "I understand your frustration. I'll notify the team about the A/C, refrigerator…" at bounding box center [452, 350] width 307 height 42
click at [422, 348] on textarea "I understand your frustration. I'll notify the team about the A/C, refrigerator…" at bounding box center [452, 350] width 307 height 42
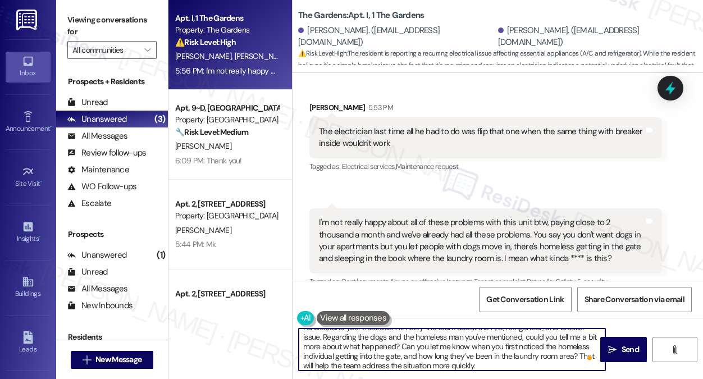
click at [434, 341] on textarea "I understand your frustration. I'll notify the team about the A/C, refrigerator…" at bounding box center [452, 350] width 307 height 42
click at [427, 352] on textarea "I understand your frustration. I'll notify the team about the A/C, refrigerator…" at bounding box center [452, 350] width 307 height 42
drag, startPoint x: 400, startPoint y: 345, endPoint x: 487, endPoint y: 345, distance: 87.6
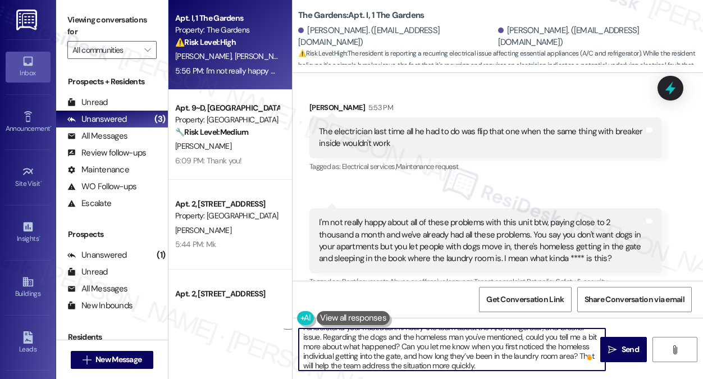
click at [487, 345] on textarea "I understand your frustration. I'll notify the team about the A/C, refrigerator…" at bounding box center [452, 350] width 307 height 42
click at [484, 351] on textarea "I understand your frustration. I'll notify the team about the A/C, refrigerator…" at bounding box center [452, 350] width 307 height 42
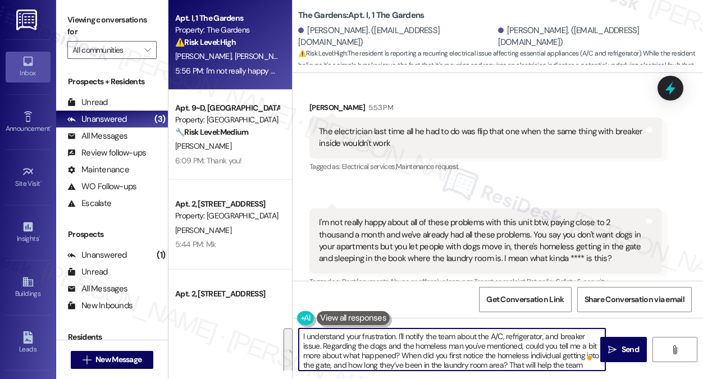
click at [328, 345] on textarea "I understand your frustration. I'll notify the team about the A/C, refrigerator…" at bounding box center [452, 350] width 307 height 42
click at [322, 345] on textarea "I understand your frustration. I'll notify the team about the A/C, refrigerator…" at bounding box center [452, 350] width 307 height 42
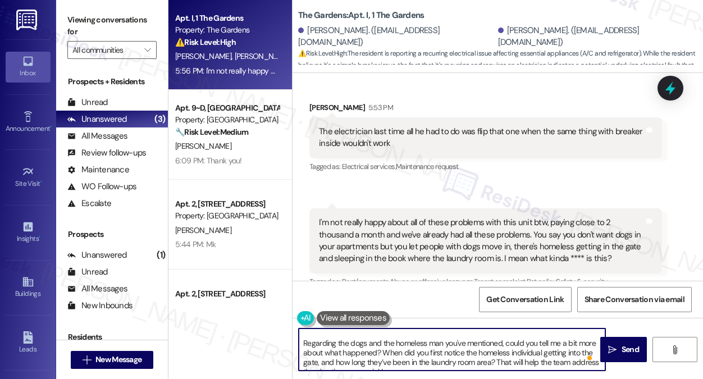
scroll to position [31, 0]
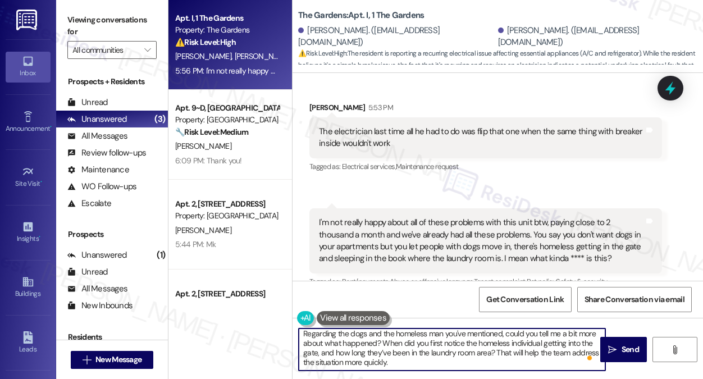
click at [407, 343] on textarea "I understand your frustration. I'll notify the team about the A/C, refrigerator…" at bounding box center [452, 350] width 307 height 42
click at [461, 345] on textarea "I understand your frustration. I'll notify the team about the A/C, refrigerator…" at bounding box center [452, 350] width 307 height 42
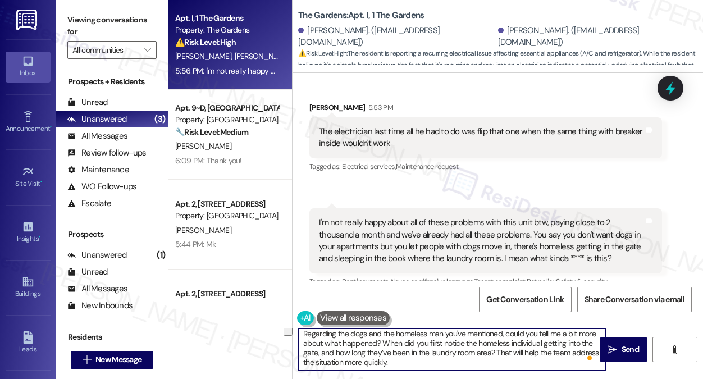
click at [461, 345] on textarea "I understand your frustration. I'll notify the team about the A/C, refrigerator…" at bounding box center [452, 350] width 307 height 42
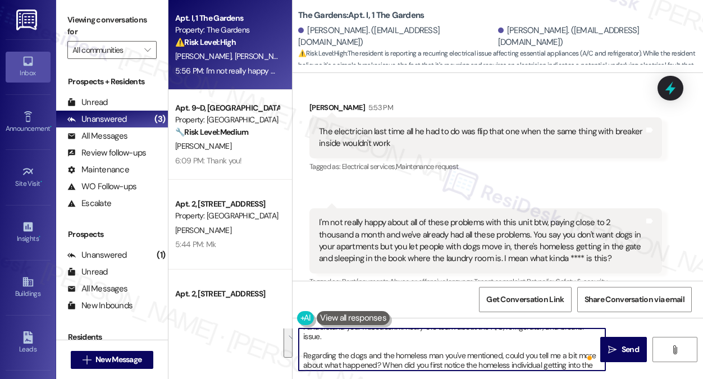
scroll to position [0, 0]
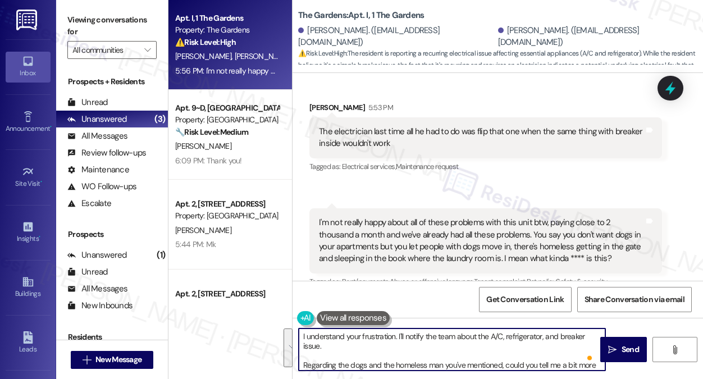
click at [347, 342] on textarea "I understand your frustration. I'll notify the team about the A/C, refrigerator…" at bounding box center [452, 350] width 307 height 42
click at [380, 337] on textarea "I understand your frustration. I'll notify the team about the A/C, refrigerator…" at bounding box center [452, 350] width 307 height 42
click at [381, 341] on textarea "I understand your frustration. I'll notify the team about the A/C, refrigerator…" at bounding box center [452, 350] width 307 height 42
drag, startPoint x: 396, startPoint y: 335, endPoint x: 297, endPoint y: 330, distance: 99.6
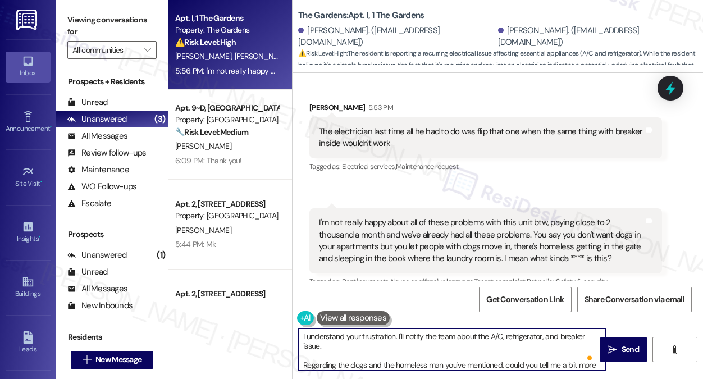
click at [297, 330] on div "I understand your frustration. I'll notify the team about the A/C, refrigerator…" at bounding box center [447, 349] width 308 height 43
click at [330, 345] on textarea "Thanks for sharing the details. I'll notify the team about the A/C, refrigerato…" at bounding box center [452, 350] width 307 height 42
click at [335, 340] on textarea "Thanks for sharing the details. I'll notify the team about the A/C, refrigerato…" at bounding box center [452, 350] width 307 height 42
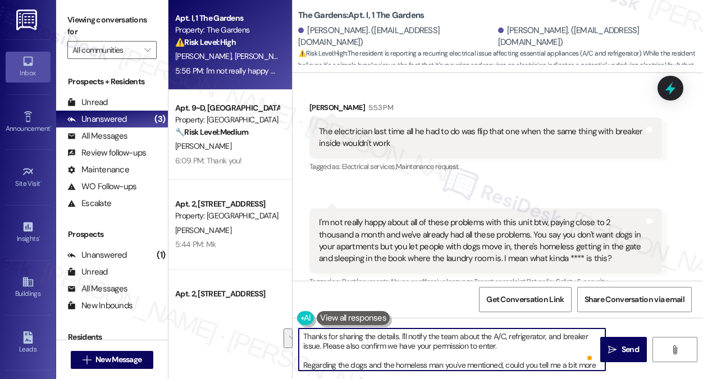
click at [529, 352] on textarea "Thanks for sharing the details. I'll notify the team about the A/C, refrigerato…" at bounding box center [452, 350] width 307 height 42
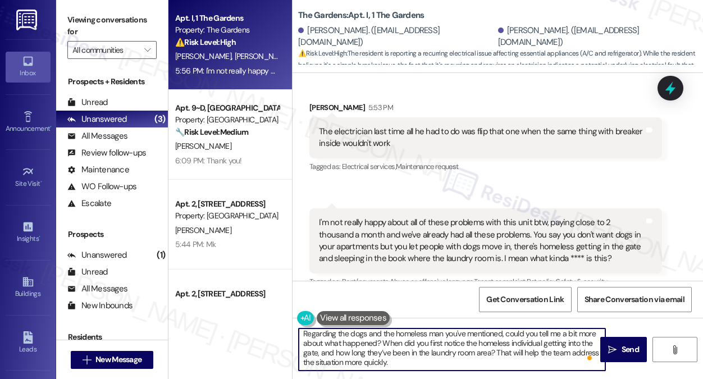
click at [466, 341] on textarea "Thanks for sharing the details. I'll notify the team about the A/C, refrigerato…" at bounding box center [452, 350] width 307 height 42
click at [405, 358] on textarea "Thanks for sharing the details. I'll notify the team about the A/C, refrigerato…" at bounding box center [452, 350] width 307 height 42
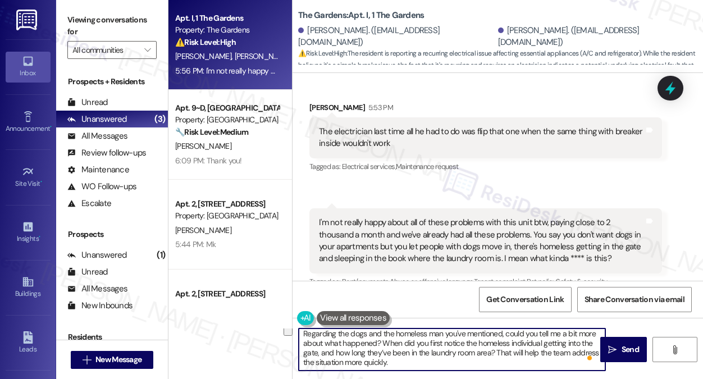
click at [405, 358] on textarea "Thanks for sharing the details. I'll notify the team about the A/C, refrigerato…" at bounding box center [452, 350] width 307 height 42
click at [487, 361] on textarea "Thanks for sharing the details. I'll notify the team about the A/C, refrigerato…" at bounding box center [452, 350] width 307 height 42
click at [476, 361] on textarea "Thanks for sharing the details. I'll notify the team about the A/C, refrigerato…" at bounding box center [452, 350] width 307 height 42
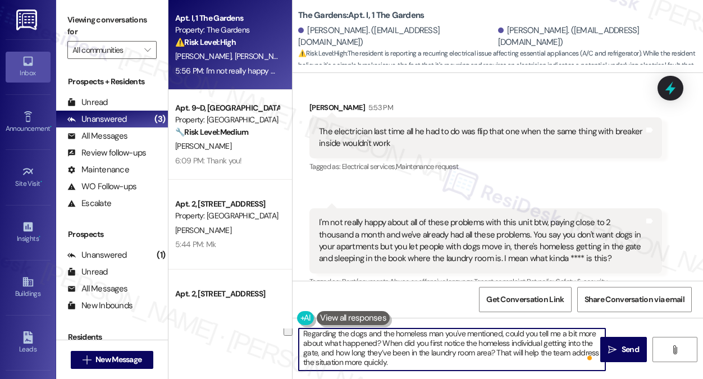
click at [476, 361] on textarea "Thanks for sharing the details. I'll notify the team about the A/C, refrigerato…" at bounding box center [452, 350] width 307 height 42
click at [372, 344] on textarea "Thanks for sharing the details. I'll notify the team about the A/C, refrigerato…" at bounding box center [452, 350] width 307 height 42
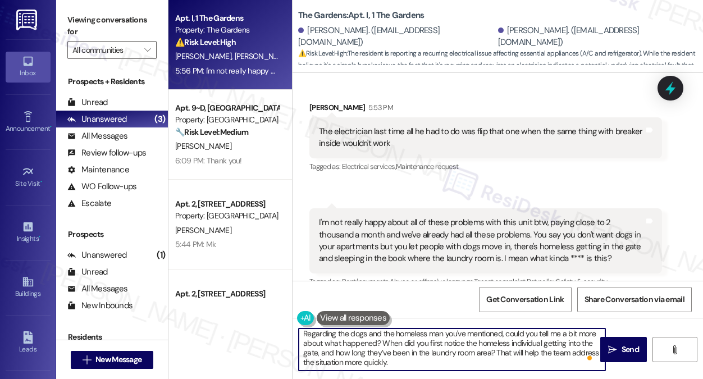
click at [405, 352] on textarea "Thanks for sharing the details. I'll notify the team about the A/C, refrigerato…" at bounding box center [452, 350] width 307 height 42
click at [407, 353] on textarea "Thanks for sharing the details. I'll notify the team about the A/C, refrigerato…" at bounding box center [452, 350] width 307 height 42
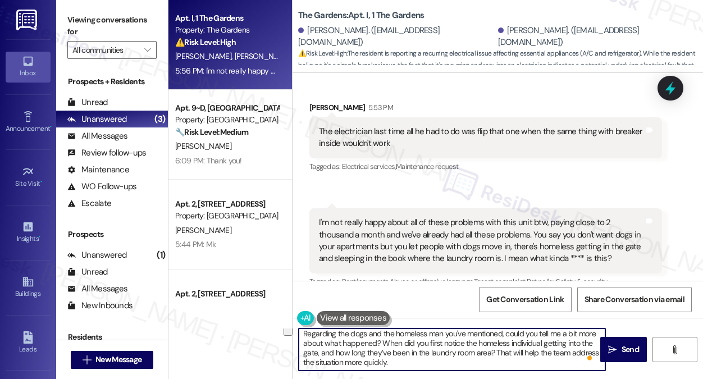
click at [407, 353] on textarea "Thanks for sharing the details. I'll notify the team about the A/C, refrigerato…" at bounding box center [452, 350] width 307 height 42
click at [503, 361] on textarea "Thanks for sharing the details. I'll notify the team about the A/C, refrigerato…" at bounding box center [452, 350] width 307 height 42
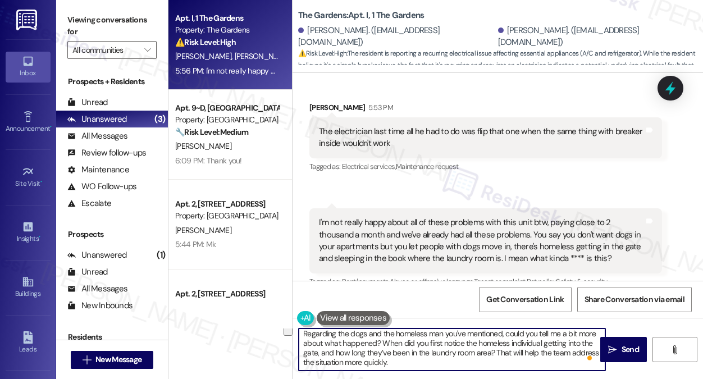
click at [503, 361] on textarea "Thanks for sharing the details. I'll notify the team about the A/C, refrigerato…" at bounding box center [452, 350] width 307 height 42
type textarea "Thanks for sharing the details. I'll notify the team about the A/C, refrigerato…"
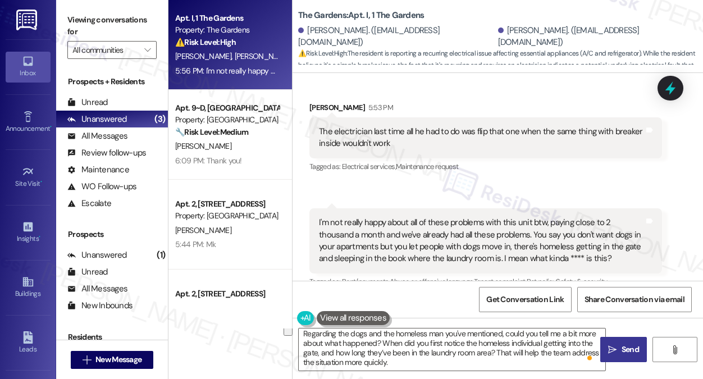
click at [633, 340] on button " Send" at bounding box center [623, 349] width 47 height 25
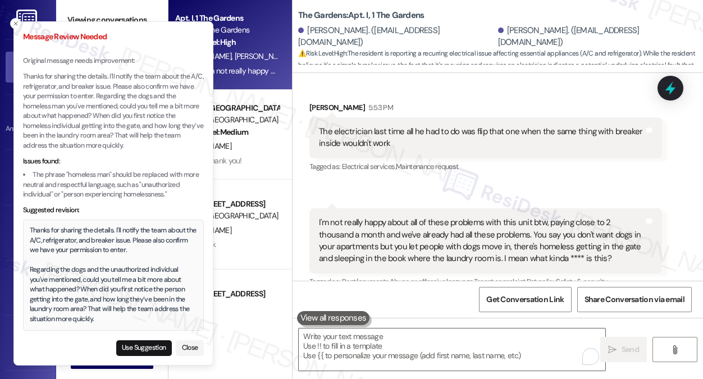
click at [122, 245] on div "Thanks for sharing the details. I'll notify the team about the A/C, refrigerato…" at bounding box center [114, 275] width 168 height 98
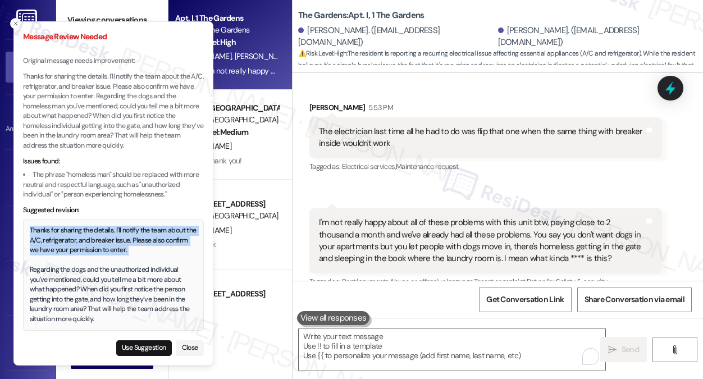
click at [122, 245] on div "Thanks for sharing the details. I'll notify the team about the A/C, refrigerato…" at bounding box center [114, 275] width 168 height 98
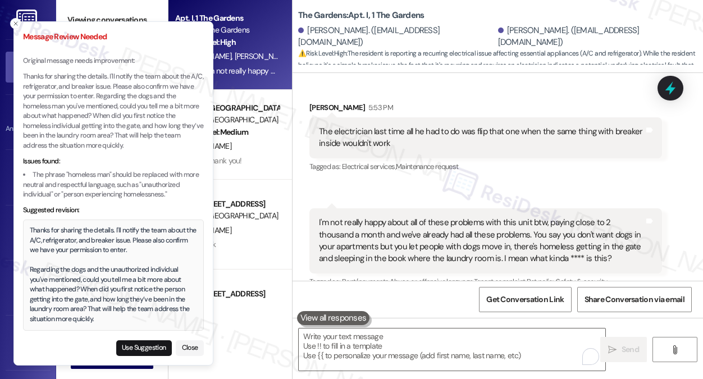
click at [103, 283] on div "Thanks for sharing the details. I'll notify the team about the A/C, refrigerato…" at bounding box center [114, 275] width 168 height 98
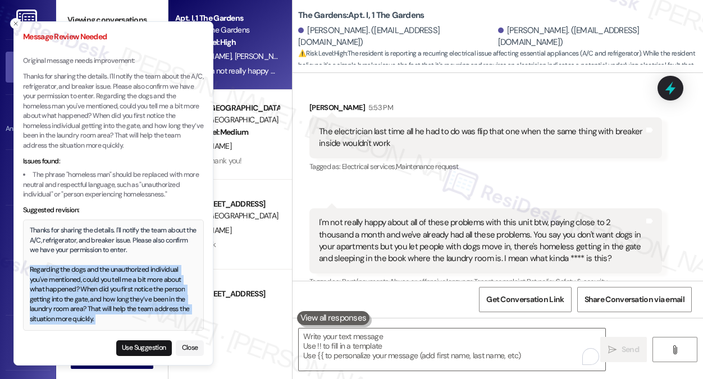
click at [103, 283] on div "Thanks for sharing the details. I'll notify the team about the A/C, refrigerato…" at bounding box center [114, 275] width 168 height 98
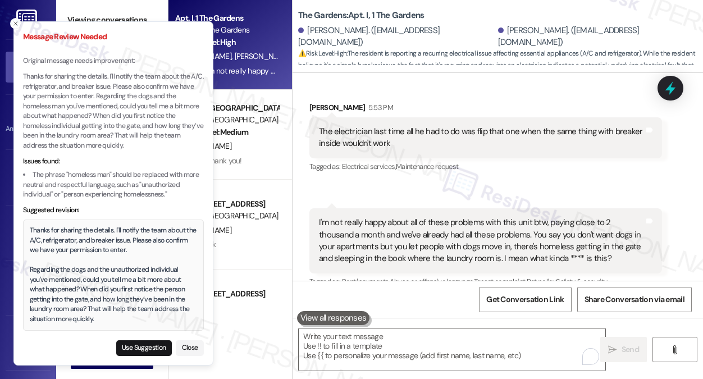
click at [89, 245] on div "Thanks for sharing the details. I'll notify the team about the A/C, refrigerato…" at bounding box center [114, 275] width 168 height 98
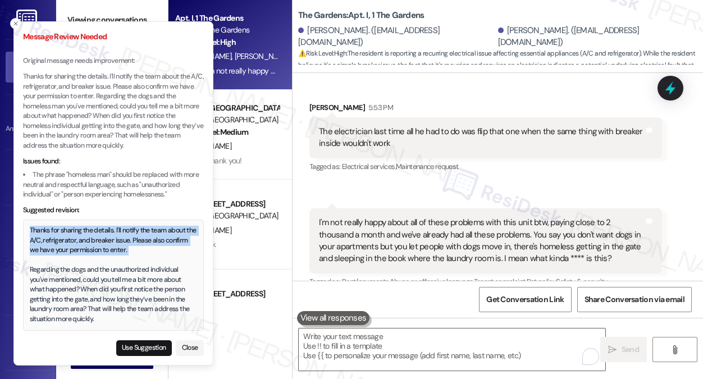
click at [89, 245] on div "Thanks for sharing the details. I'll notify the team about the A/C, refrigerato…" at bounding box center [114, 275] width 168 height 98
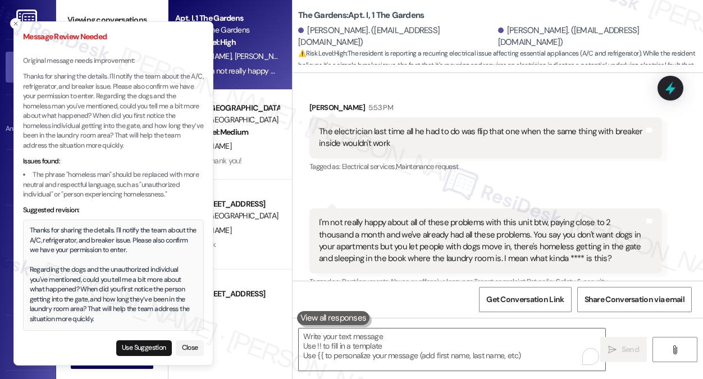
click at [106, 296] on div "Thanks for sharing the details. I'll notify the team about the A/C, refrigerato…" at bounding box center [114, 275] width 168 height 98
click at [153, 345] on button "Use Suggestion" at bounding box center [144, 348] width 56 height 16
type textarea "Thanks for sharing the details. I'll notify the team about the A/C, refrigerato…"
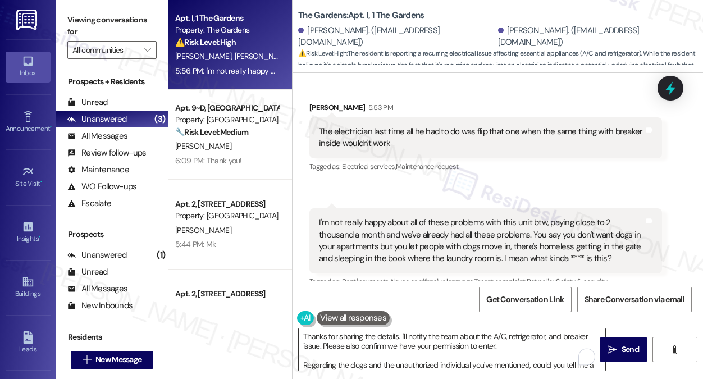
scroll to position [31, 0]
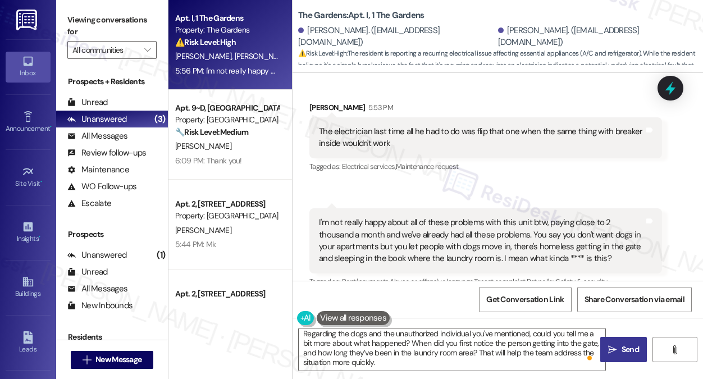
click at [615, 349] on icon "" at bounding box center [612, 349] width 8 height 9
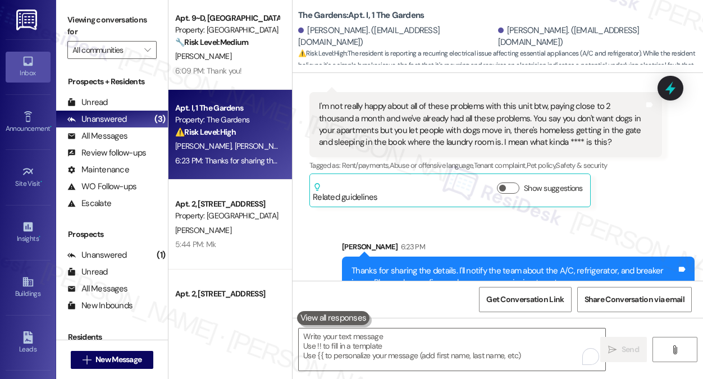
scroll to position [6566, 0]
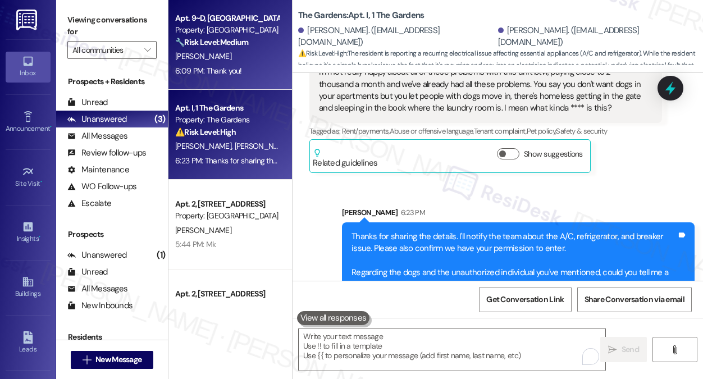
click at [245, 71] on div "6:09 PM: Thank you! 6:09 PM: Thank you!" at bounding box center [227, 71] width 106 height 14
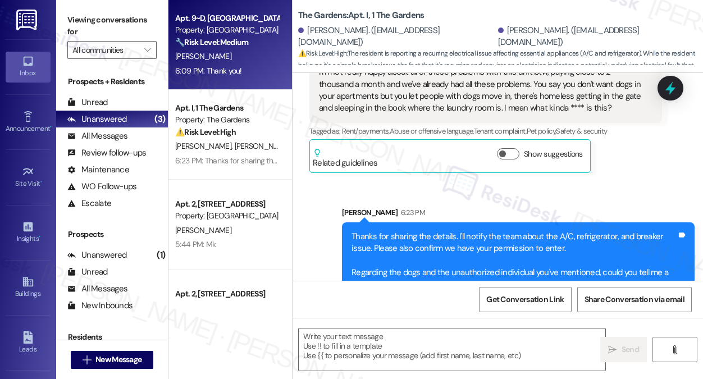
type textarea "Fetching suggested responses. Please feel free to read through the conversation…"
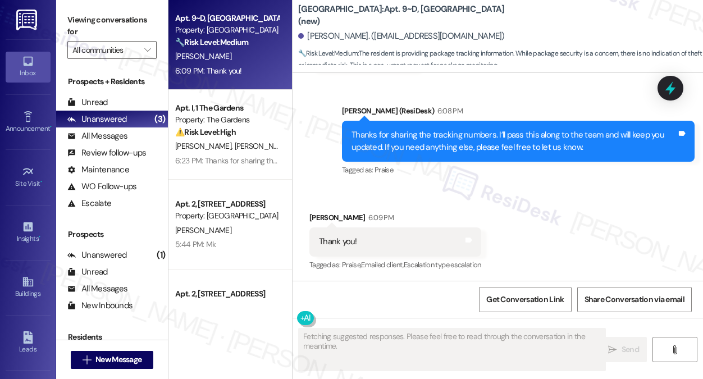
click at [501, 144] on div "Thanks for sharing the tracking numbers. I’ll pass this along to the team and w…" at bounding box center [514, 141] width 325 height 24
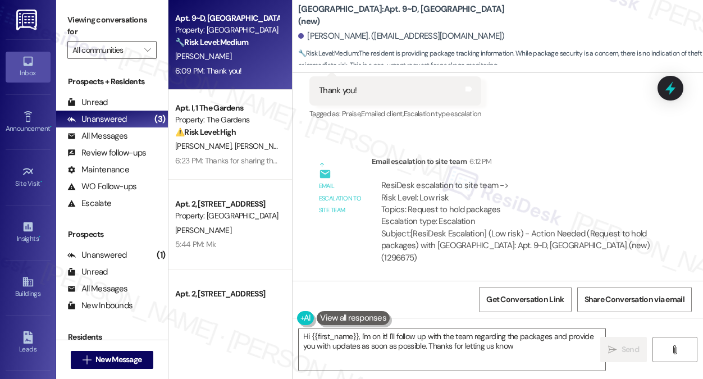
type textarea "Hi {{first_name}}, I'm on it! I'll follow up with the team regarding the packag…"
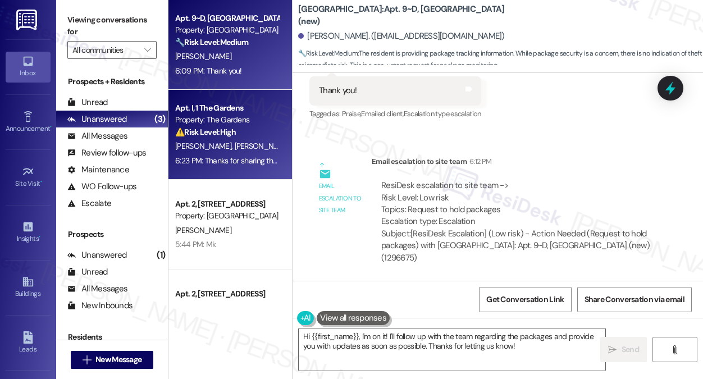
click at [276, 168] on div "6:23 PM: Thanks for sharing the details. I'll notify the team about the A/C, re…" at bounding box center [227, 161] width 106 height 14
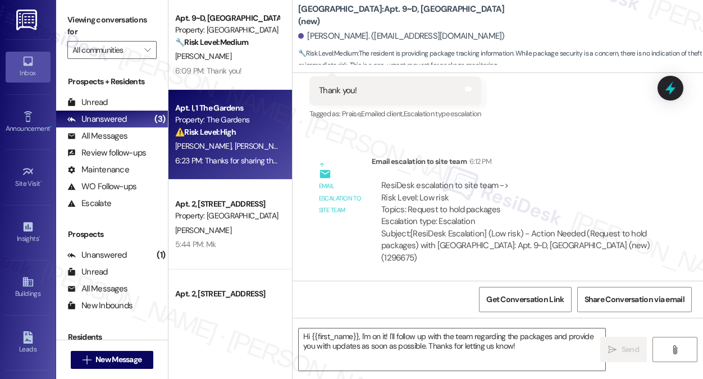
type textarea "Fetching suggested responses. Please feel free to read through the conversation…"
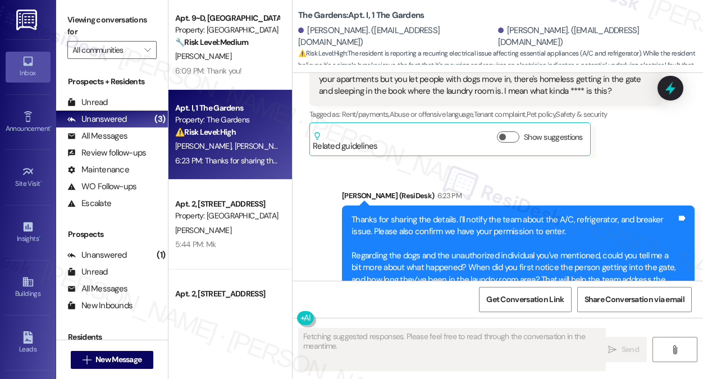
click at [470, 214] on div "Thanks for sharing the details. I'll notify the team about the A/C, refrigerato…" at bounding box center [514, 256] width 325 height 84
click at [477, 214] on div "Thanks for sharing the details. I'll notify the team about the A/C, refrigerato…" at bounding box center [514, 256] width 325 height 84
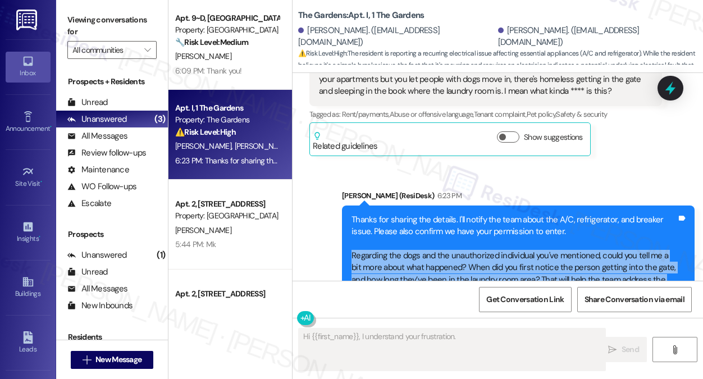
click at [477, 214] on div "Thanks for sharing the details. I'll notify the team about the A/C, refrigerato…" at bounding box center [514, 256] width 325 height 84
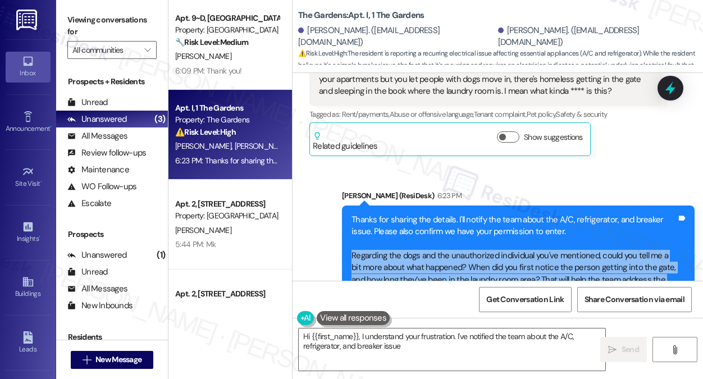
click at [477, 214] on div "Thanks for sharing the details. I'll notify the team about the A/C, refrigerato…" at bounding box center [514, 256] width 325 height 84
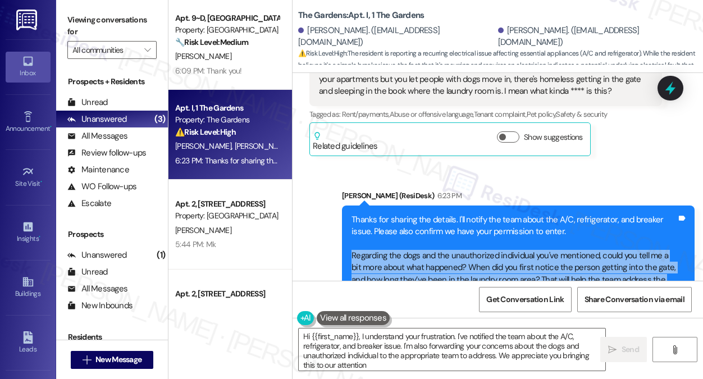
type textarea "Hi {{first_name}}, I understand your frustration. I've notified the team about …"
click at [514, 214] on div "Thanks for sharing the details. I'll notify the team about the A/C, refrigerato…" at bounding box center [514, 256] width 325 height 84
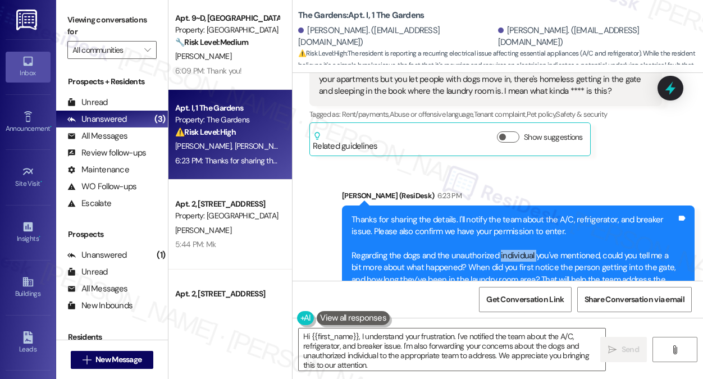
click at [514, 214] on div "Thanks for sharing the details. I'll notify the team about the A/C, refrigerato…" at bounding box center [514, 256] width 325 height 84
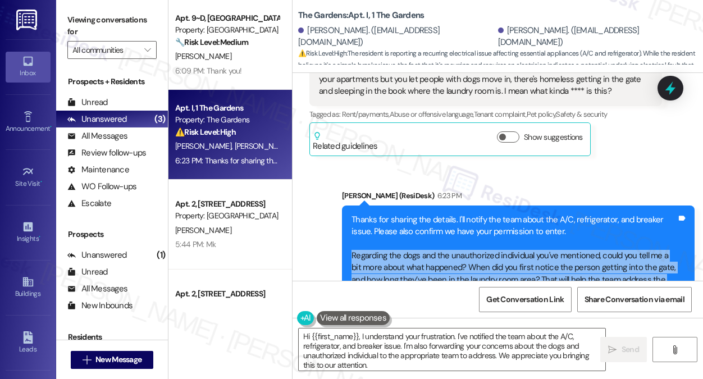
click at [514, 214] on div "Thanks for sharing the details. I'll notify the team about the A/C, refrigerato…" at bounding box center [514, 256] width 325 height 84
click at [519, 214] on div "Thanks for sharing the details. I'll notify the team about the A/C, refrigerato…" at bounding box center [514, 256] width 325 height 84
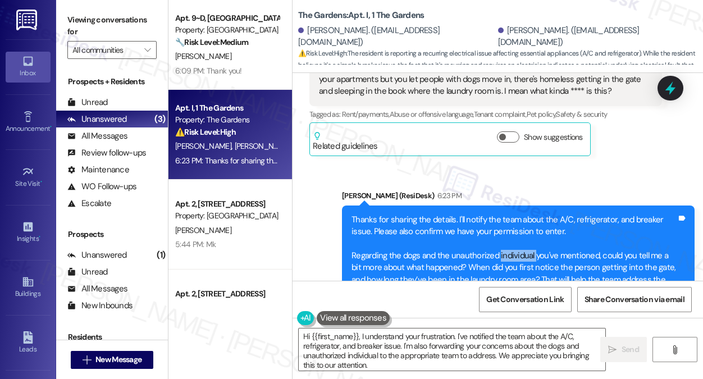
click at [519, 214] on div "Thanks for sharing the details. I'll notify the team about the A/C, refrigerato…" at bounding box center [514, 256] width 325 height 84
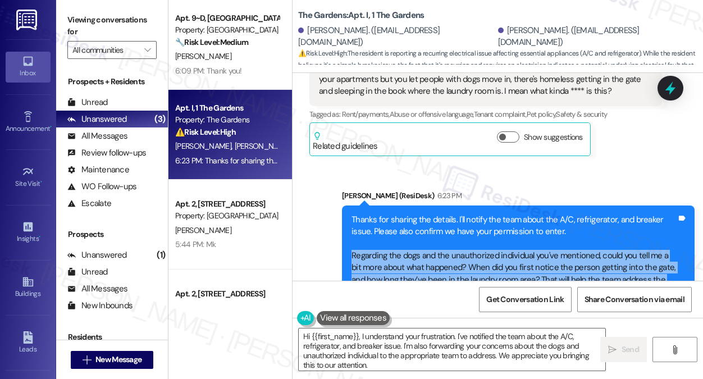
click at [519, 214] on div "Thanks for sharing the details. I'll notify the team about the A/C, refrigerato…" at bounding box center [514, 256] width 325 height 84
click at [492, 214] on div "Thanks for sharing the details. I'll notify the team about the A/C, refrigerato…" at bounding box center [514, 256] width 325 height 84
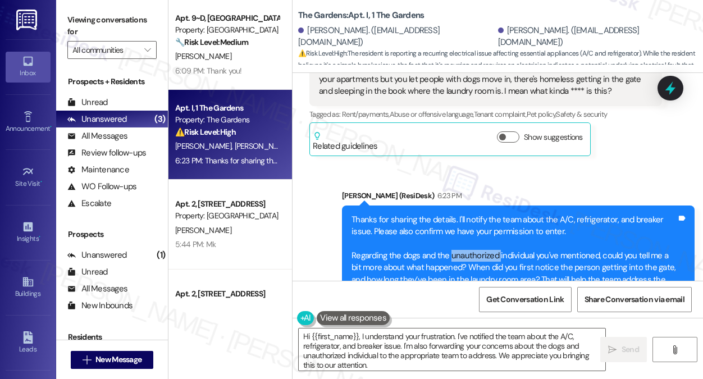
click at [492, 214] on div "Thanks for sharing the details. I'll notify the team about the A/C, refrigerato…" at bounding box center [514, 256] width 325 height 84
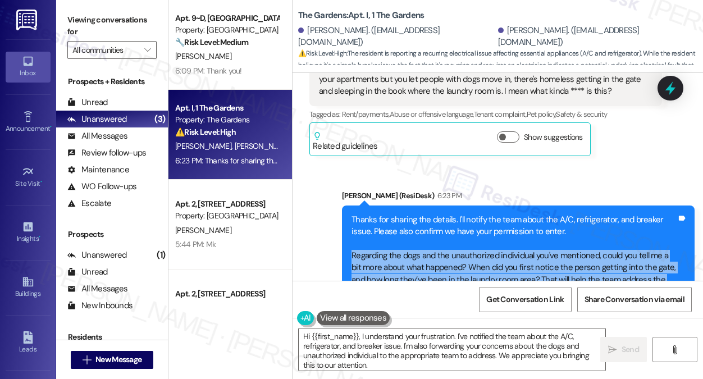
click at [492, 214] on div "Thanks for sharing the details. I'll notify the team about the A/C, refrigerato…" at bounding box center [514, 256] width 325 height 84
